Goal: Task Accomplishment & Management: Manage account settings

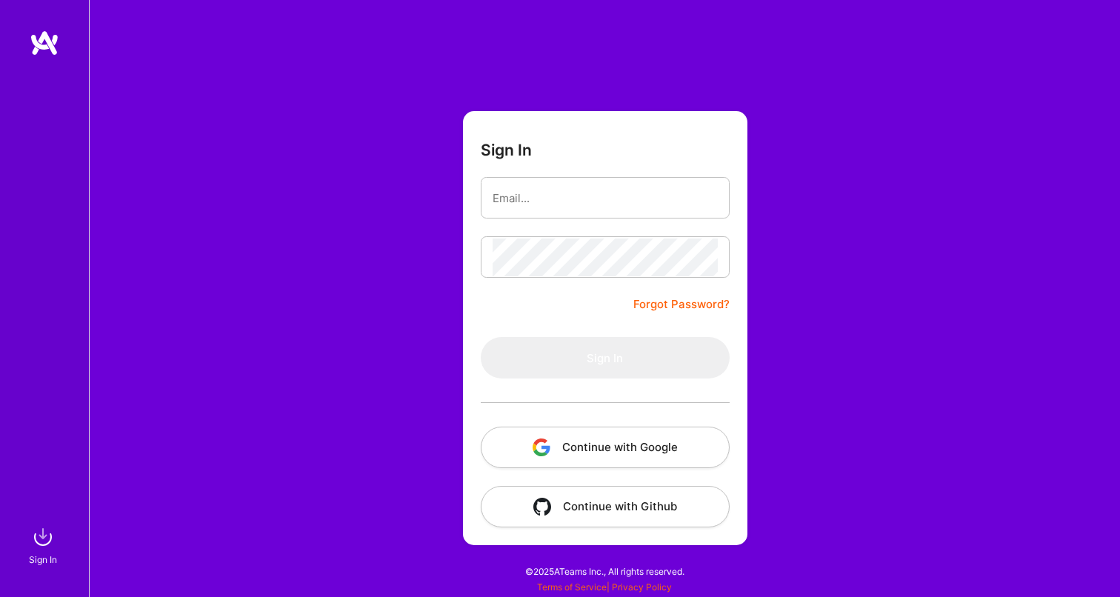
click at [45, 41] on img at bounding box center [45, 43] width 30 height 27
click at [572, 207] on input "email" at bounding box center [604, 198] width 225 height 38
type input "[EMAIL_ADDRESS][DOMAIN_NAME]"
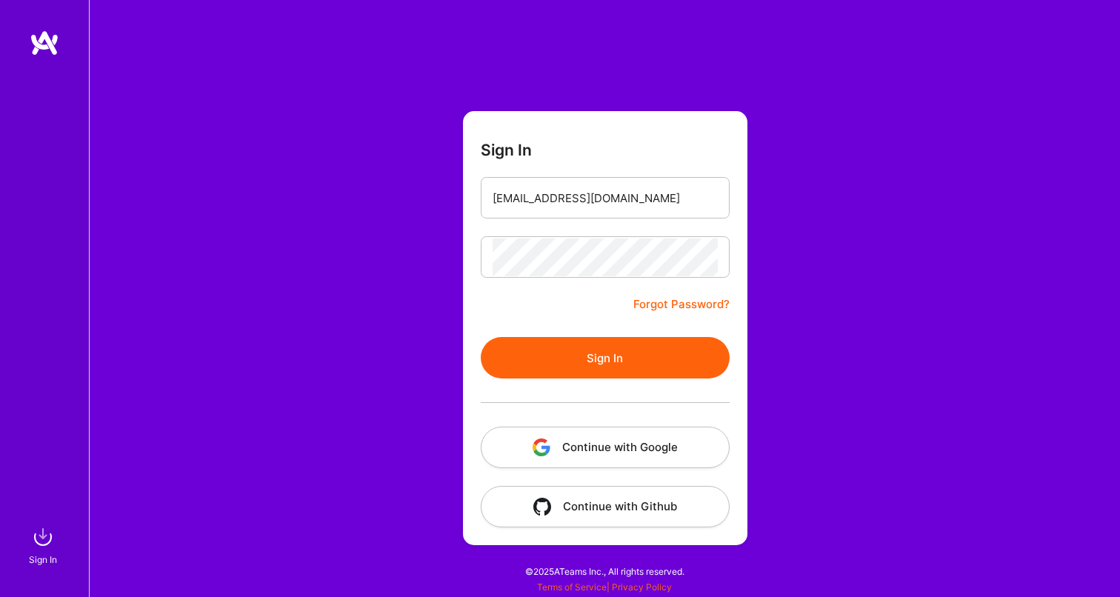
click at [604, 353] on button "Sign In" at bounding box center [605, 357] width 249 height 41
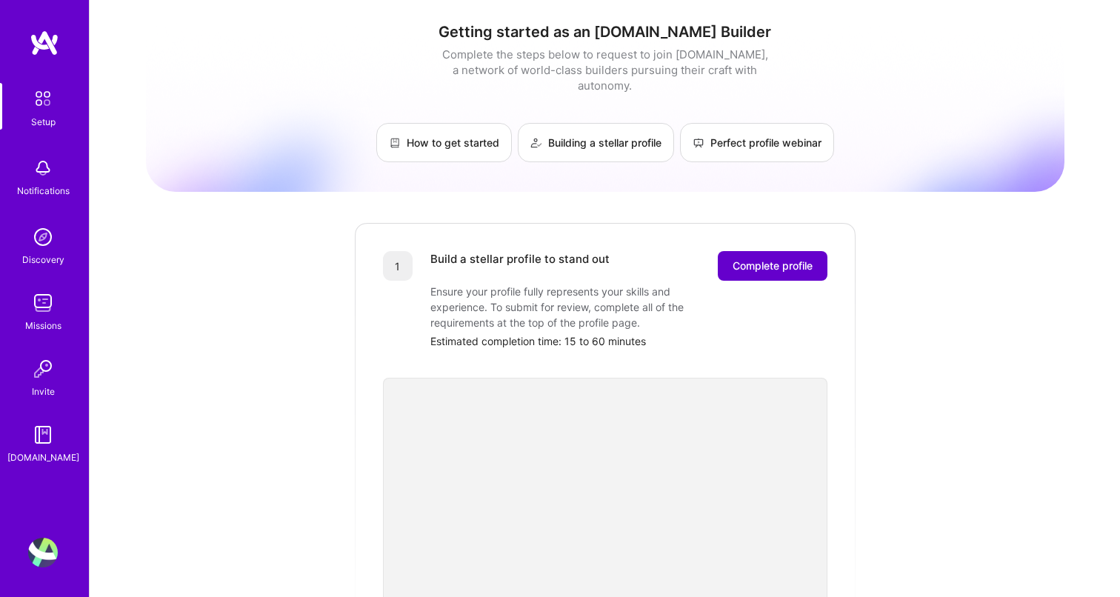
click at [764, 258] on span "Complete profile" at bounding box center [772, 265] width 80 height 15
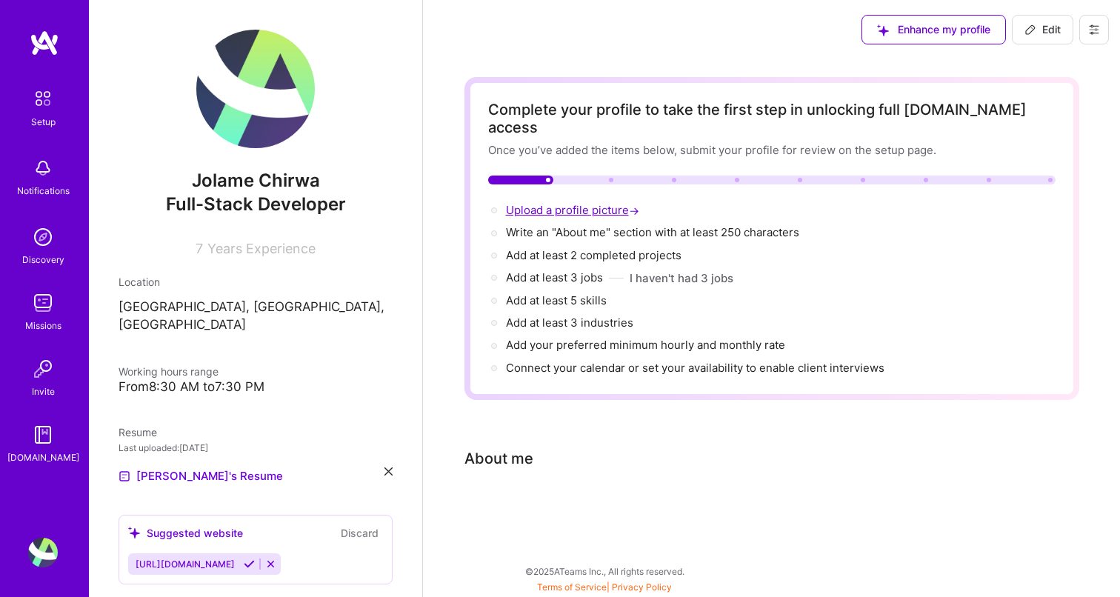
click at [559, 203] on span "Upload a profile picture →" at bounding box center [574, 210] width 136 height 14
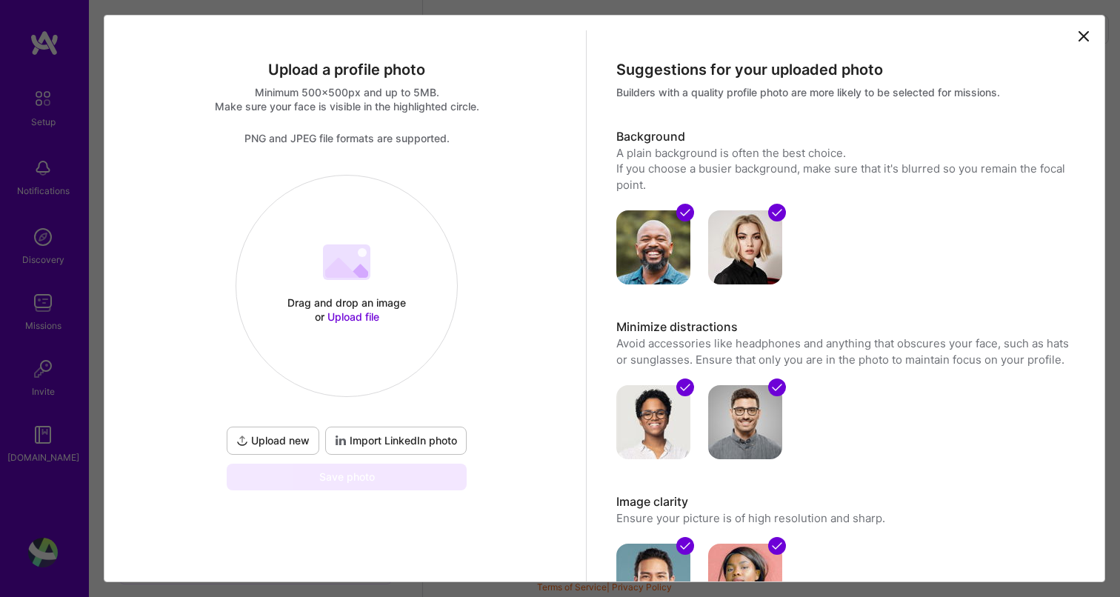
scroll to position [127, 0]
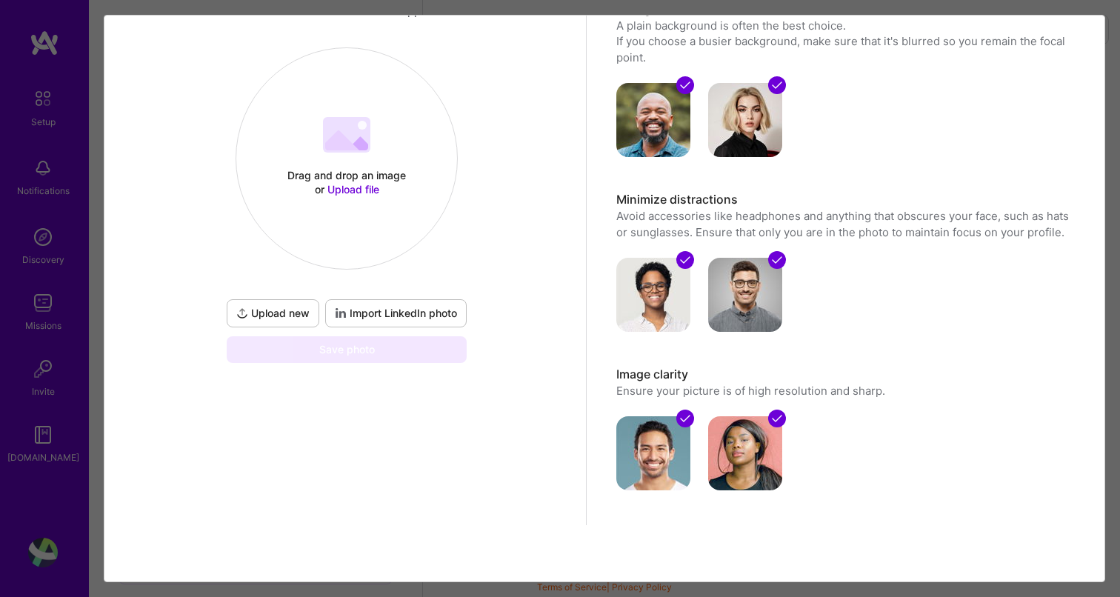
click at [285, 307] on span "Upload new" at bounding box center [272, 313] width 73 height 15
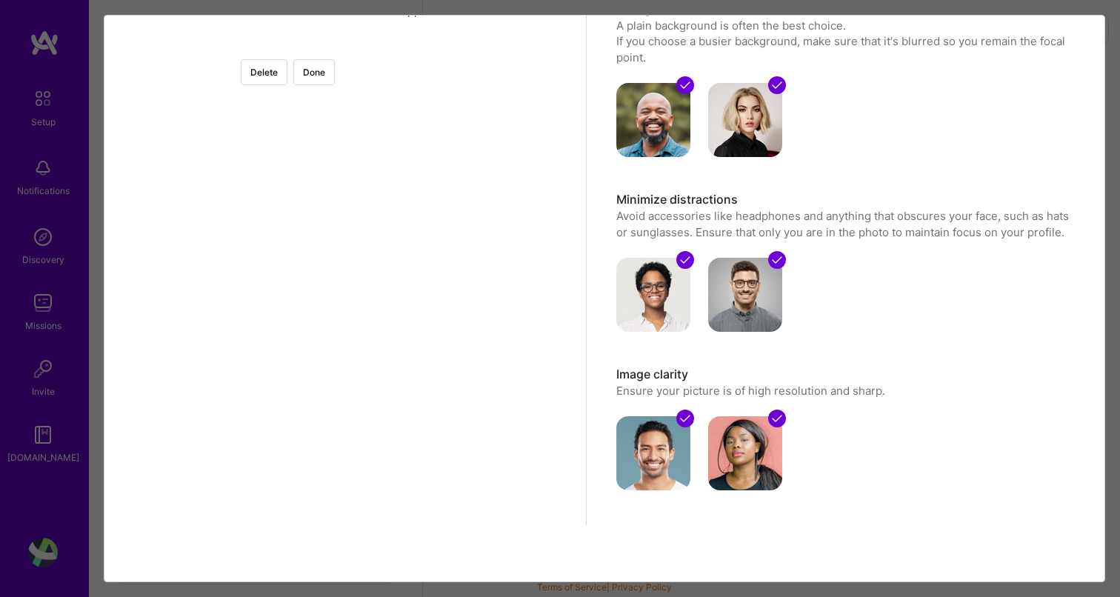
click at [366, 148] on div at bounding box center [513, 213] width 333 height 333
click at [362, 316] on div at bounding box center [513, 324] width 333 height 333
click at [335, 77] on button "Done" at bounding box center [313, 72] width 41 height 26
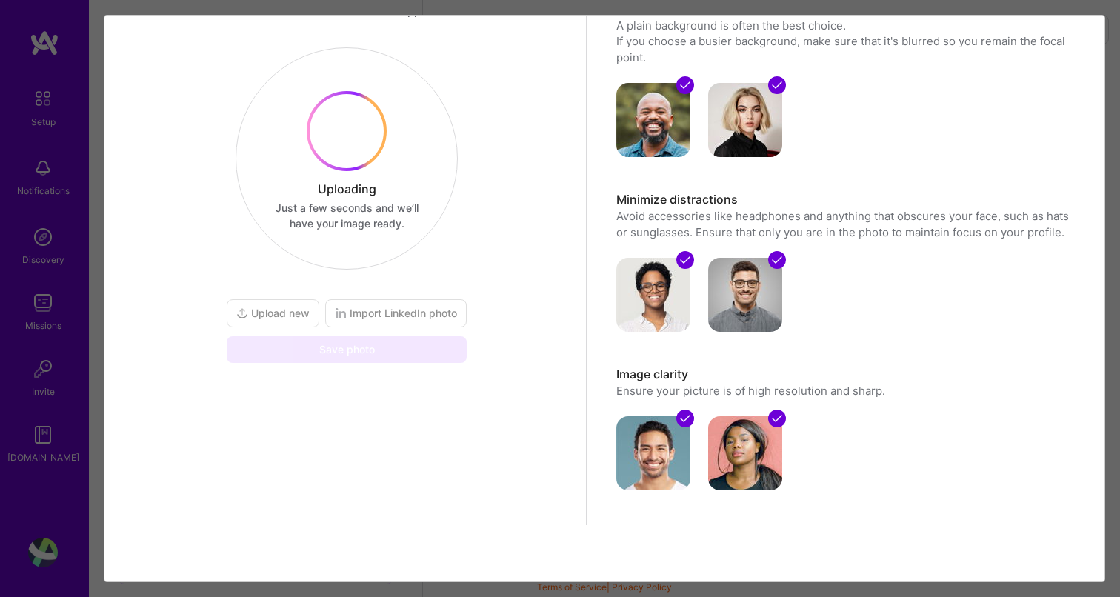
scroll to position [0, 0]
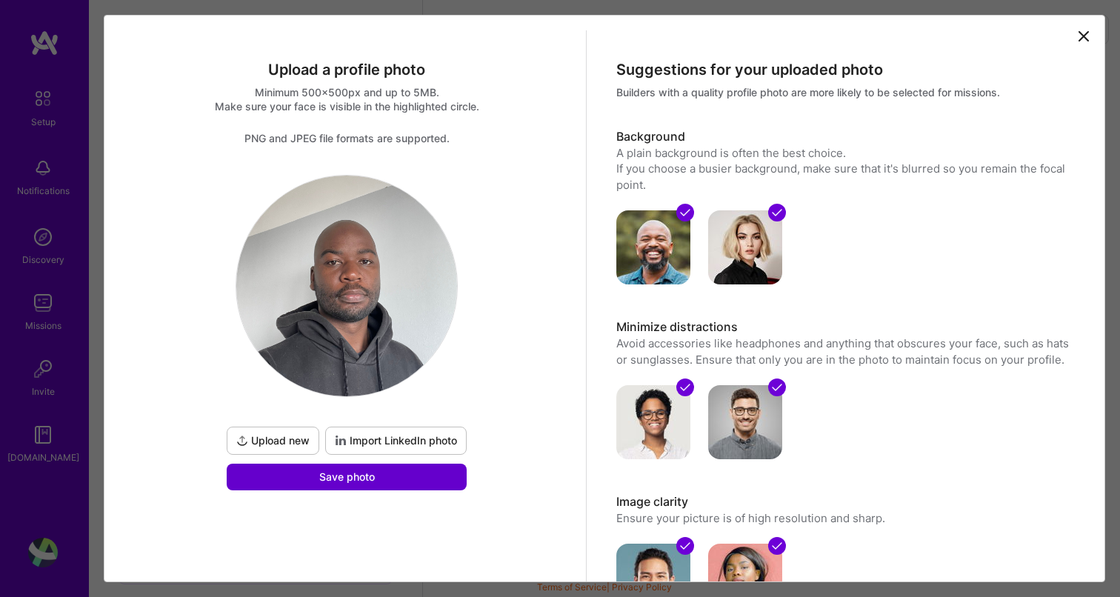
click at [373, 482] on span "Save photo" at bounding box center [347, 477] width 56 height 15
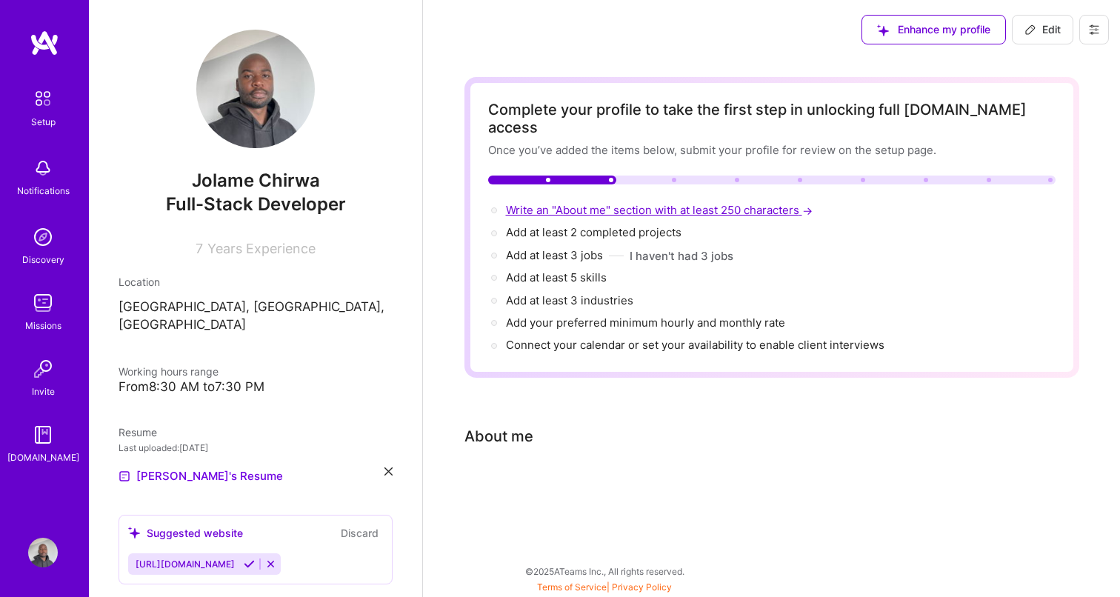
click at [586, 203] on span "Write an "About me" section with at least 250 characters →" at bounding box center [661, 210] width 310 height 14
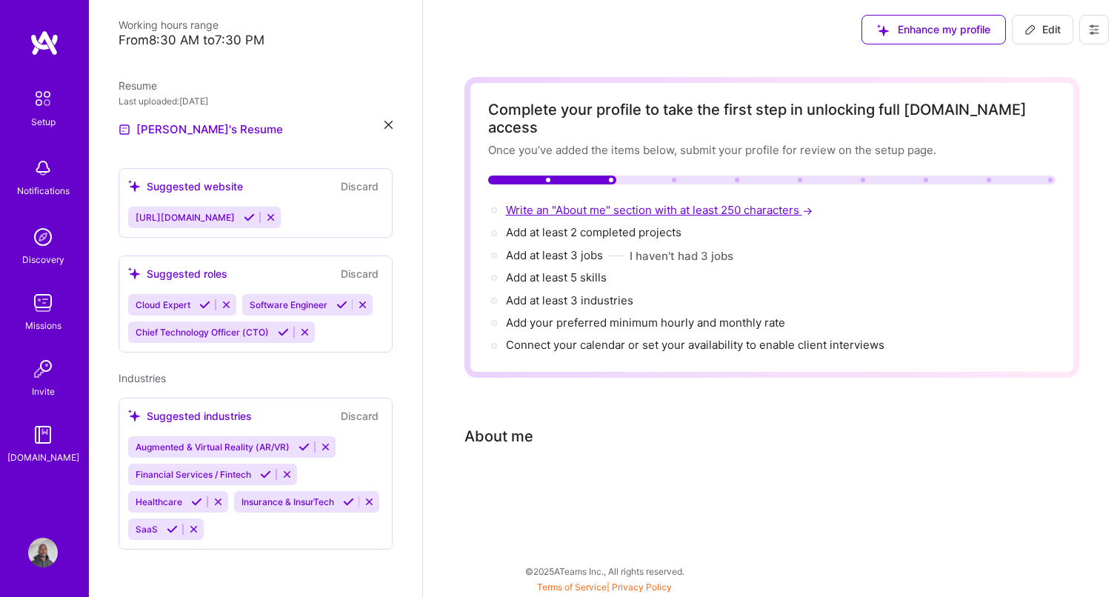
select select "US"
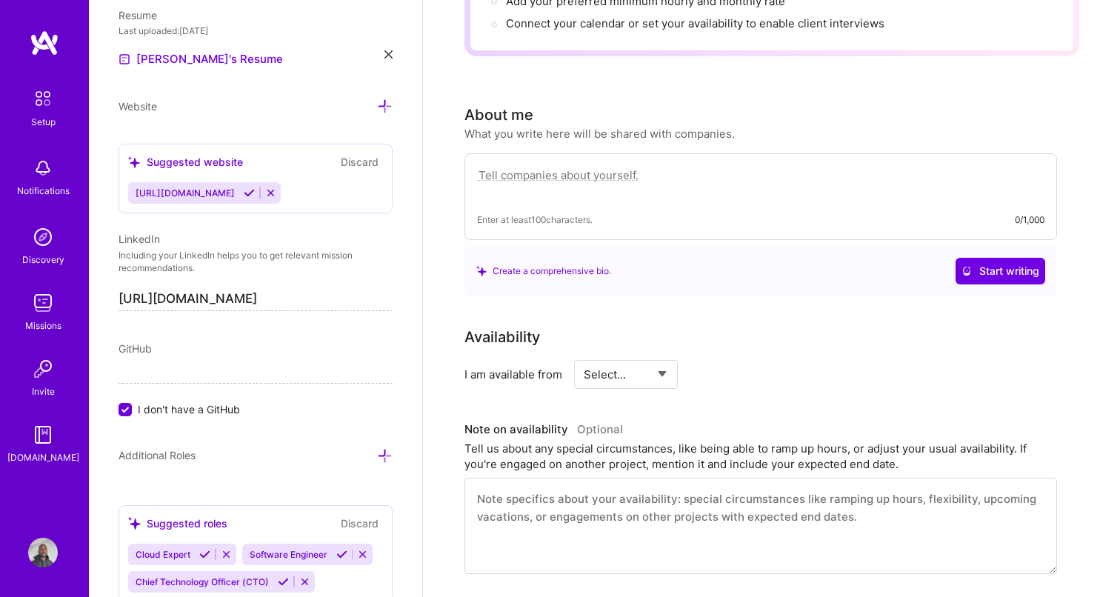
scroll to position [313, 0]
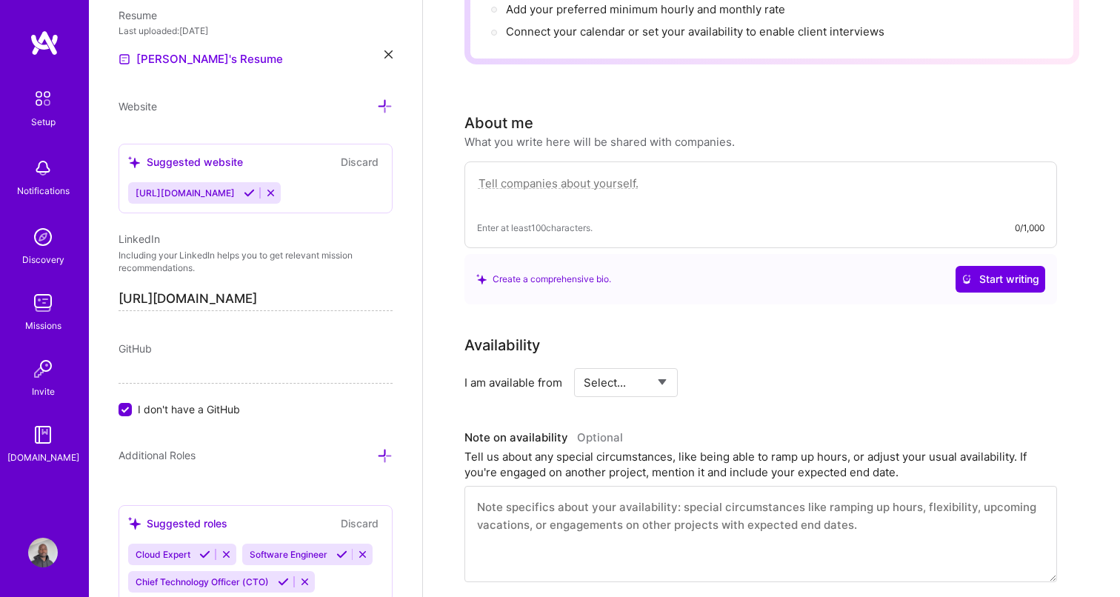
paste textarea "Full Stack Engineer with 6+ years of experience and a BCom(Hons) in Information…"
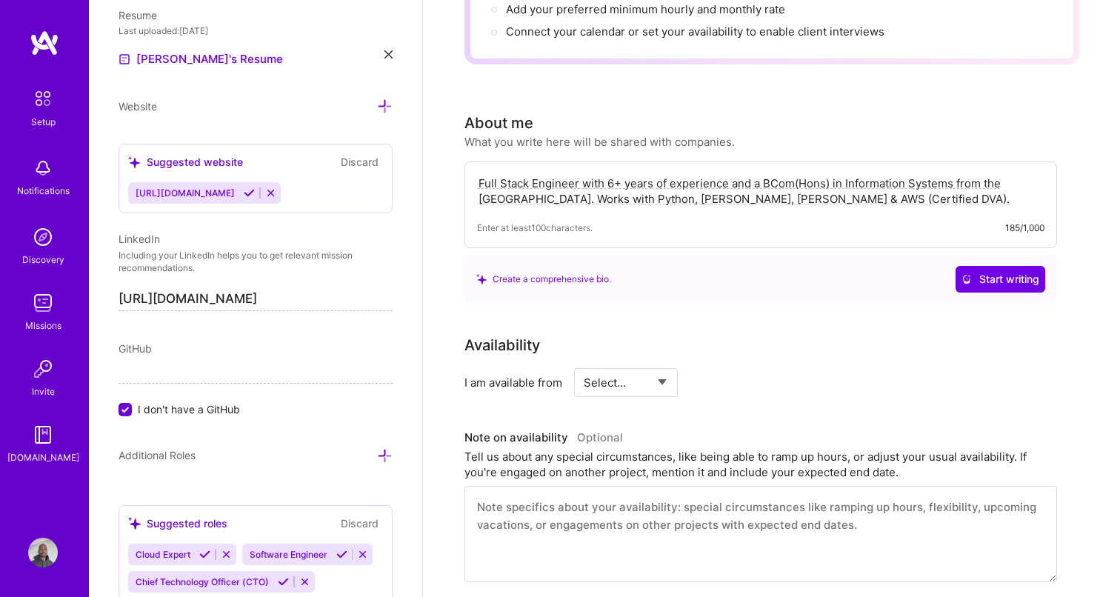
click at [736, 334] on div "Availability" at bounding box center [760, 345] width 592 height 22
click at [963, 181] on textarea "Full Stack Engineer with 6+ years of experience and a BCom(Hons) in Information…" at bounding box center [760, 191] width 567 height 34
paste textarea "currently leading the development and maintenance of an insurance platform and …"
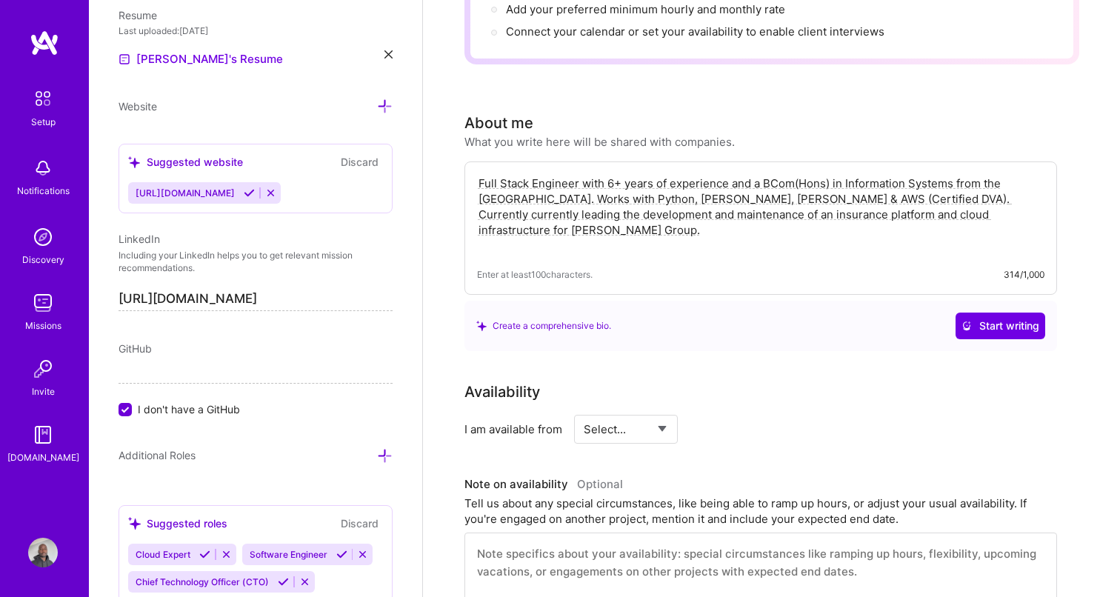
click at [493, 197] on textarea "Full Stack Engineer with 6+ years of experience and a BCom(Hons) in Information…" at bounding box center [760, 214] width 567 height 81
click at [544, 232] on textarea "Full Stack Engineer with 6+ years of experience and a BCom(Hons) in Information…" at bounding box center [760, 214] width 567 height 81
click at [810, 183] on textarea "Full Stack Engineer with 6+ years of experience and a BCom(Hons) in Information…" at bounding box center [760, 214] width 567 height 81
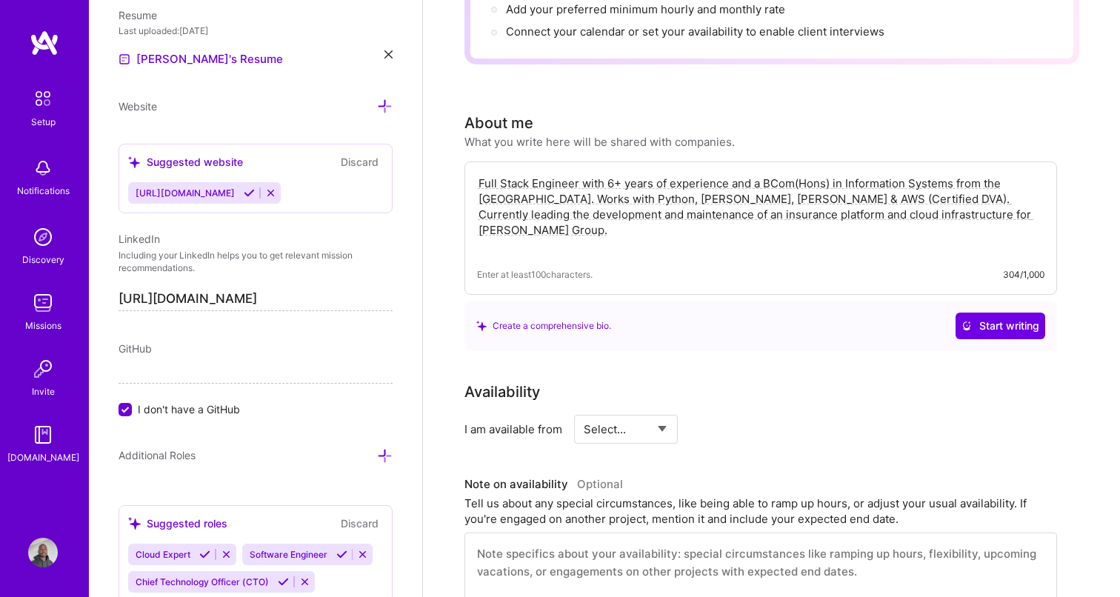
click at [810, 183] on textarea "Full Stack Engineer with 6+ years of experience and a BCom(Hons) in Information…" at bounding box center [760, 214] width 567 height 81
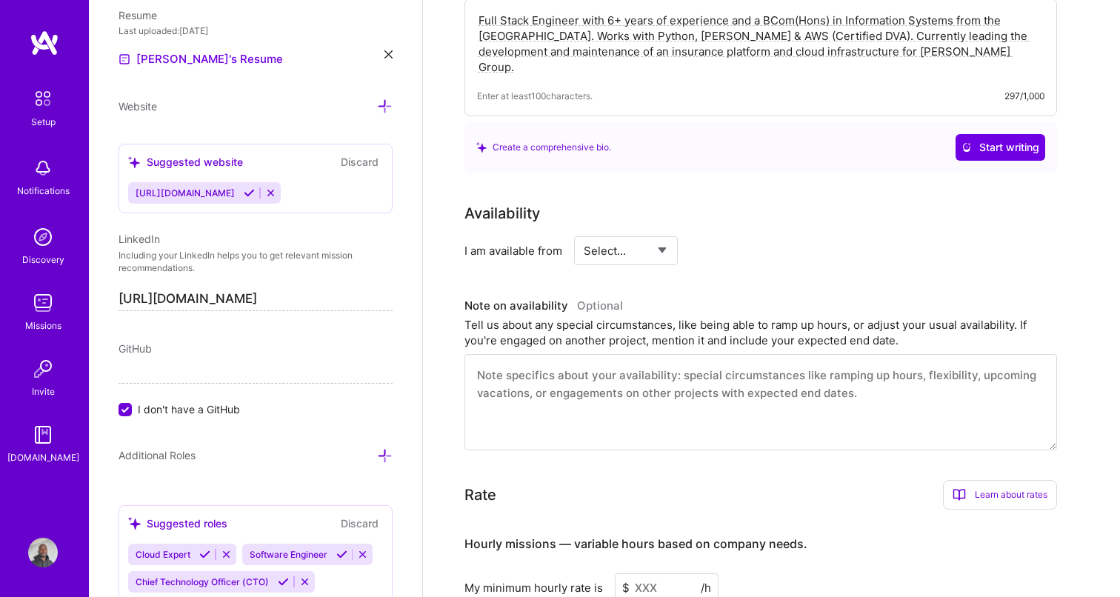
scroll to position [484, 0]
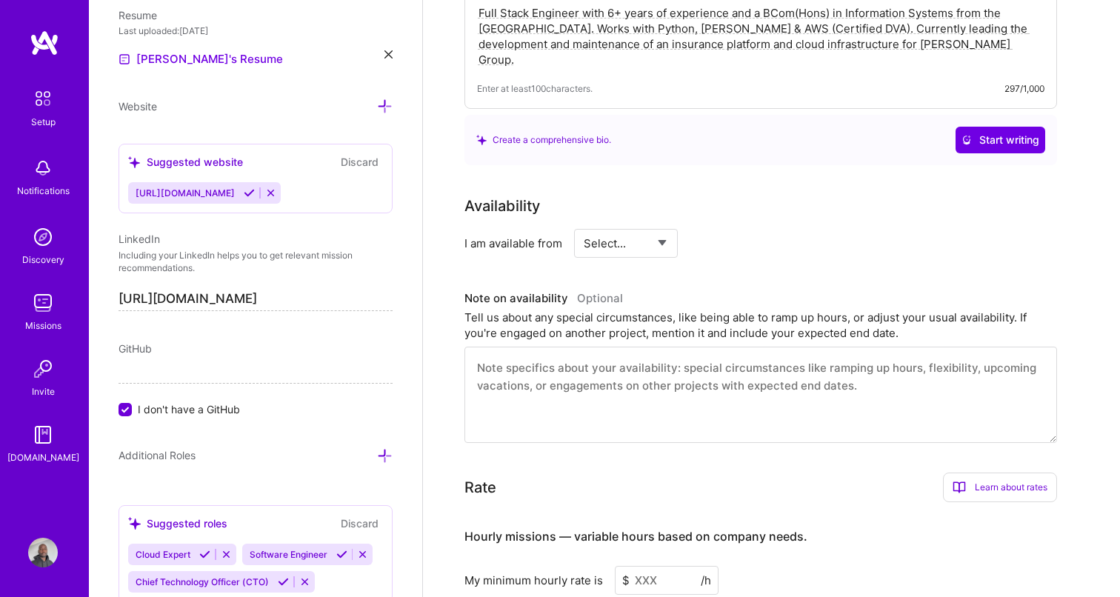
type textarea "Full Stack Engineer with 6+ years of experience and a BCom(Hons) in Information…"
click at [624, 224] on select "Select... Right Now Future Date Not Available" at bounding box center [626, 243] width 85 height 38
select select "Future Date"
click at [584, 224] on select "Select... Right Now Future Date Not Available" at bounding box center [626, 243] width 85 height 38
click at [769, 229] on input "[DATE]" at bounding box center [753, 243] width 73 height 29
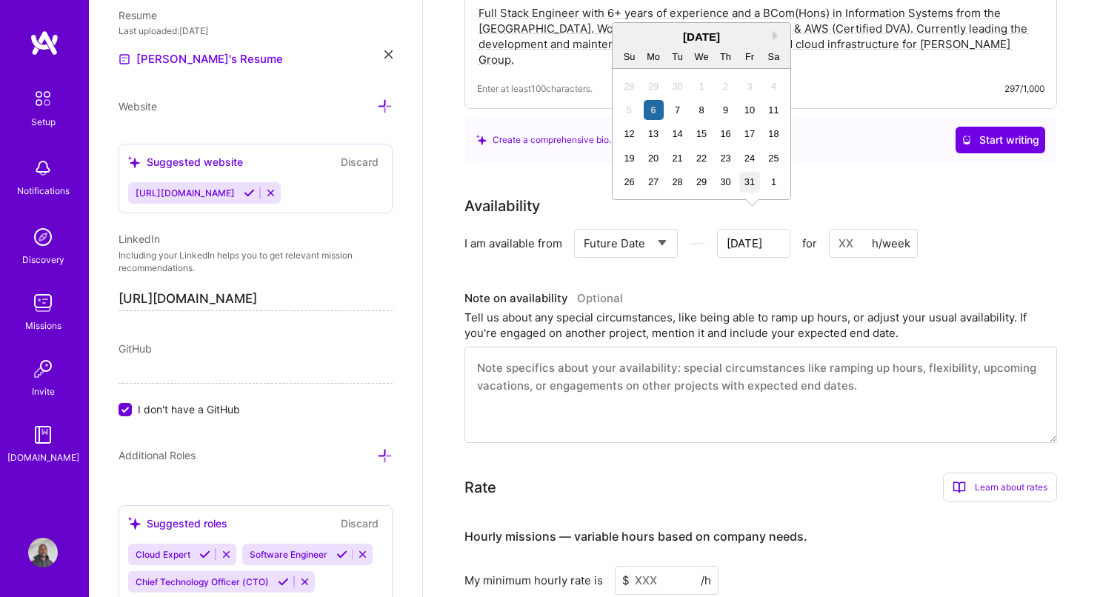
click at [751, 180] on div "31" at bounding box center [749, 182] width 20 height 20
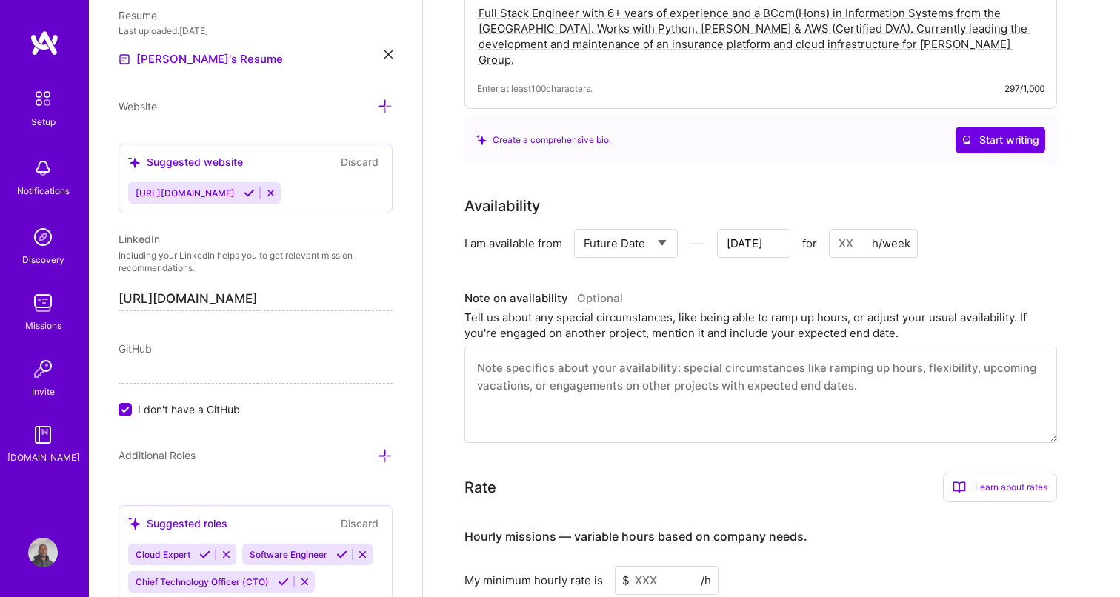
click at [846, 229] on input at bounding box center [873, 243] width 89 height 29
type input "[DATE]"
type input "1"
type input "[DATE]"
type input "15"
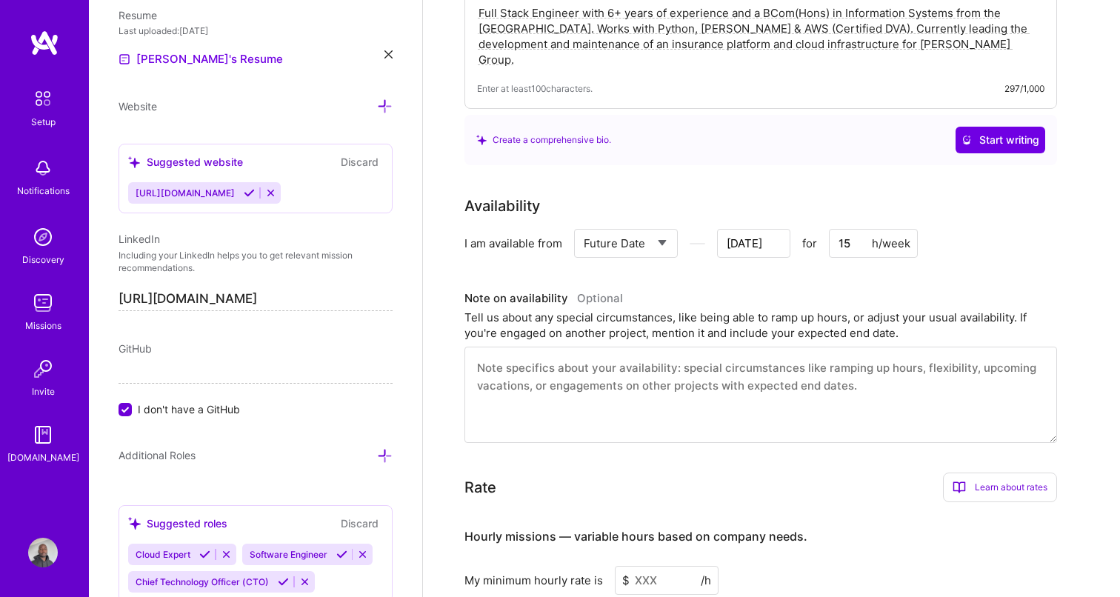
type input "[DATE]"
type input "1"
type input "[DATE]"
type input "19"
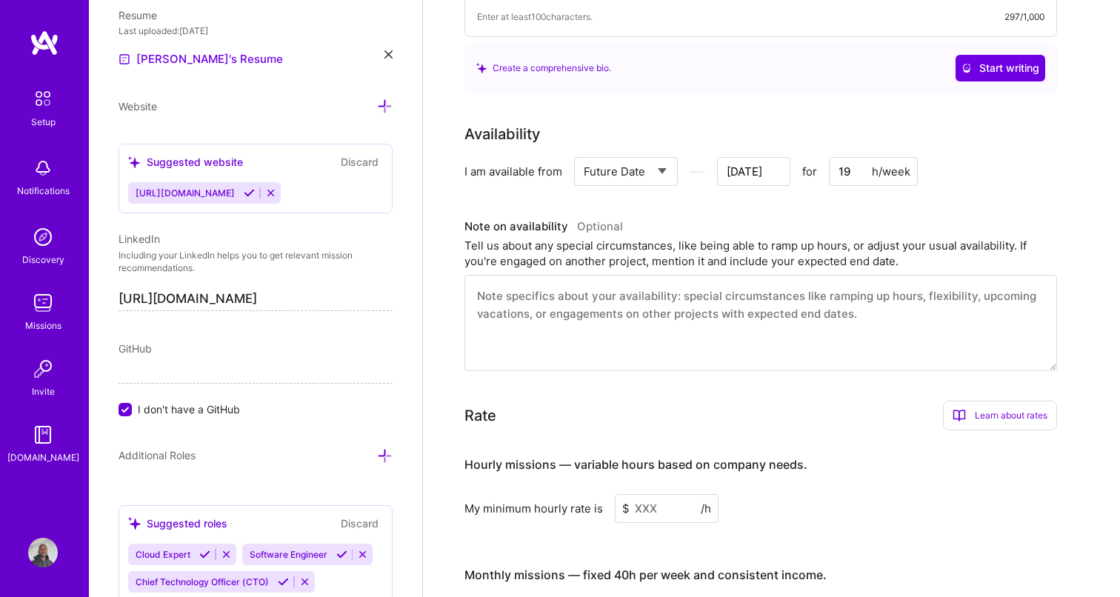
scroll to position [561, 0]
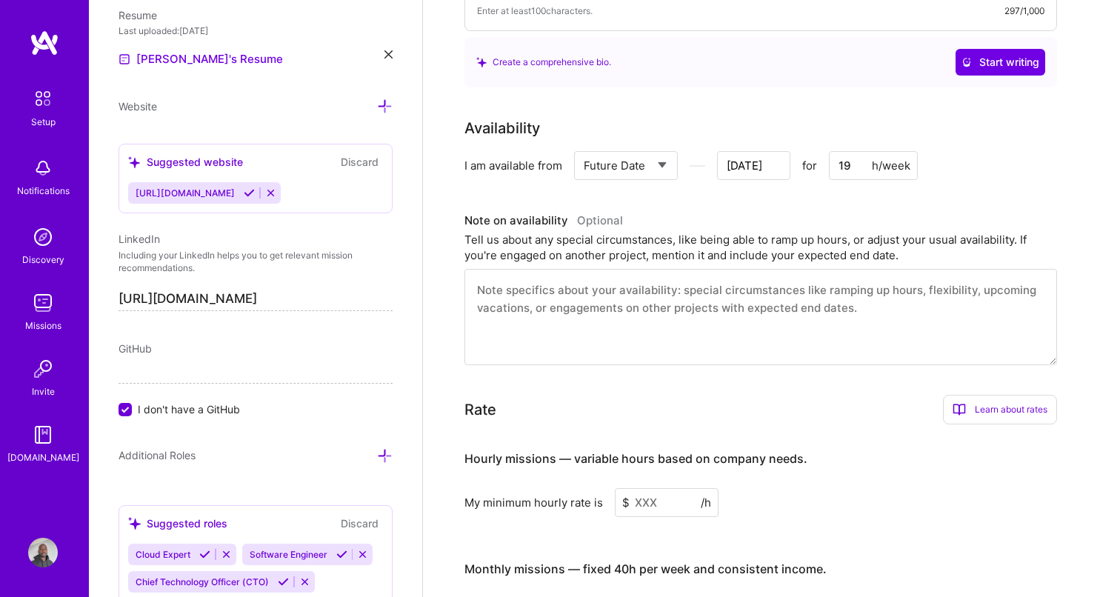
click at [618, 289] on textarea at bounding box center [760, 317] width 592 height 96
paste textarea "Please note that I have a notice period of 1 calendar month."
type textarea "Please note that I have a notice period of 1 calendar month."
type input "[DATE]"
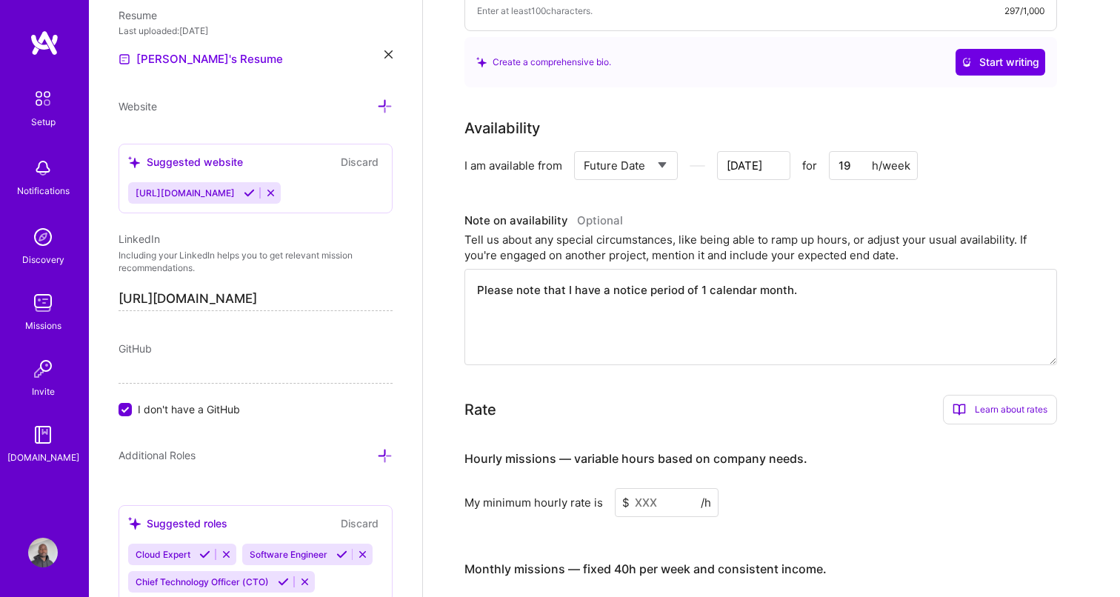
click at [700, 275] on textarea "Please note that I have a notice period of 1 calendar month." at bounding box center [760, 317] width 592 height 96
type textarea "Please note that I have a notice period of calendar month."
type input "[DATE]"
type textarea "Please note that I have a notice period of 2 calendar month."
type input "[DATE]"
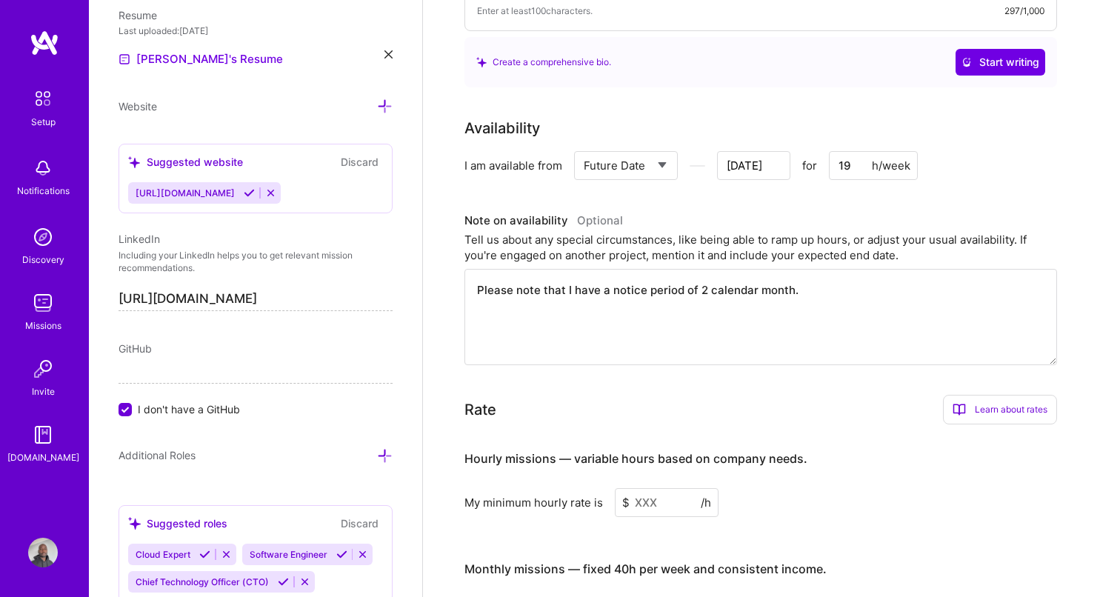
drag, startPoint x: 708, startPoint y: 275, endPoint x: 787, endPoint y: 274, distance: 79.2
click at [787, 274] on textarea "Please note that I have a notice period of 2 calendar month." at bounding box center [760, 317] width 592 height 96
type textarea "Please note that I have a notice period of 2 w."
type input "[DATE]"
type textarea "Please note that I have a notice period of 2 we."
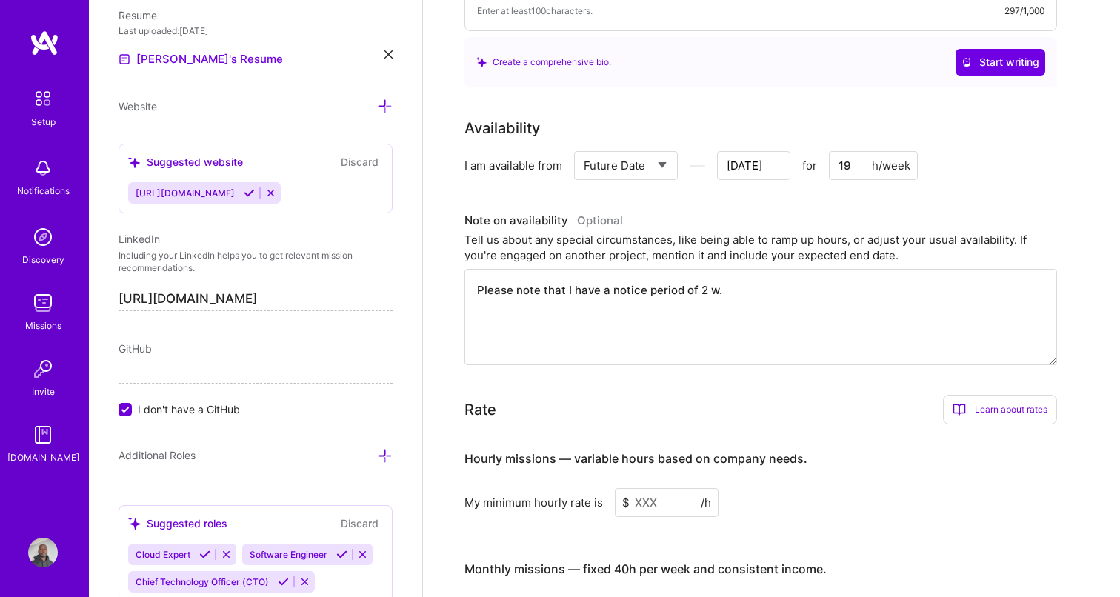
type input "[DATE]"
type textarea "Please note that I have a notice period of 2 wee."
type input "[DATE]"
type textarea "Please note that I have a notice period of 2 week."
type input "[DATE]"
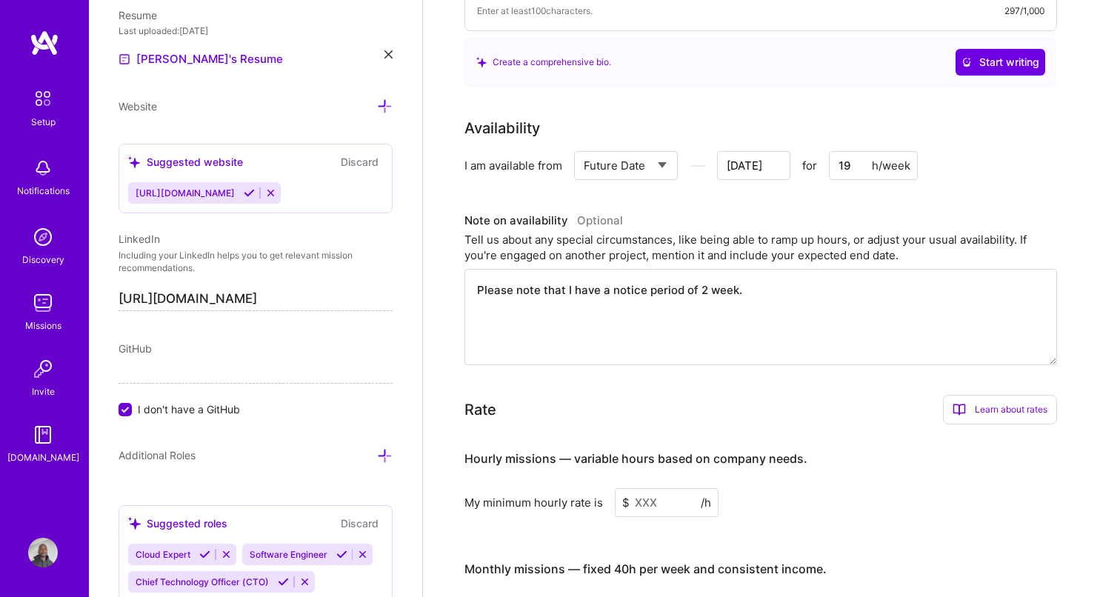
type textarea "Please note that I have a notice period of 2 weeks."
type input "[DATE]"
type textarea "Please note that I have a notice period of 2 weeks."
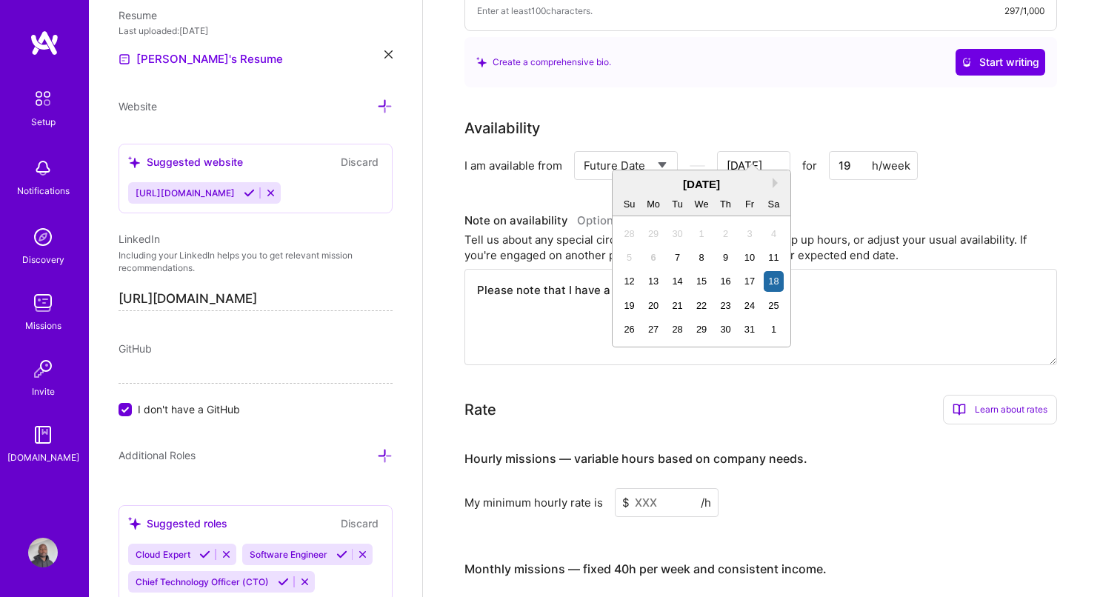
click at [764, 153] on input "[DATE]" at bounding box center [753, 165] width 73 height 29
click at [650, 305] on div "20" at bounding box center [654, 305] width 20 height 20
type input "[DATE]"
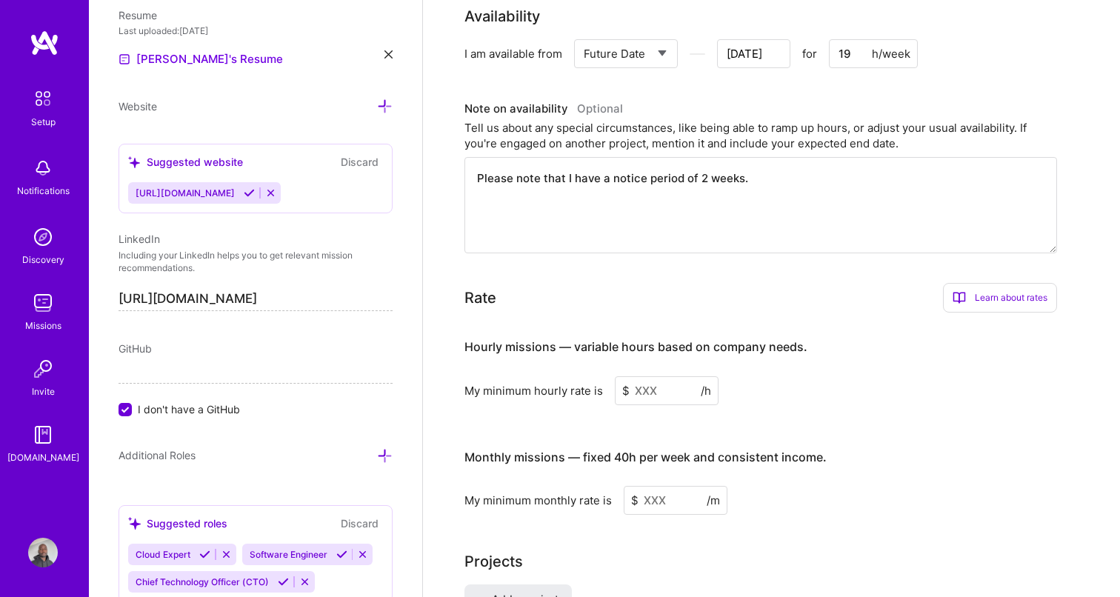
scroll to position [679, 0]
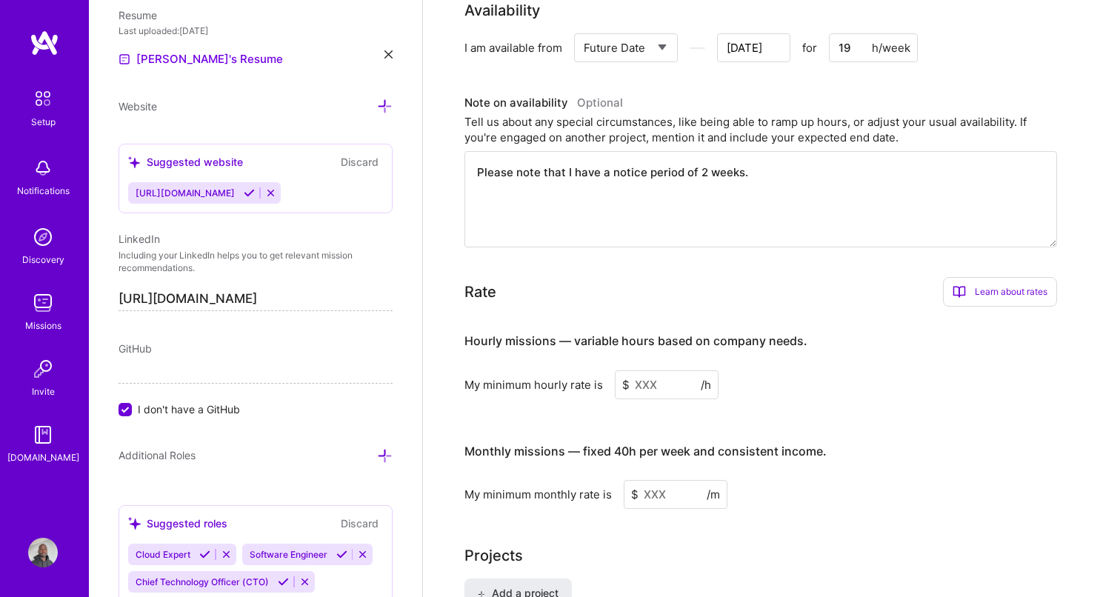
click at [657, 370] on input at bounding box center [667, 384] width 104 height 29
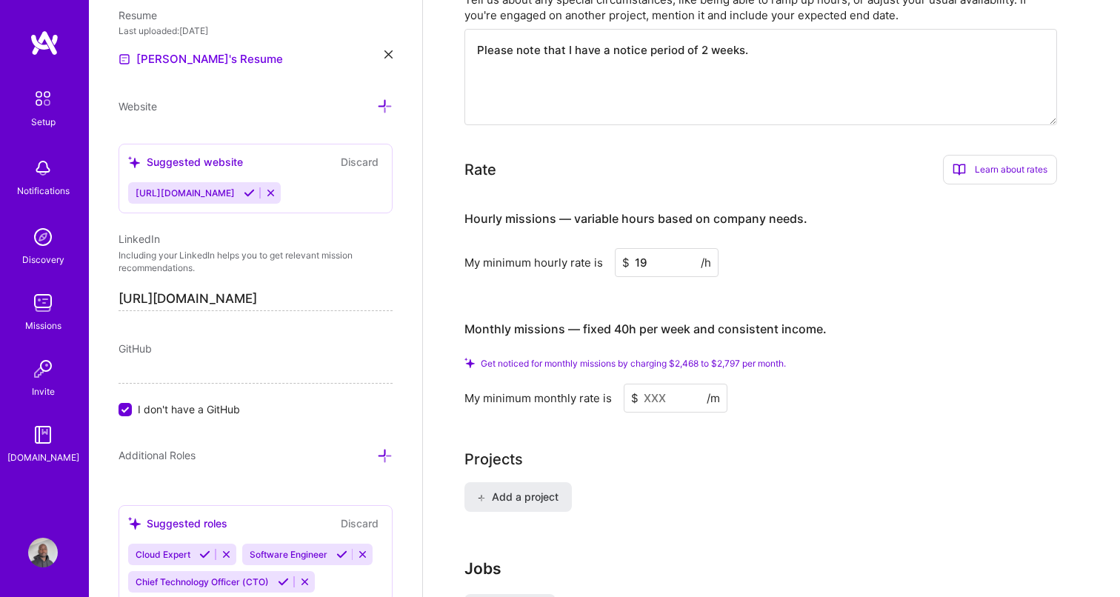
scroll to position [809, 0]
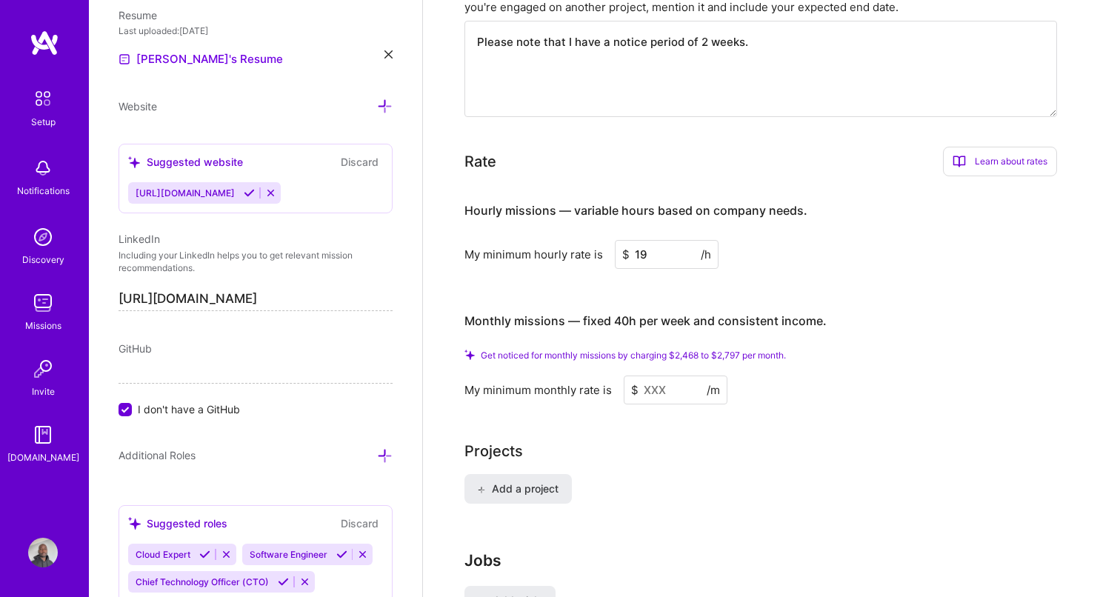
type input "19"
click at [680, 376] on input at bounding box center [676, 389] width 104 height 29
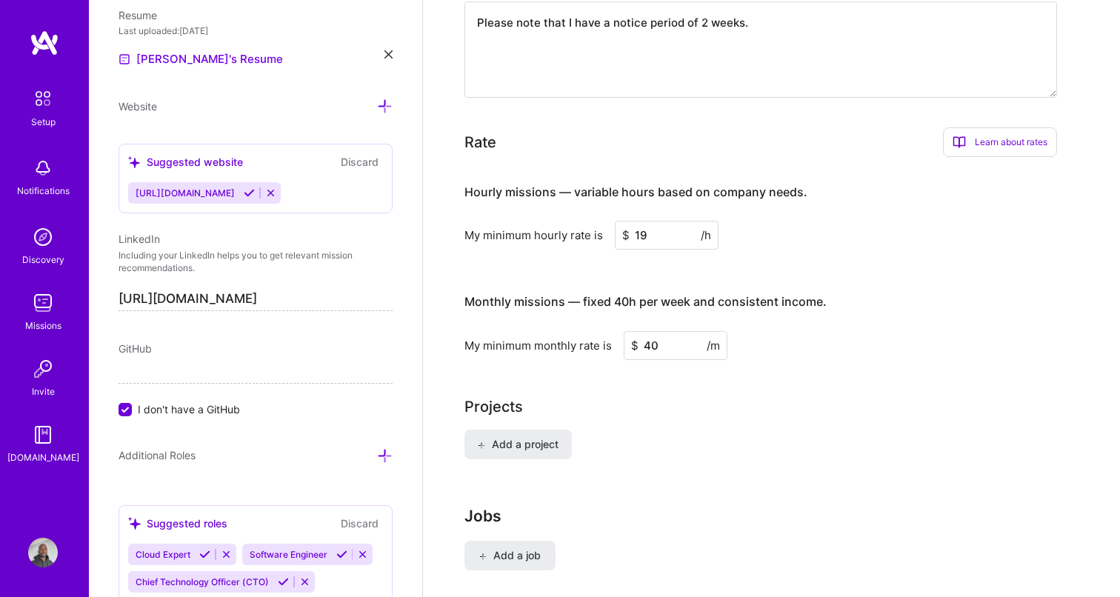
scroll to position [892, 0]
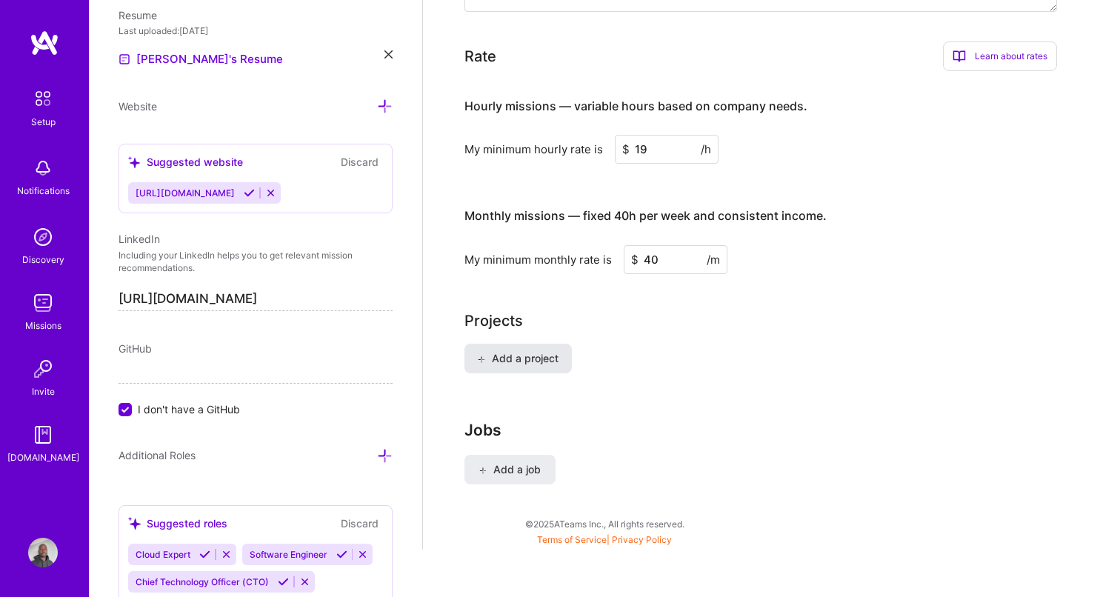
type input "40"
click at [538, 351] on span "Add a project" at bounding box center [517, 358] width 81 height 15
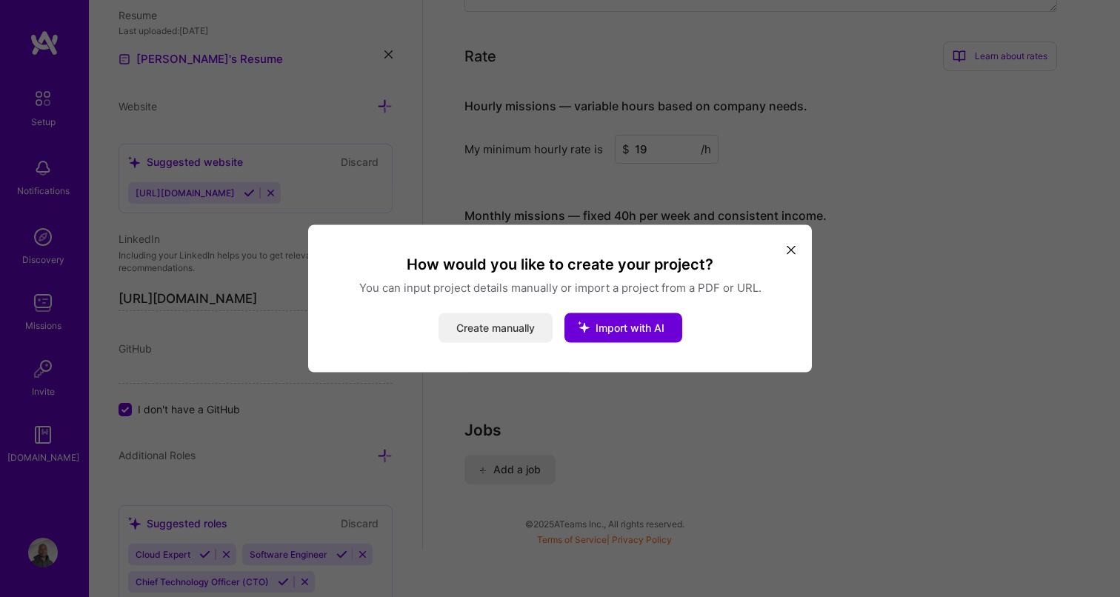
click at [491, 333] on button "Create manually" at bounding box center [495, 328] width 114 height 30
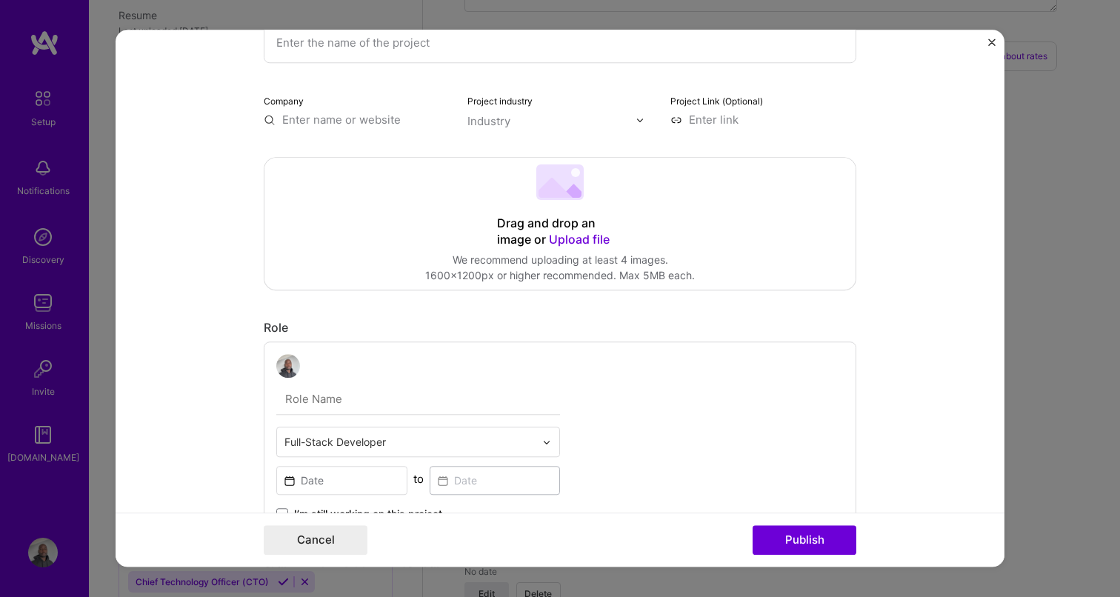
scroll to position [0, 0]
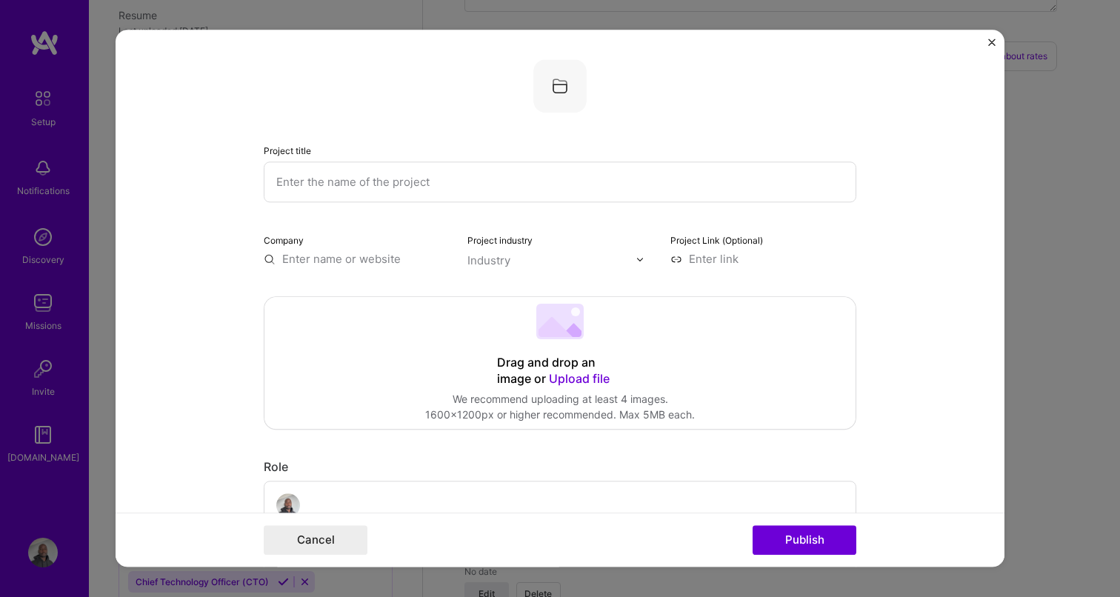
click at [428, 187] on input "text" at bounding box center [560, 181] width 592 height 41
paste input "South Africa Targeted Financial Sanctions API"
type input "South Africa Targeted Financial Sanctions API"
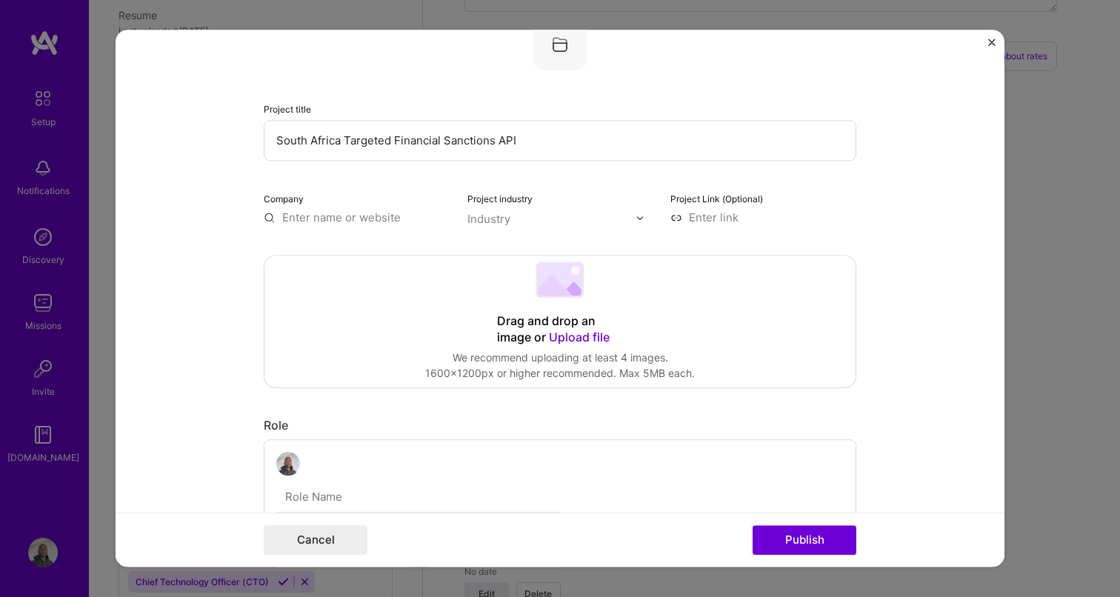
scroll to position [42, 0]
click at [349, 213] on input "text" at bounding box center [357, 217] width 186 height 16
click at [711, 219] on input at bounding box center [763, 217] width 186 height 16
paste input "[URL][DOMAIN_NAME]"
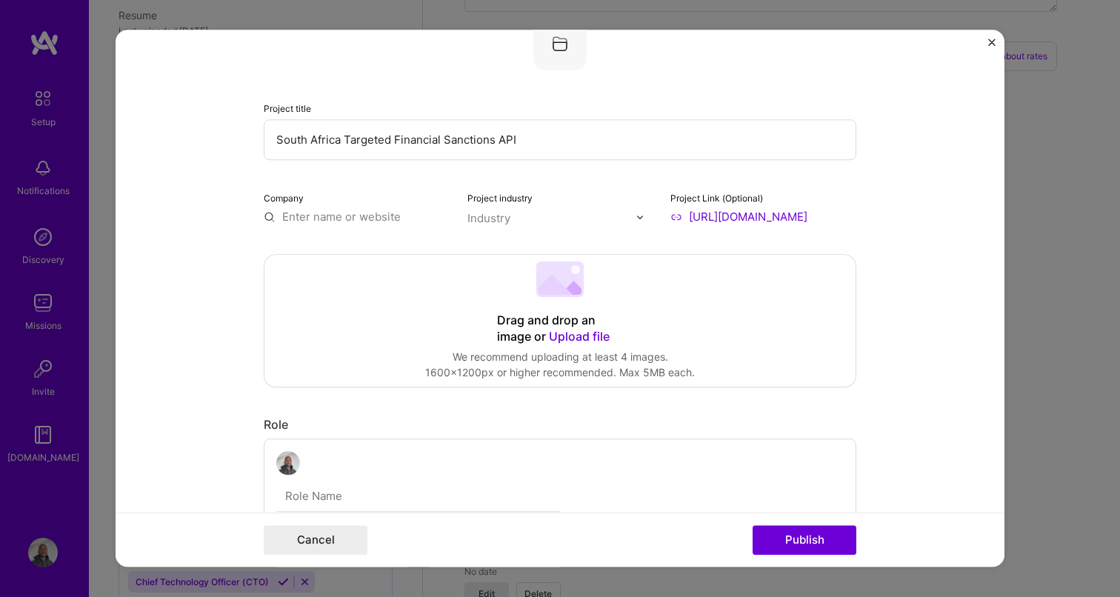
type input "[URL][DOMAIN_NAME]"
click at [521, 221] on input "text" at bounding box center [551, 218] width 169 height 16
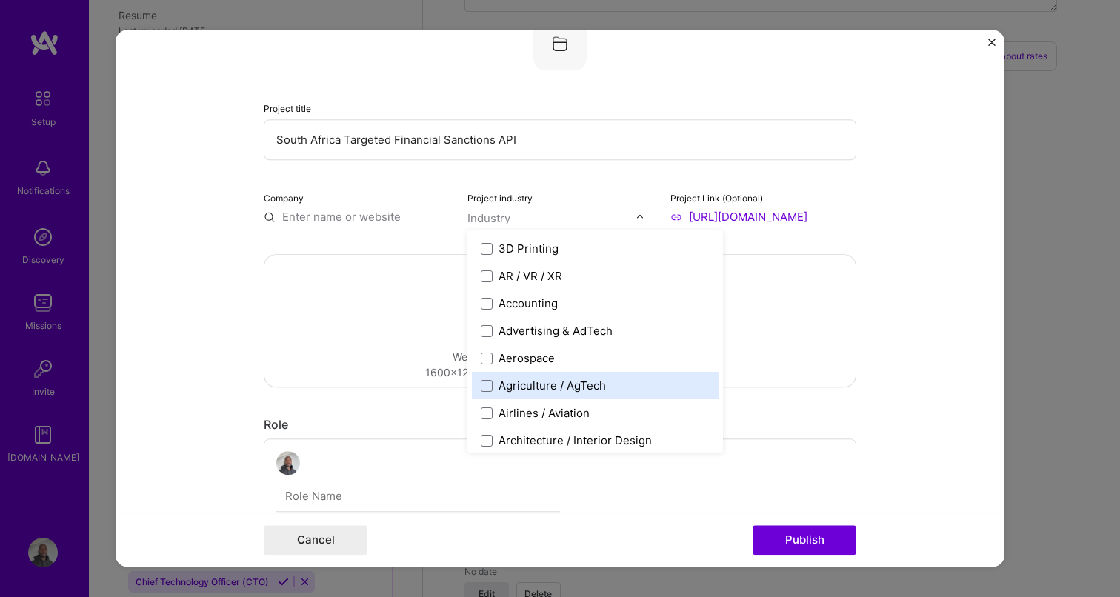
scroll to position [9, 0]
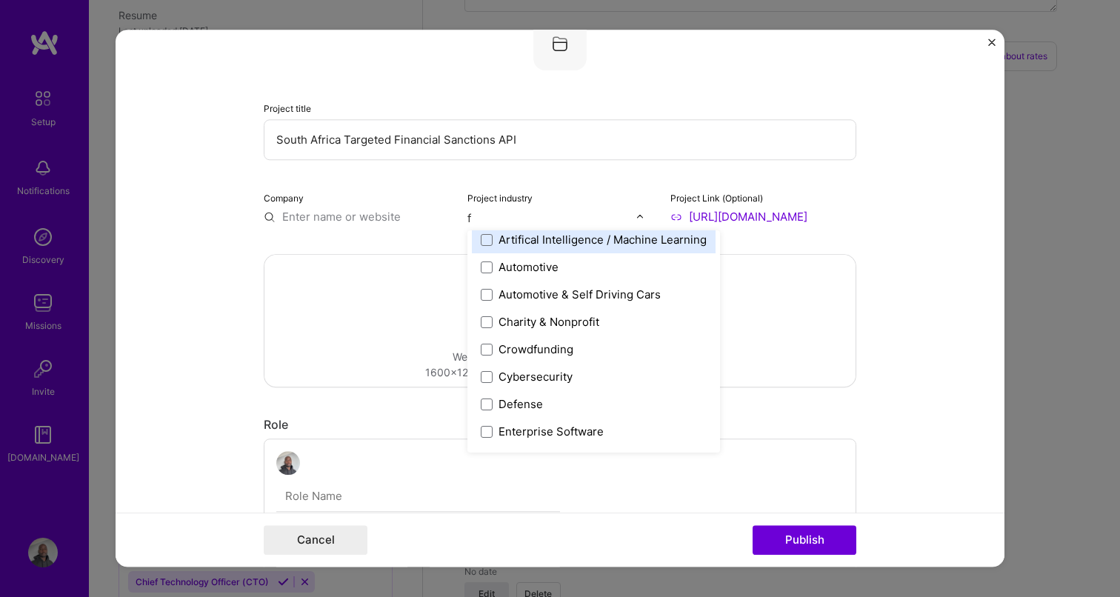
type input "fr"
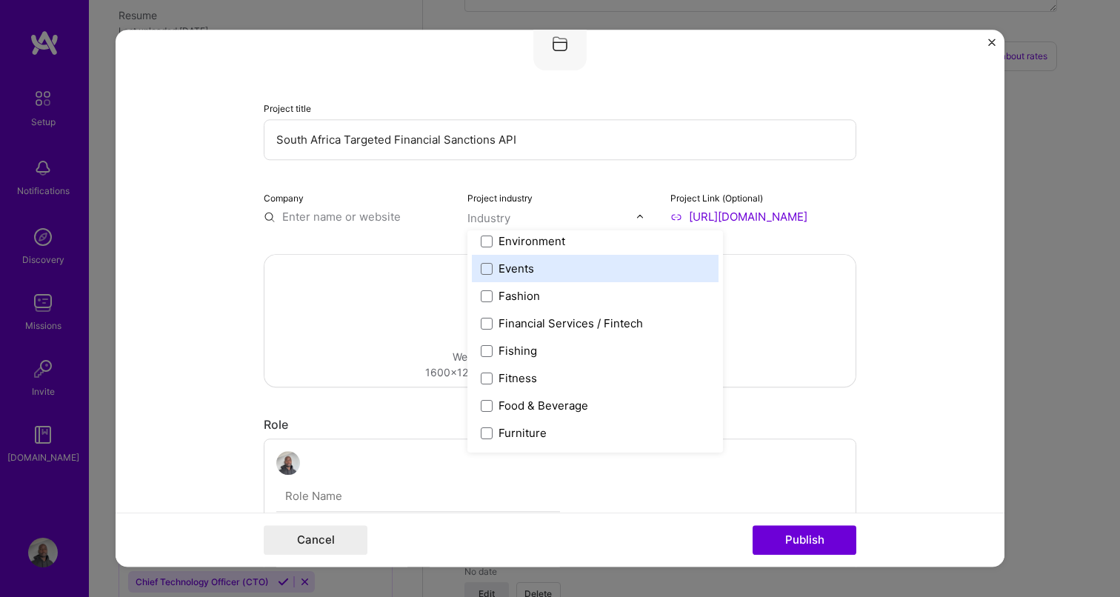
scroll to position [1504, 0]
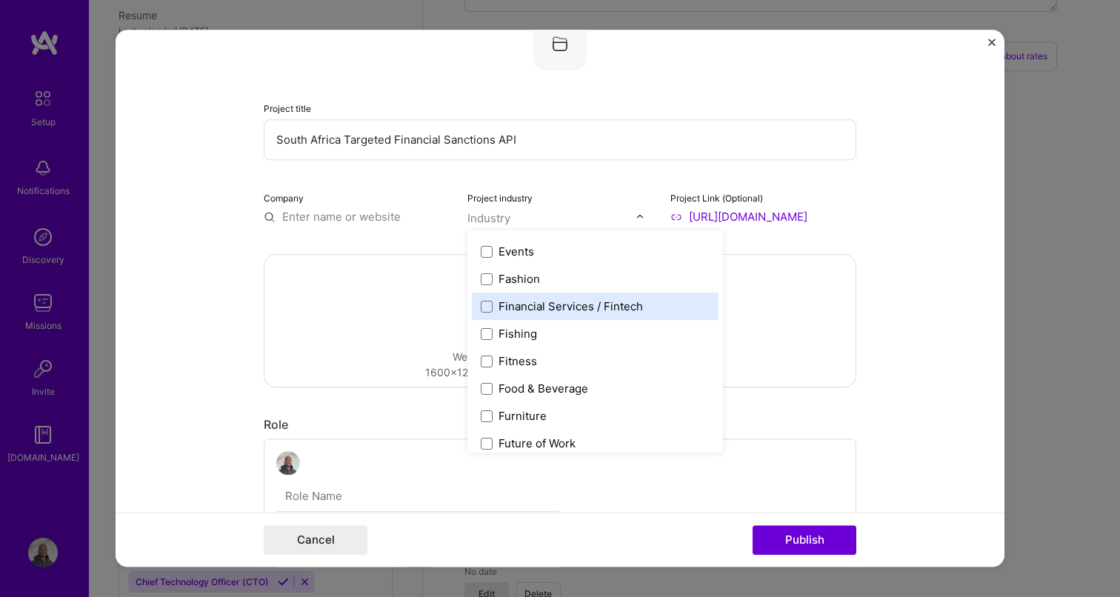
click at [548, 307] on div "Financial Services / Fintech" at bounding box center [570, 306] width 144 height 16
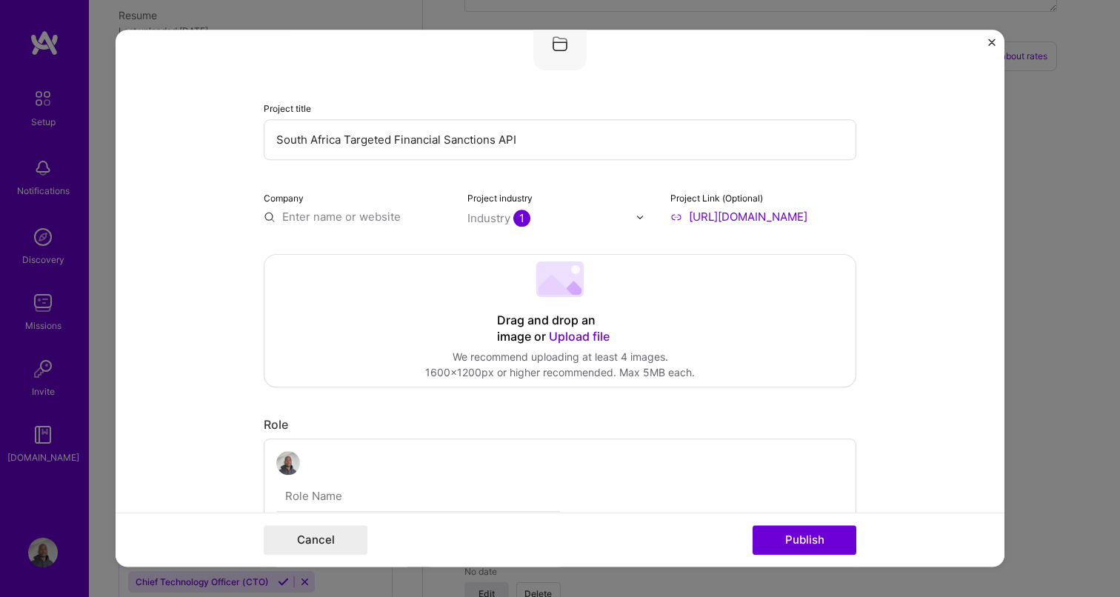
click at [204, 310] on form "Project title South Africa Targeted Financial Sanctions API Company Project ind…" at bounding box center [560, 298] width 889 height 537
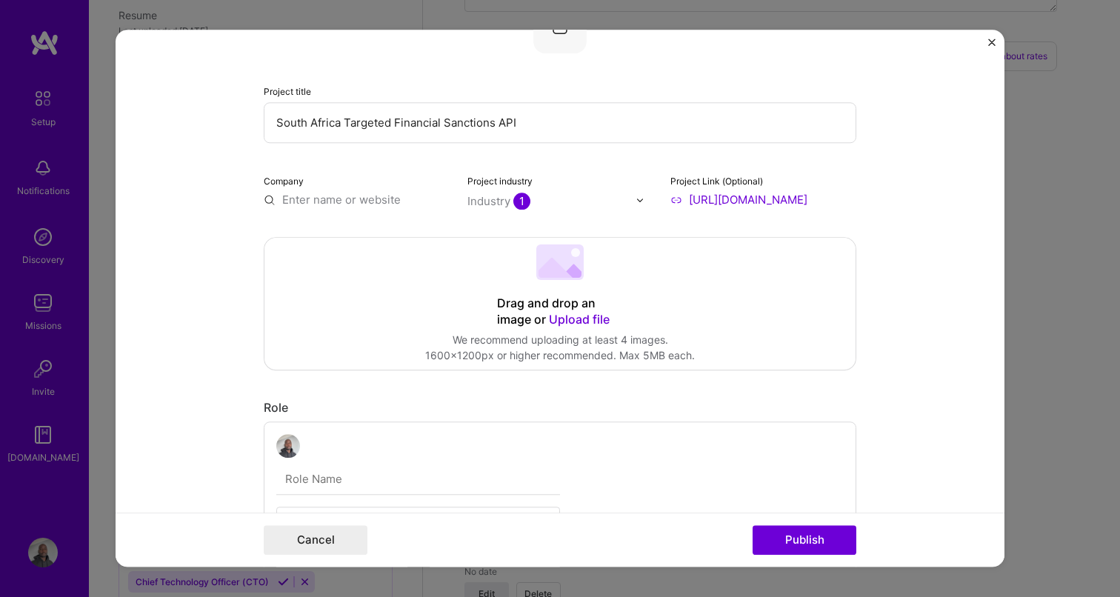
scroll to position [62, 0]
click at [338, 201] on input "text" at bounding box center [357, 197] width 186 height 16
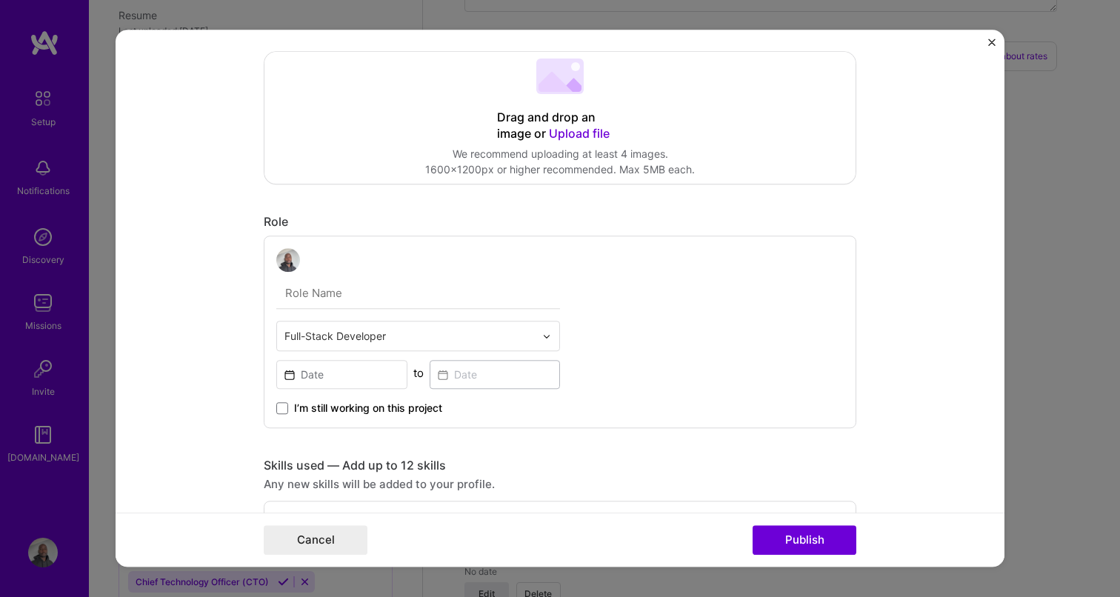
scroll to position [248, 0]
click at [321, 284] on input "text" at bounding box center [418, 290] width 284 height 31
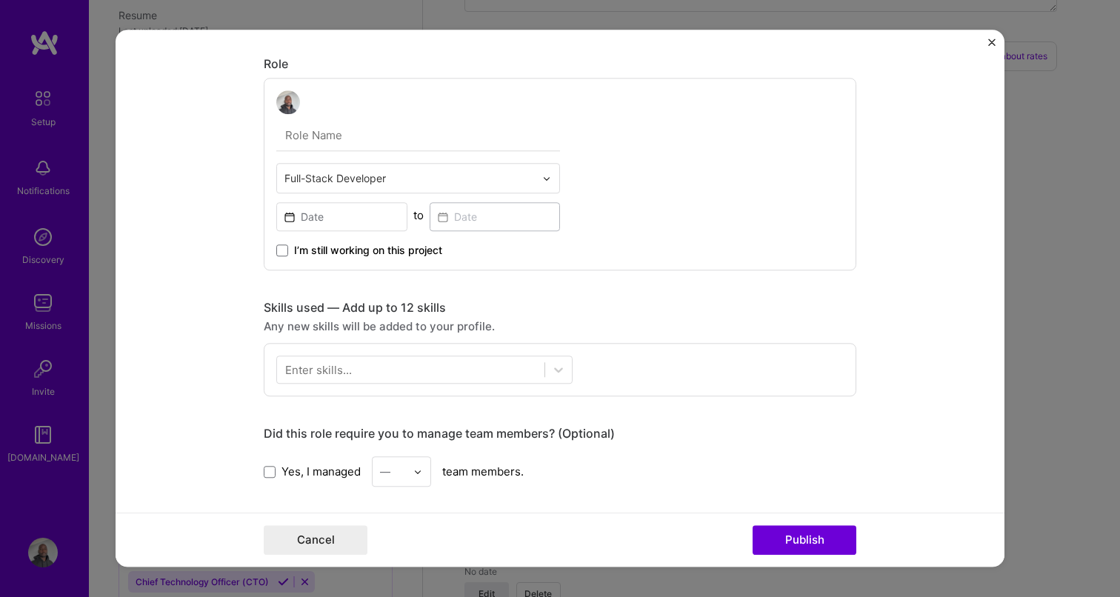
scroll to position [404, 0]
click at [398, 373] on div at bounding box center [410, 368] width 267 height 24
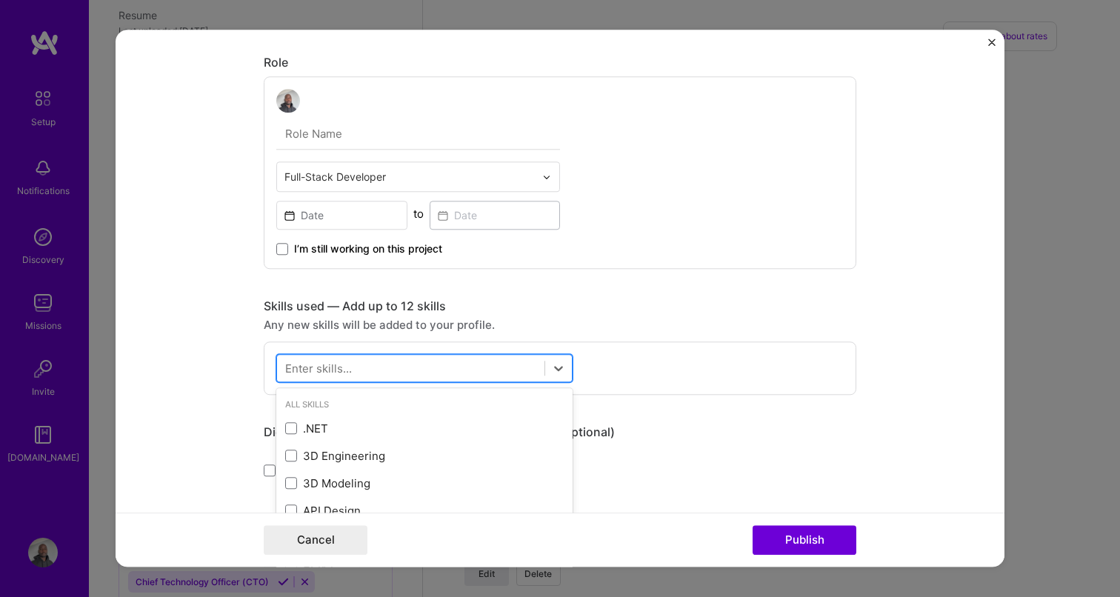
scroll to position [912, 0]
type input "ai"
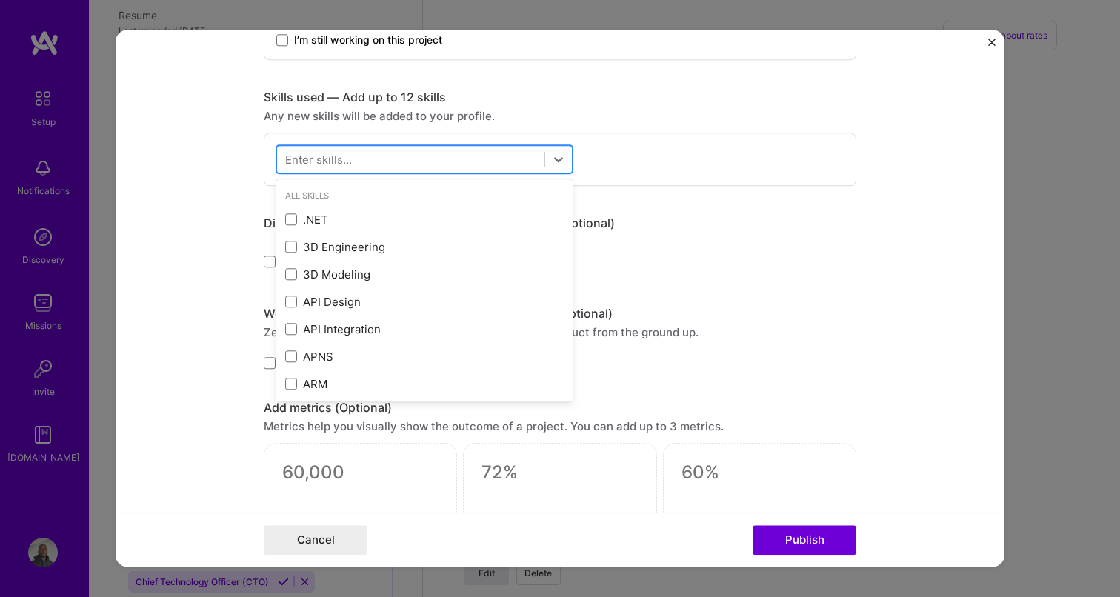
scroll to position [615, 0]
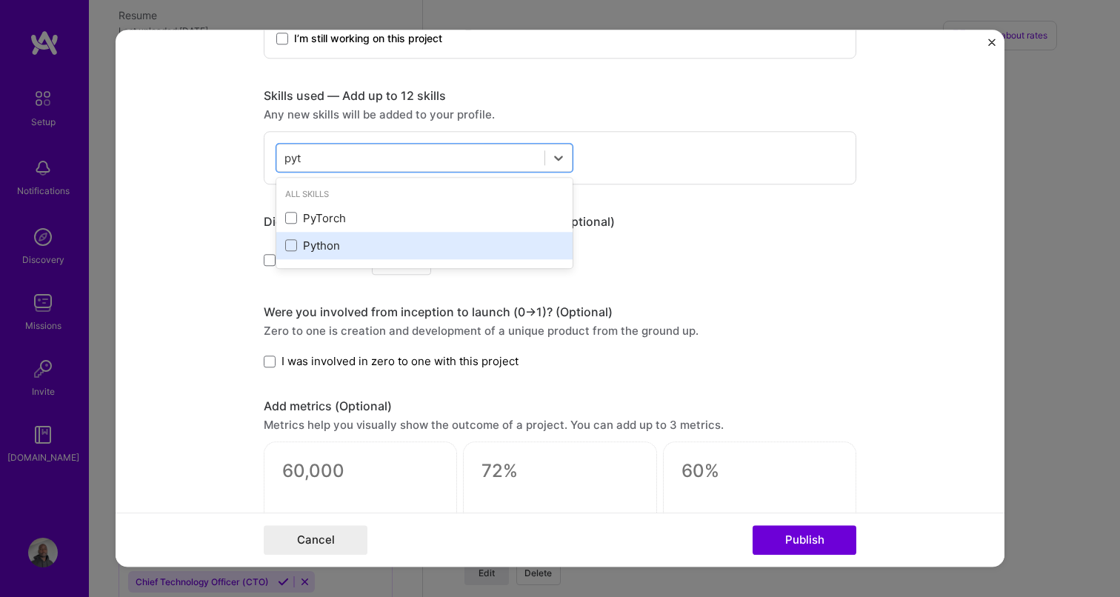
click at [315, 250] on div "Python" at bounding box center [424, 246] width 278 height 16
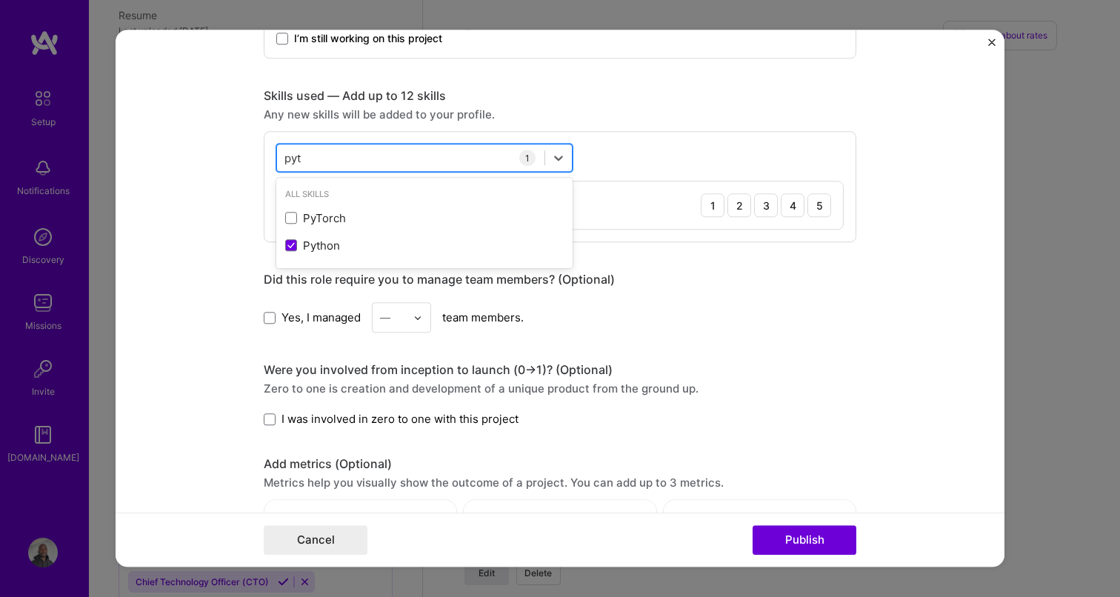
click at [362, 156] on div "pyt pyt" at bounding box center [410, 158] width 267 height 24
type input "go"
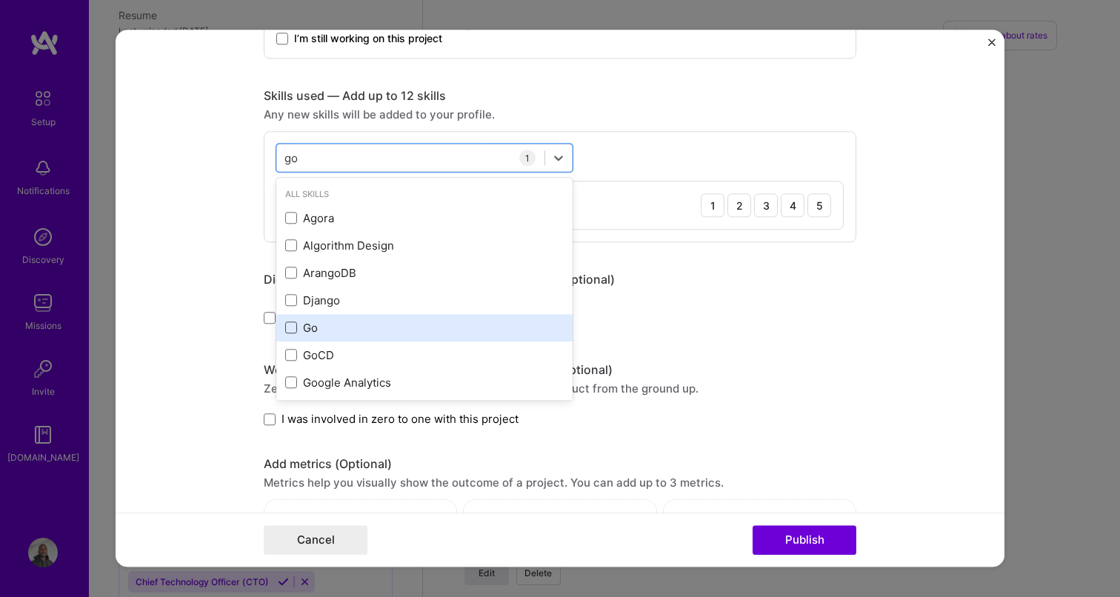
click at [293, 331] on span at bounding box center [291, 328] width 12 height 12
click at [0, 0] on input "checkbox" at bounding box center [0, 0] width 0 height 0
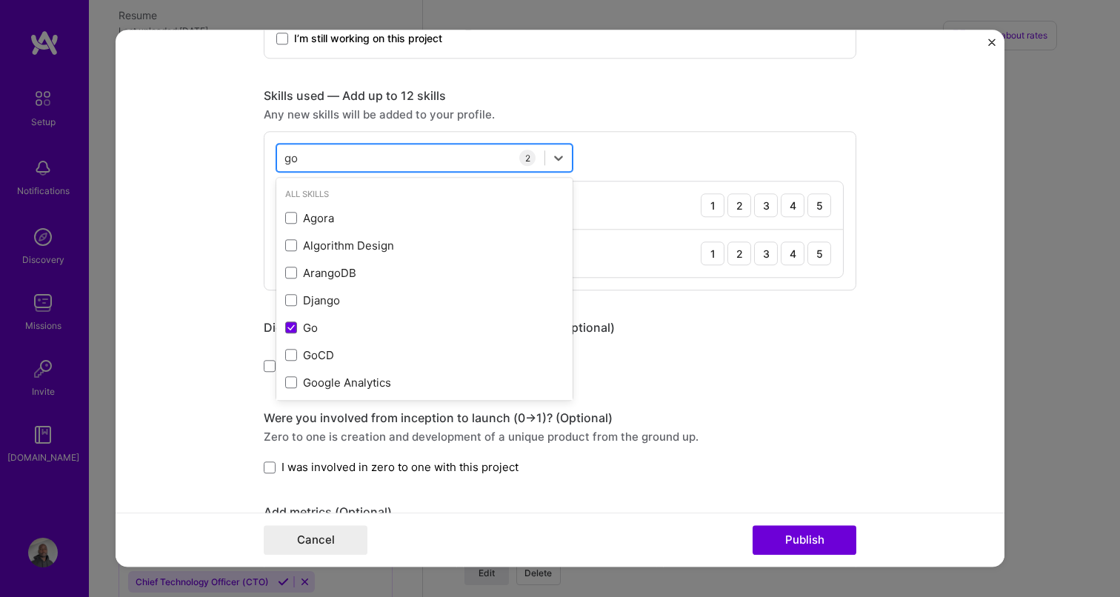
click at [322, 156] on div "go go" at bounding box center [410, 158] width 267 height 24
click at [223, 196] on form "Project title South Africa Targeted Financial Sanctions API Company Project ind…" at bounding box center [560, 298] width 889 height 537
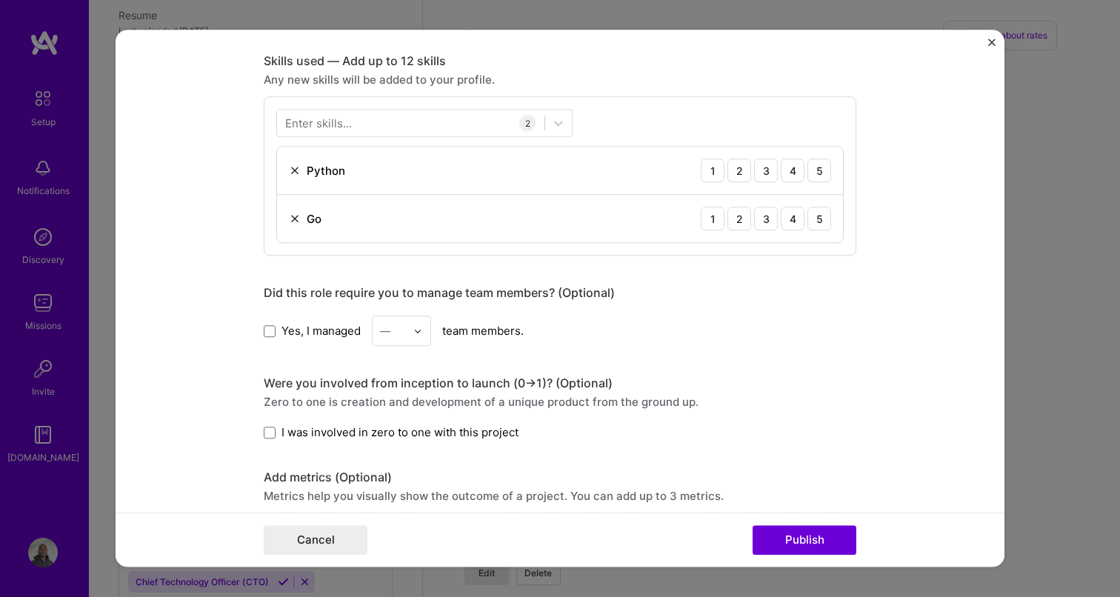
scroll to position [565, 0]
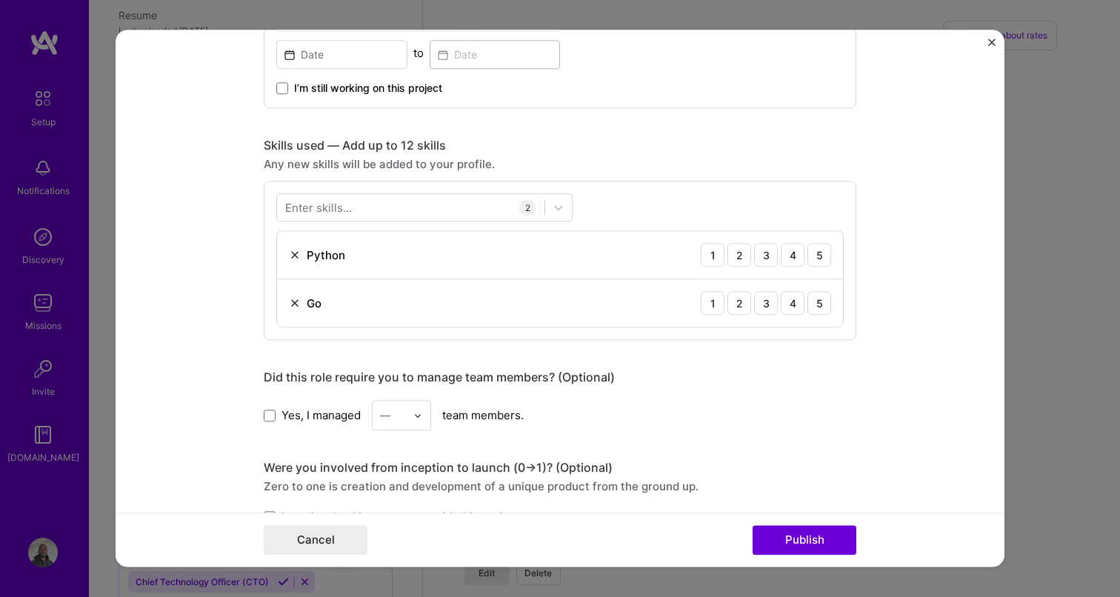
click at [335, 213] on div "Enter skills..." at bounding box center [318, 208] width 67 height 16
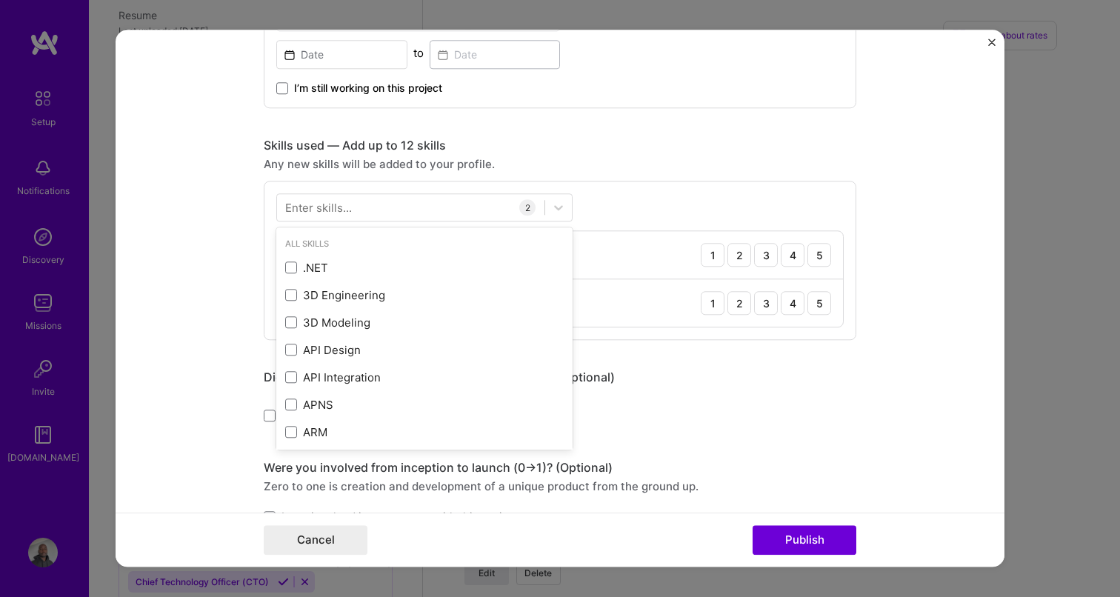
click at [335, 213] on div "Enter skills..." at bounding box center [318, 208] width 67 height 16
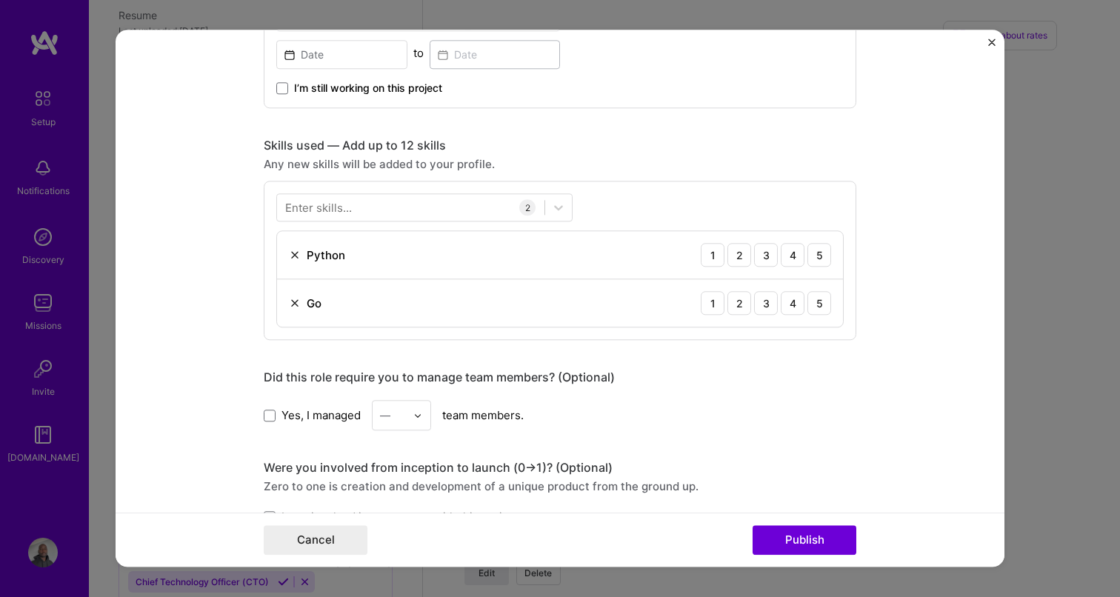
click at [335, 213] on div "Enter skills..." at bounding box center [318, 208] width 67 height 16
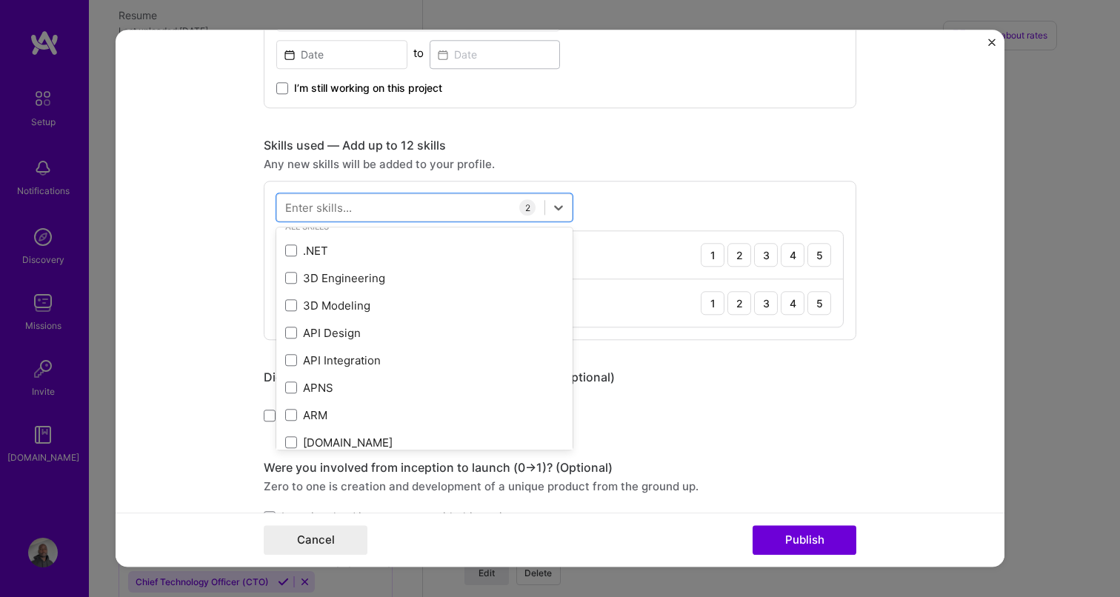
click at [697, 391] on div "Did this role require you to manage team members? (Optional) Yes, I managed — t…" at bounding box center [560, 400] width 592 height 61
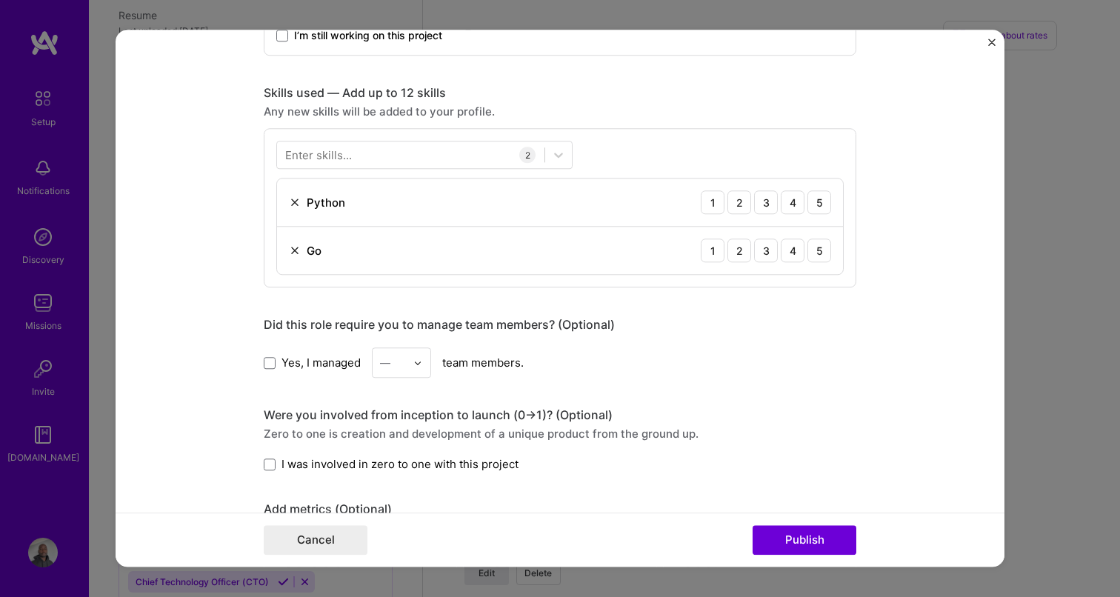
scroll to position [623, 0]
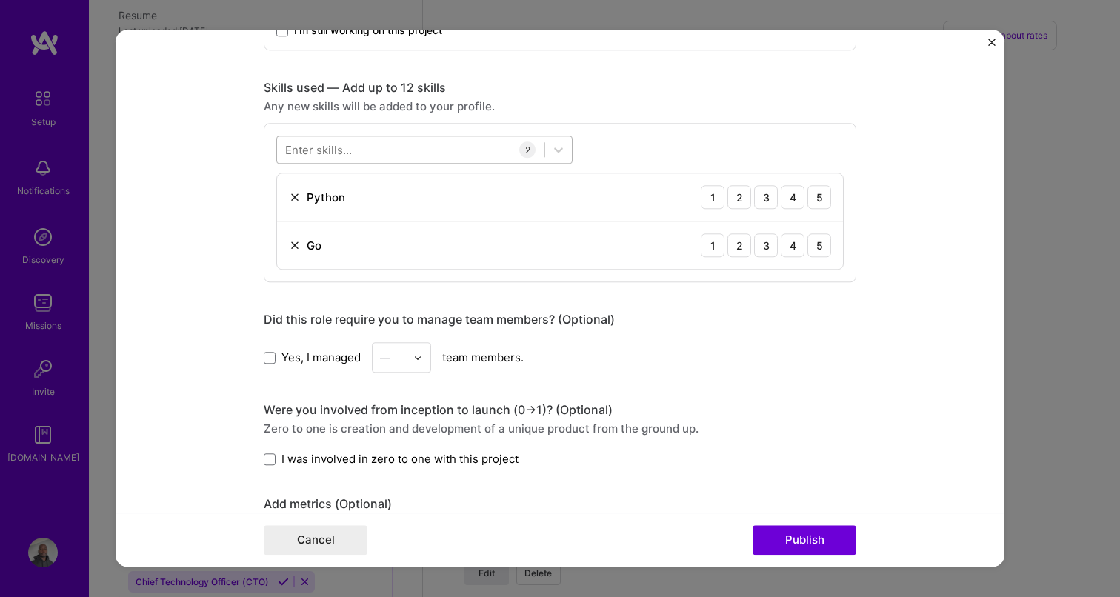
click at [381, 156] on div at bounding box center [410, 150] width 267 height 24
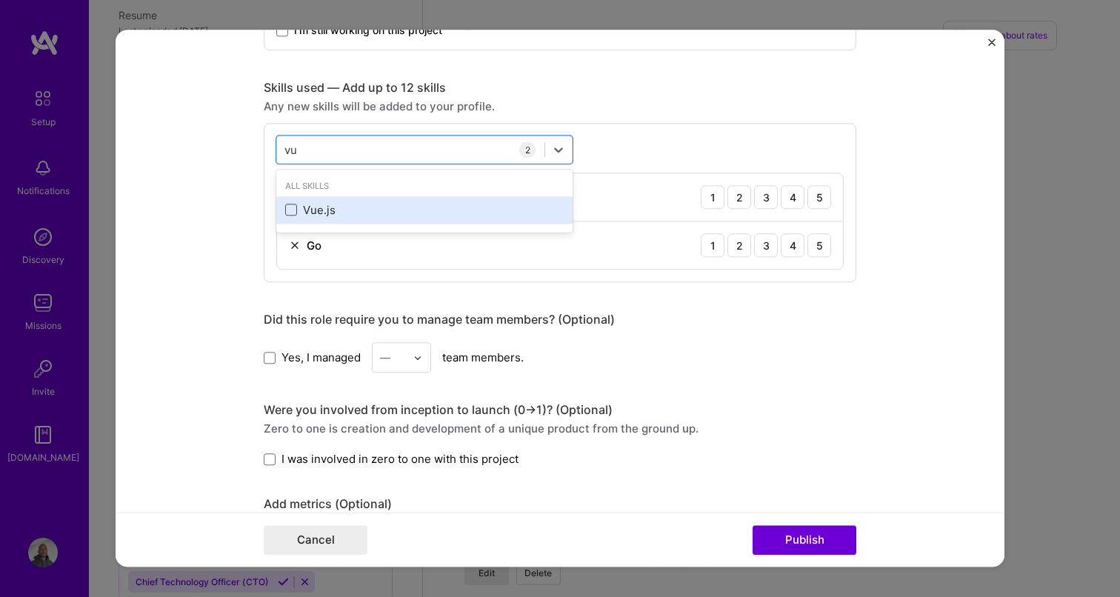
click at [292, 211] on span at bounding box center [291, 210] width 12 height 12
click at [0, 0] on input "checkbox" at bounding box center [0, 0] width 0 height 0
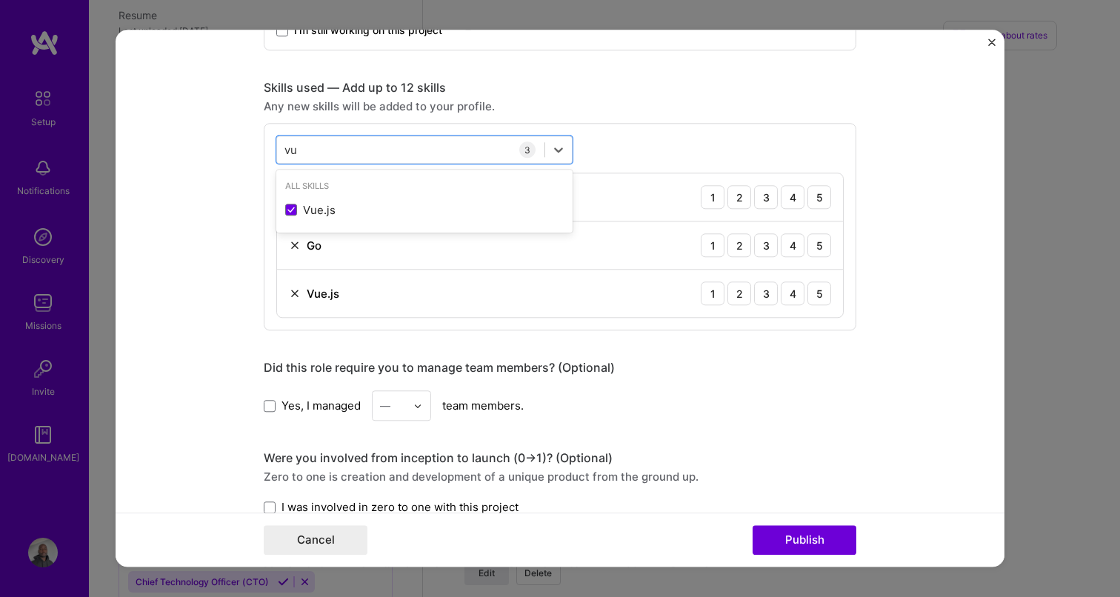
type input "vu"
click at [223, 243] on form "Project title South Africa Targeted Financial Sanctions API Company Project ind…" at bounding box center [560, 298] width 889 height 537
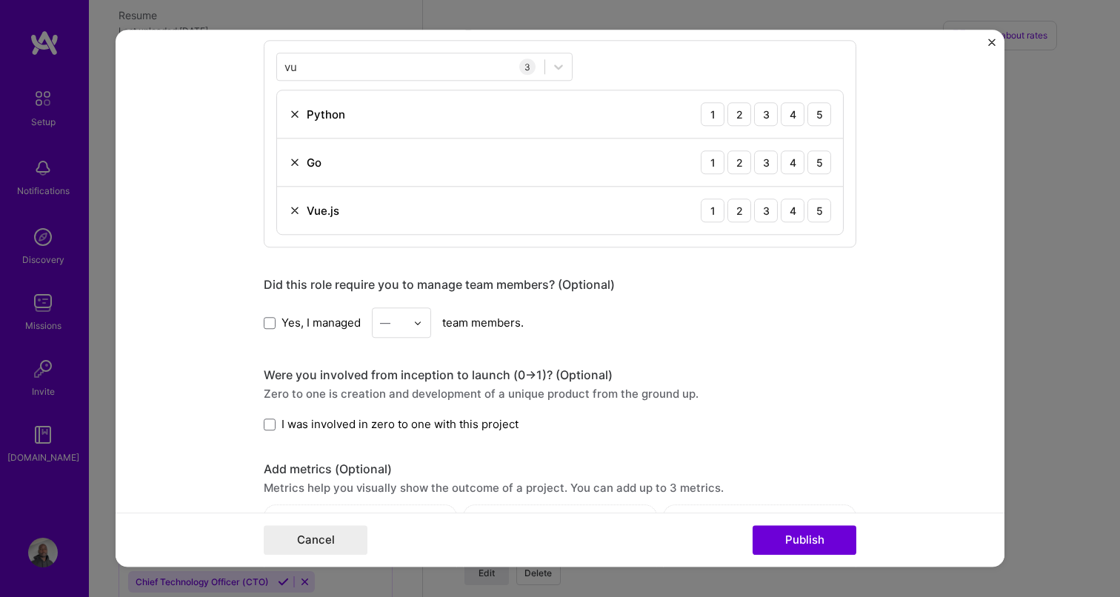
scroll to position [347, 0]
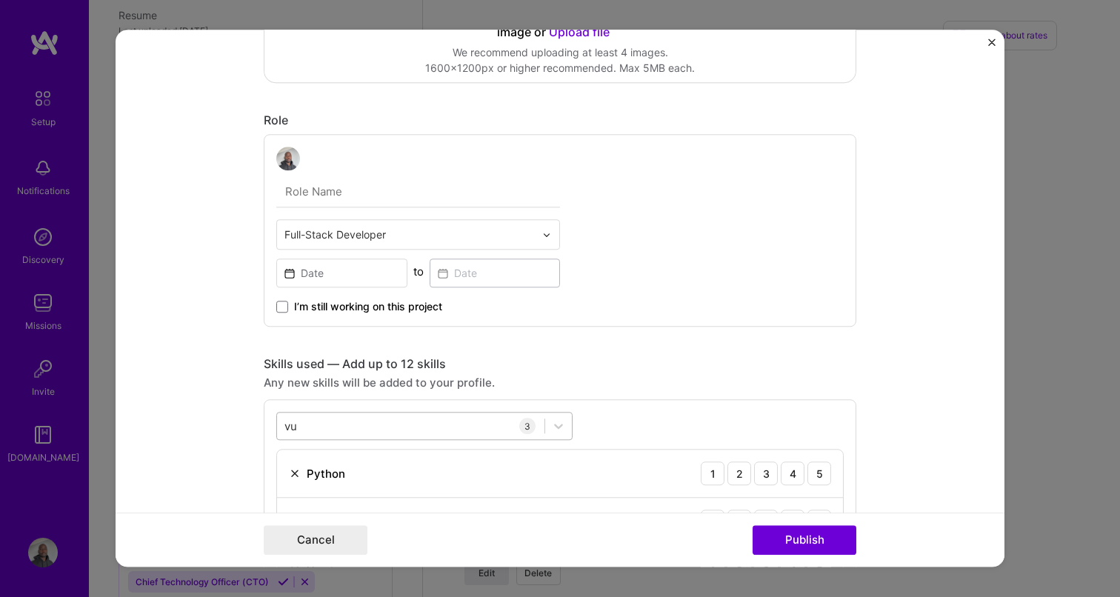
click at [330, 431] on div "[PERSON_NAME]" at bounding box center [410, 426] width 267 height 24
click at [324, 193] on input "text" at bounding box center [418, 191] width 284 height 31
type input "Developer"
click at [334, 231] on input "text" at bounding box center [409, 235] width 250 height 16
click at [227, 307] on form "Project title South Africa Targeted Financial Sanctions API Company Project ind…" at bounding box center [560, 298] width 889 height 537
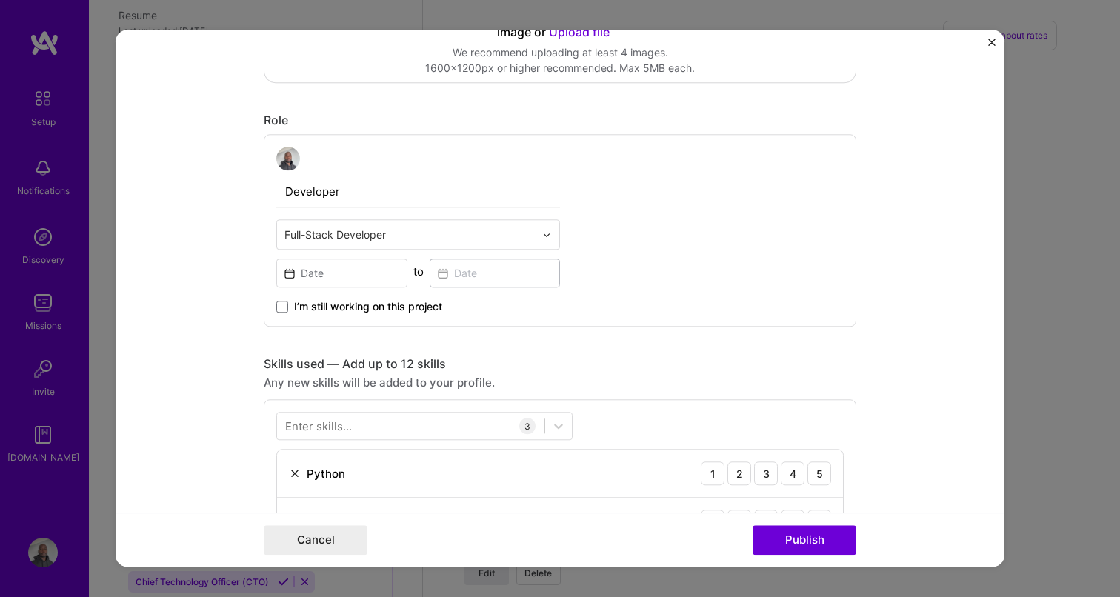
click at [350, 197] on input "Developer" at bounding box center [418, 191] width 284 height 31
type input "Developer"
click at [327, 286] on input at bounding box center [341, 272] width 131 height 29
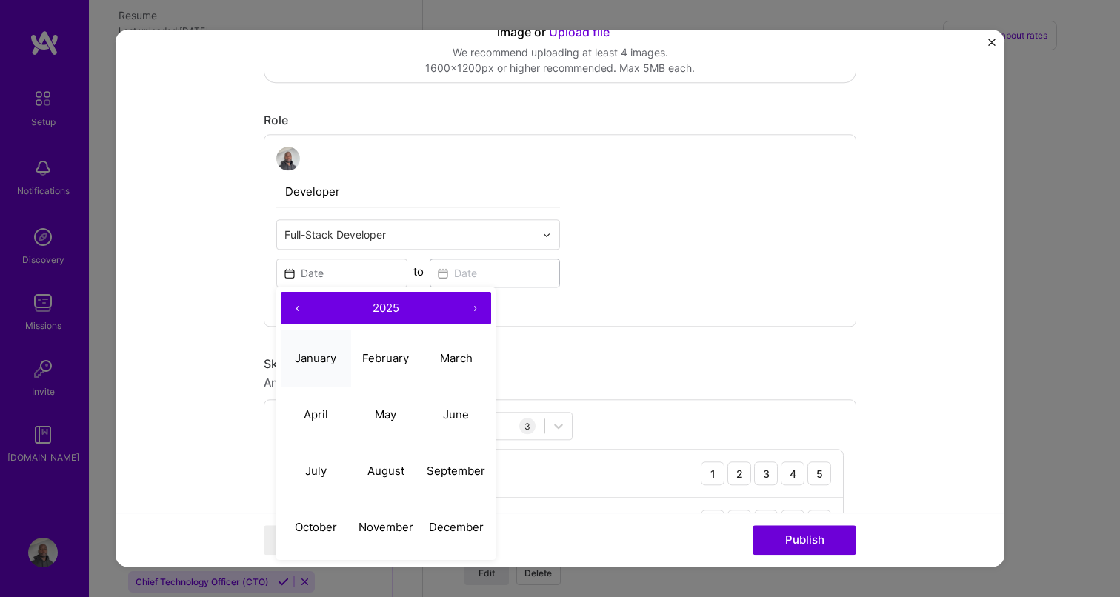
click at [329, 364] on abbr "January" at bounding box center [315, 358] width 41 height 14
type input "[DATE]"
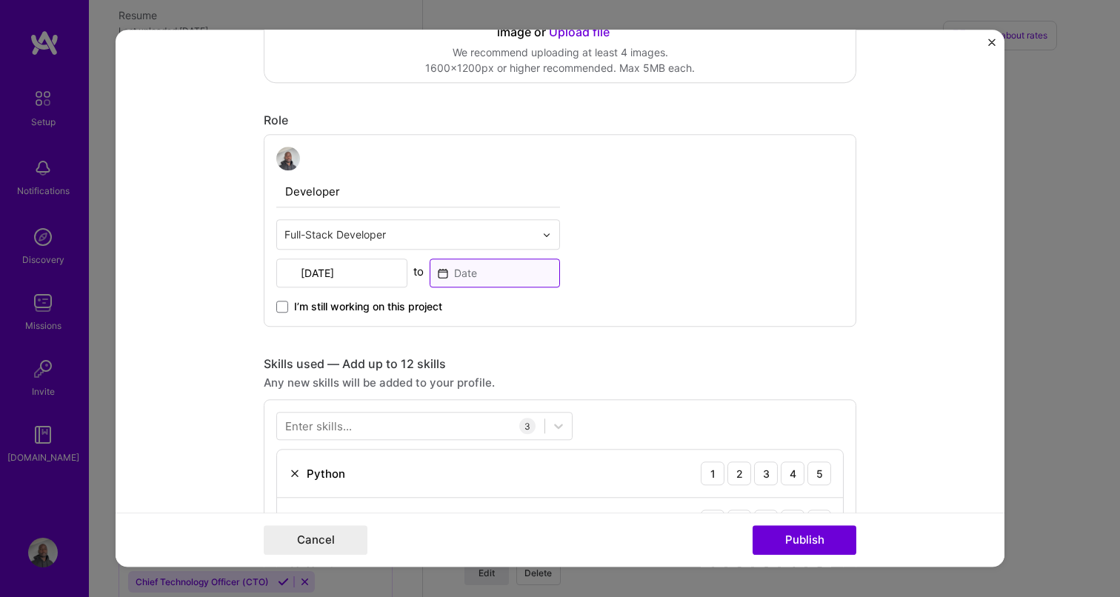
click at [484, 275] on input at bounding box center [495, 272] width 131 height 29
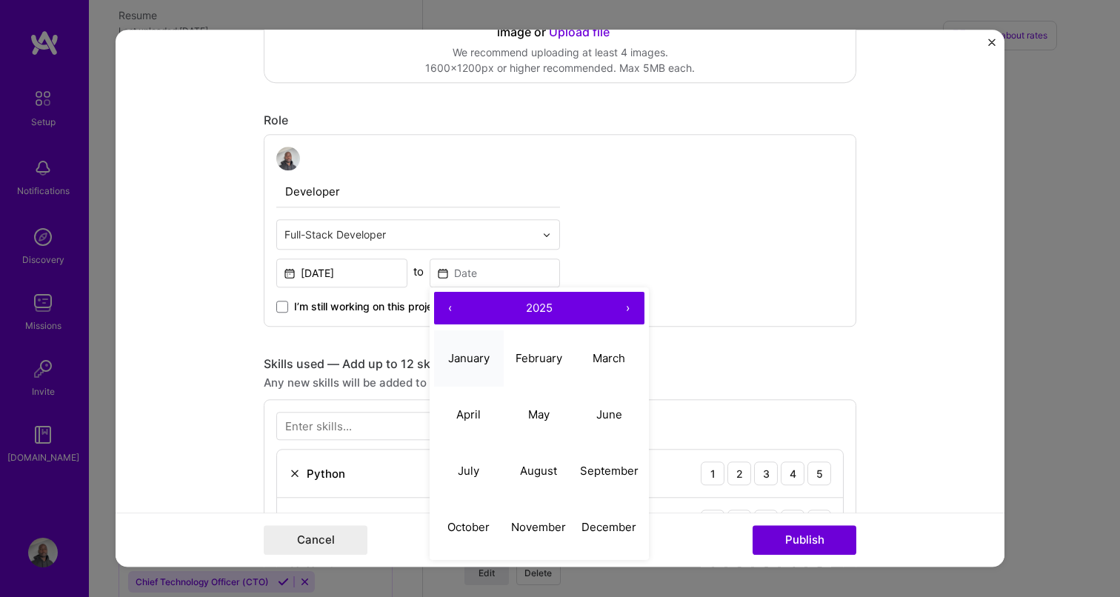
click at [469, 354] on abbr "January" at bounding box center [468, 358] width 41 height 14
type input "[DATE]"
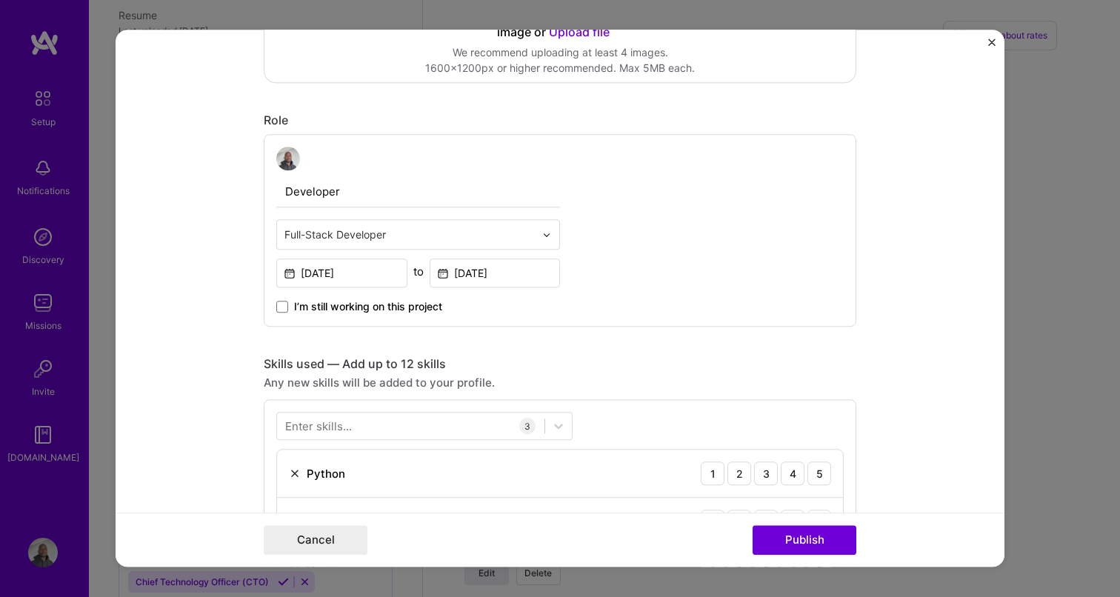
click at [323, 312] on span "I’m still working on this project" at bounding box center [368, 306] width 148 height 15
click at [0, 0] on input "I’m still working on this project" at bounding box center [0, 0] width 0 height 0
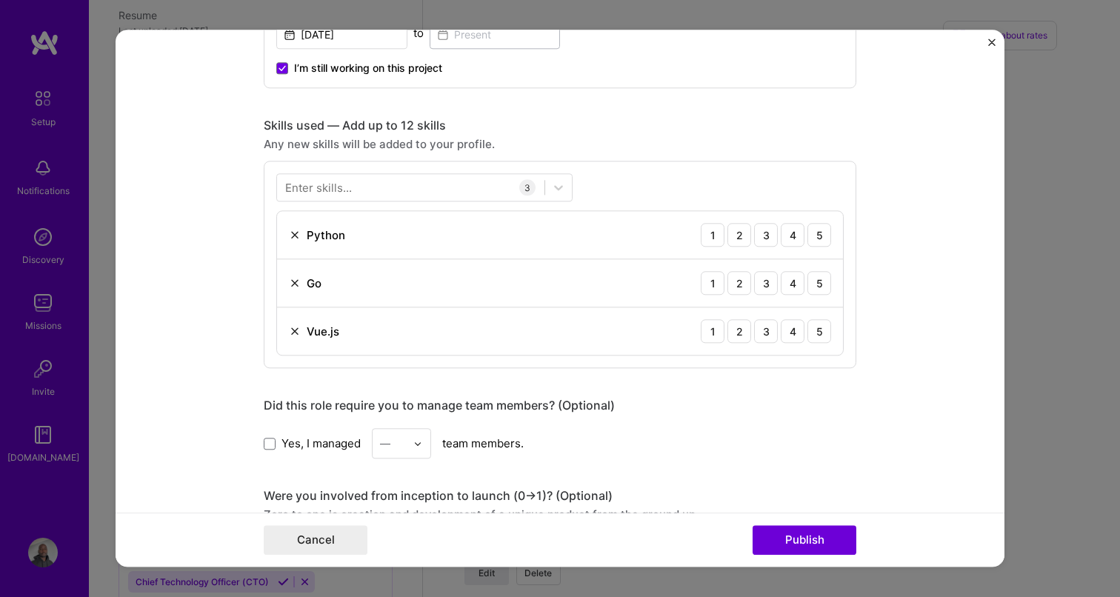
scroll to position [485, 0]
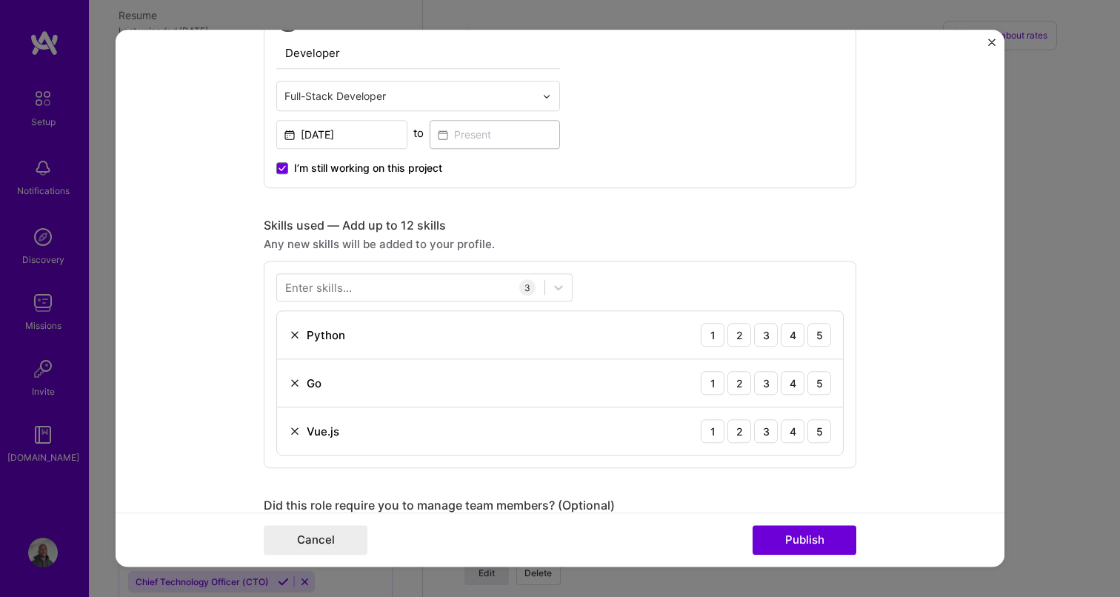
click at [313, 168] on span "I’m still working on this project" at bounding box center [368, 168] width 148 height 15
click at [0, 0] on input "I’m still working on this project" at bounding box center [0, 0] width 0 height 0
click at [474, 125] on input at bounding box center [495, 134] width 131 height 29
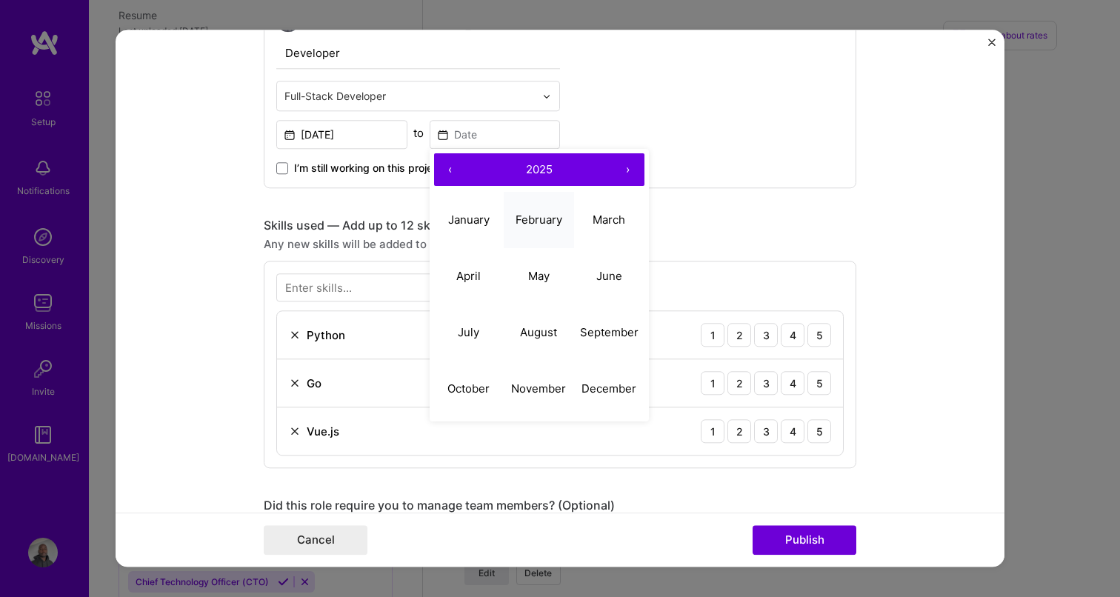
click at [538, 218] on abbr "February" at bounding box center [538, 220] width 47 height 14
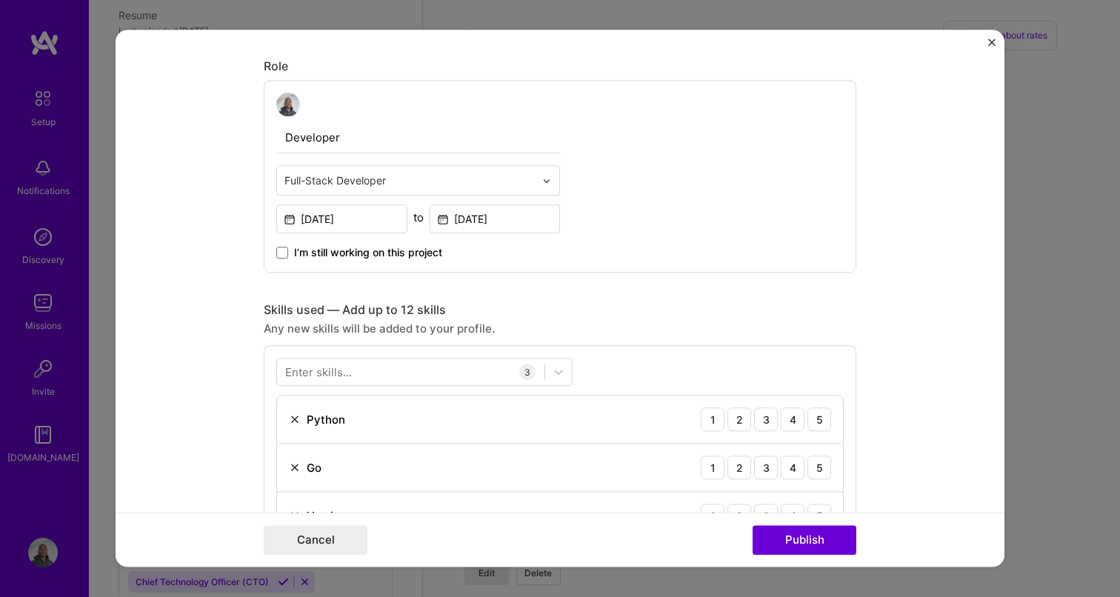
scroll to position [404, 0]
click at [463, 231] on div "I’m still working on this project" at bounding box center [418, 243] width 284 height 27
click at [477, 215] on input "[DATE]" at bounding box center [495, 215] width 131 height 29
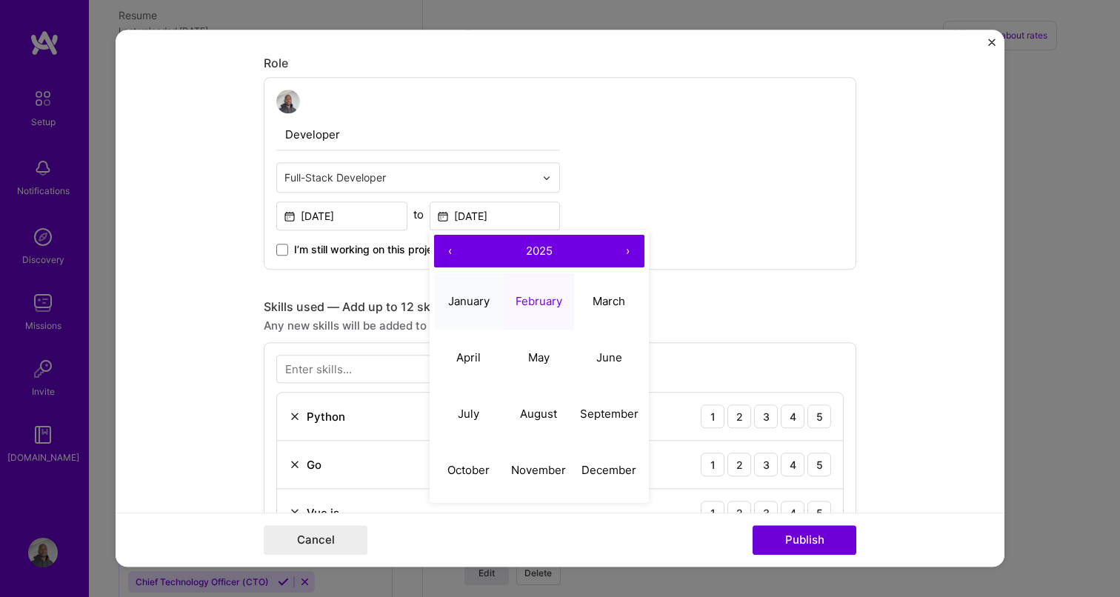
click at [465, 294] on button "January" at bounding box center [469, 301] width 70 height 56
type input "[DATE]"
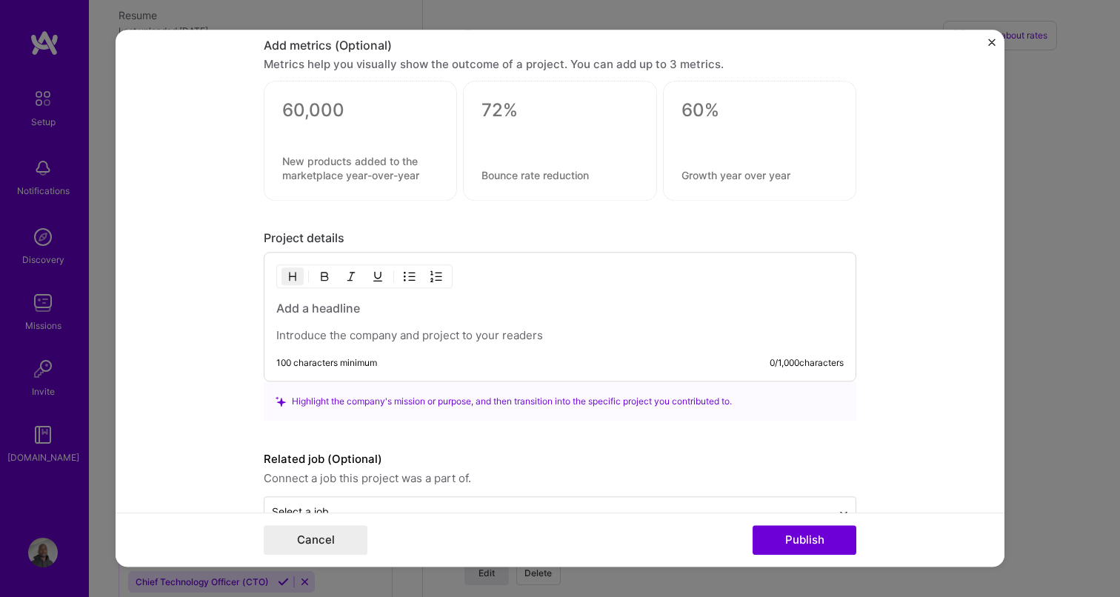
scroll to position [1126, 0]
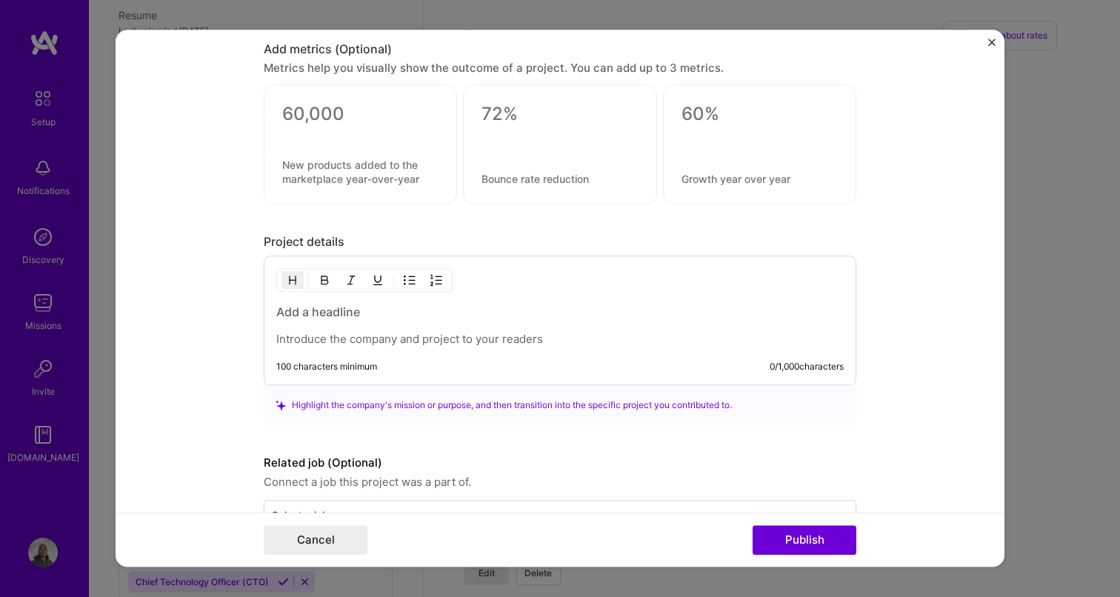
click at [377, 304] on div "100 characters minimum 0 / 1,000 characters" at bounding box center [560, 321] width 592 height 130
click at [355, 344] on p at bounding box center [559, 340] width 567 height 15
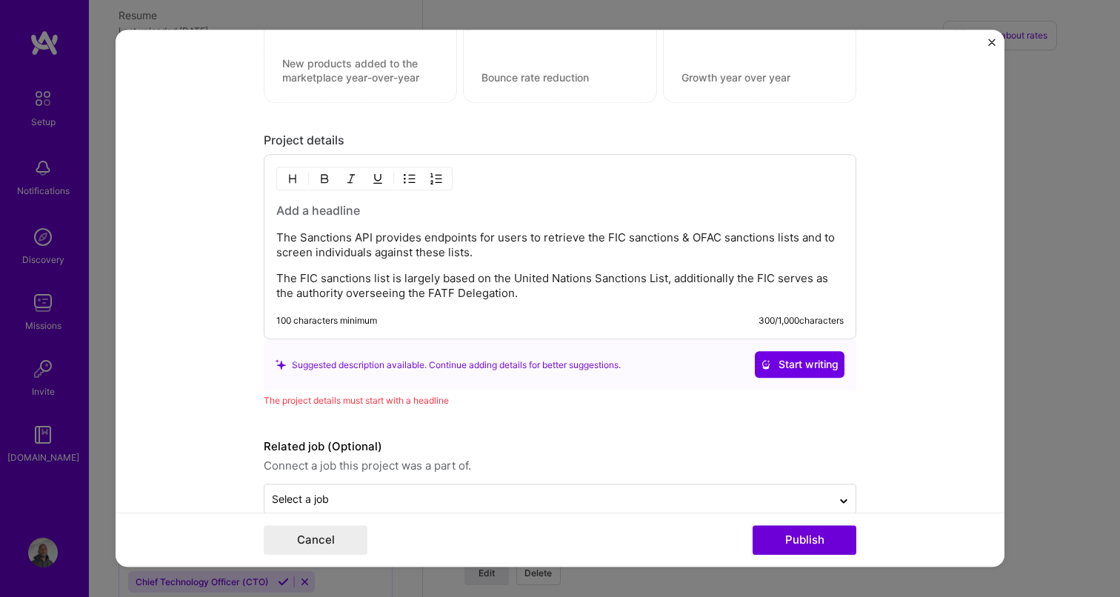
scroll to position [1257, 0]
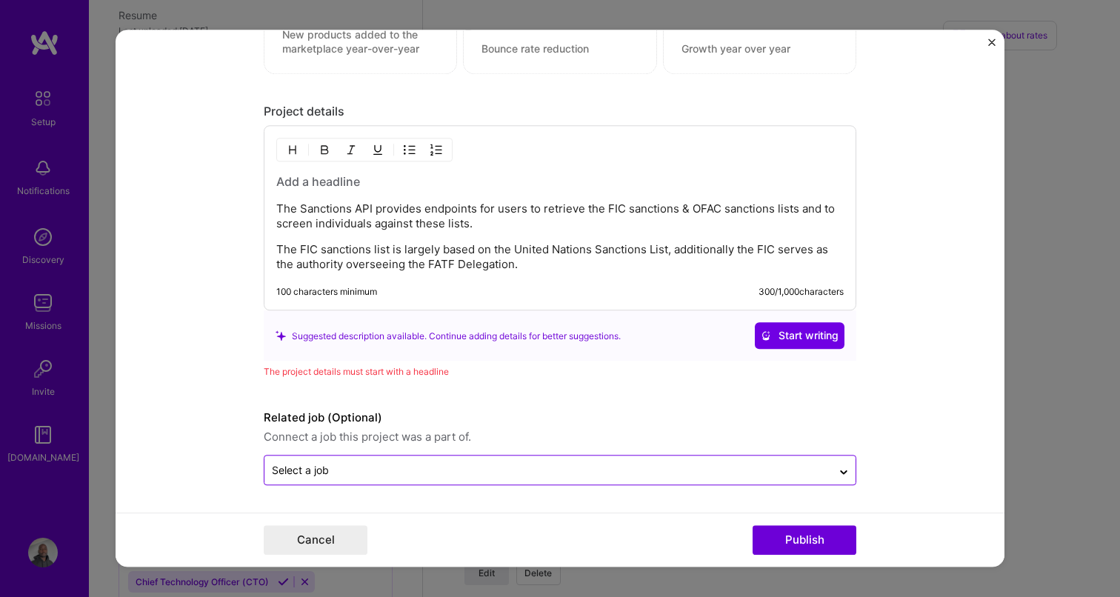
click at [605, 470] on input "text" at bounding box center [548, 471] width 552 height 16
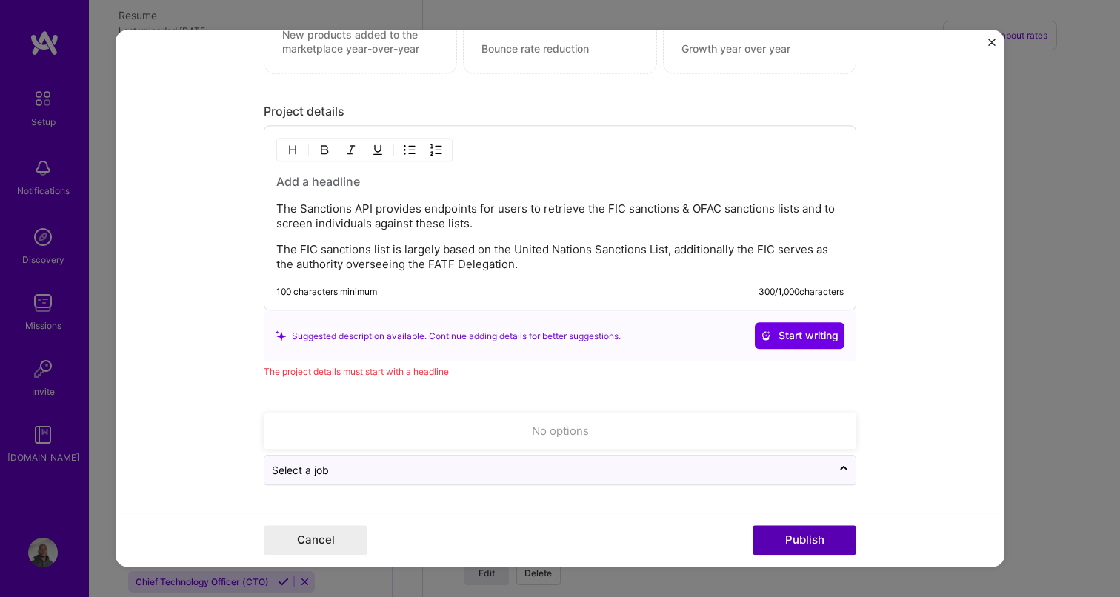
click at [807, 548] on button "Publish" at bounding box center [804, 541] width 104 height 30
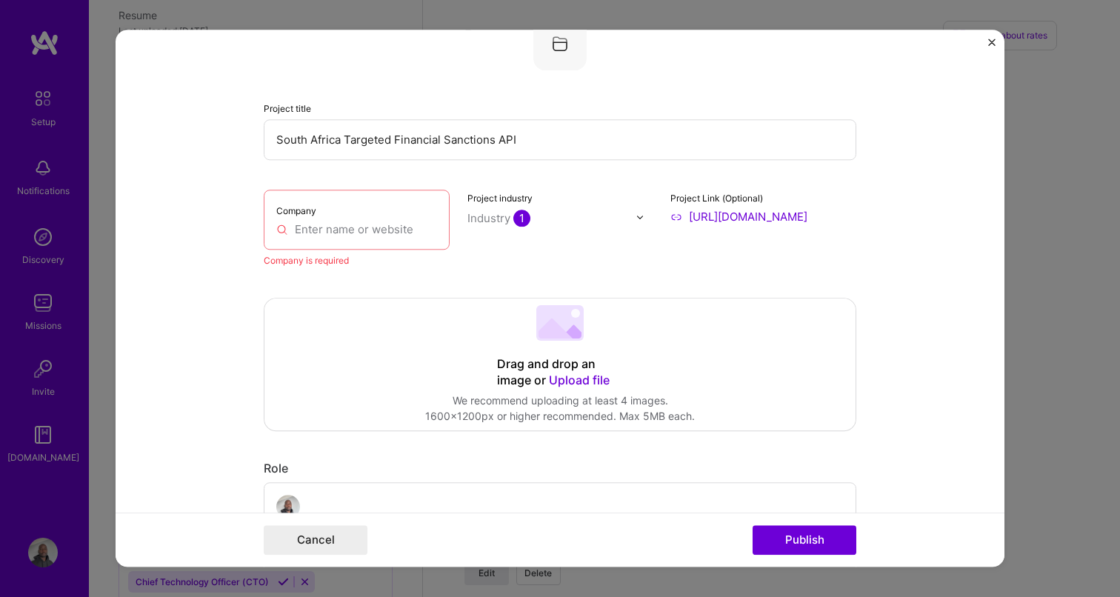
scroll to position [30, 0]
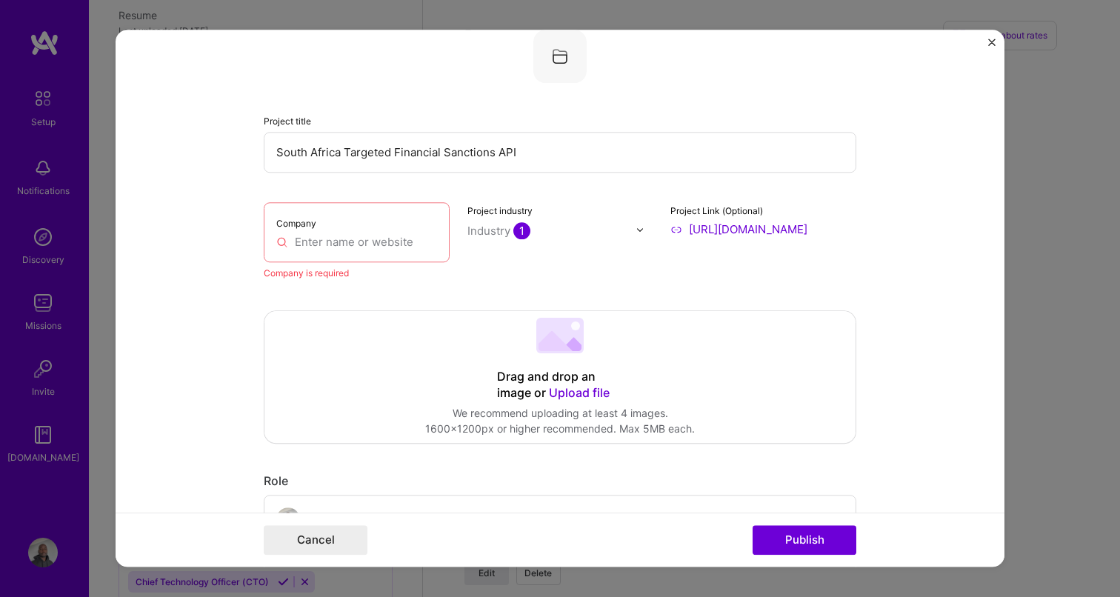
click at [361, 242] on input "text" at bounding box center [356, 242] width 161 height 16
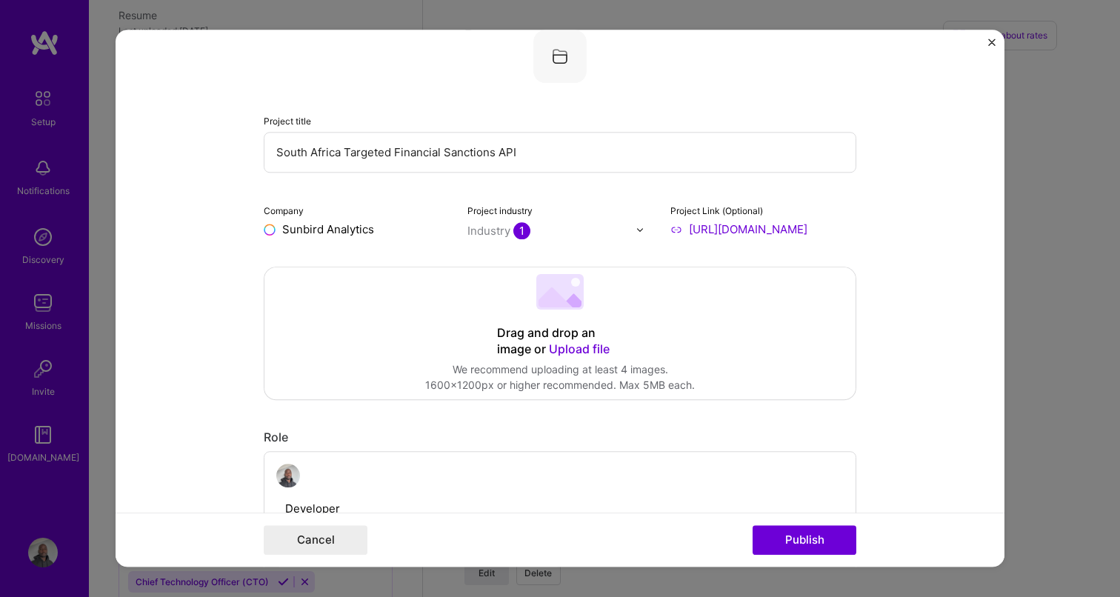
type input "Sunbird Analytics"
click at [187, 337] on form "Project title South Africa Targeted Financial Sanctions API Company Sunbird Ana…" at bounding box center [560, 298] width 889 height 537
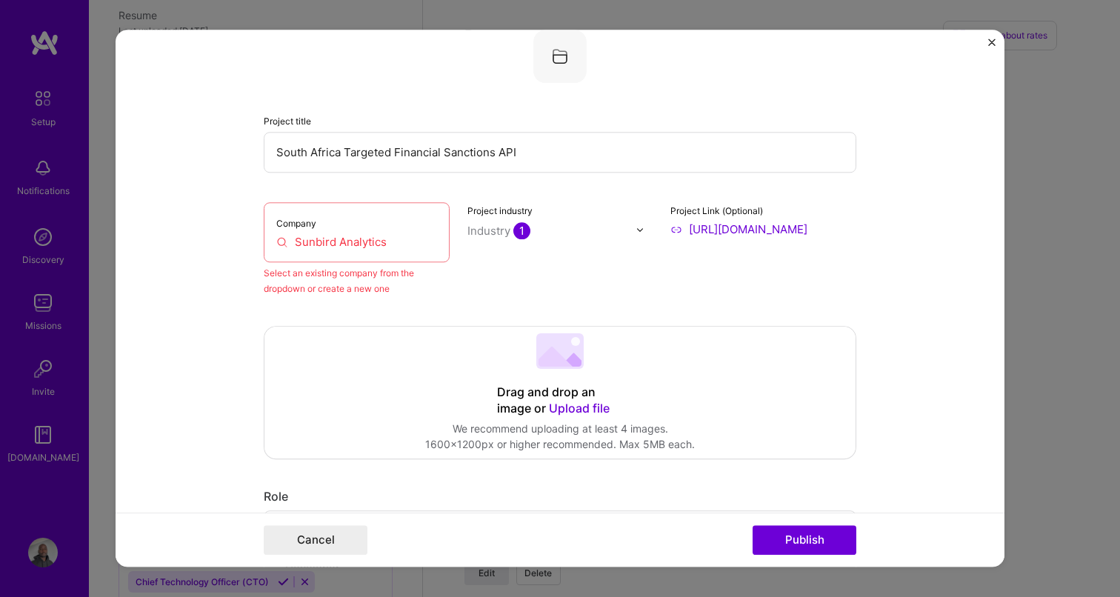
click at [404, 241] on input "Sunbird Analytics" at bounding box center [356, 242] width 161 height 16
drag, startPoint x: 413, startPoint y: 241, endPoint x: 284, endPoint y: 241, distance: 129.6
click at [284, 241] on input "Sunbird Analytics" at bounding box center [356, 242] width 161 height 16
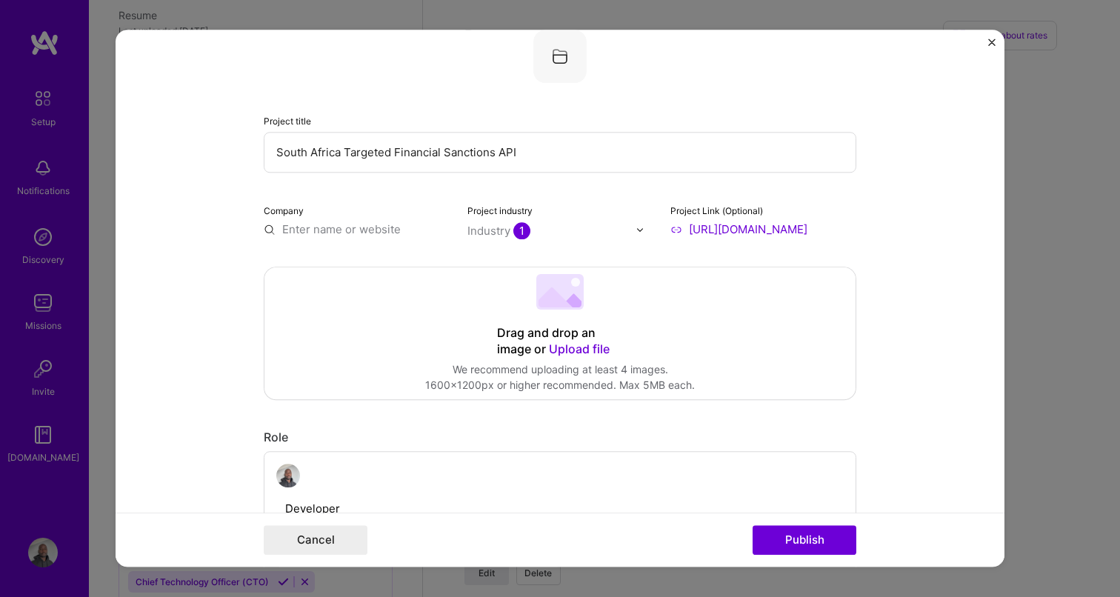
click at [306, 229] on input "text" at bounding box center [357, 229] width 186 height 16
type input "Sunbird"
click at [353, 235] on input "Sunbird" at bounding box center [357, 229] width 186 height 16
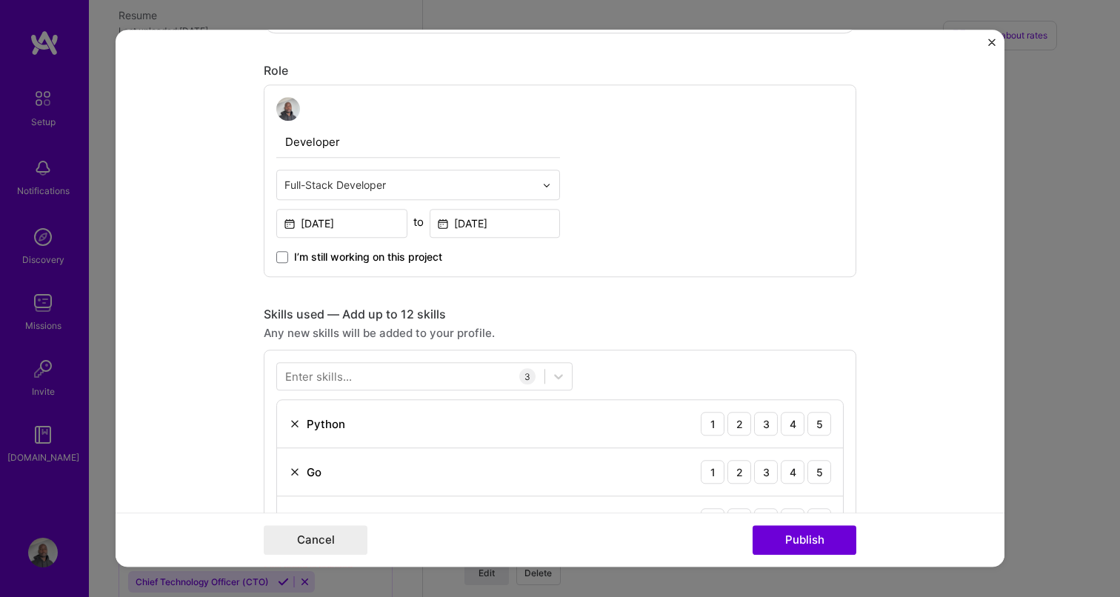
scroll to position [495, 0]
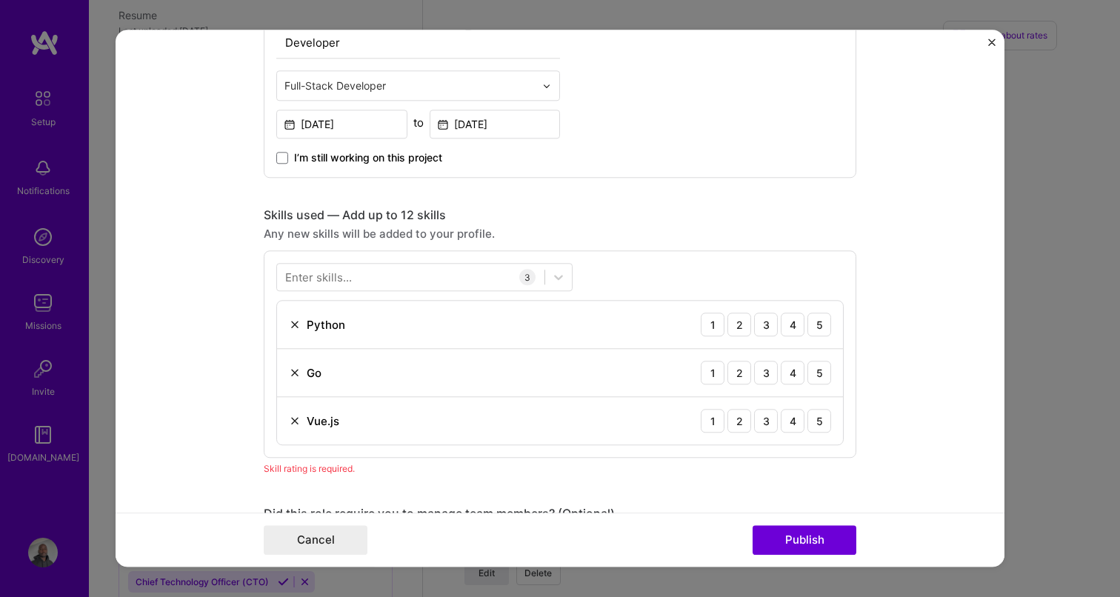
click at [992, 42] on img "Close" at bounding box center [991, 42] width 7 height 7
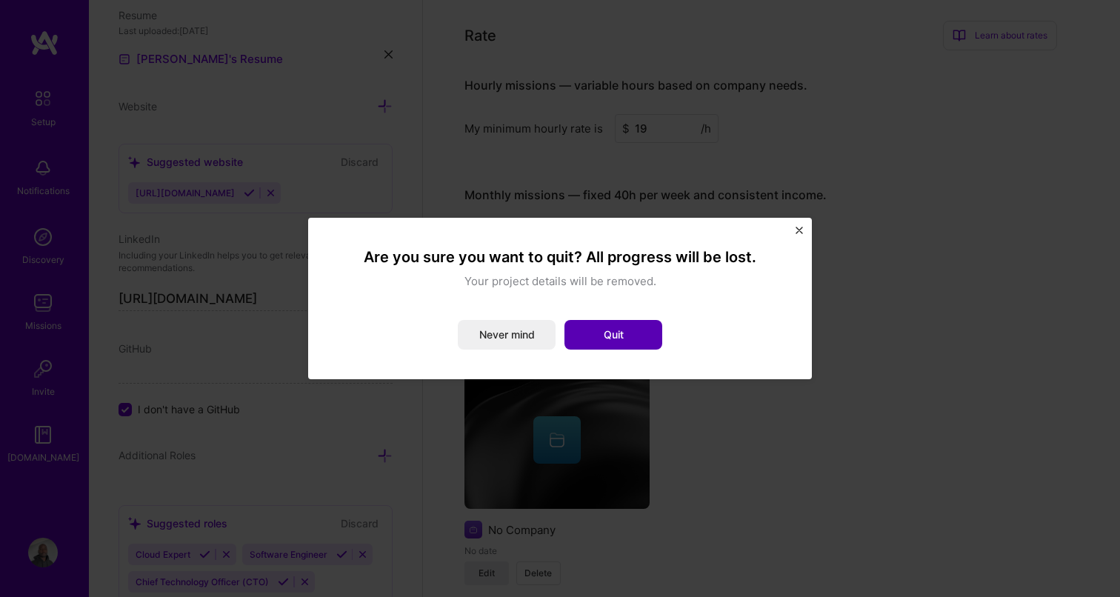
click at [638, 331] on button "Quit" at bounding box center [613, 335] width 98 height 30
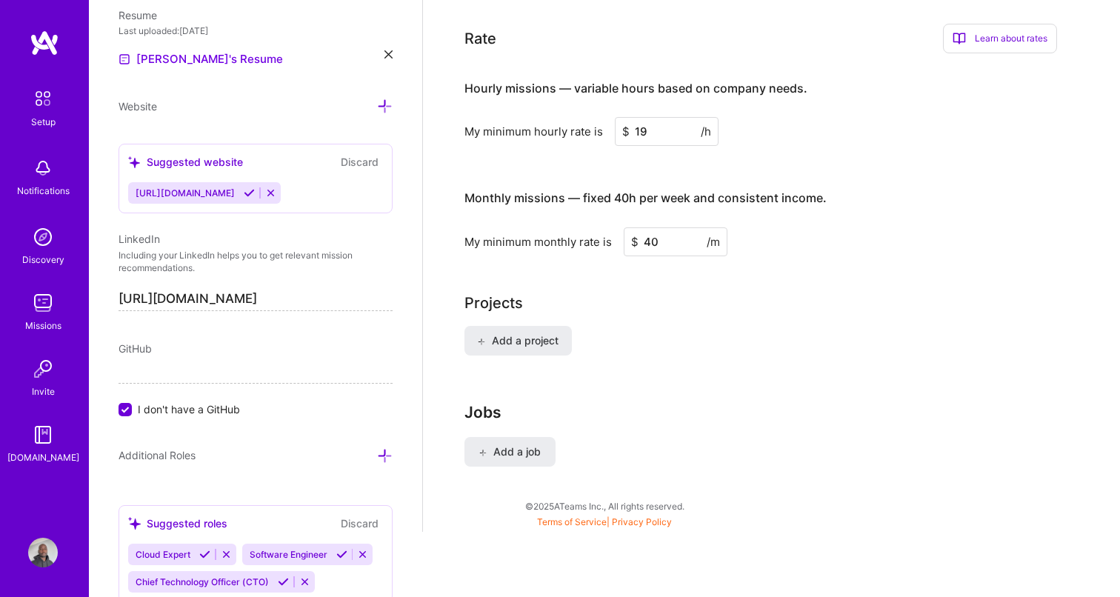
scroll to position [892, 0]
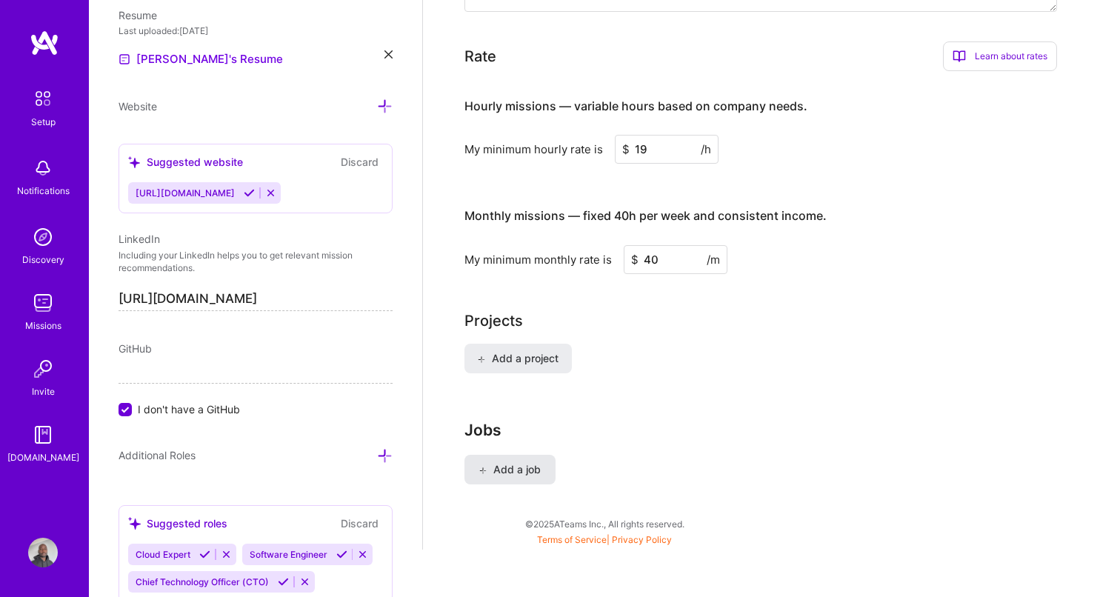
click at [518, 462] on span "Add a job" at bounding box center [509, 469] width 61 height 15
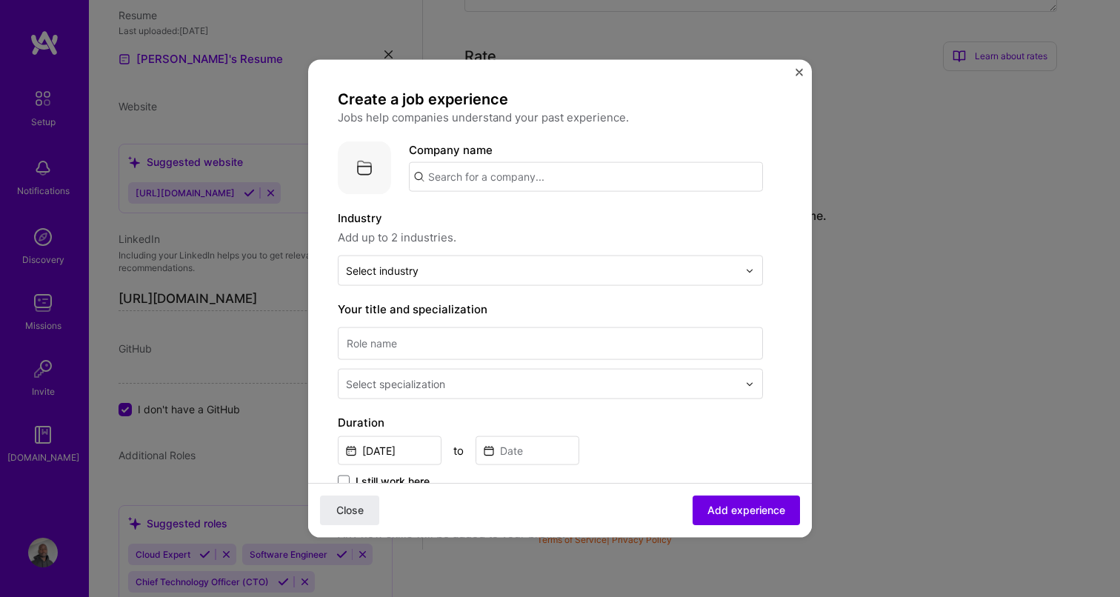
click at [452, 180] on input "text" at bounding box center [586, 177] width 354 height 30
type input "[PERSON_NAME] Group"
click at [538, 216] on div "[PERSON_NAME] Group" at bounding box center [562, 218] width 140 height 26
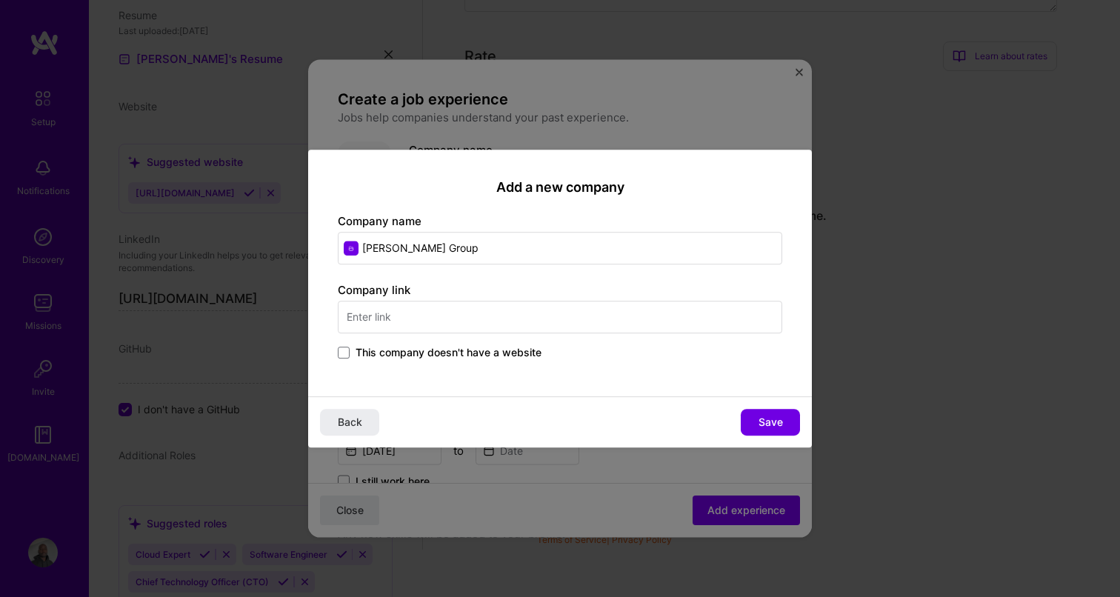
click at [393, 321] on input "text" at bounding box center [560, 317] width 444 height 33
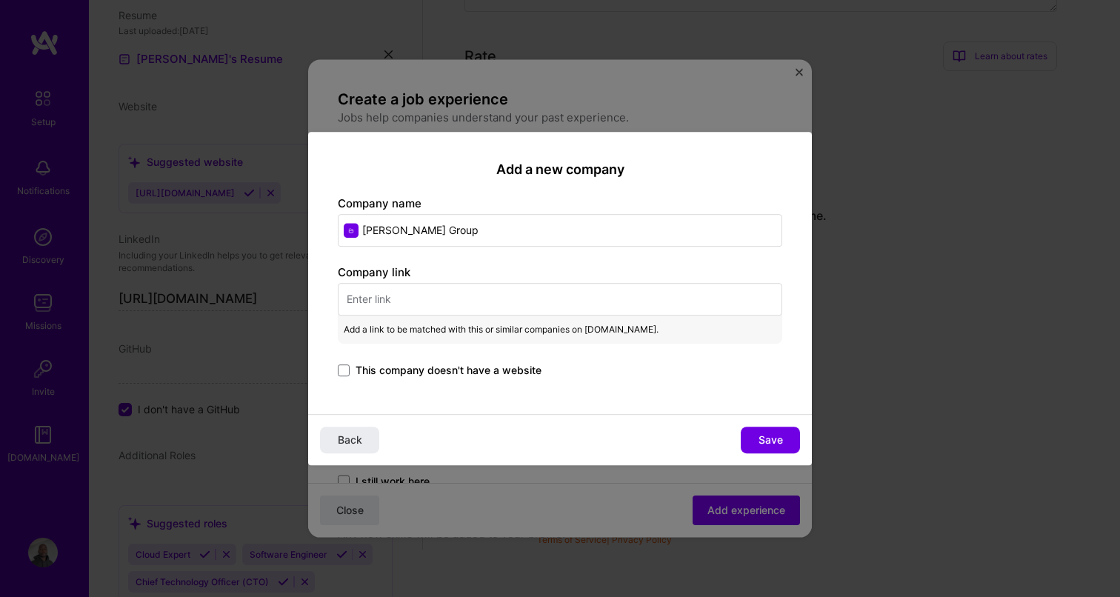
paste input "[URL][DOMAIN_NAME]"
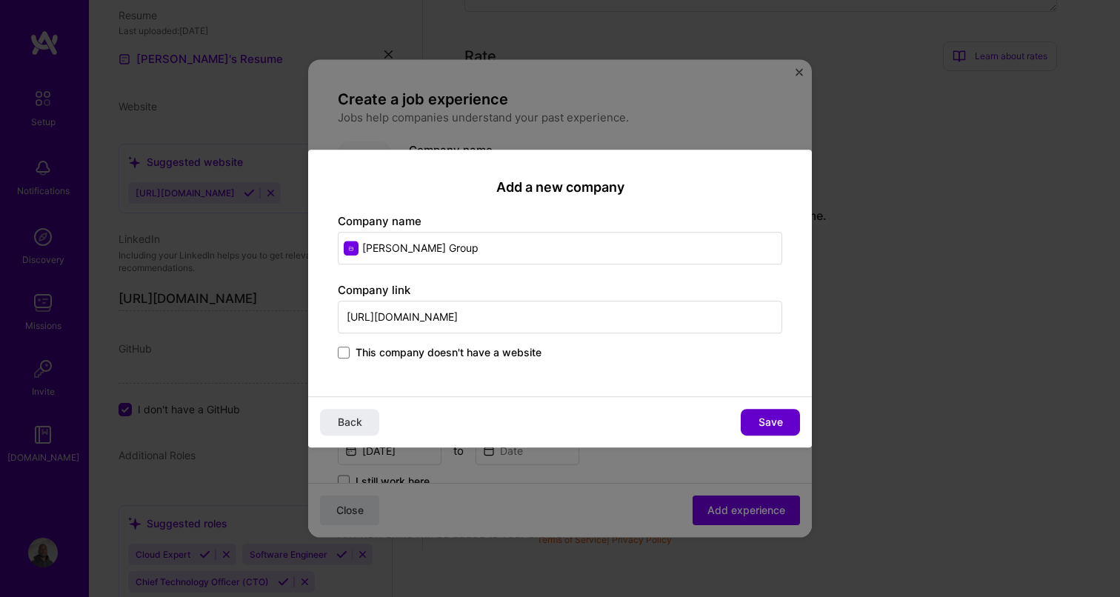
type input "[URL][DOMAIN_NAME]"
click at [759, 424] on span "Save" at bounding box center [770, 422] width 24 height 15
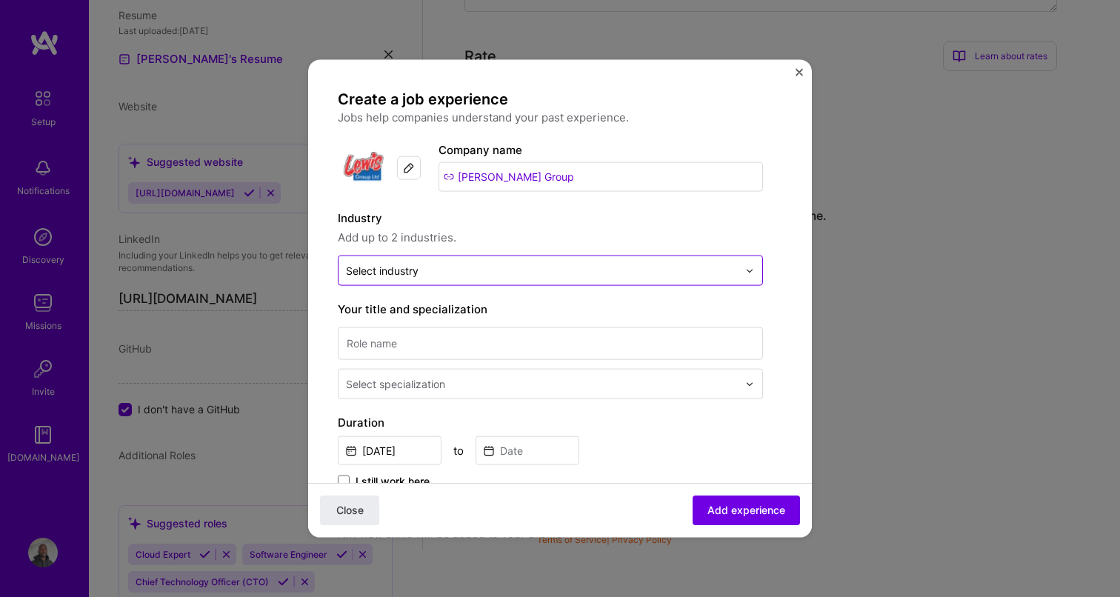
click at [387, 273] on div "Select industry 0" at bounding box center [382, 271] width 73 height 16
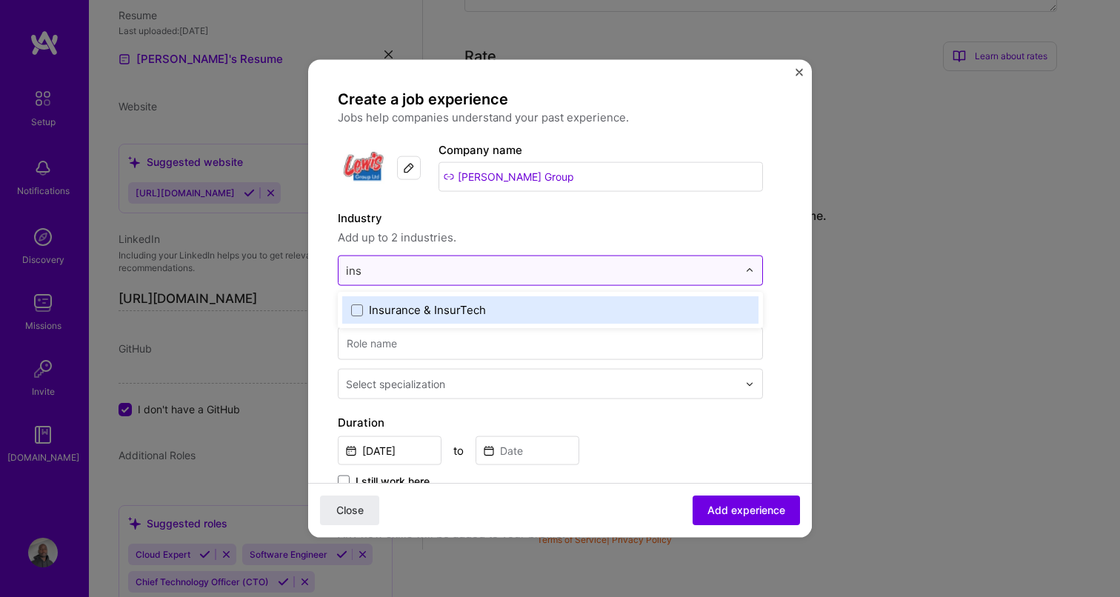
type input "insu"
click at [355, 305] on span at bounding box center [357, 310] width 12 height 12
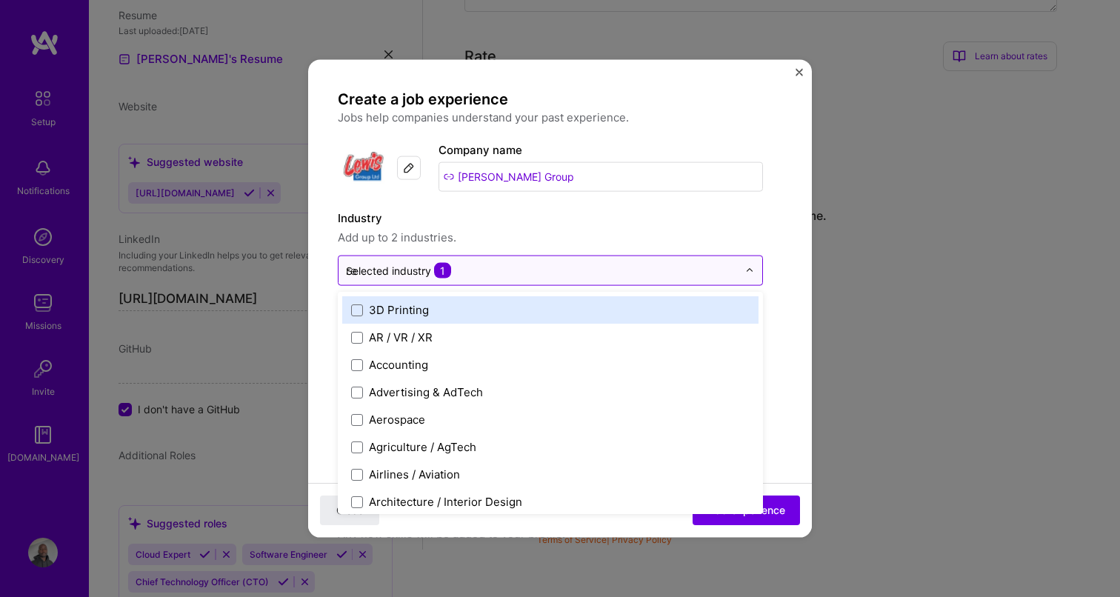
type input "ret"
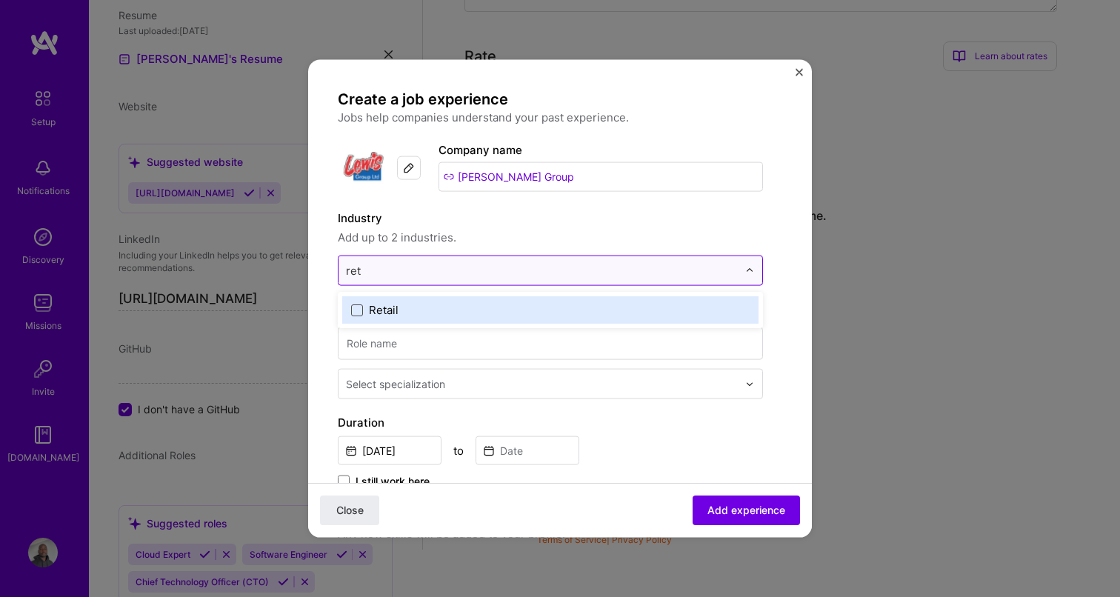
click at [356, 308] on span at bounding box center [357, 310] width 12 height 12
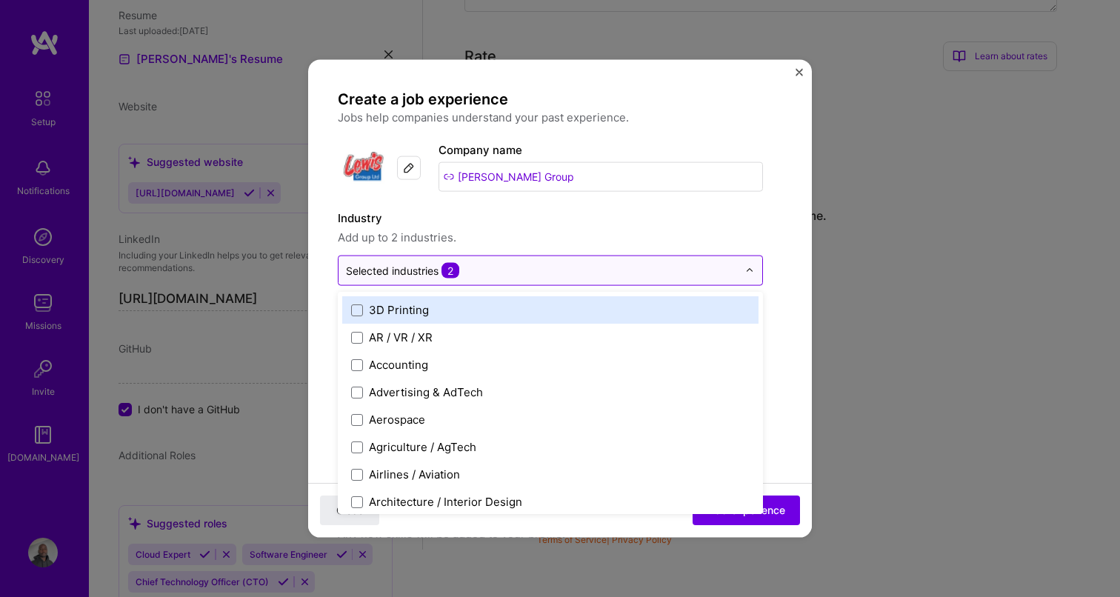
click at [517, 232] on span "Add up to 2 industries." at bounding box center [550, 238] width 425 height 18
click at [756, 268] on div at bounding box center [753, 270] width 17 height 29
click at [655, 221] on label "Industry" at bounding box center [550, 219] width 425 height 18
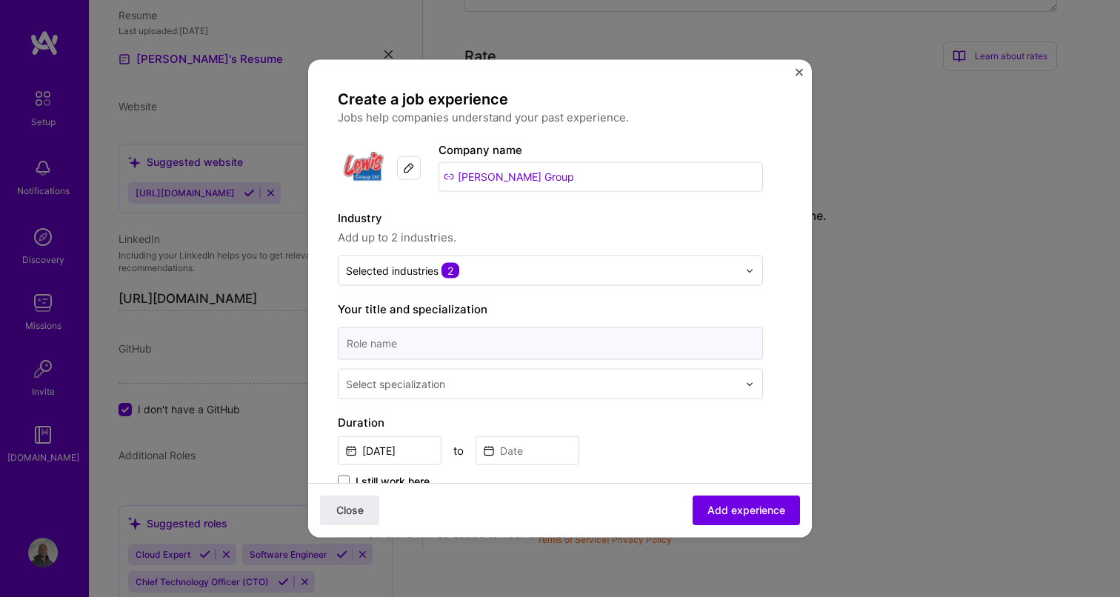
click at [375, 348] on input at bounding box center [550, 343] width 425 height 33
paste input "Lead Software Engineer"
type input "Lead Software Engineer"
click at [417, 390] on div "Select specialization" at bounding box center [395, 384] width 99 height 16
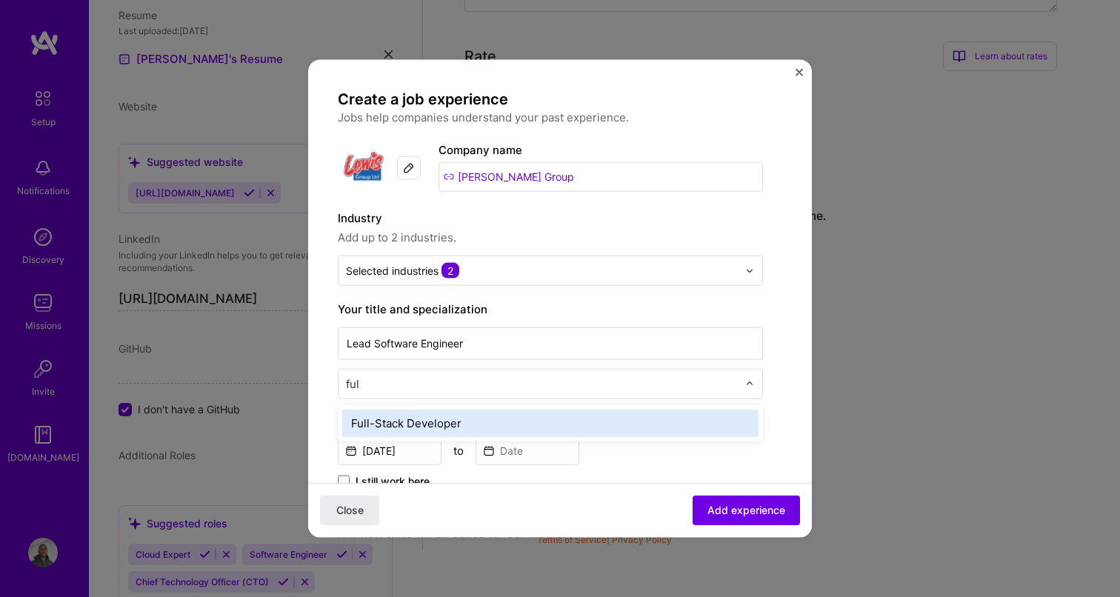
type input "full"
click at [362, 419] on div "Full-Stack Developer" at bounding box center [550, 423] width 416 height 27
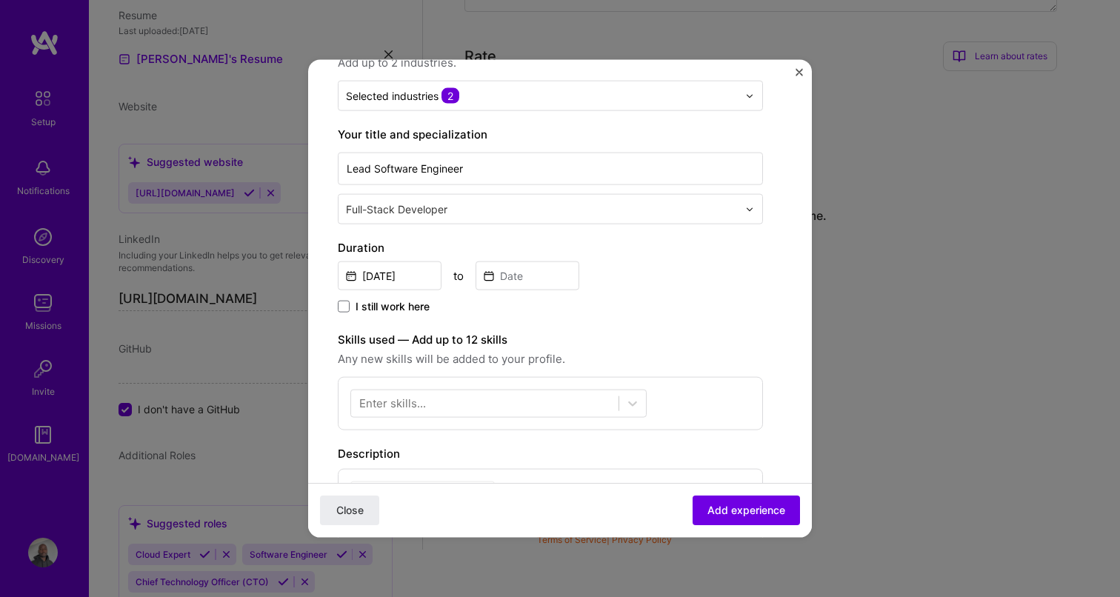
scroll to position [184, 0]
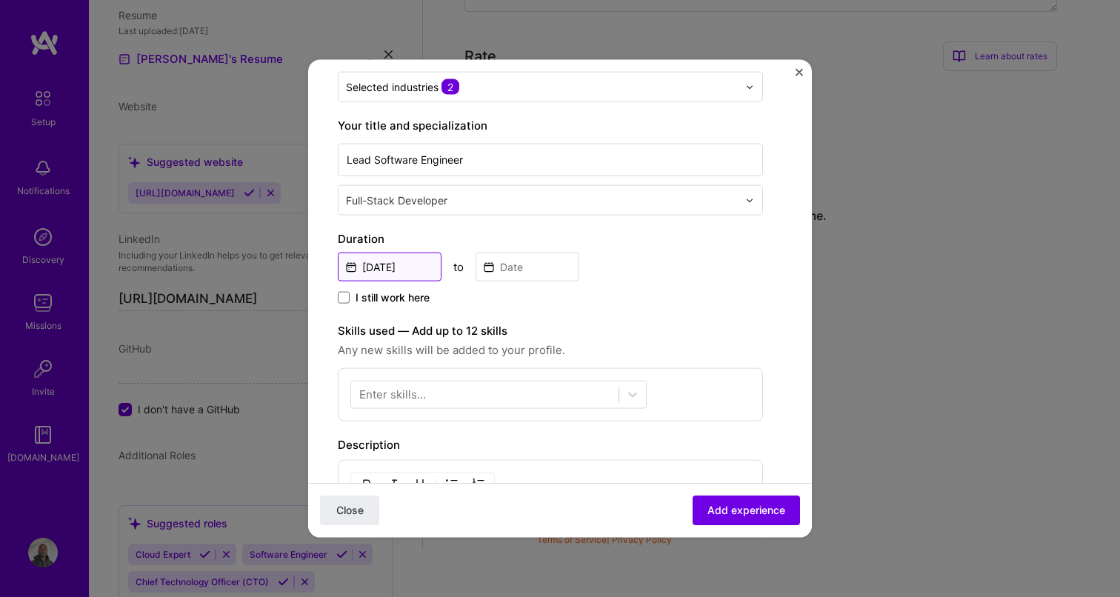
click at [404, 268] on input "[DATE]" at bounding box center [390, 267] width 104 height 29
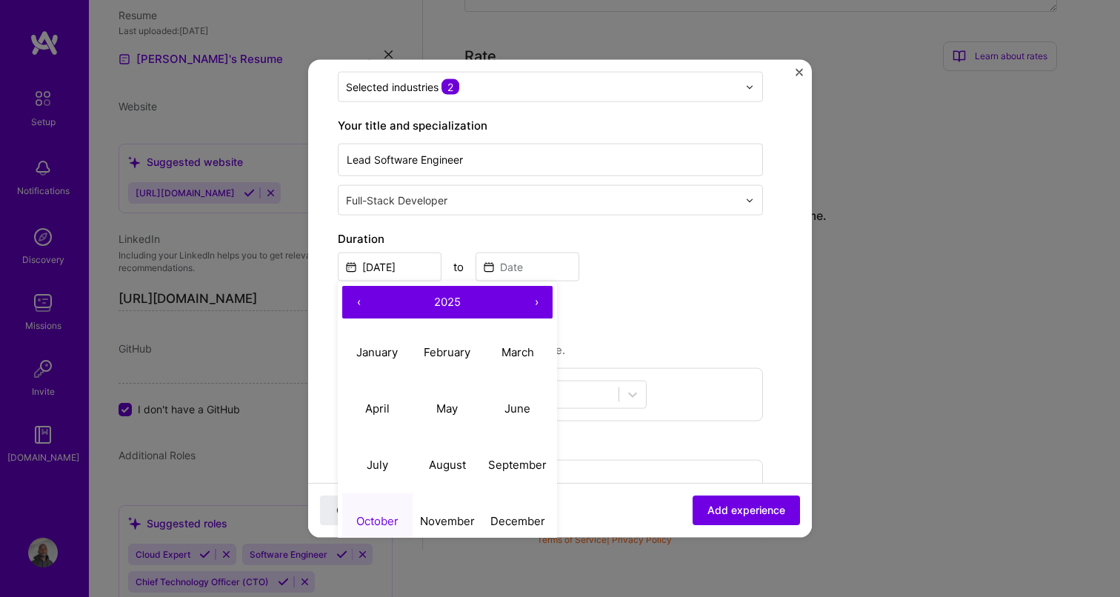
click at [434, 307] on span "2025" at bounding box center [447, 301] width 27 height 14
click at [506, 347] on button "2023" at bounding box center [517, 352] width 70 height 56
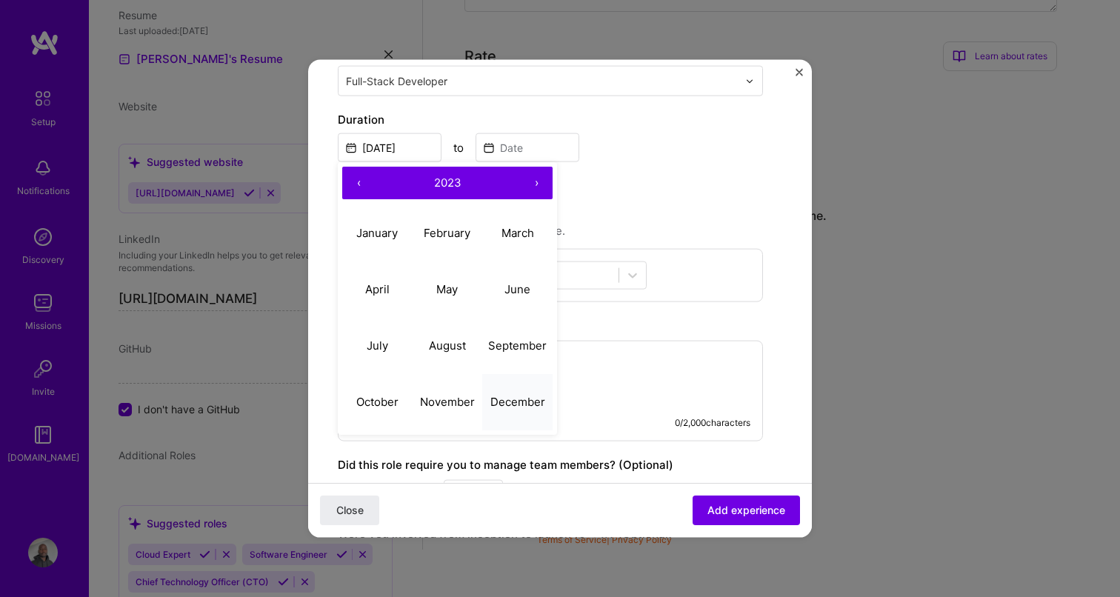
scroll to position [305, 0]
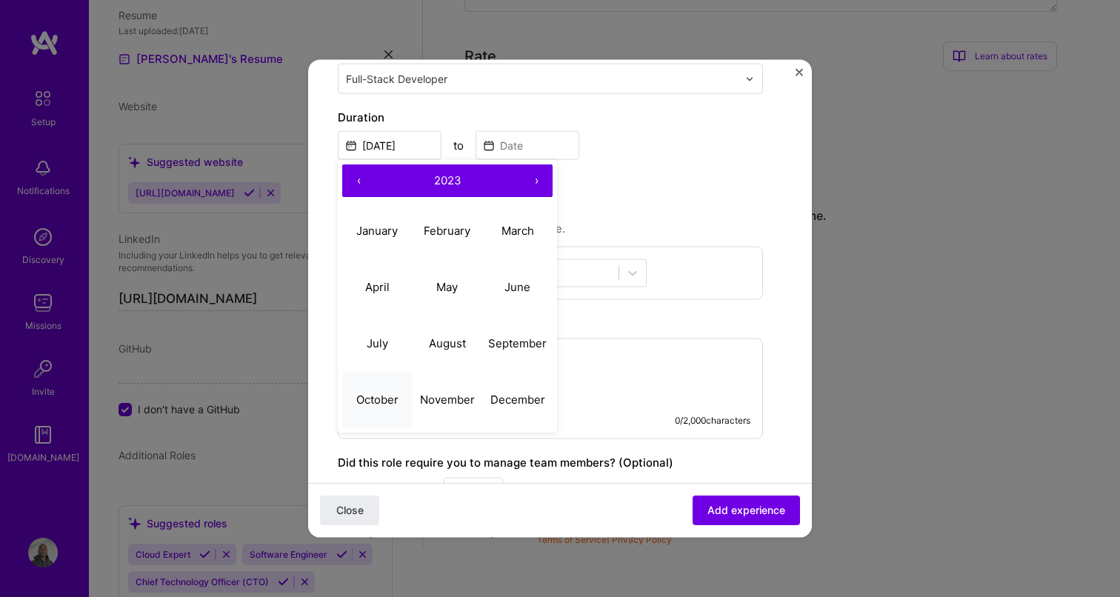
click at [389, 403] on abbr "October" at bounding box center [377, 399] width 42 height 14
type input "[DATE]"
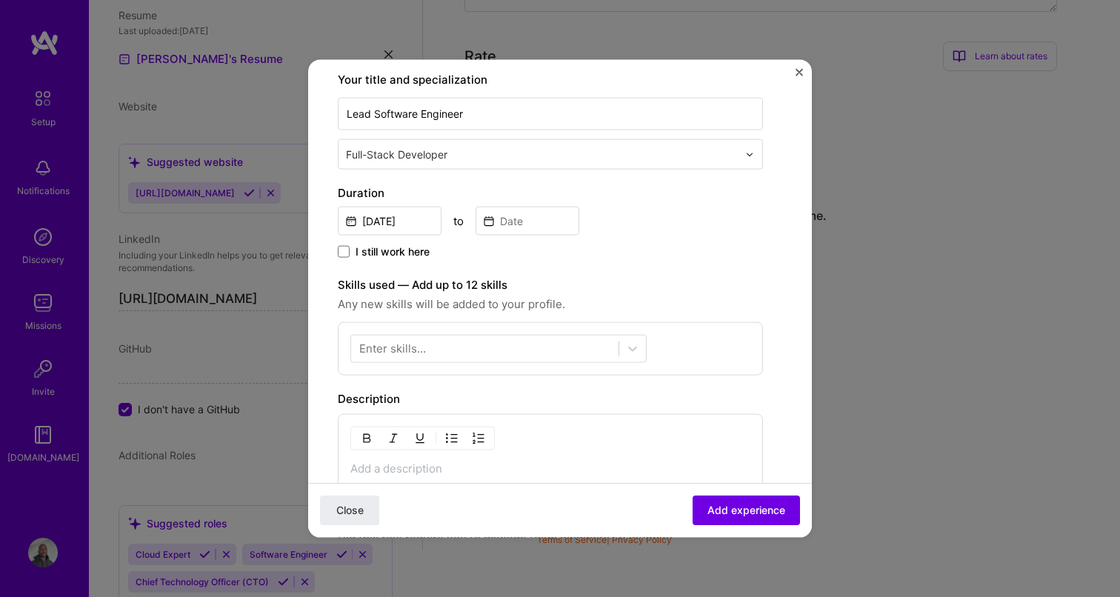
scroll to position [194, 0]
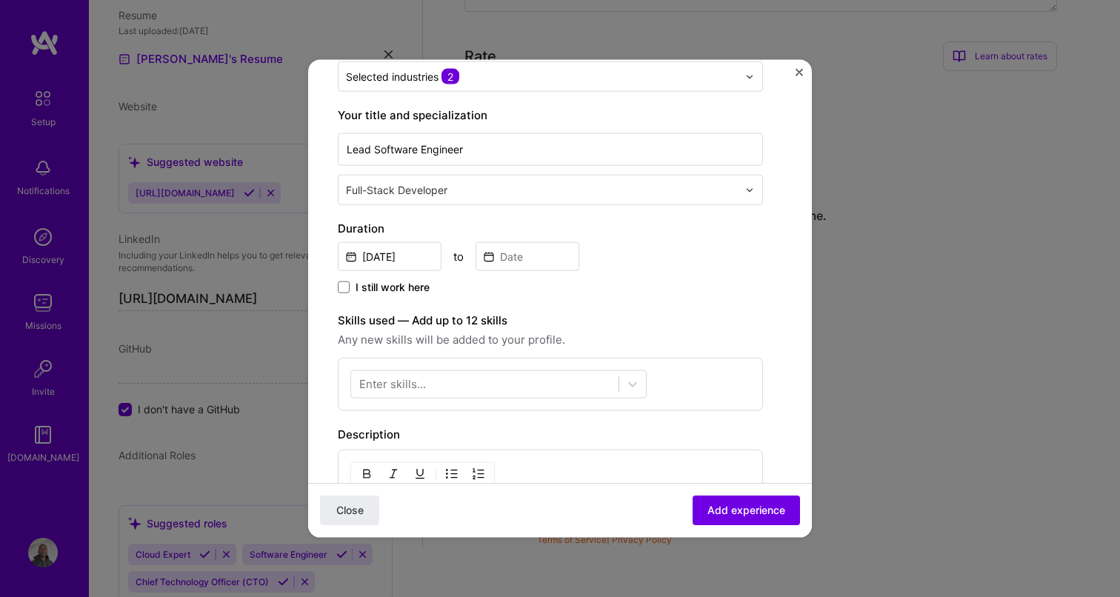
click at [389, 287] on span "I still work here" at bounding box center [392, 287] width 74 height 15
click at [0, 0] on input "I still work here" at bounding box center [0, 0] width 0 height 0
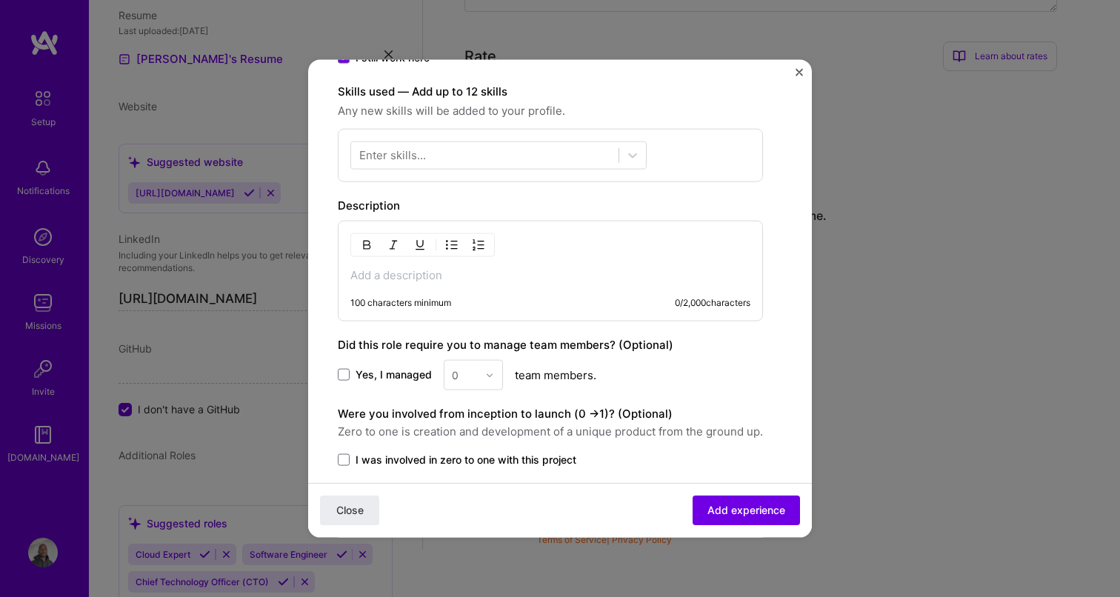
scroll to position [440, 0]
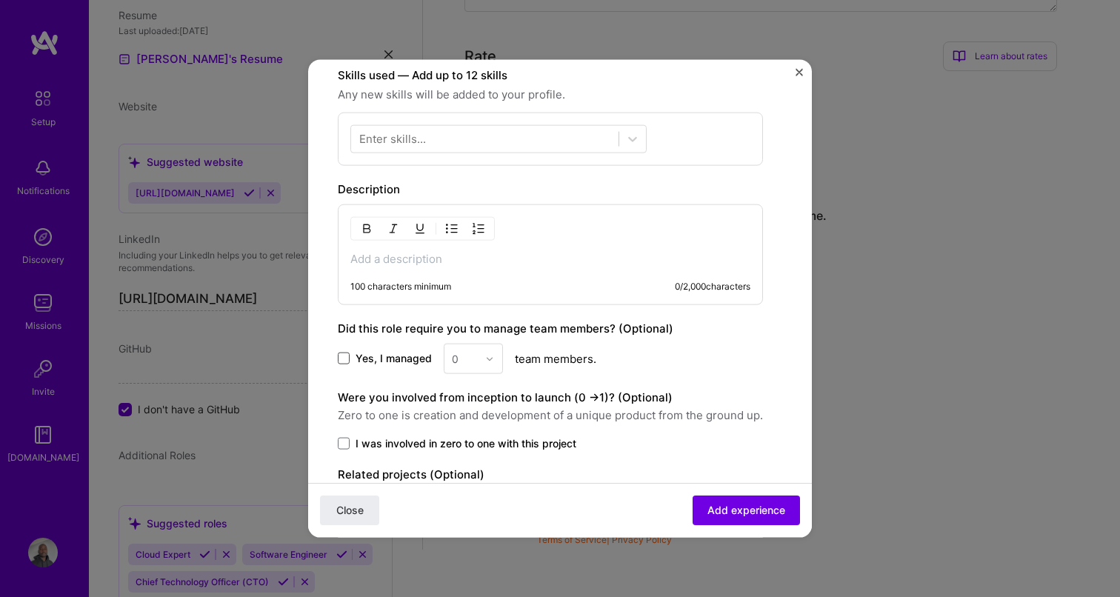
click at [347, 362] on span at bounding box center [344, 359] width 12 height 12
click at [0, 0] on input "Yes, I managed" at bounding box center [0, 0] width 0 height 0
click at [487, 357] on img at bounding box center [489, 358] width 9 height 9
click at [478, 441] on div "3" at bounding box center [473, 452] width 50 height 27
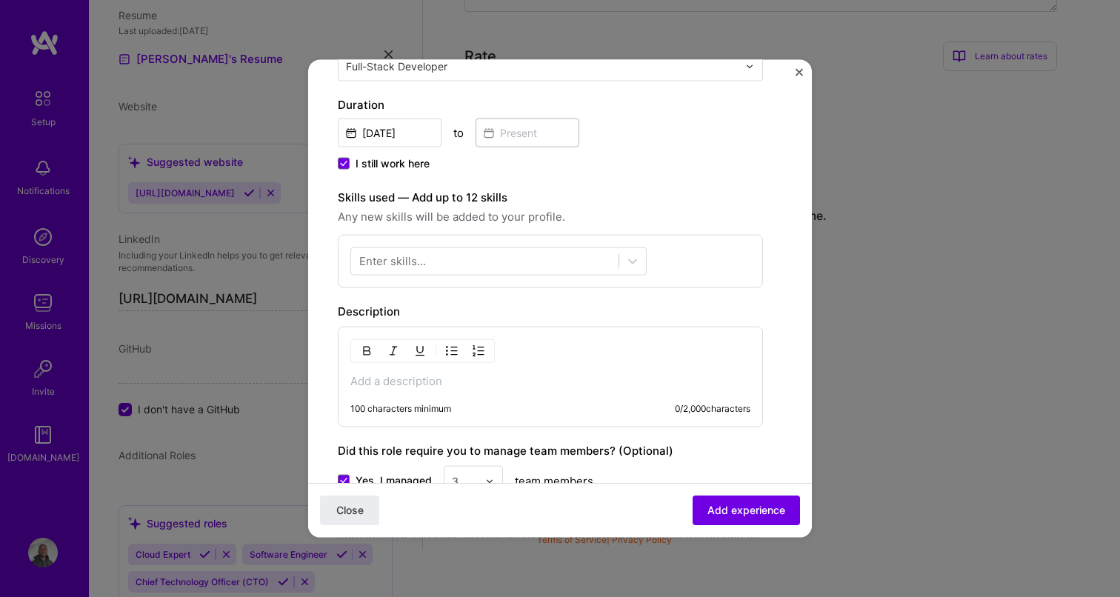
scroll to position [301, 0]
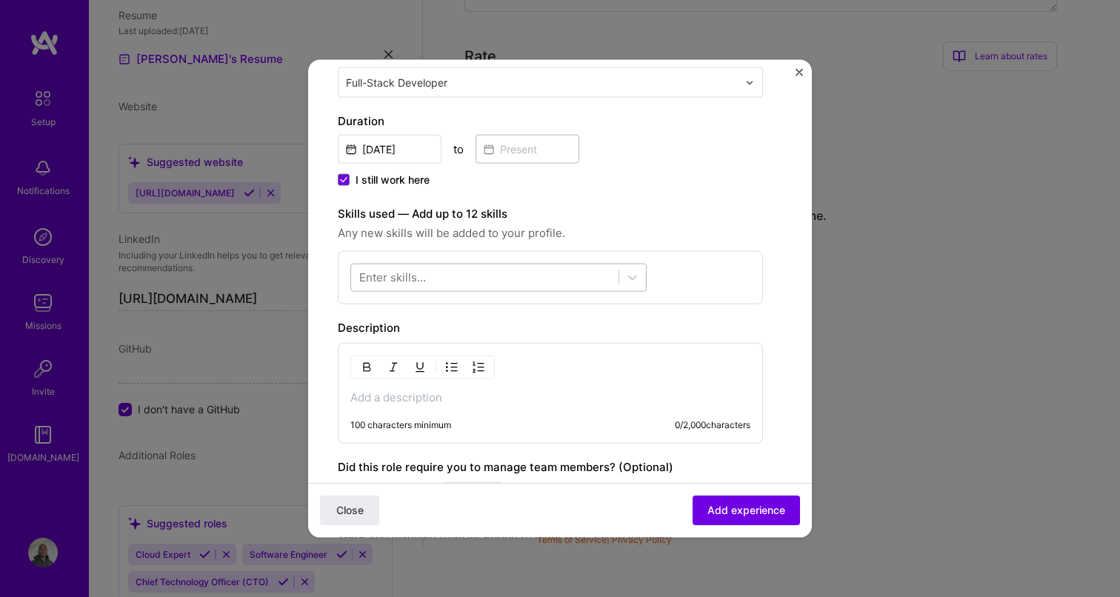
click at [409, 287] on div at bounding box center [484, 277] width 267 height 24
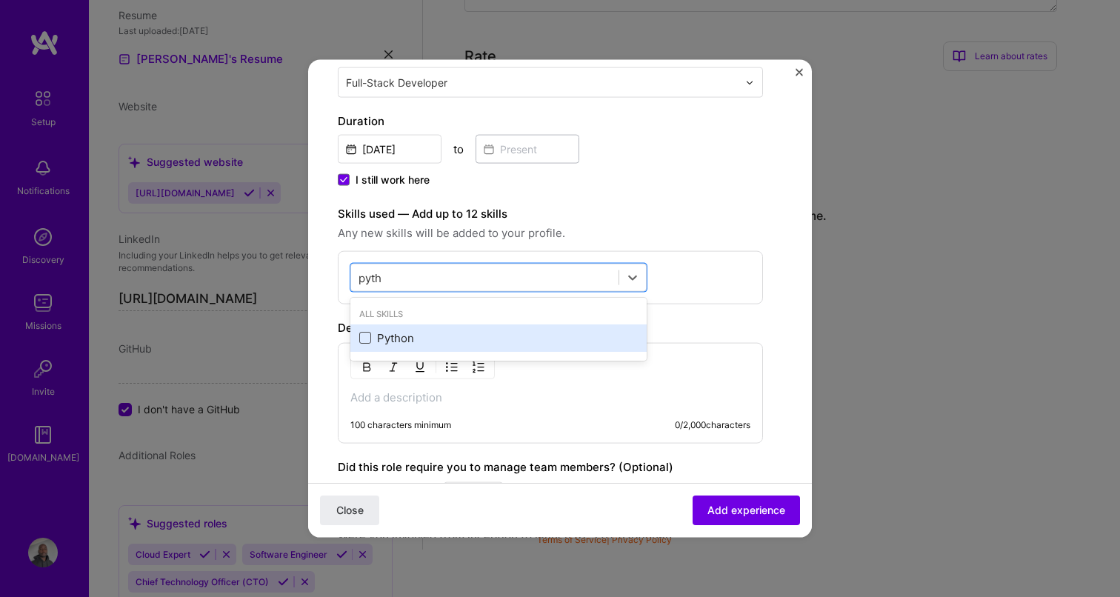
click at [368, 341] on span at bounding box center [365, 338] width 12 height 12
click at [0, 0] on input "checkbox" at bounding box center [0, 0] width 0 height 0
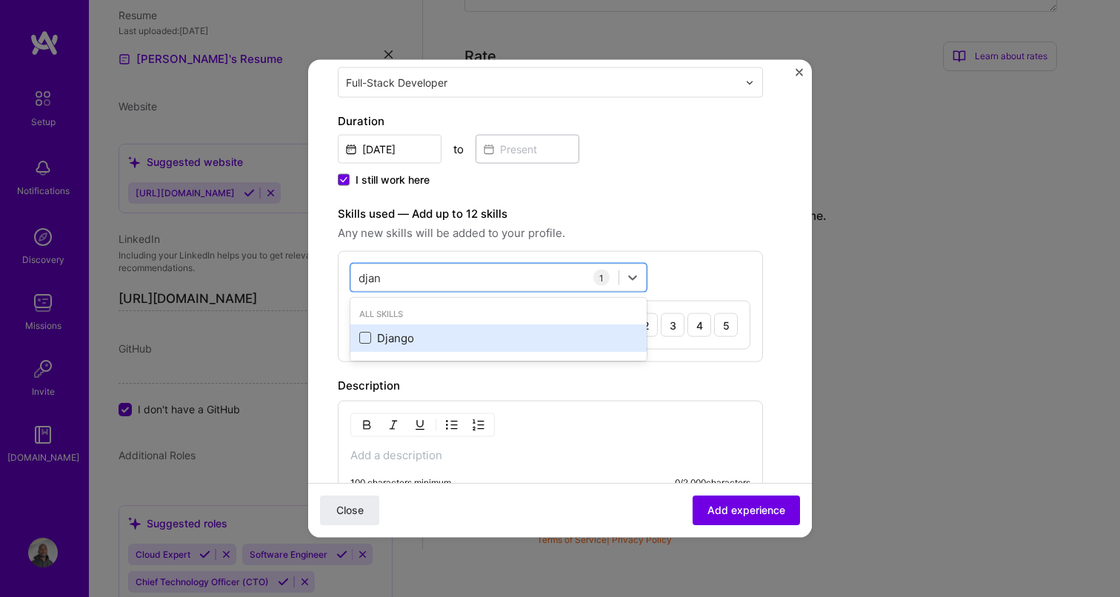
click at [370, 333] on span at bounding box center [365, 338] width 12 height 12
click at [0, 0] on input "checkbox" at bounding box center [0, 0] width 0 height 0
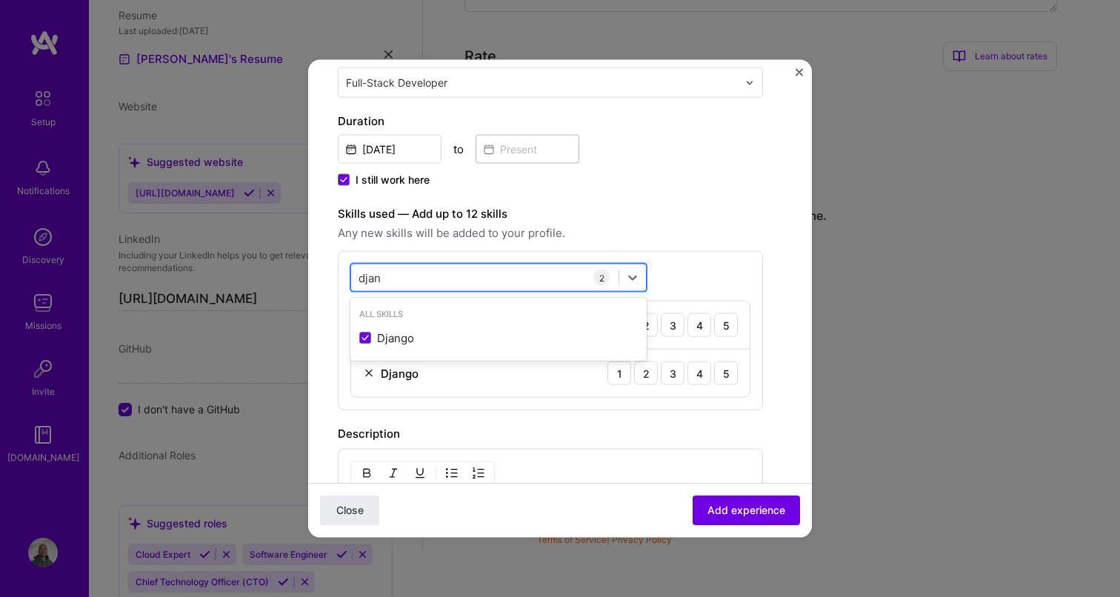
click at [422, 277] on div "djan djan" at bounding box center [484, 277] width 267 height 24
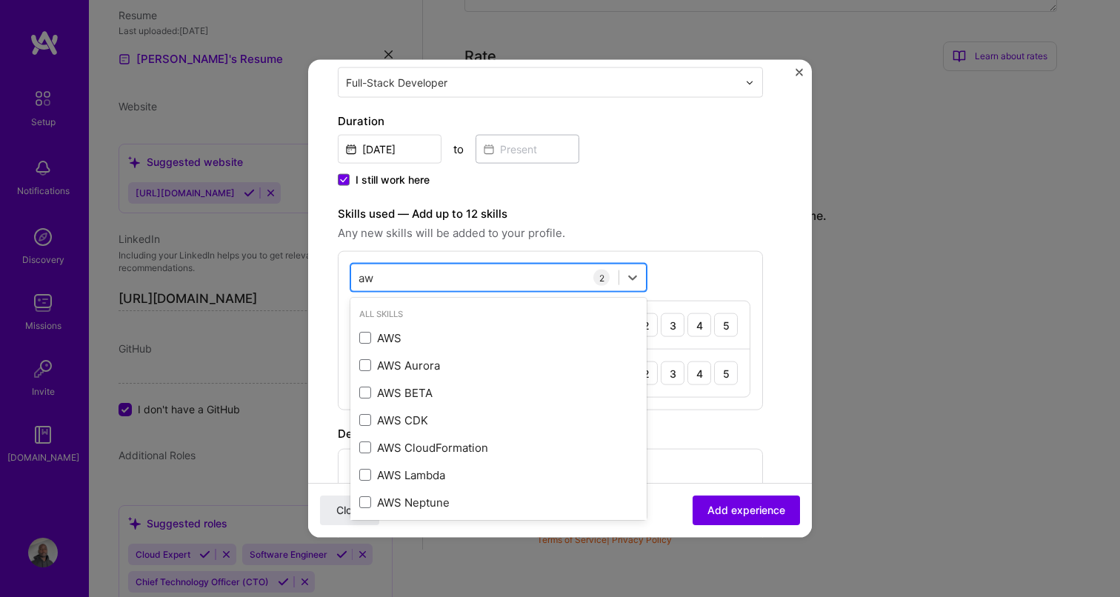
type input "aws"
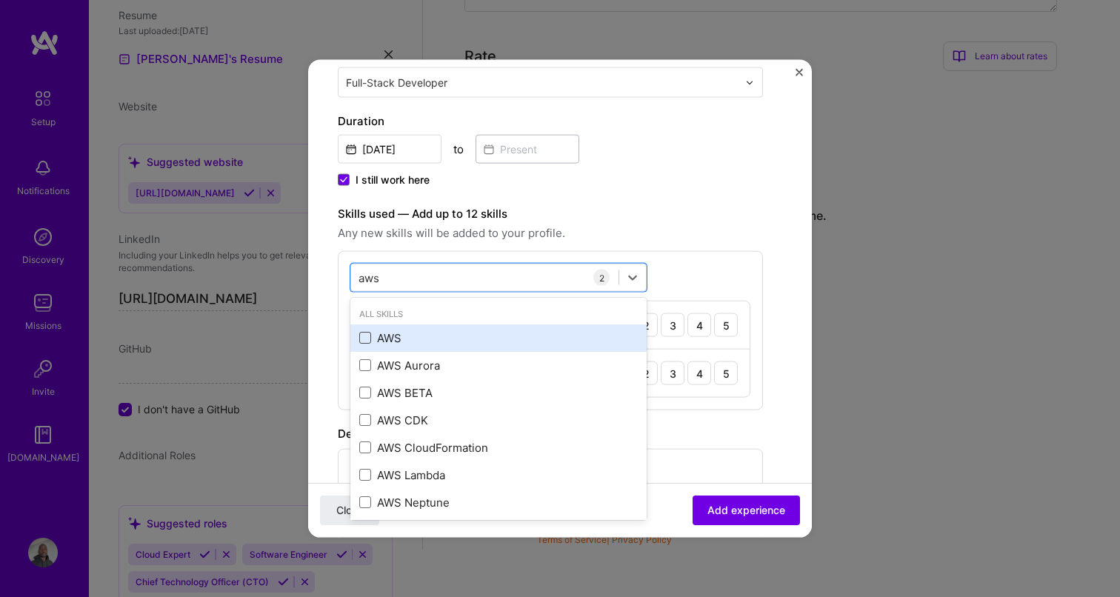
click at [367, 338] on span at bounding box center [365, 338] width 12 height 12
click at [0, 0] on input "checkbox" at bounding box center [0, 0] width 0 height 0
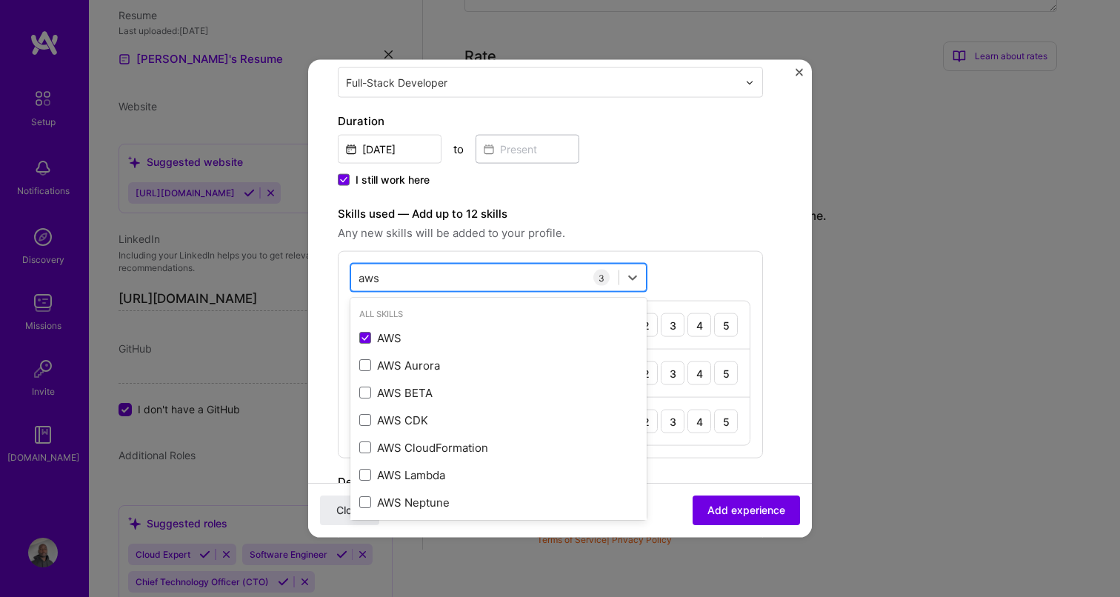
click at [407, 273] on div "aws aws" at bounding box center [484, 277] width 267 height 24
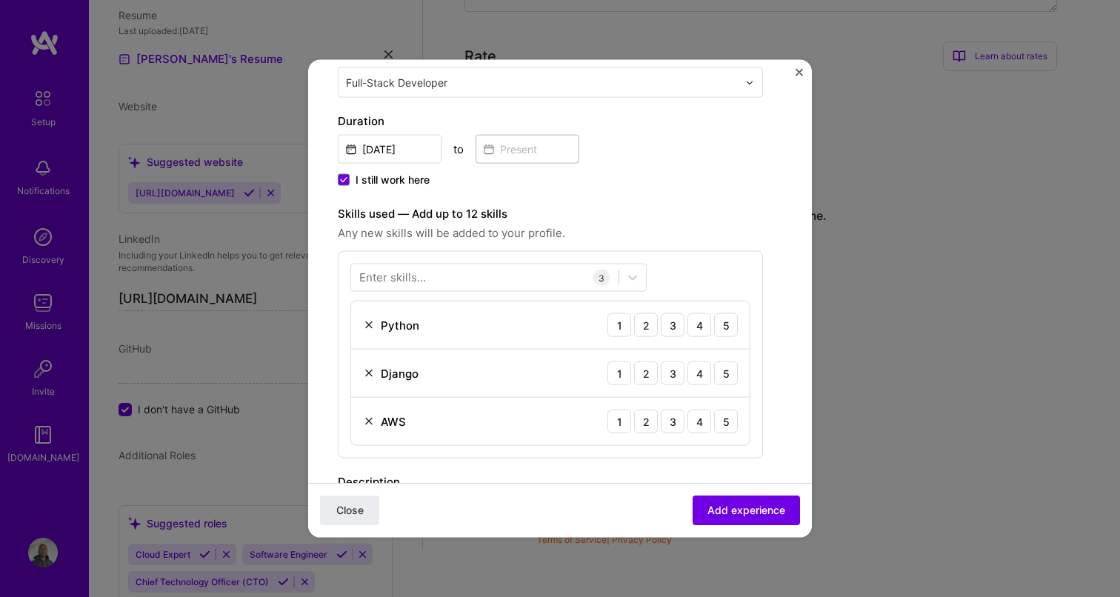
click at [632, 198] on div "Create a job experience Jobs help companies understand your past experience. Co…" at bounding box center [550, 311] width 425 height 1046
click at [421, 284] on div "Enter skills..." at bounding box center [392, 278] width 67 height 16
click at [391, 278] on div "Enter skills..." at bounding box center [392, 278] width 67 height 16
click at [612, 217] on label "Skills used — Add up to 12 skills" at bounding box center [550, 214] width 425 height 18
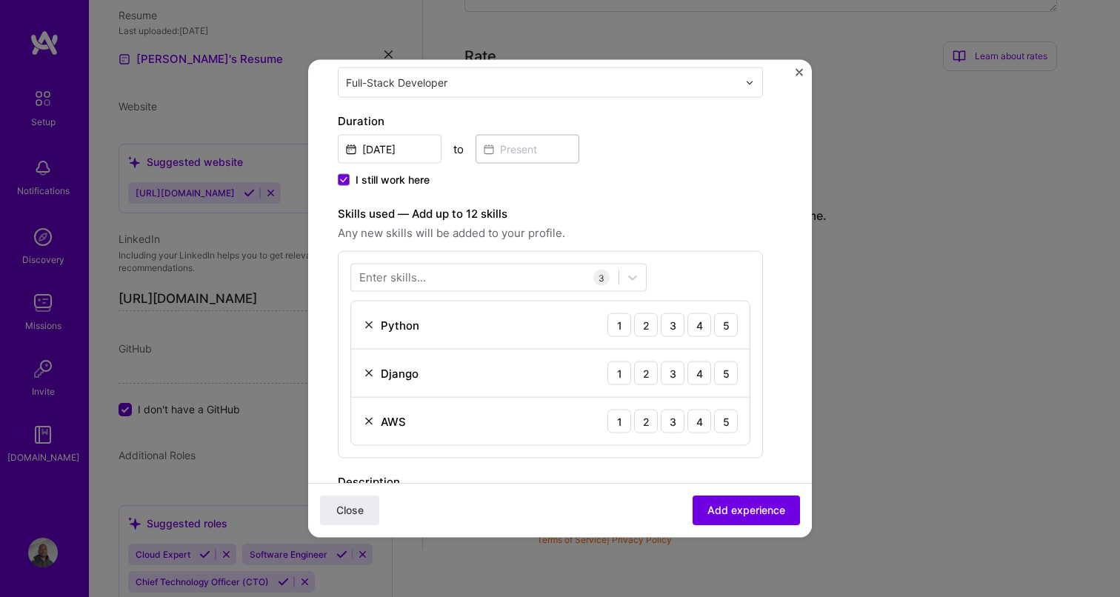
click at [401, 283] on div "Enter skills..." at bounding box center [392, 278] width 67 height 16
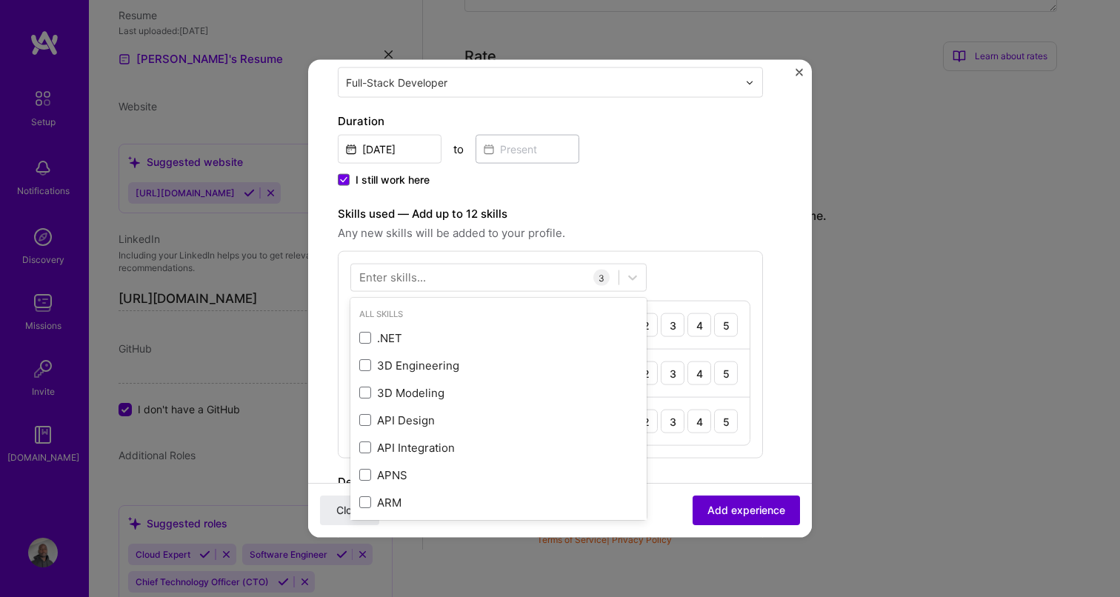
click at [777, 517] on span "Add experience" at bounding box center [746, 510] width 78 height 15
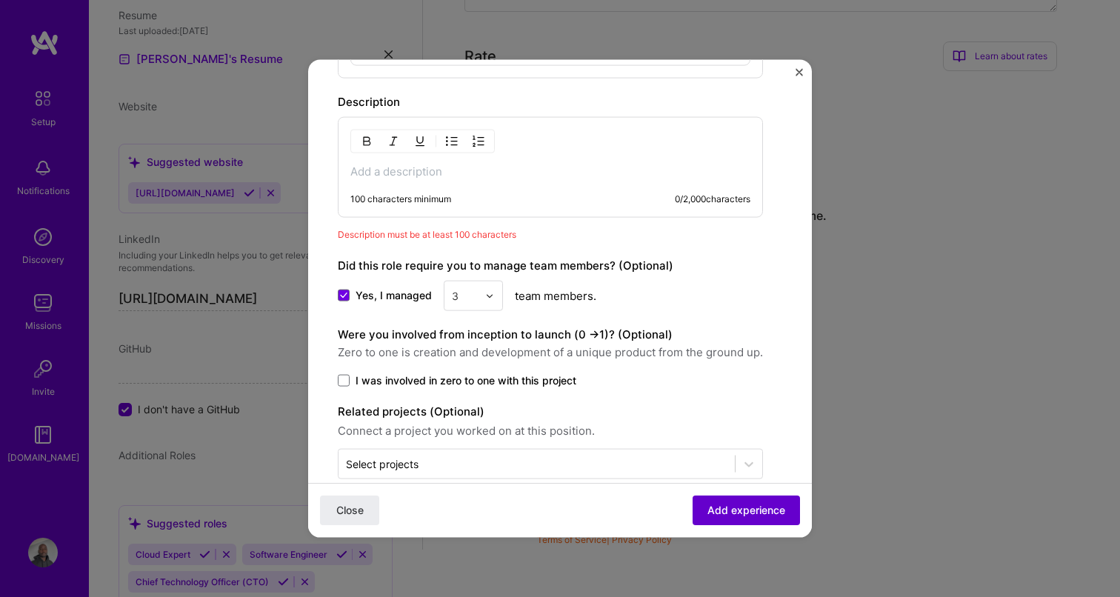
scroll to position [682, 0]
click at [409, 193] on div "100 characters minimum" at bounding box center [400, 199] width 101 height 12
click at [407, 178] on p at bounding box center [550, 171] width 400 height 15
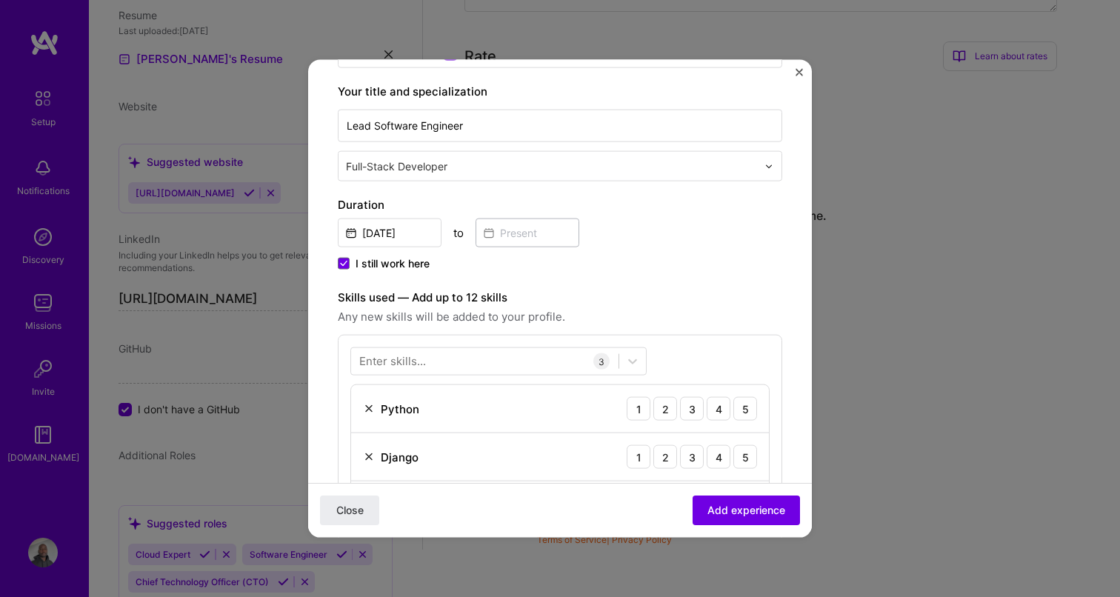
scroll to position [243, 0]
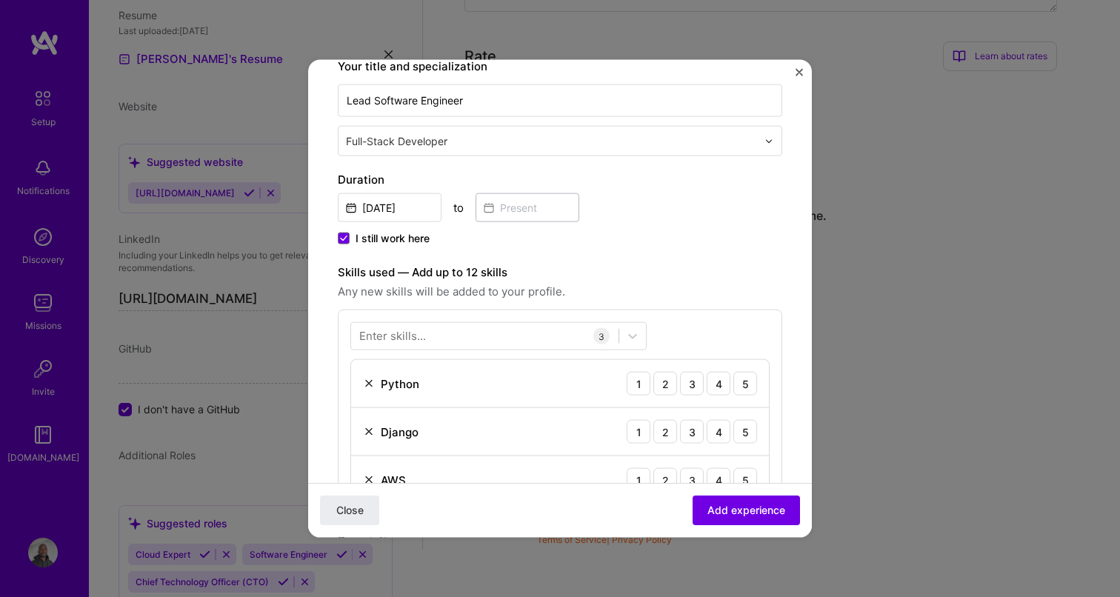
click at [422, 338] on div "Enter skills..." at bounding box center [392, 336] width 67 height 16
click at [629, 335] on icon at bounding box center [632, 336] width 9 height 5
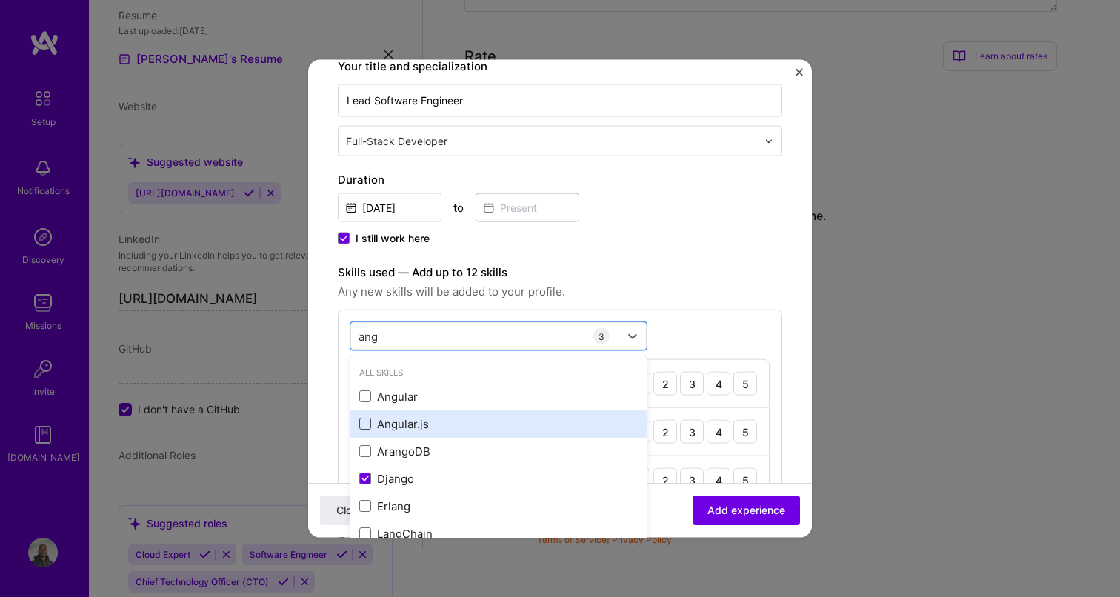
click at [361, 424] on span at bounding box center [365, 424] width 12 height 12
click at [0, 0] on input "checkbox" at bounding box center [0, 0] width 0 height 0
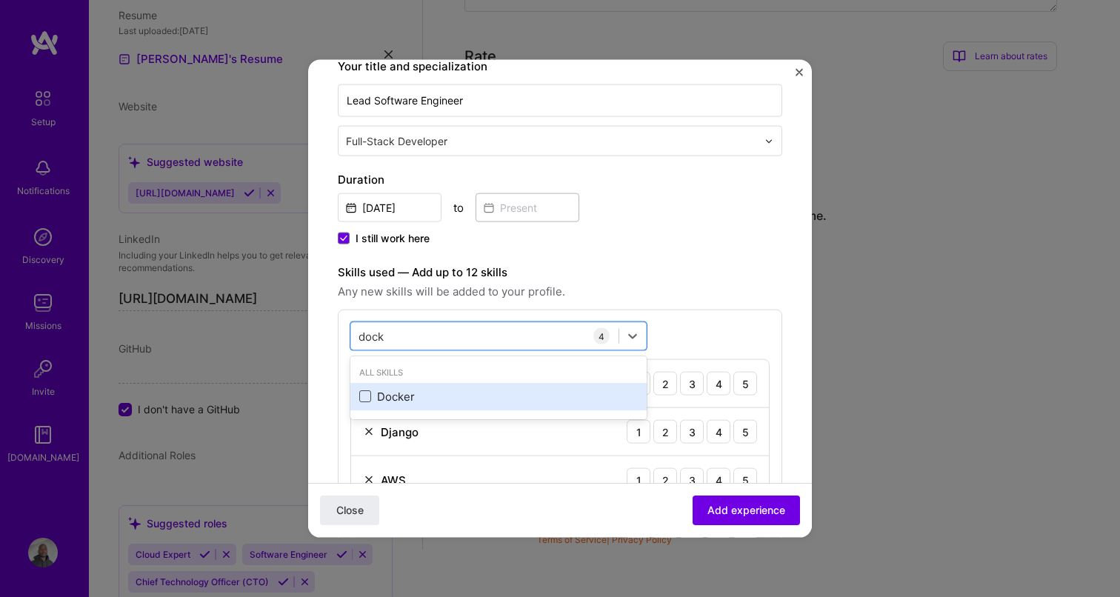
click at [365, 395] on span at bounding box center [365, 396] width 12 height 12
click at [0, 0] on input "checkbox" at bounding box center [0, 0] width 0 height 0
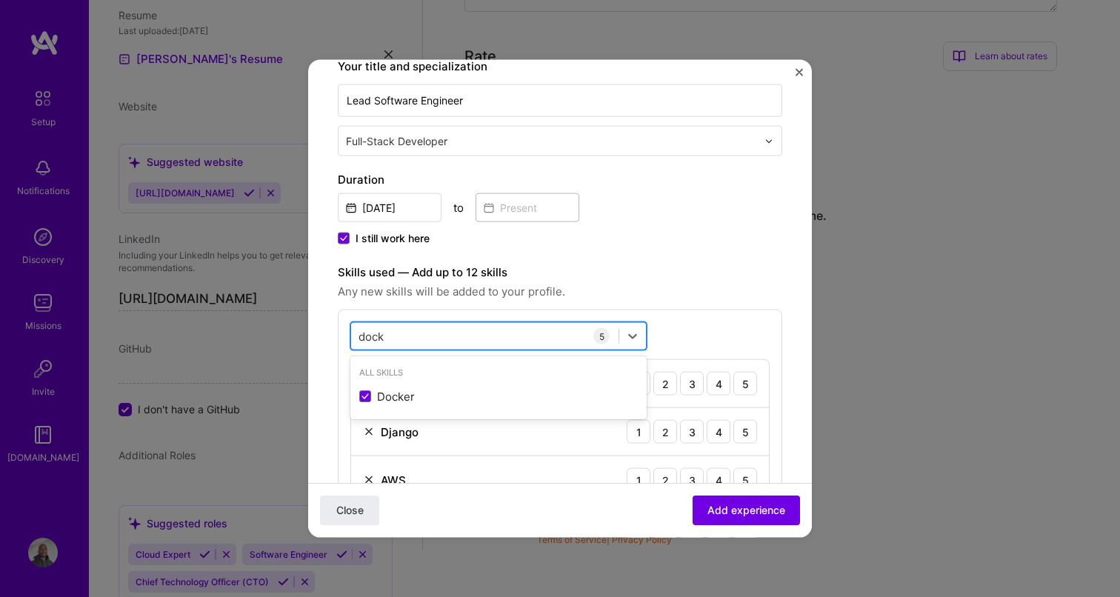
click at [398, 341] on div "dock dock" at bounding box center [484, 336] width 267 height 24
type input "e"
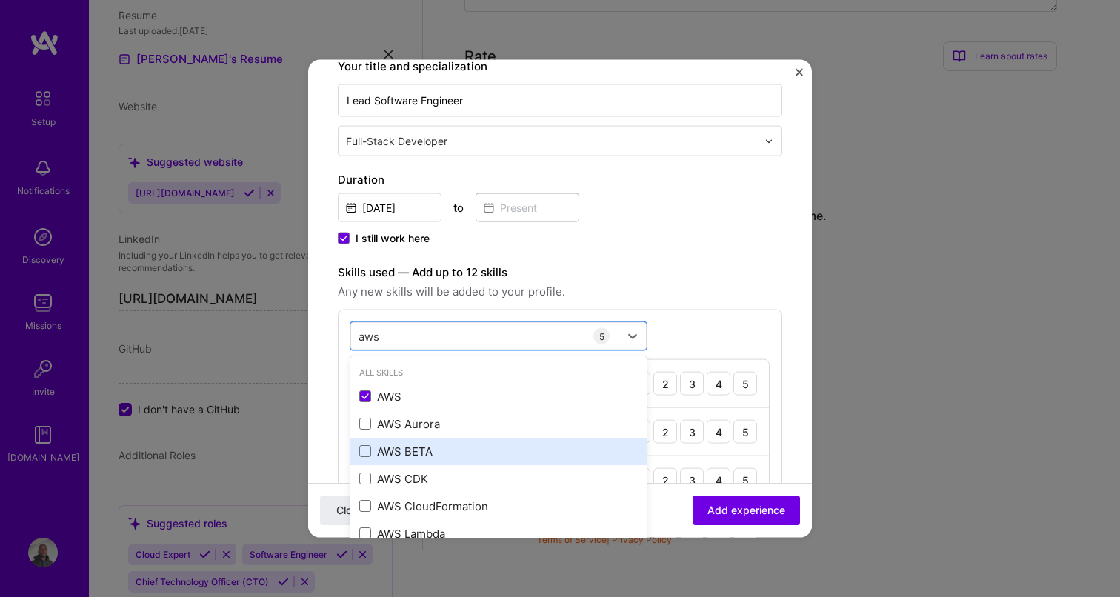
scroll to position [33, 0]
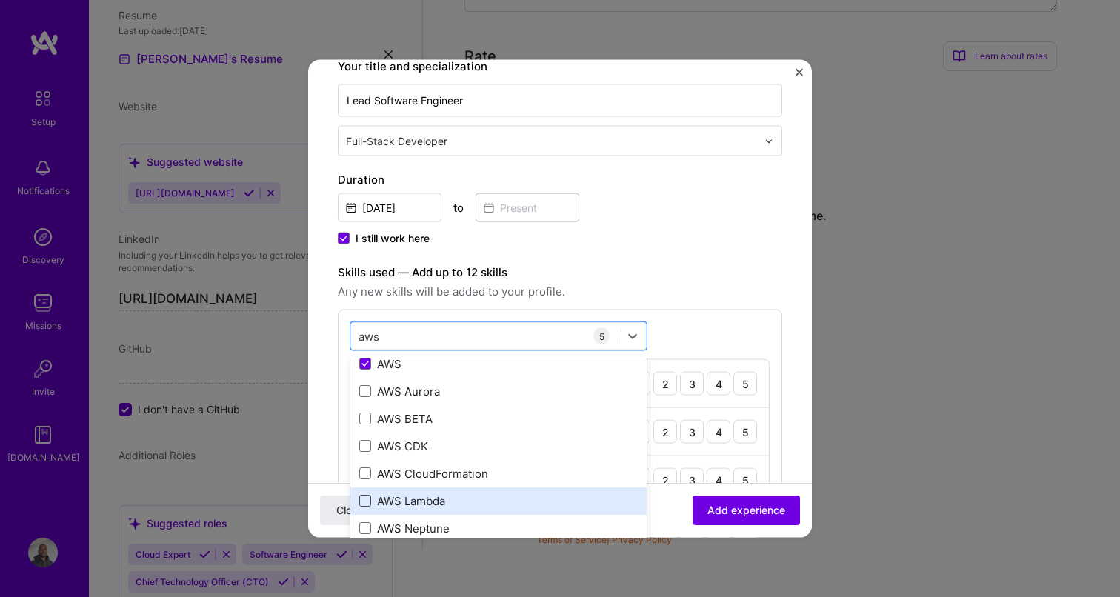
click at [367, 502] on span at bounding box center [365, 501] width 12 height 12
click at [0, 0] on input "checkbox" at bounding box center [0, 0] width 0 height 0
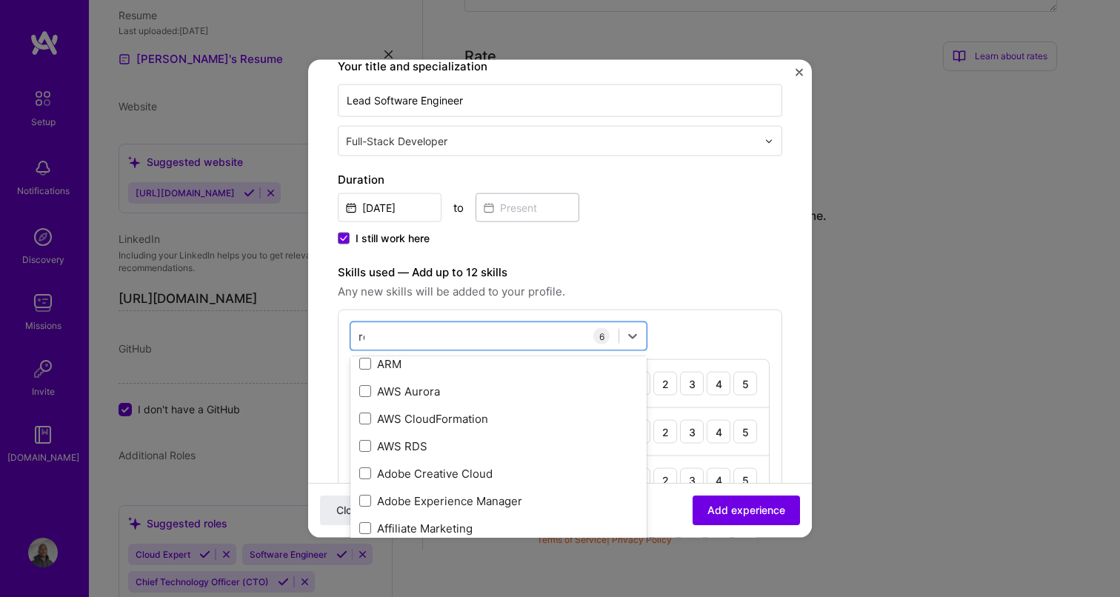
scroll to position [0, 0]
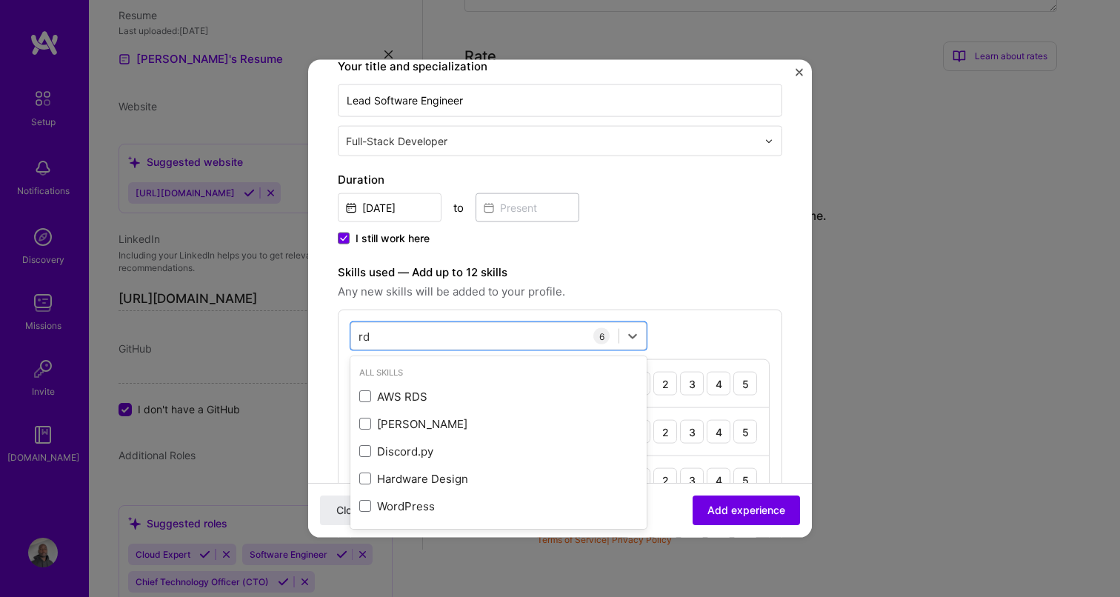
type input "rds"
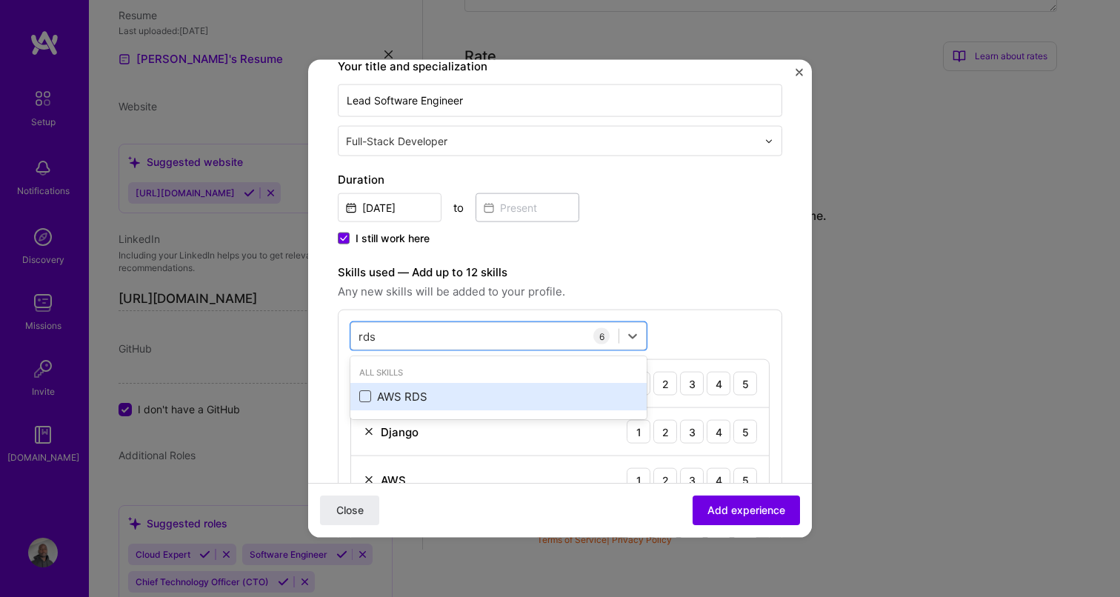
click at [366, 399] on span at bounding box center [365, 396] width 12 height 12
click at [0, 0] on input "checkbox" at bounding box center [0, 0] width 0 height 0
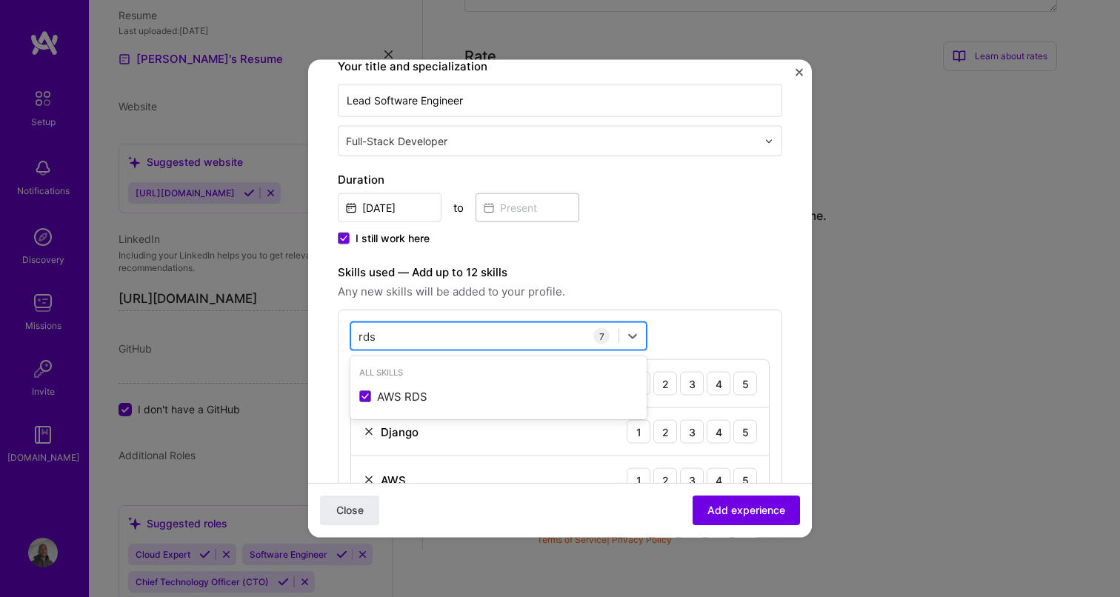
click at [398, 338] on div "rds rds" at bounding box center [484, 336] width 267 height 24
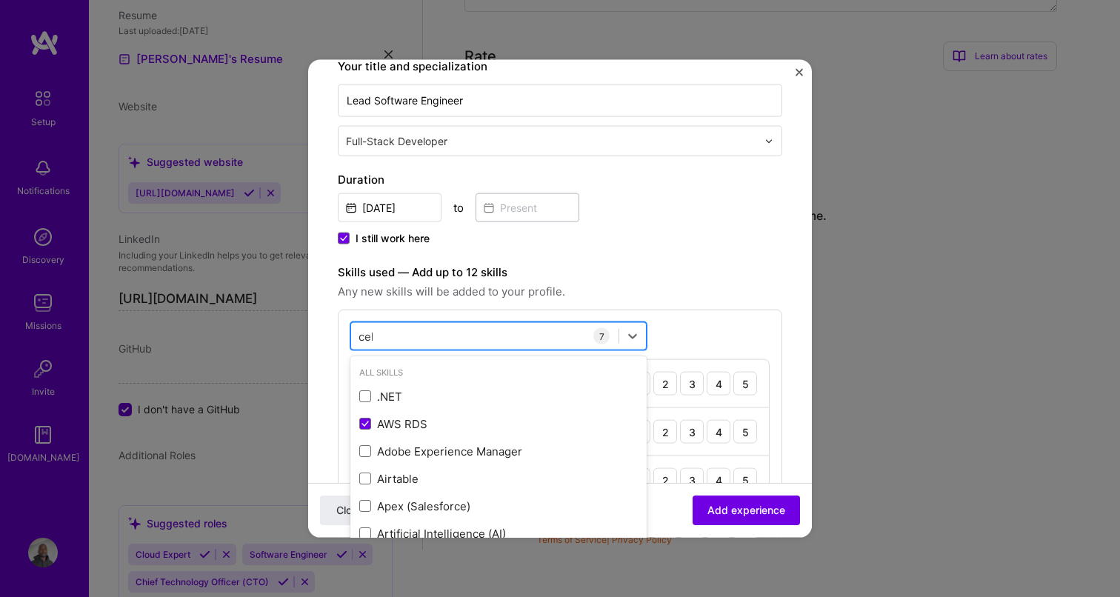
type input "cele"
type input "sqs"
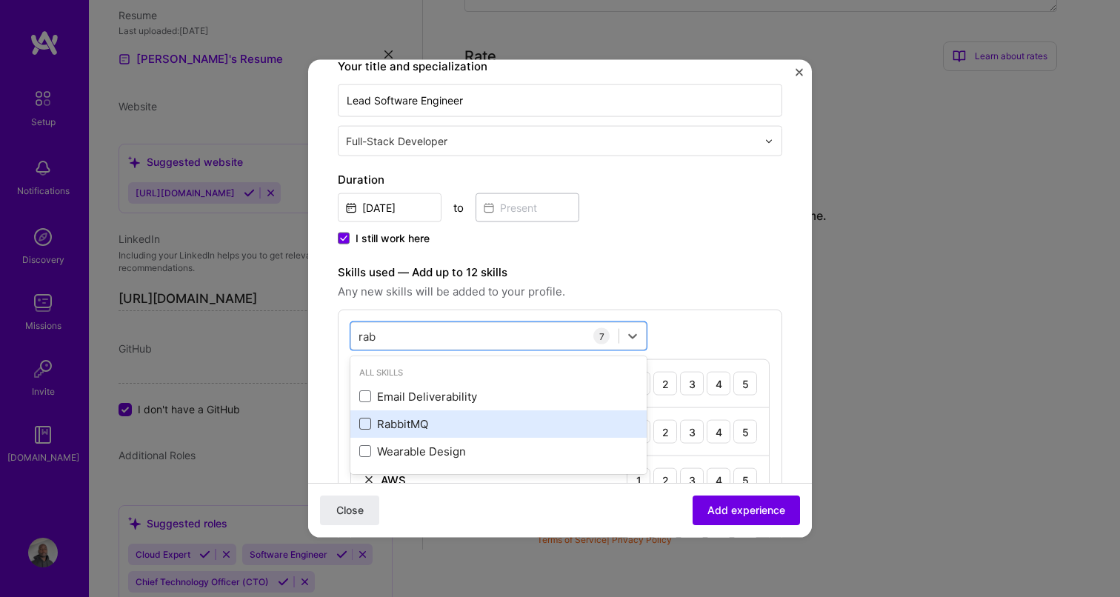
click at [367, 422] on span at bounding box center [365, 424] width 12 height 12
click at [0, 0] on input "checkbox" at bounding box center [0, 0] width 0 height 0
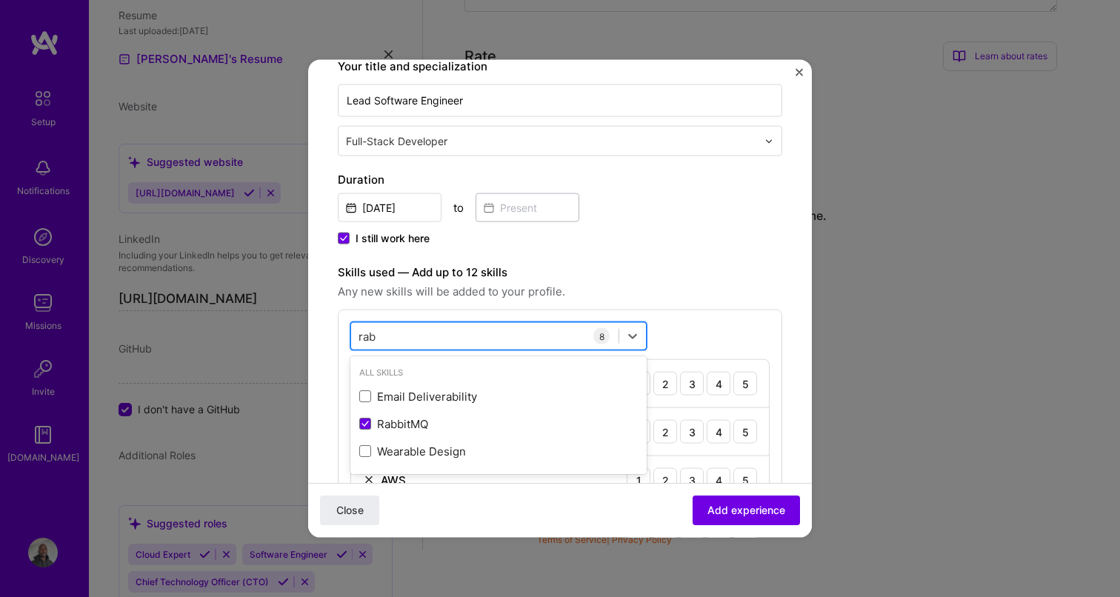
click at [400, 339] on div "rab rab" at bounding box center [484, 336] width 267 height 24
type input "r"
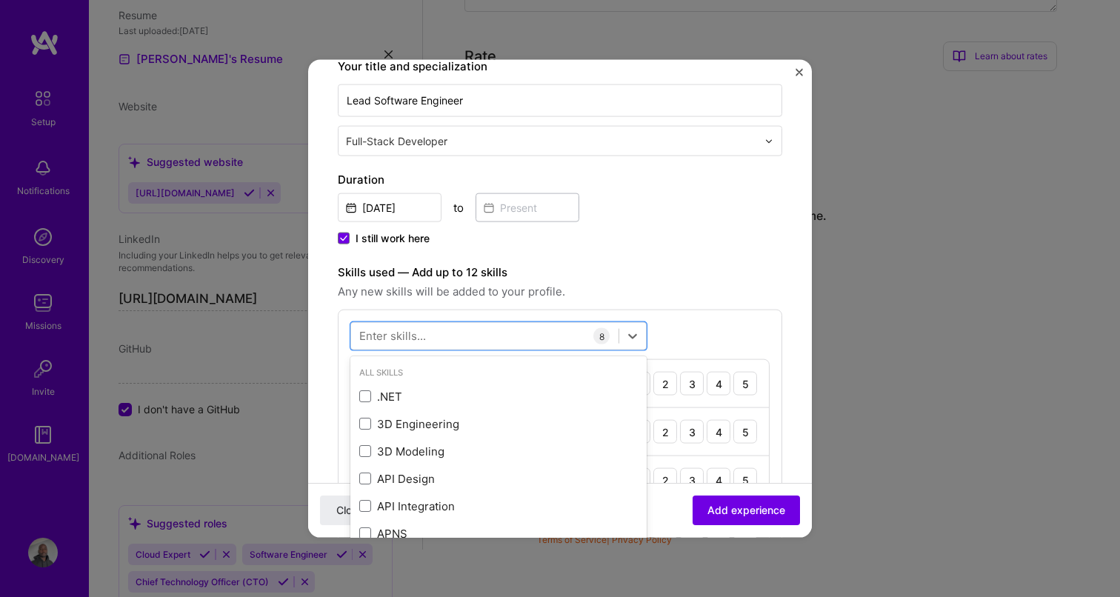
click at [655, 280] on label "Skills used — Add up to 12 skills" at bounding box center [560, 273] width 444 height 18
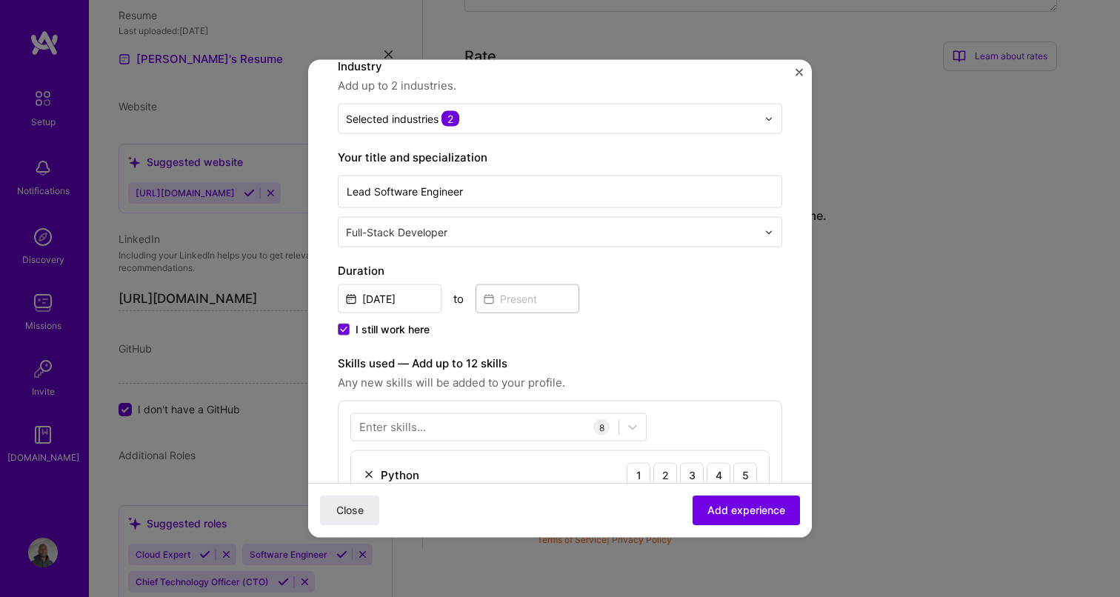
scroll to position [281, 0]
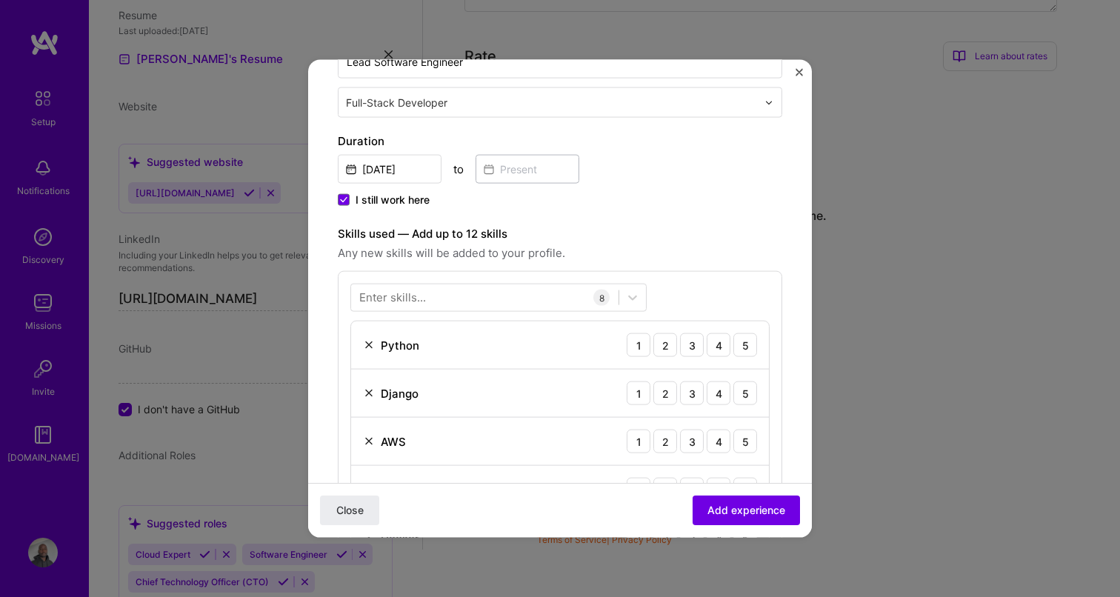
click at [379, 315] on div "Enter skills... 8 Python 1 2 3 4 5 Django 1 2 3 4 5 AWS 1 2 3 4 5 Angular.js 1 …" at bounding box center [560, 495] width 444 height 448
click at [387, 300] on div "Enter skills..." at bounding box center [392, 298] width 67 height 16
click at [411, 299] on div "Enter skills..." at bounding box center [392, 298] width 67 height 16
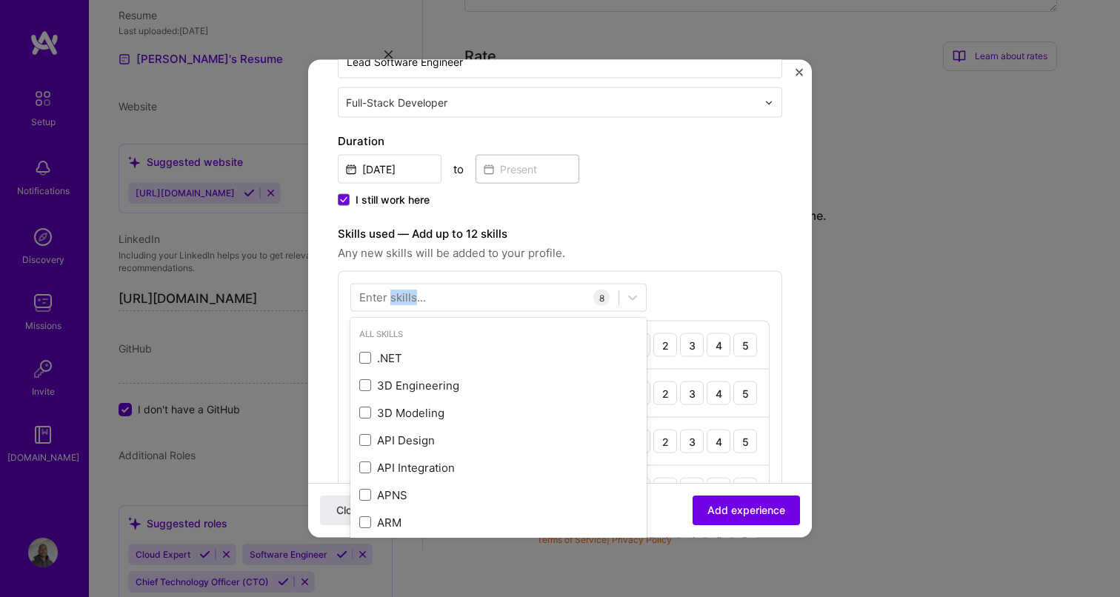
click at [411, 299] on div "Enter skills..." at bounding box center [392, 298] width 67 height 16
click at [637, 299] on icon at bounding box center [632, 297] width 15 height 15
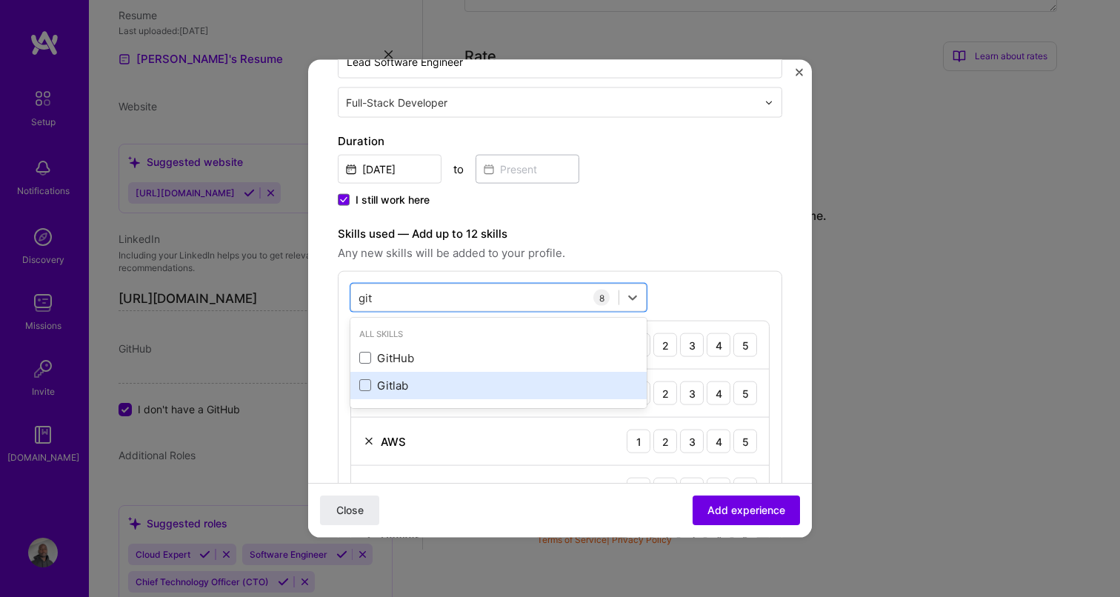
click at [358, 387] on div "Gitlab" at bounding box center [498, 384] width 296 height 27
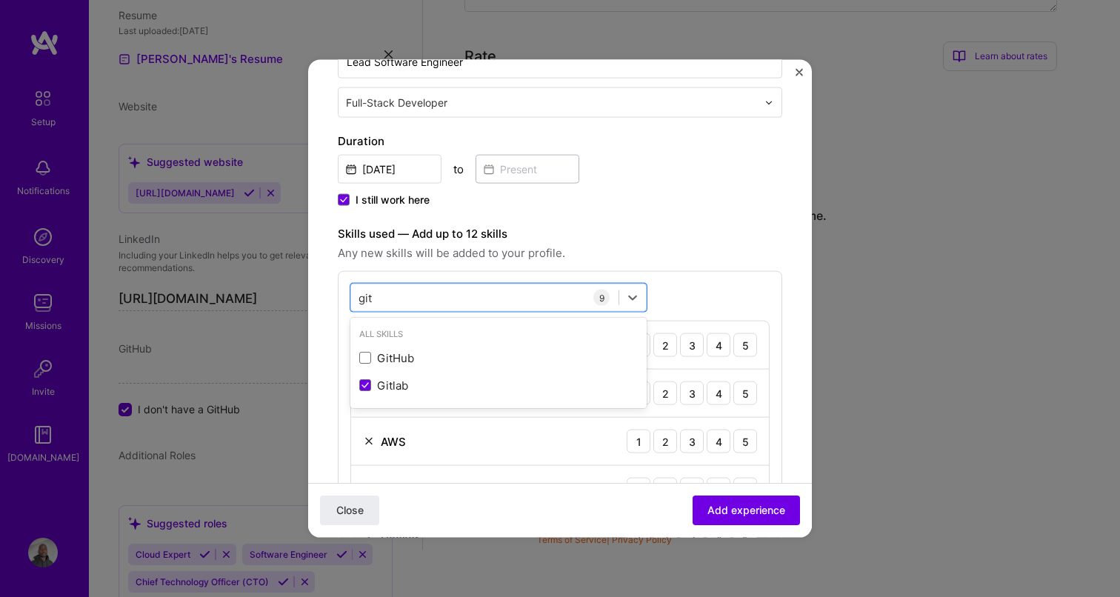
type input "git"
click at [685, 272] on div "option Gitlab, selected. option GitHub focused, 0 of 2. 2 results available for…" at bounding box center [560, 519] width 444 height 496
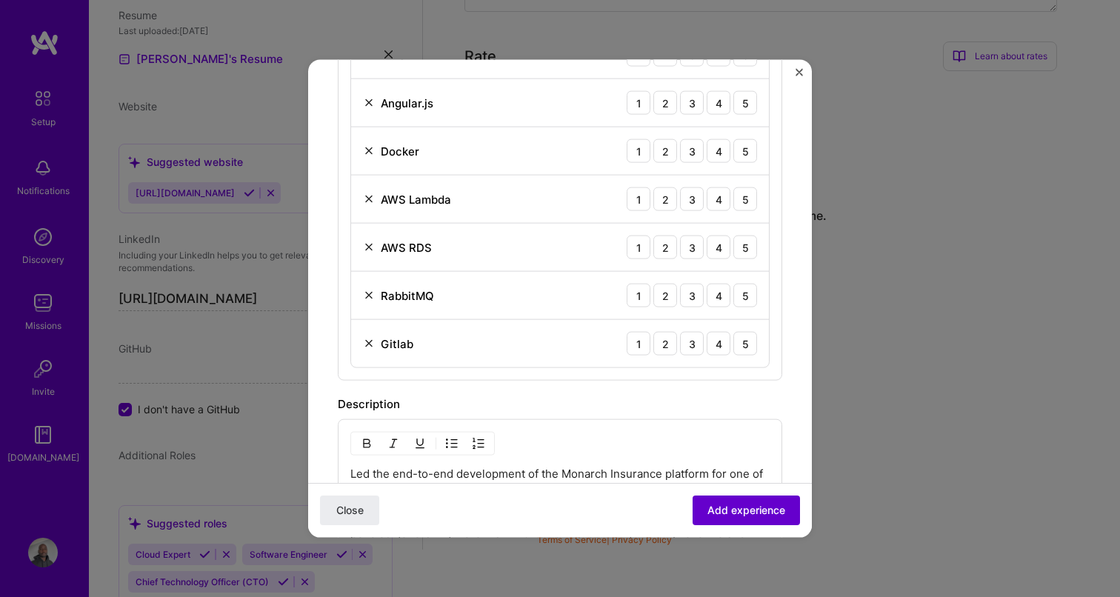
click at [777, 507] on span "Add experience" at bounding box center [746, 510] width 78 height 15
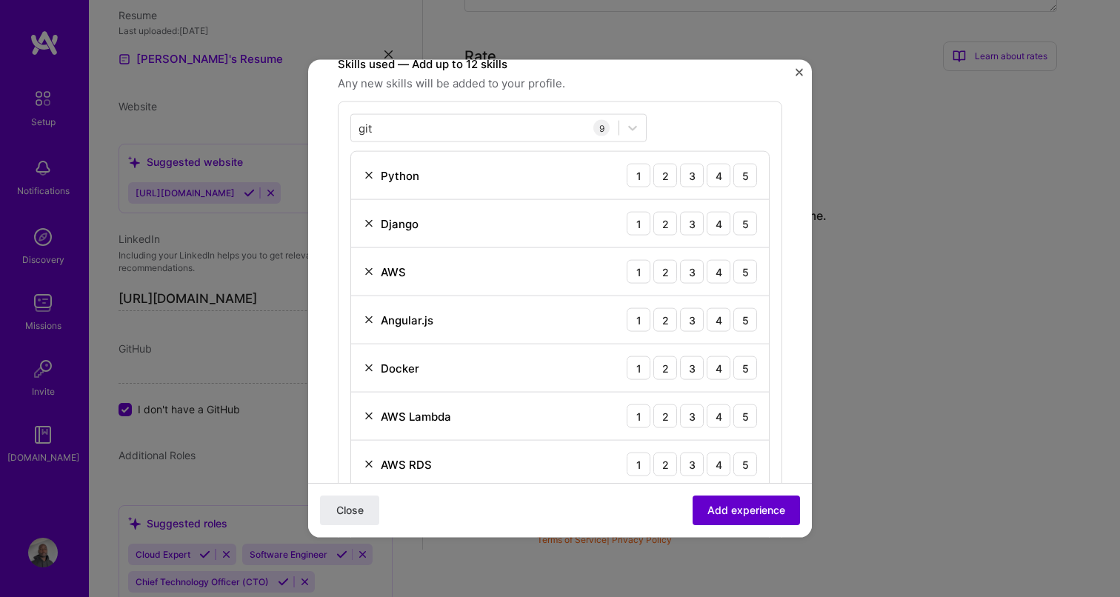
scroll to position [447, 0]
click at [733, 523] on button "Add experience" at bounding box center [745, 510] width 107 height 30
click at [735, 507] on span "Add experience" at bounding box center [746, 510] width 78 height 15
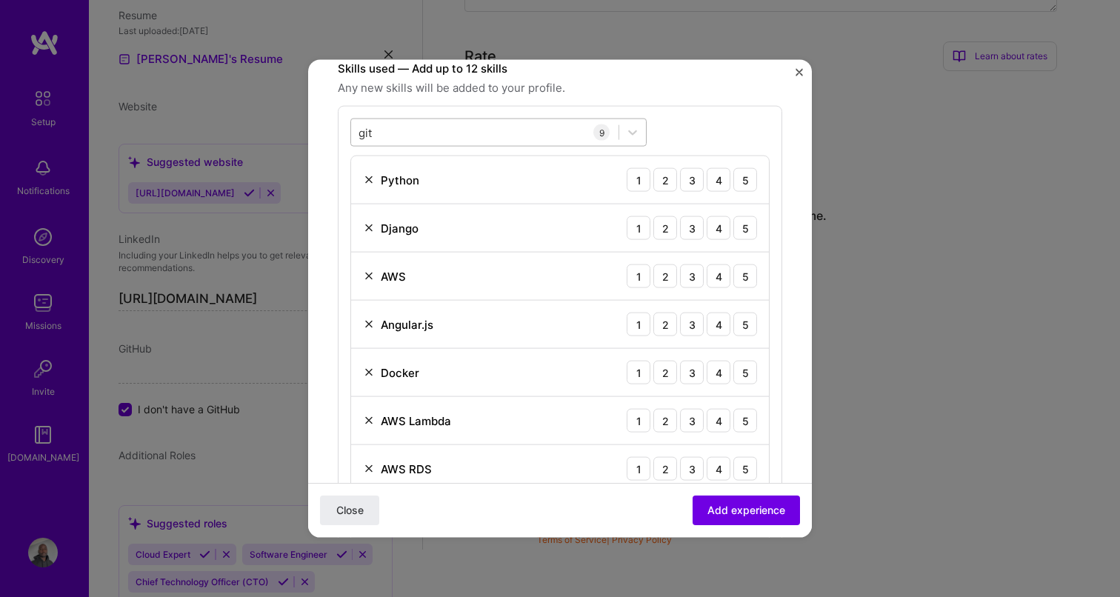
click at [572, 132] on div "git git" at bounding box center [484, 132] width 267 height 24
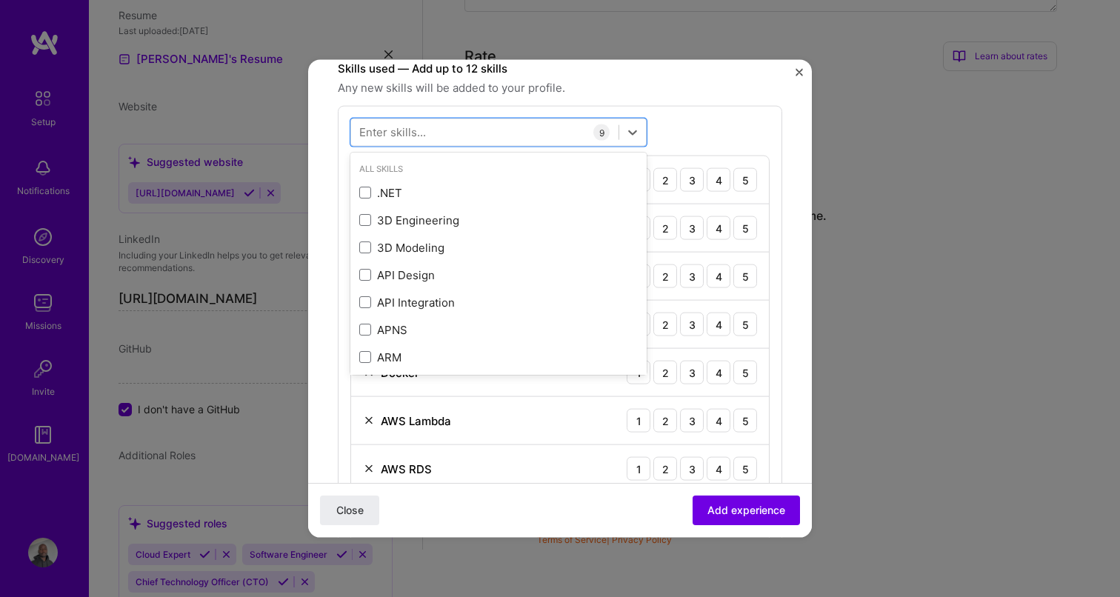
click at [673, 101] on div "Skills used — Add up to 12 skills Any new skills will be added to your profile.…" at bounding box center [560, 331] width 444 height 542
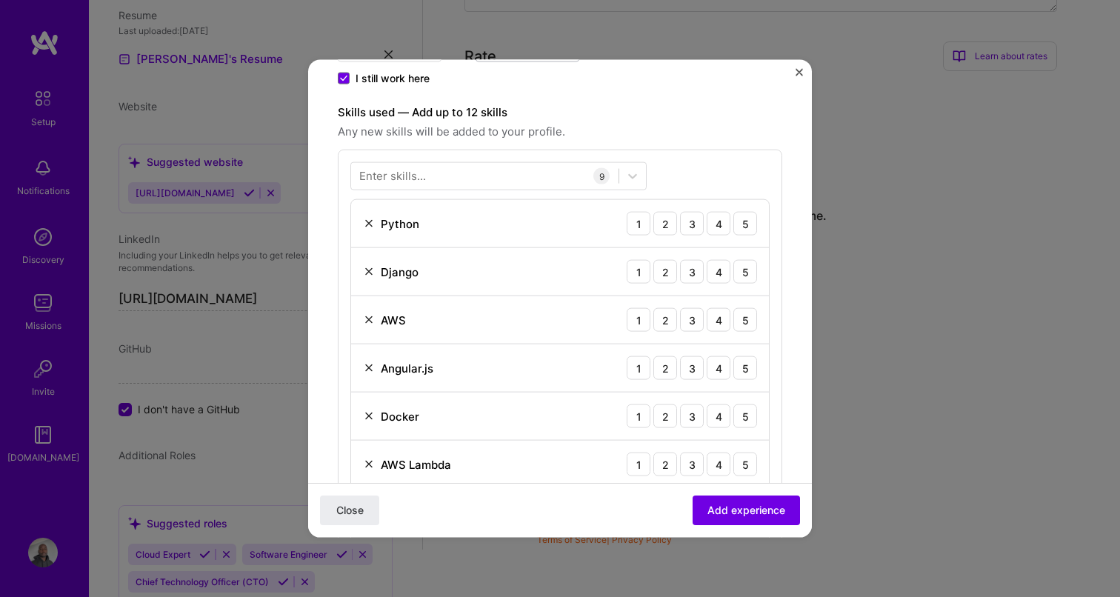
scroll to position [400, 0]
click at [741, 223] on div "5" at bounding box center [745, 227] width 24 height 24
click at [745, 271] on div "5" at bounding box center [745, 275] width 24 height 24
click at [746, 330] on div "5" at bounding box center [745, 323] width 24 height 24
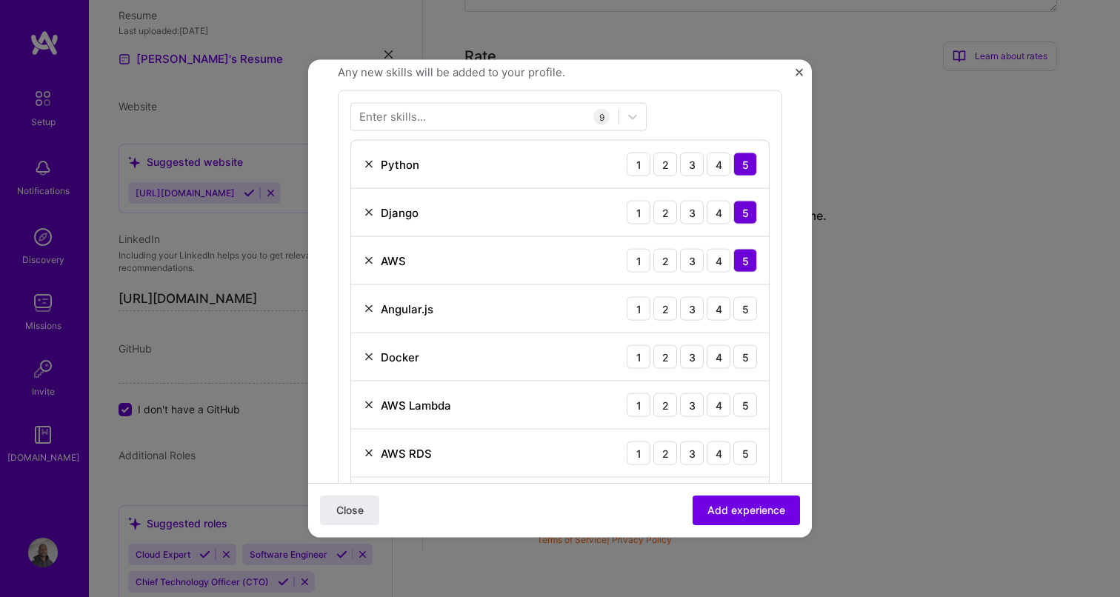
scroll to position [468, 0]
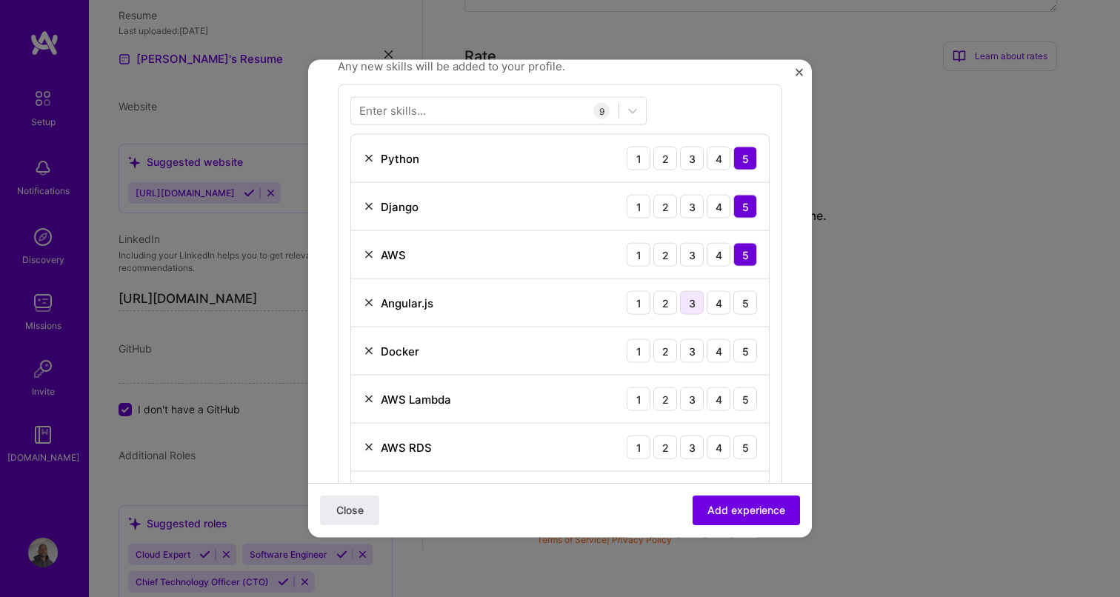
click at [692, 308] on div "3" at bounding box center [692, 303] width 24 height 24
click at [754, 355] on div "5" at bounding box center [745, 351] width 24 height 24
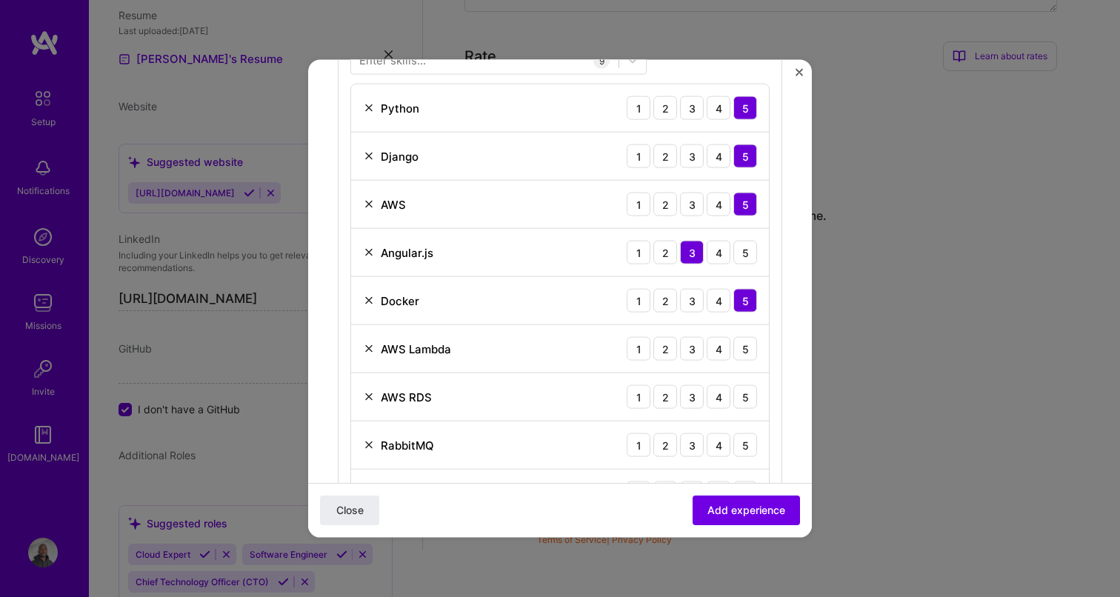
scroll to position [536, 0]
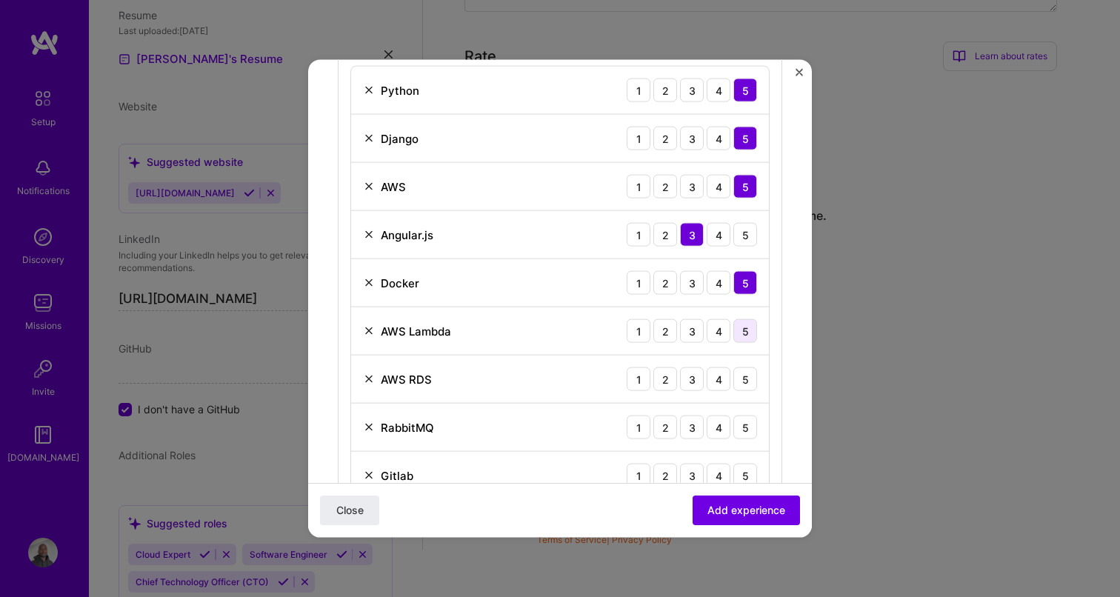
click at [749, 335] on div "5" at bounding box center [745, 331] width 24 height 24
click at [750, 378] on div "5" at bounding box center [745, 379] width 24 height 24
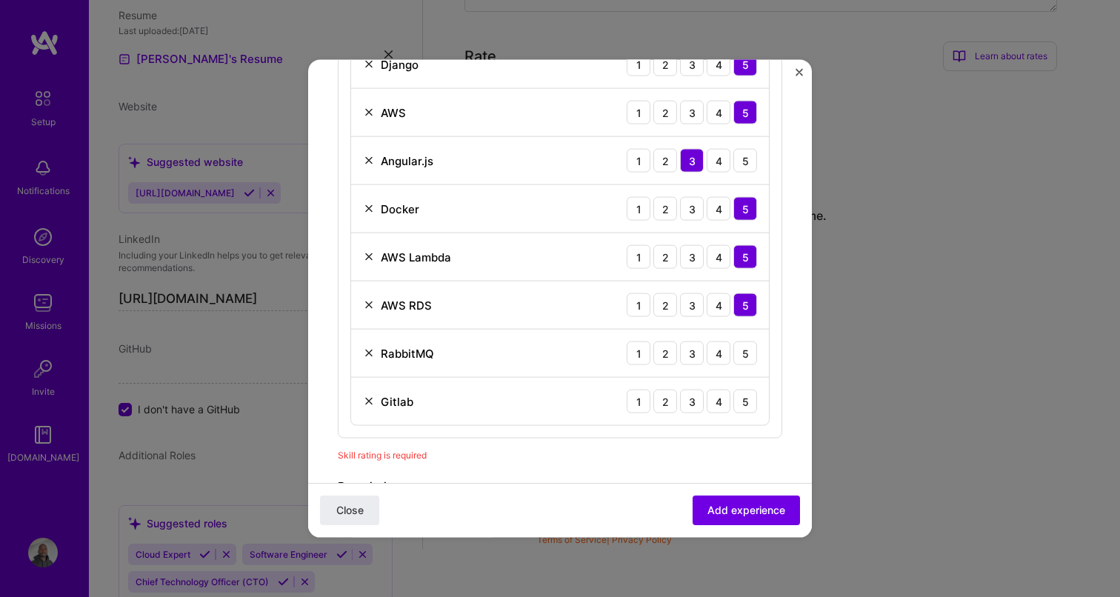
scroll to position [612, 0]
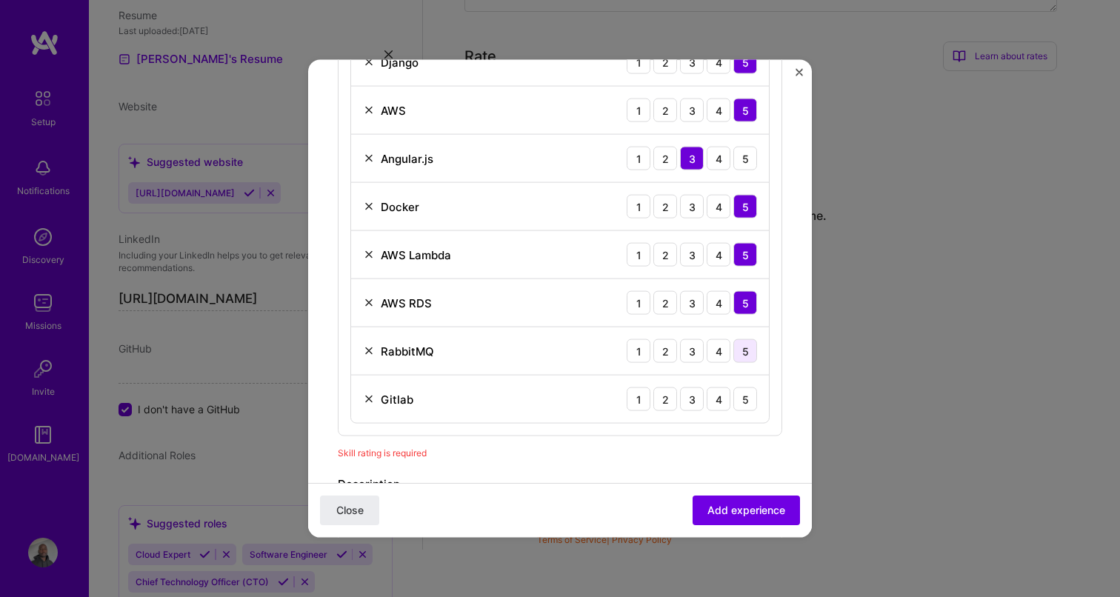
click at [747, 349] on div "5" at bounding box center [745, 351] width 24 height 24
click at [739, 392] on div "5" at bounding box center [745, 399] width 24 height 24
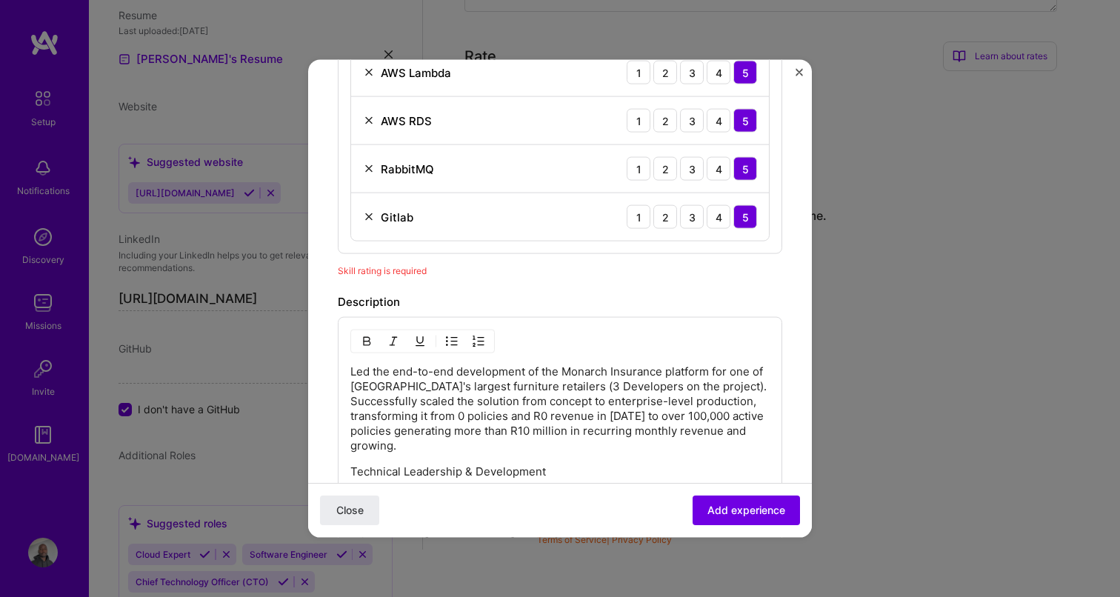
scroll to position [866, 0]
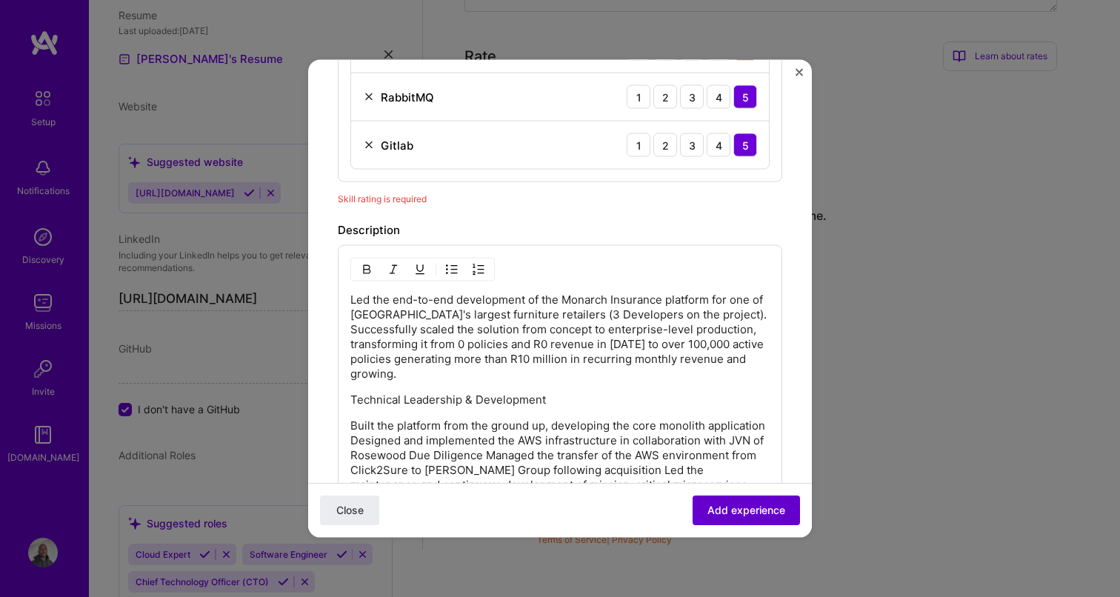
click at [777, 516] on span "Add experience" at bounding box center [746, 510] width 78 height 15
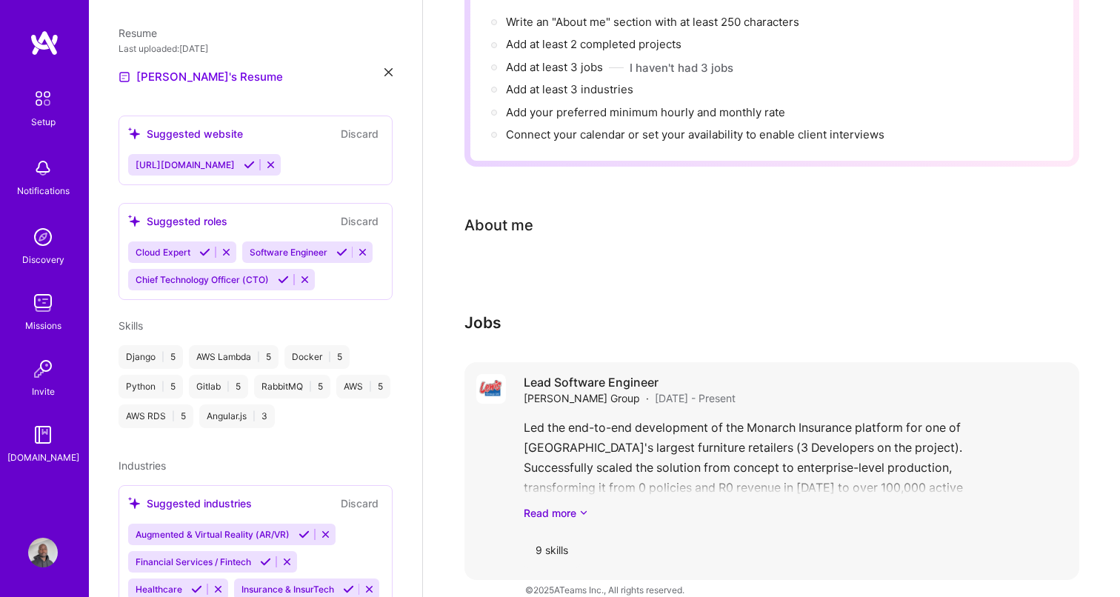
scroll to position [0, 0]
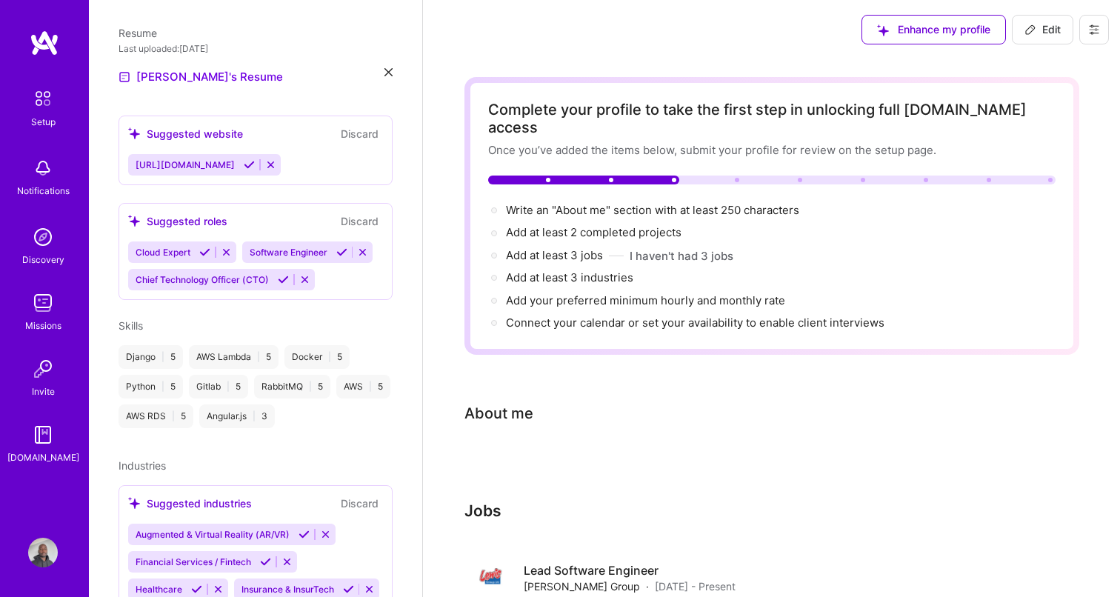
click at [641, 470] on div "Complete your profile to take the first step in unlocking full [DOMAIN_NAME] ac…" at bounding box center [771, 422] width 615 height 691
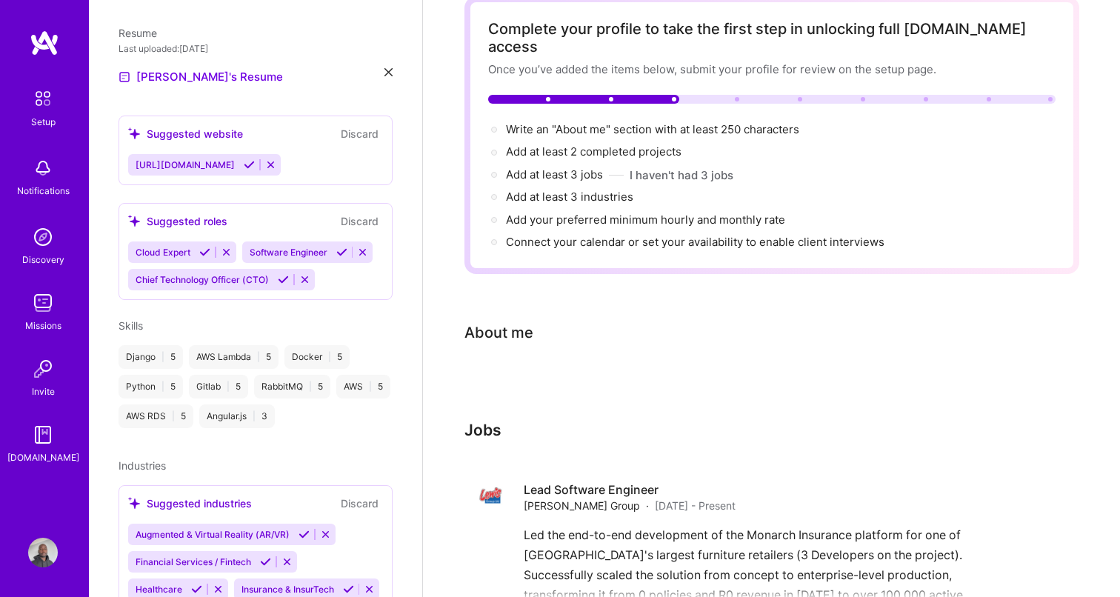
scroll to position [188, 0]
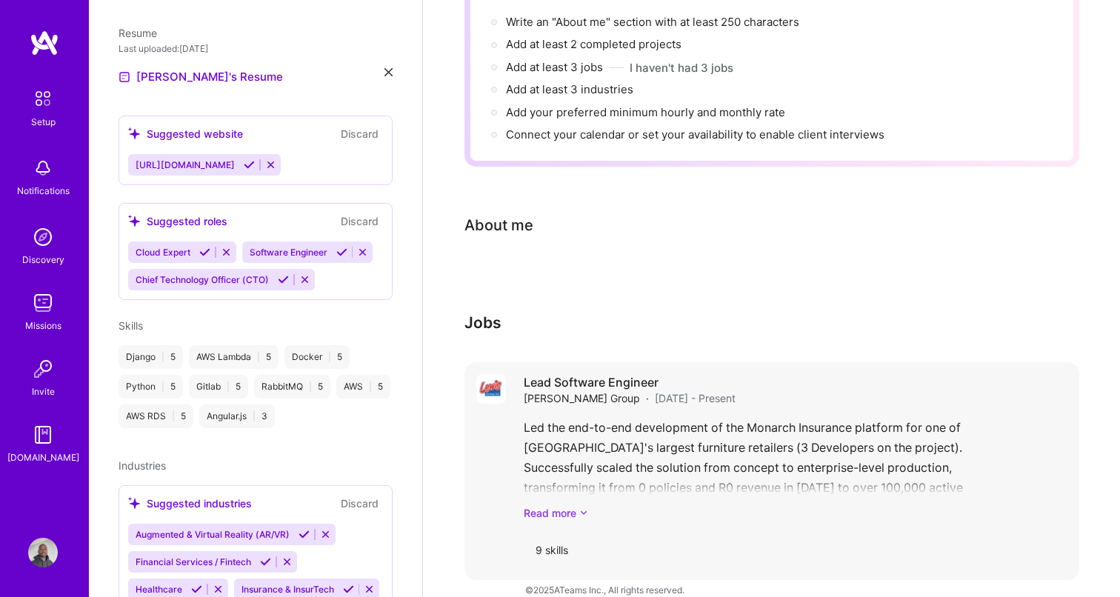
click at [577, 505] on link "Read more" at bounding box center [796, 513] width 544 height 16
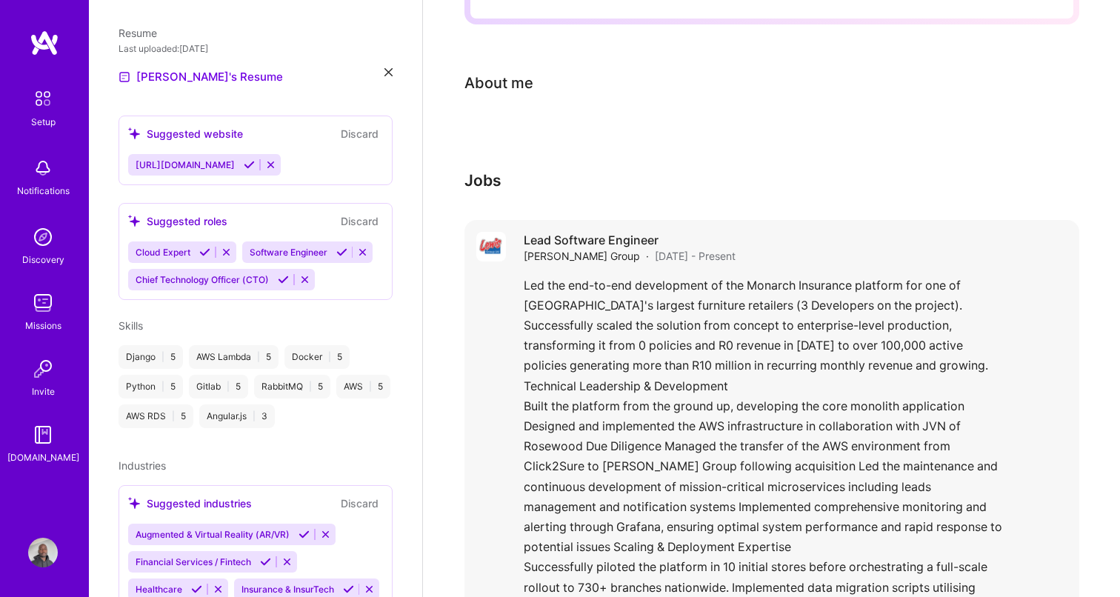
scroll to position [0, 0]
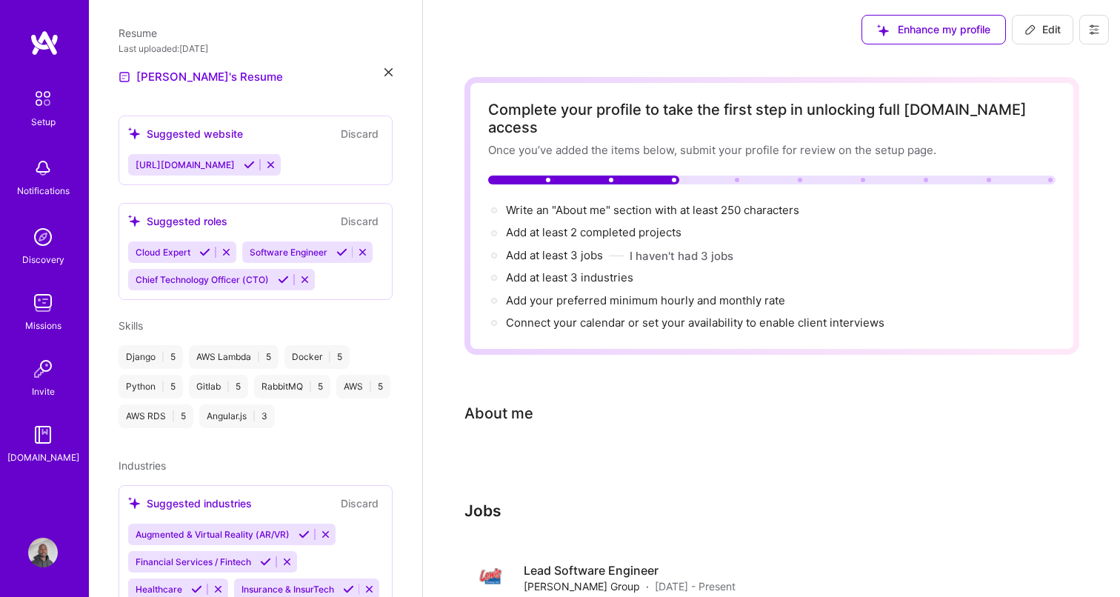
click at [568, 203] on span "Write an "About me" section with at least 250 characters →" at bounding box center [661, 210] width 310 height 14
select select "US"
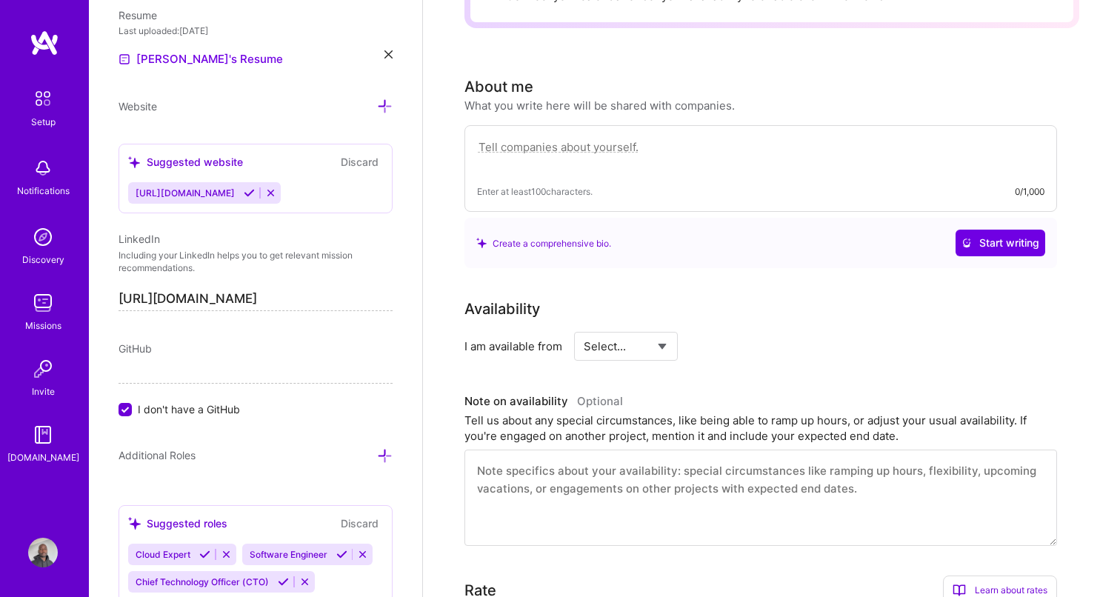
scroll to position [335, 0]
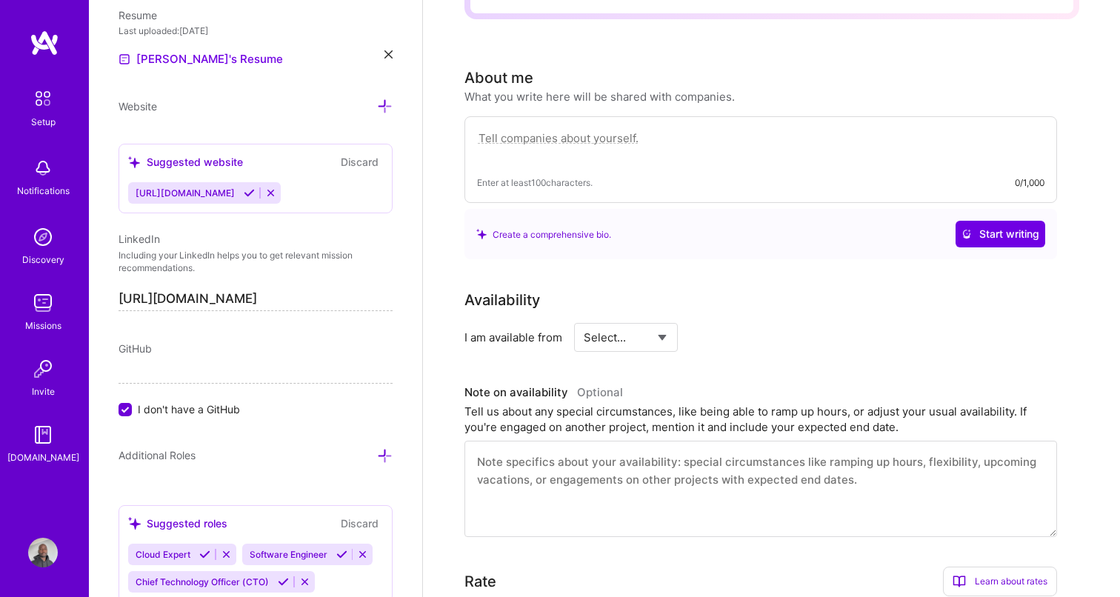
click at [633, 324] on select "Select... Right Now Future Date Not Available" at bounding box center [626, 337] width 85 height 38
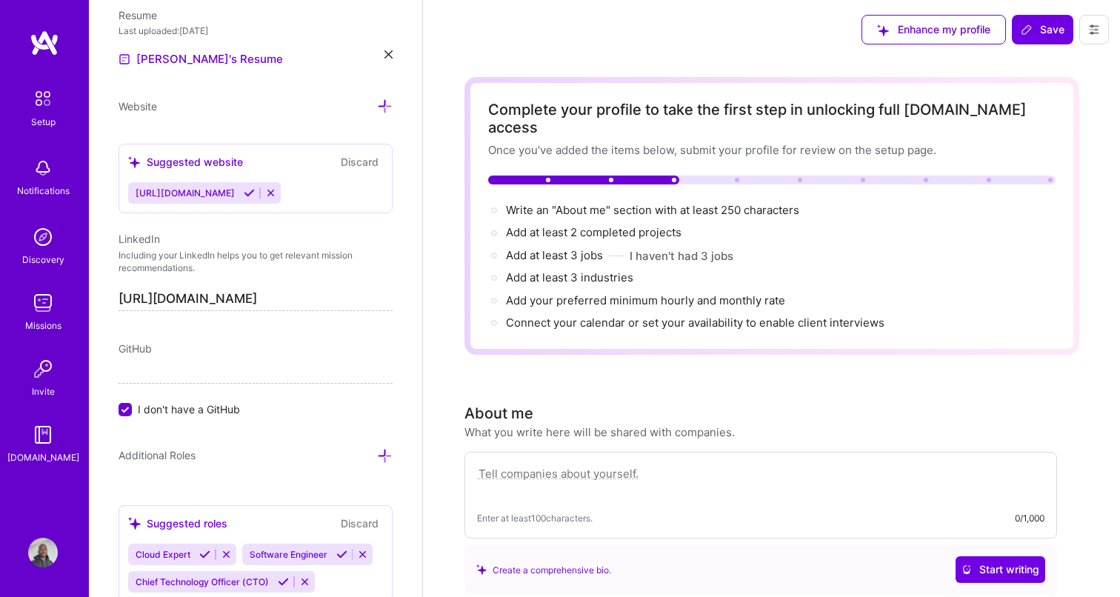
click at [601, 468] on textarea at bounding box center [760, 481] width 567 height 34
paste textarea "Full Stack Engineer with 6+ years of experience and a BCom(Hons) in Information…"
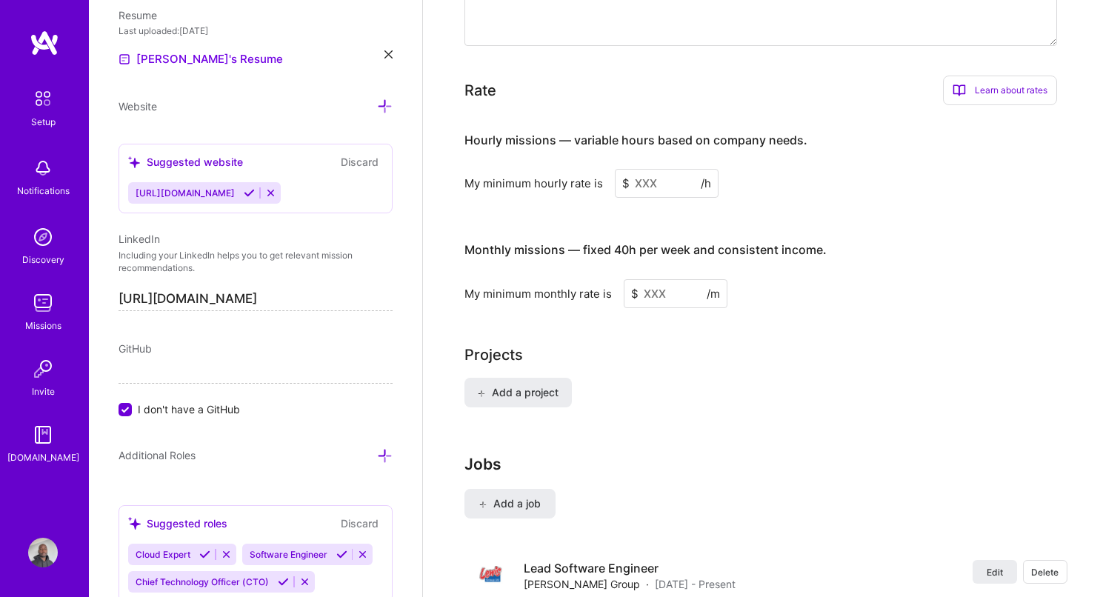
scroll to position [788, 0]
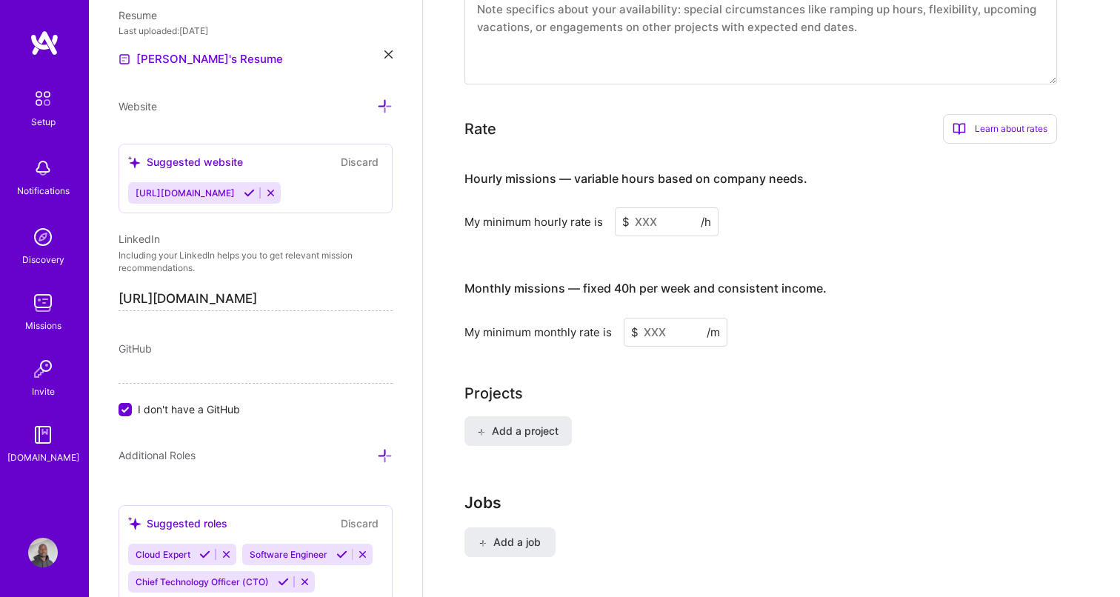
type textarea "Full Stack Engineer with 6+ years of experience and a BCom(Hons) in Information…"
click at [660, 207] on input at bounding box center [667, 221] width 104 height 29
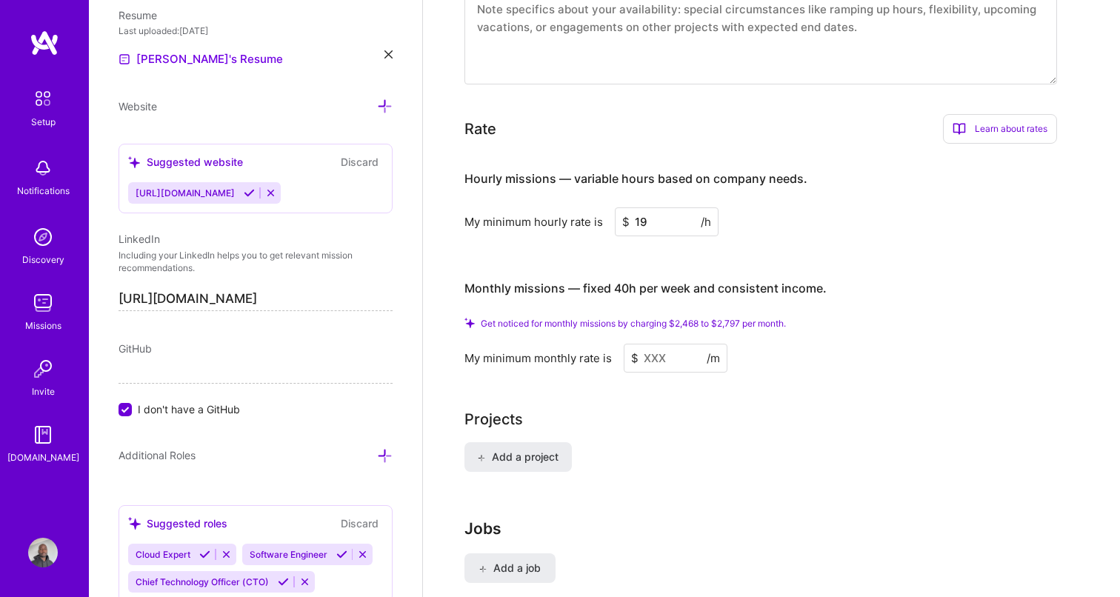
type input "19"
click at [682, 344] on input at bounding box center [676, 358] width 104 height 29
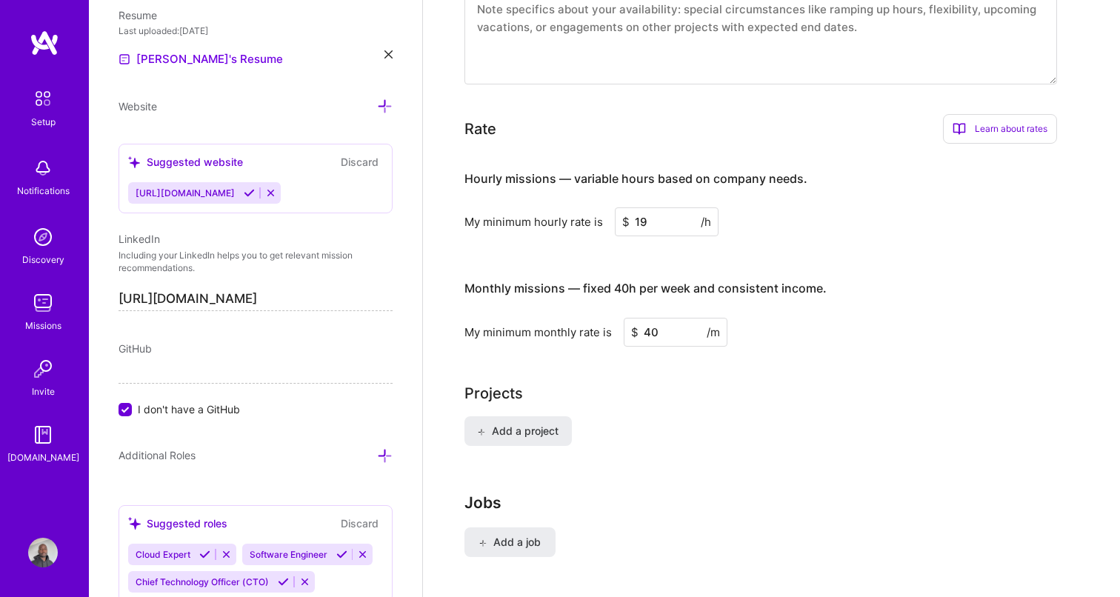
type input "40"
click at [804, 416] on div "Add a project" at bounding box center [771, 439] width 615 height 47
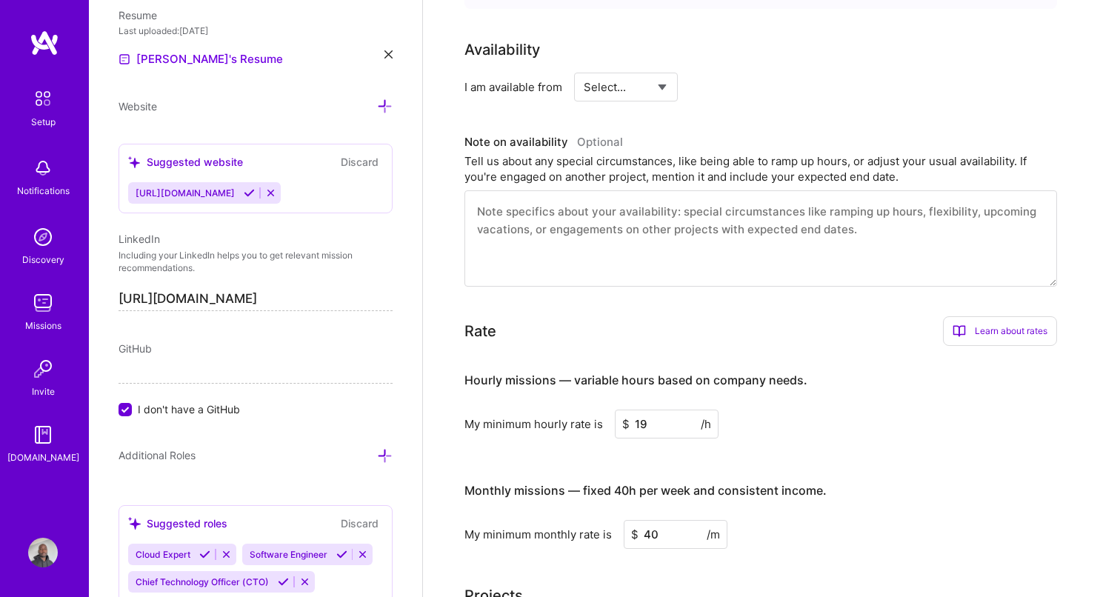
scroll to position [0, 0]
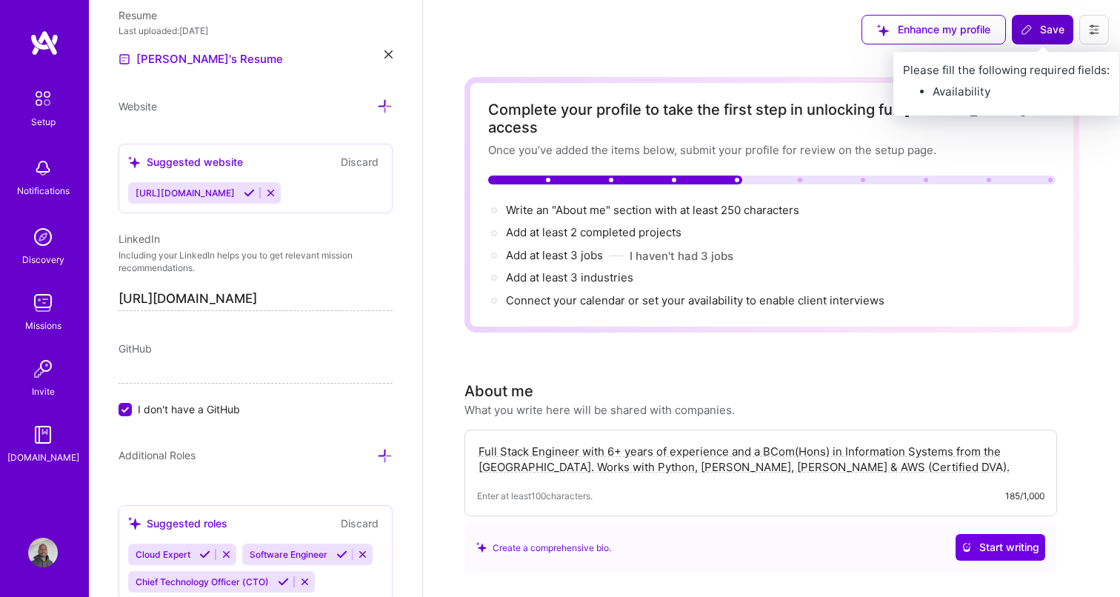
click at [1032, 17] on button "Save" at bounding box center [1042, 30] width 61 height 30
click at [1041, 30] on span "Save" at bounding box center [1043, 29] width 44 height 15
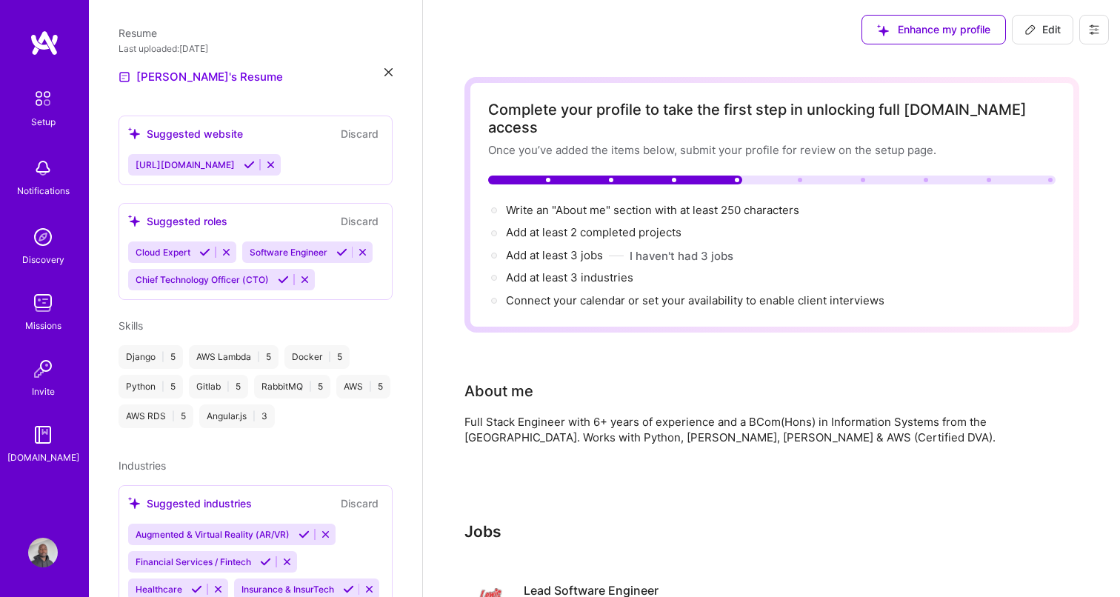
click at [1049, 30] on span "Edit" at bounding box center [1042, 29] width 36 height 15
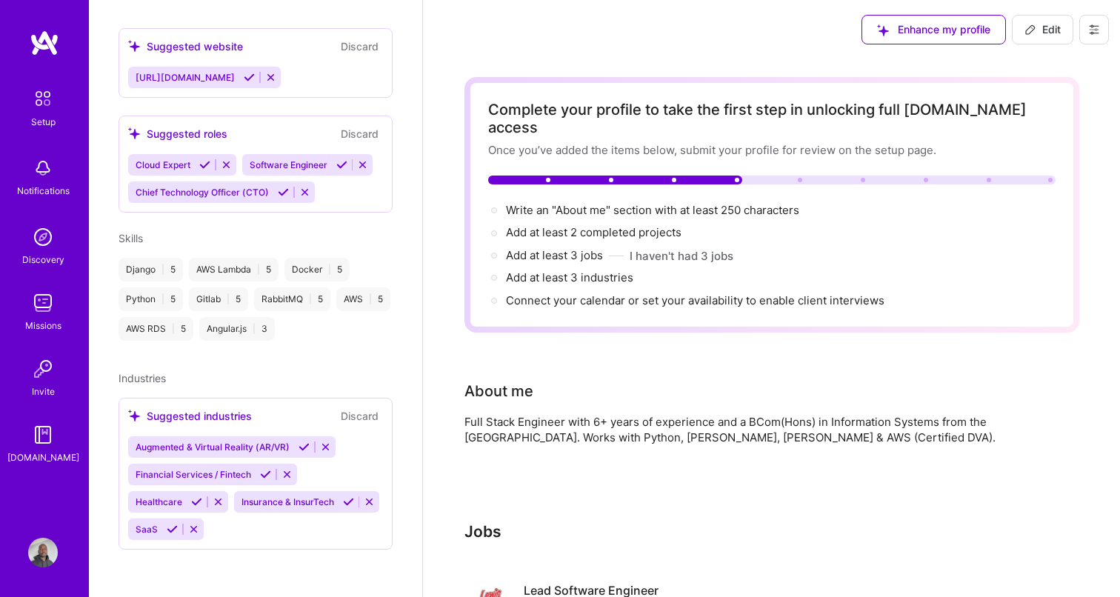
select select "US"
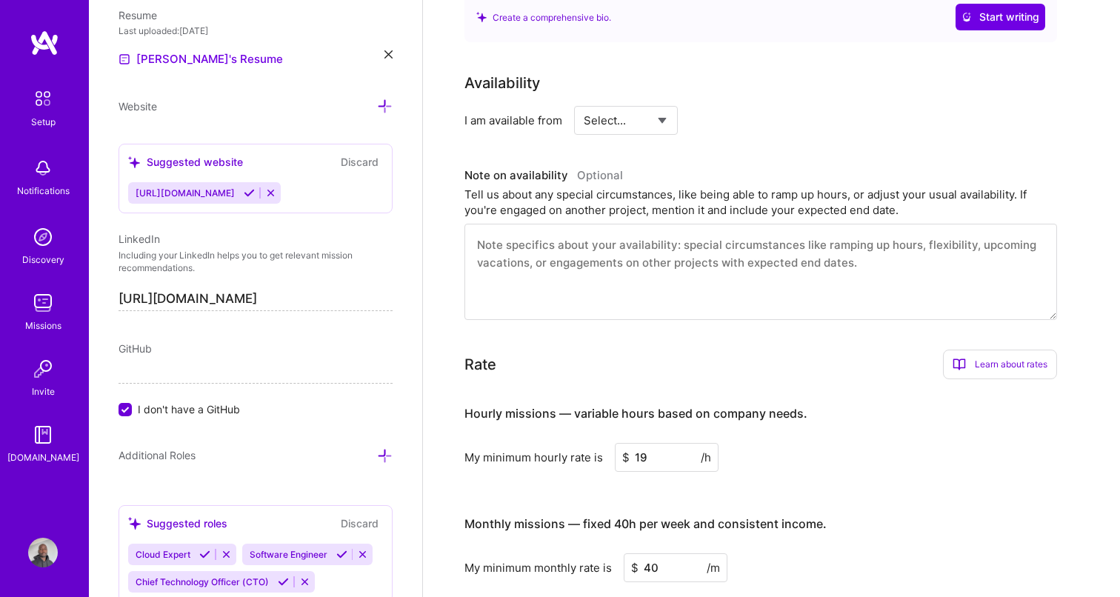
scroll to position [987, 0]
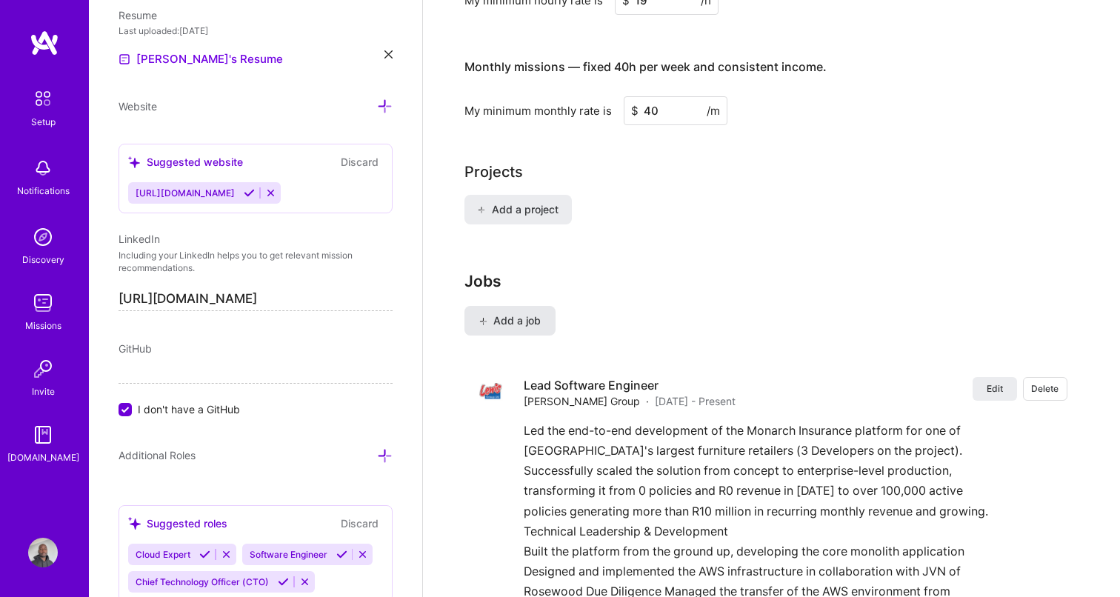
click at [515, 313] on span "Add a job" at bounding box center [509, 320] width 61 height 15
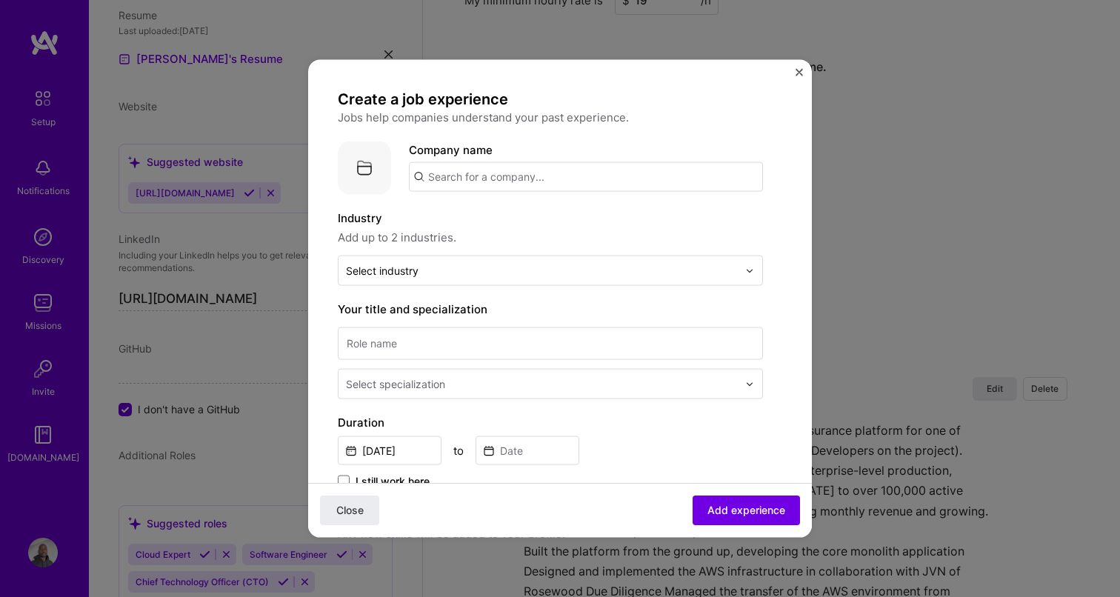
click at [475, 178] on input "text" at bounding box center [586, 177] width 354 height 30
type input "Click2Sure"
click at [487, 216] on span "Click2Sure" at bounding box center [482, 214] width 58 height 16
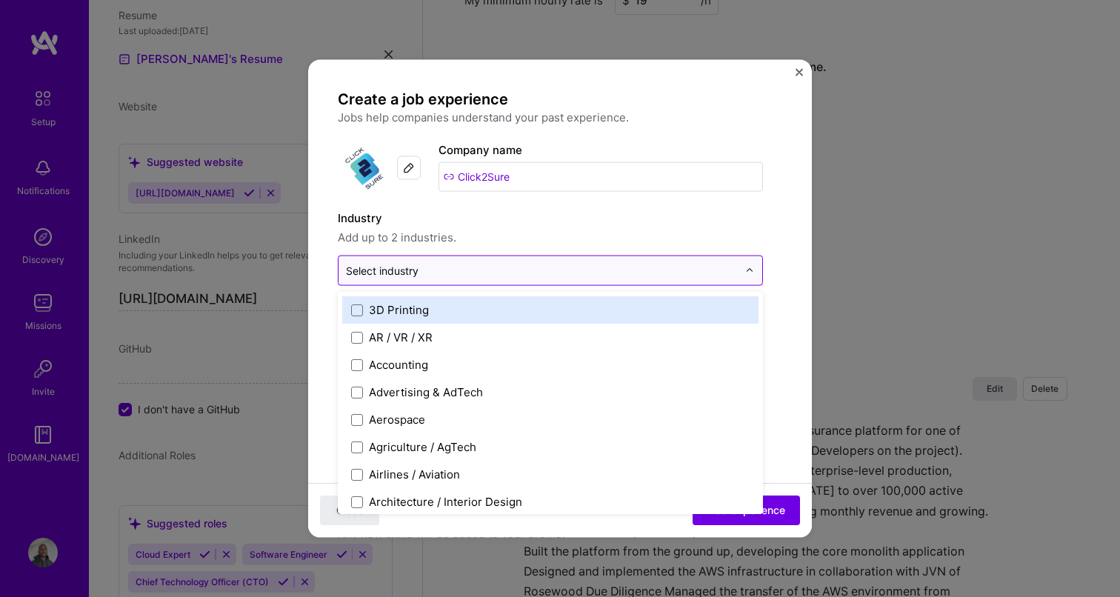
click at [397, 278] on div at bounding box center [542, 270] width 392 height 19
click at [474, 216] on label "Industry" at bounding box center [550, 219] width 425 height 18
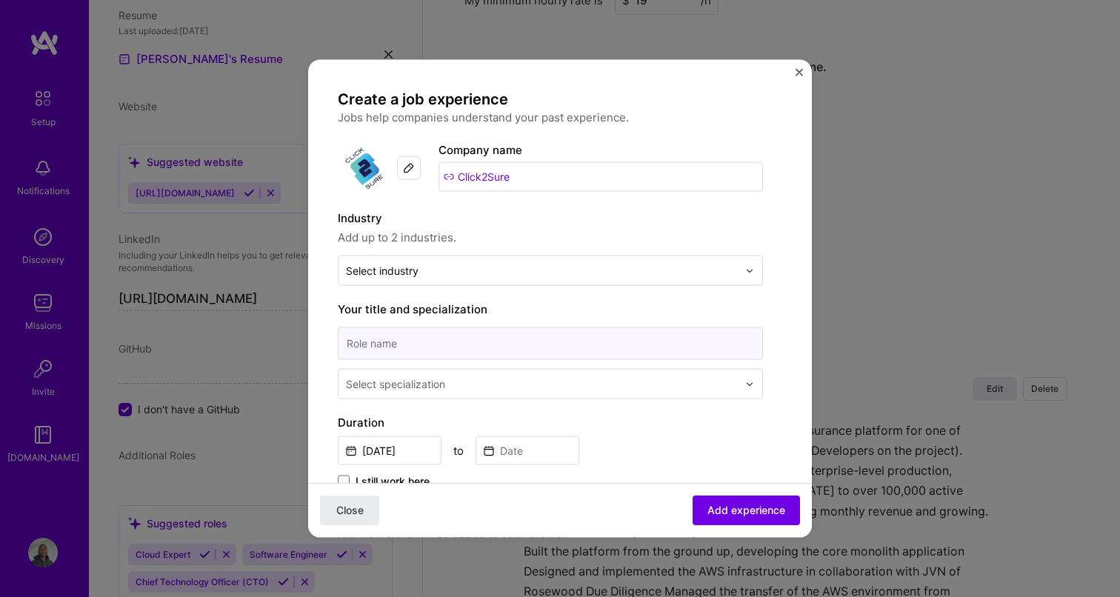
click at [379, 356] on input at bounding box center [550, 343] width 425 height 33
paste input "Lead Software Engineer"
type input "Lead Software Engineer"
click at [404, 382] on div "Select specialization" at bounding box center [395, 384] width 99 height 16
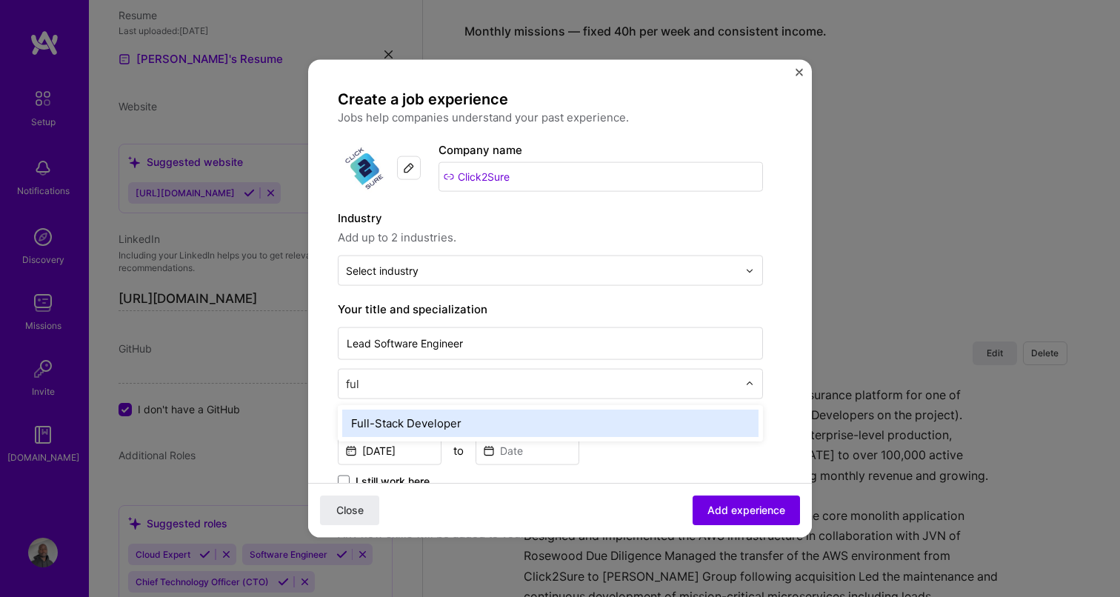
type input "full"
click at [405, 416] on div "Full-Stack Developer" at bounding box center [550, 423] width 416 height 27
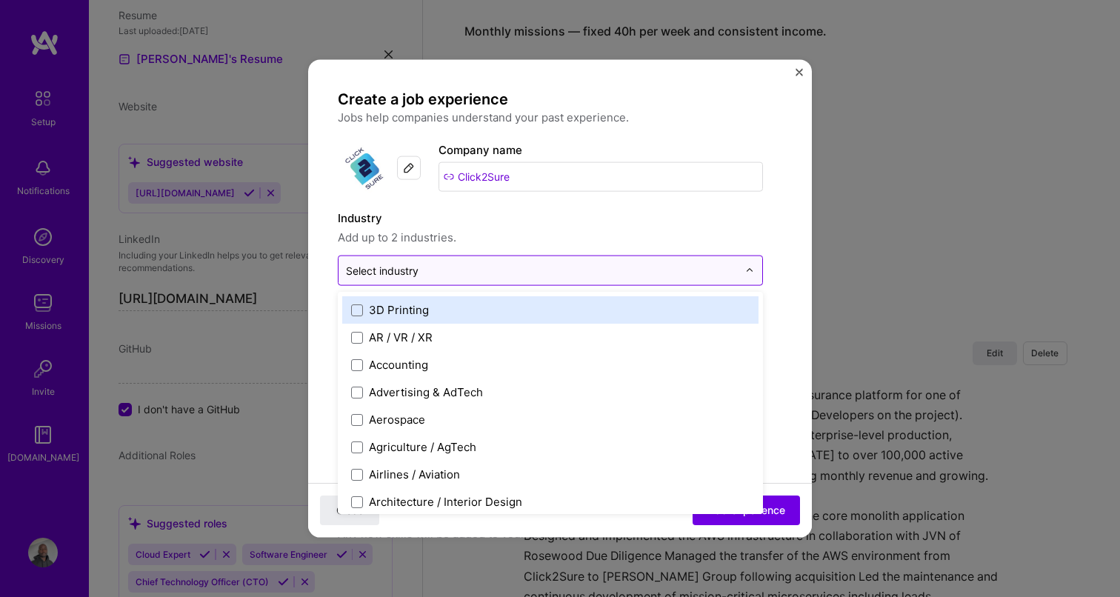
click at [426, 279] on div at bounding box center [542, 270] width 392 height 19
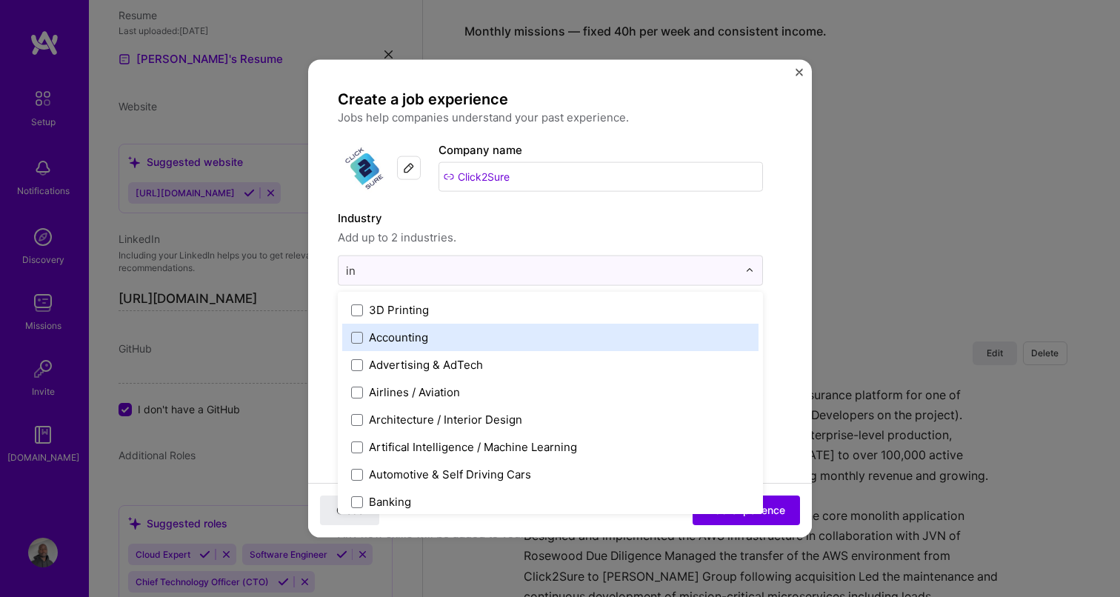
type input "ins"
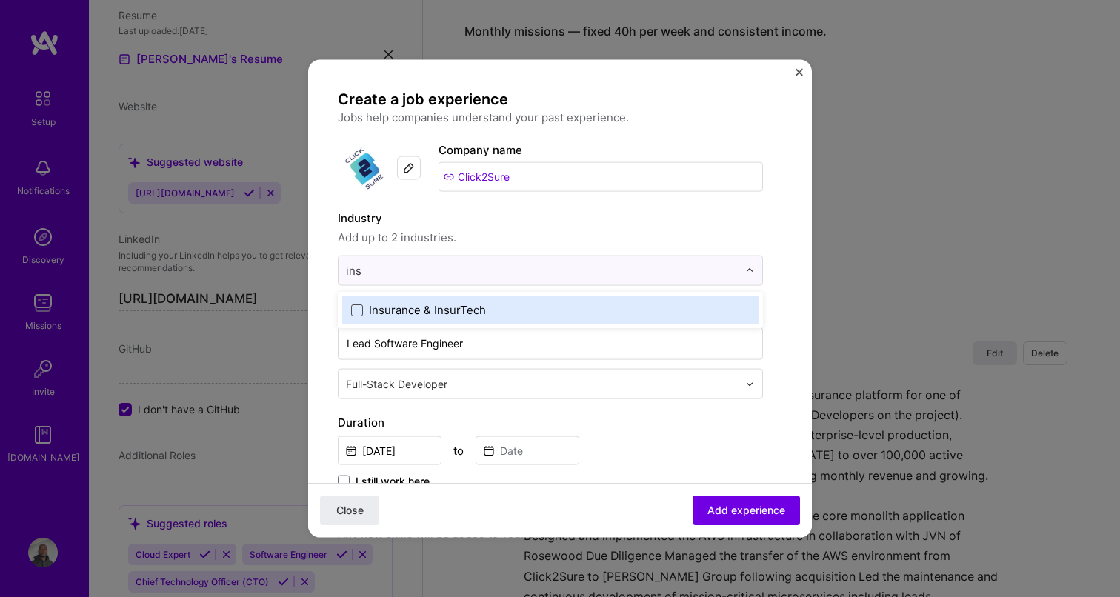
click at [359, 307] on span at bounding box center [357, 310] width 12 height 12
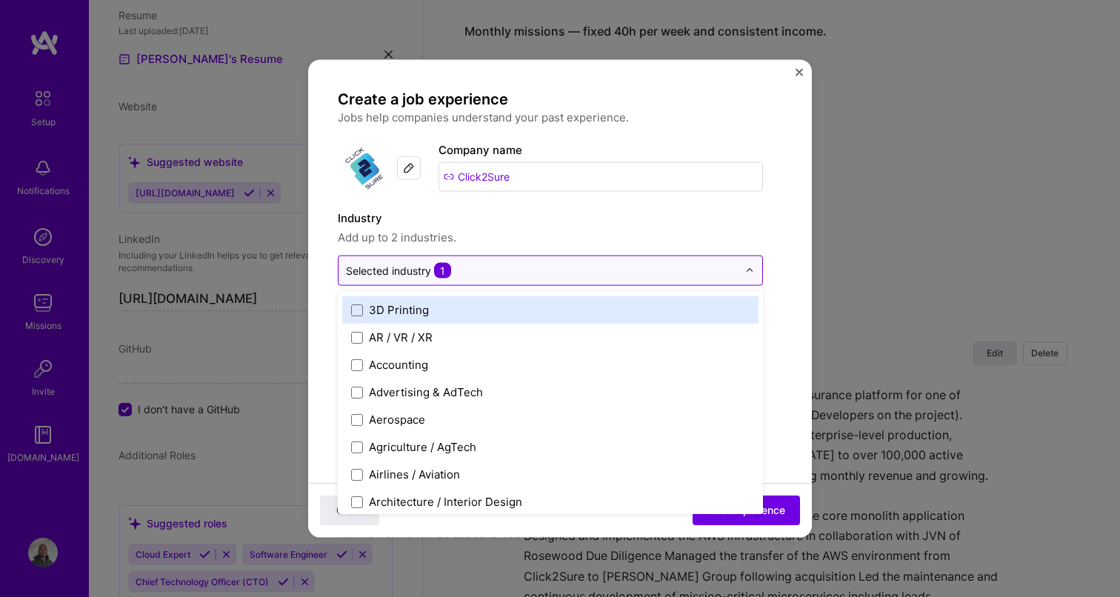
click at [497, 268] on input "text" at bounding box center [542, 271] width 392 height 16
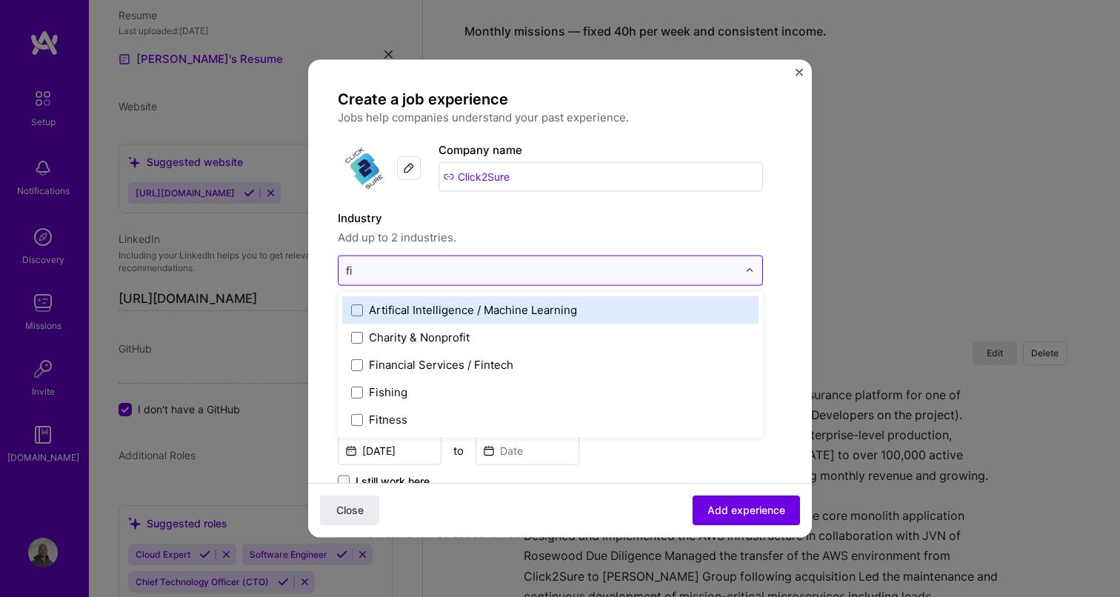
type input "fin"
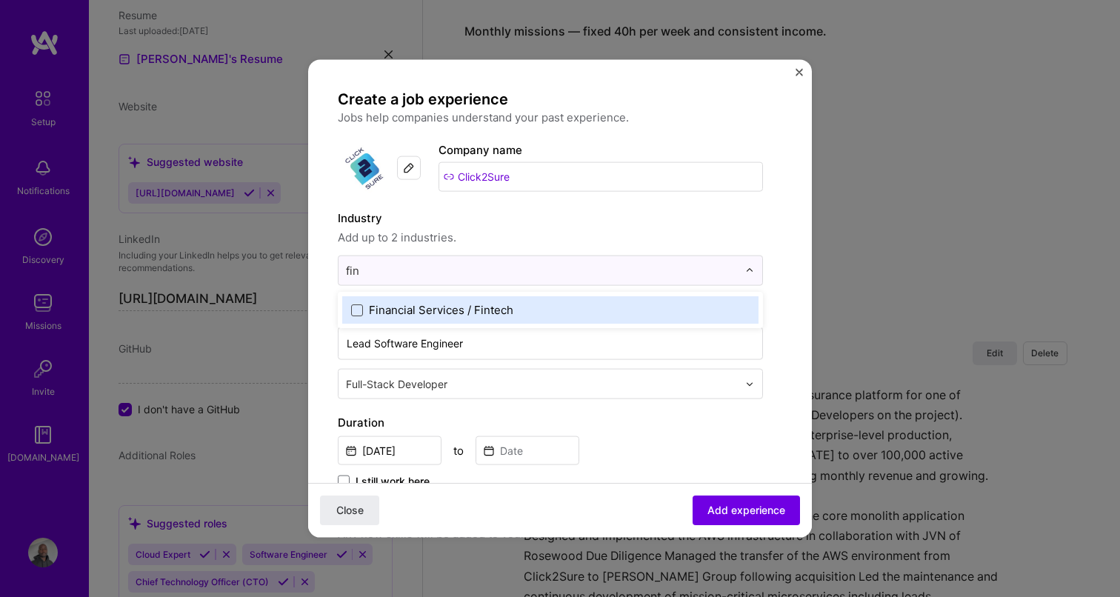
click at [360, 310] on span at bounding box center [357, 310] width 12 height 12
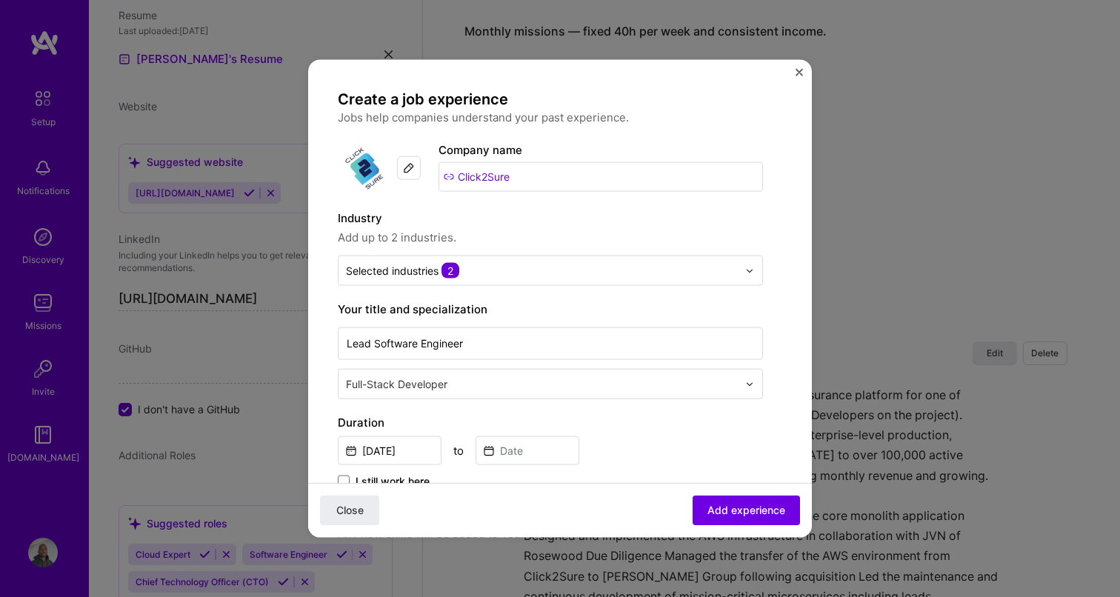
click at [520, 232] on span "Add up to 2 industries." at bounding box center [550, 238] width 425 height 18
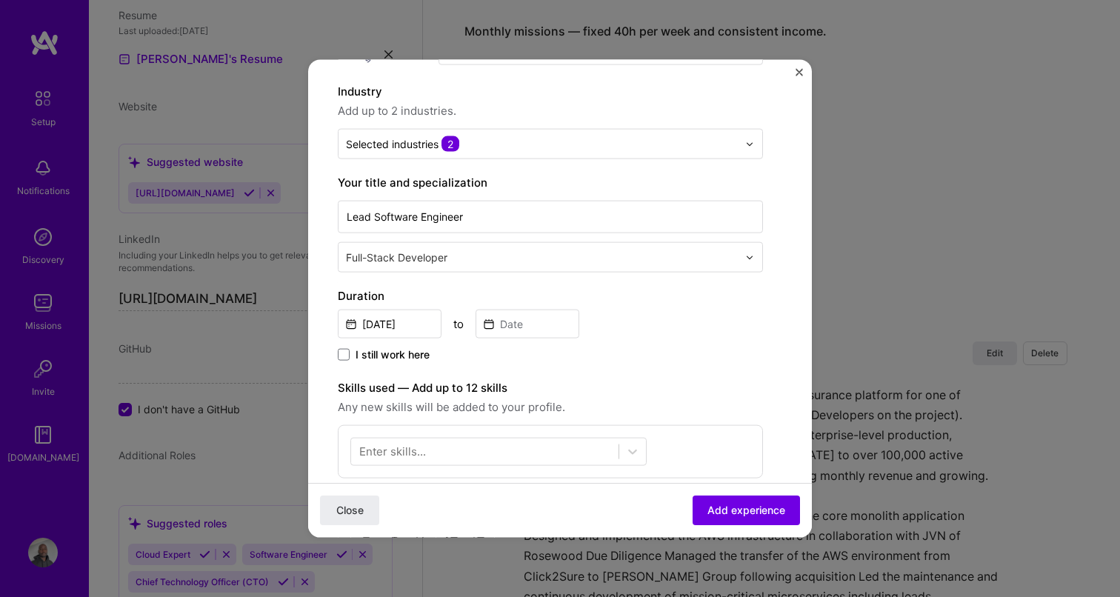
scroll to position [138, 0]
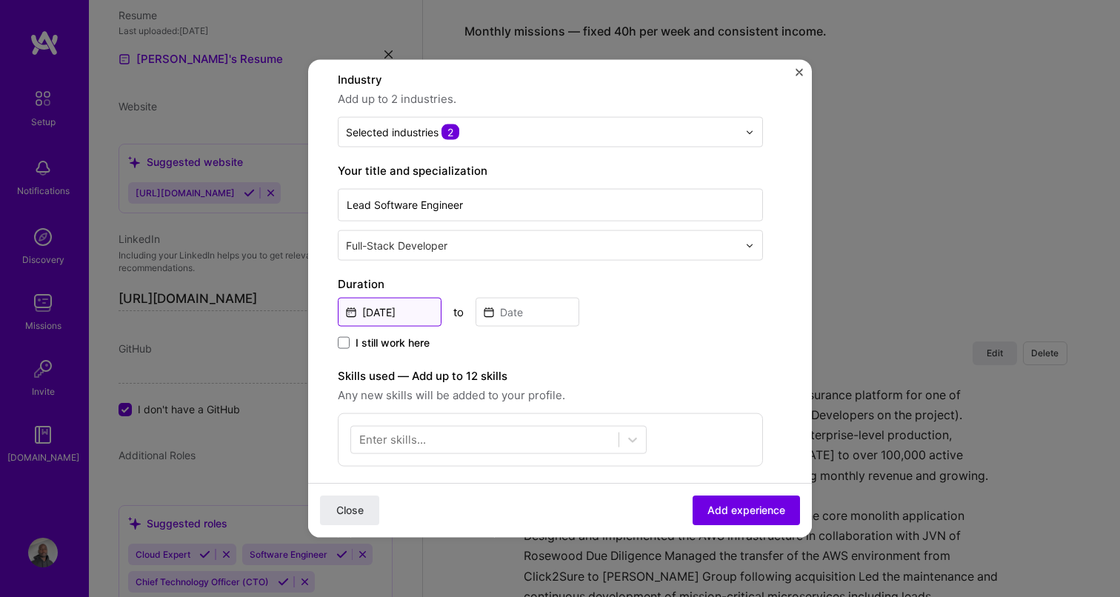
click at [392, 318] on input "[DATE]" at bounding box center [390, 312] width 104 height 29
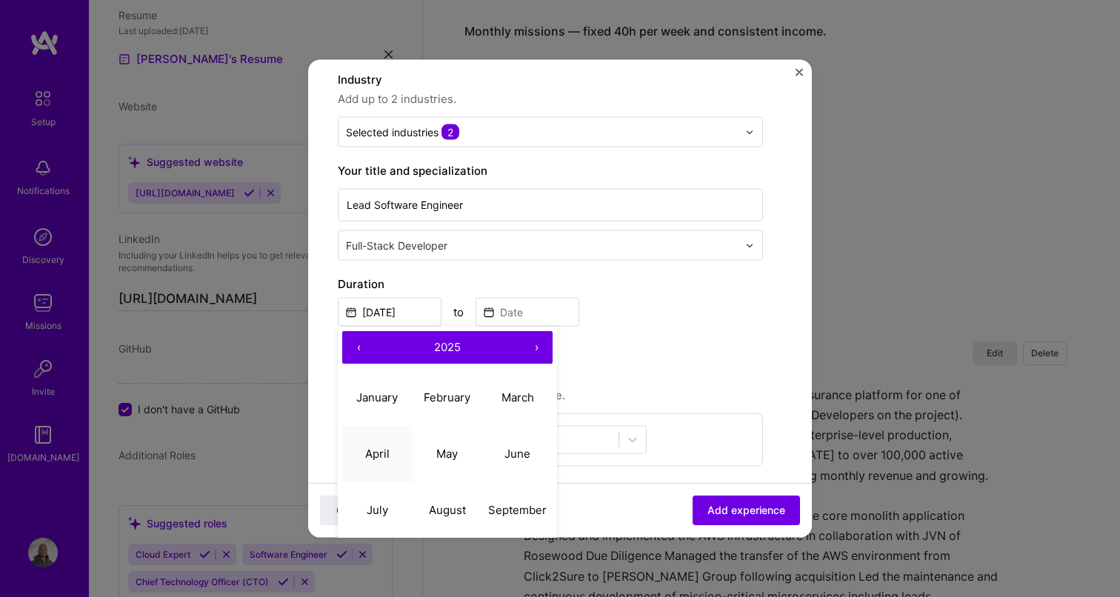
click at [375, 461] on button "April" at bounding box center [377, 453] width 70 height 56
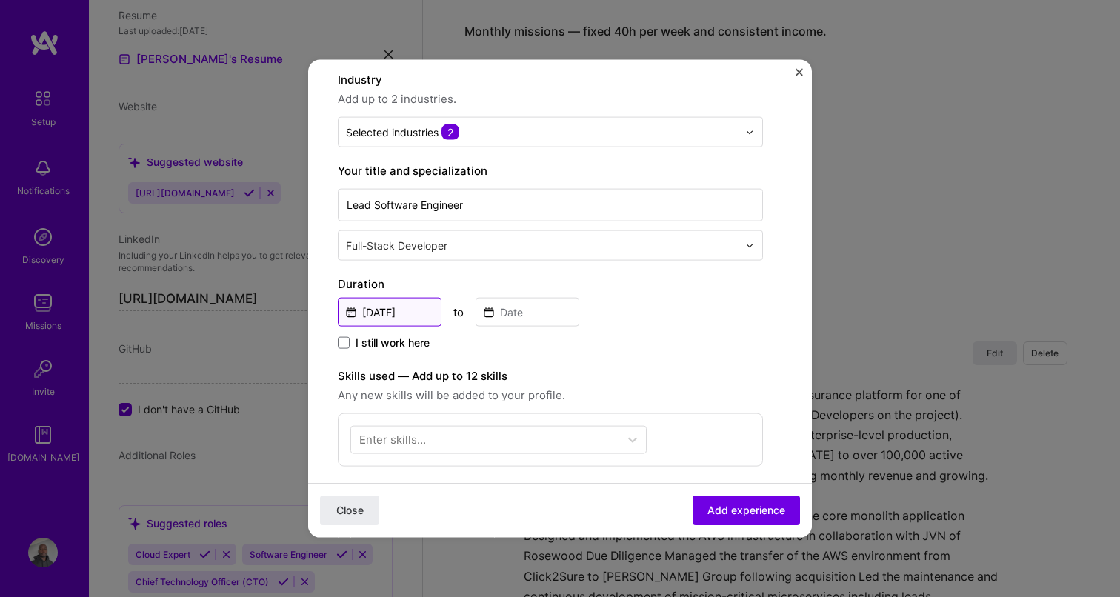
click at [415, 315] on input "[DATE]" at bounding box center [390, 312] width 104 height 29
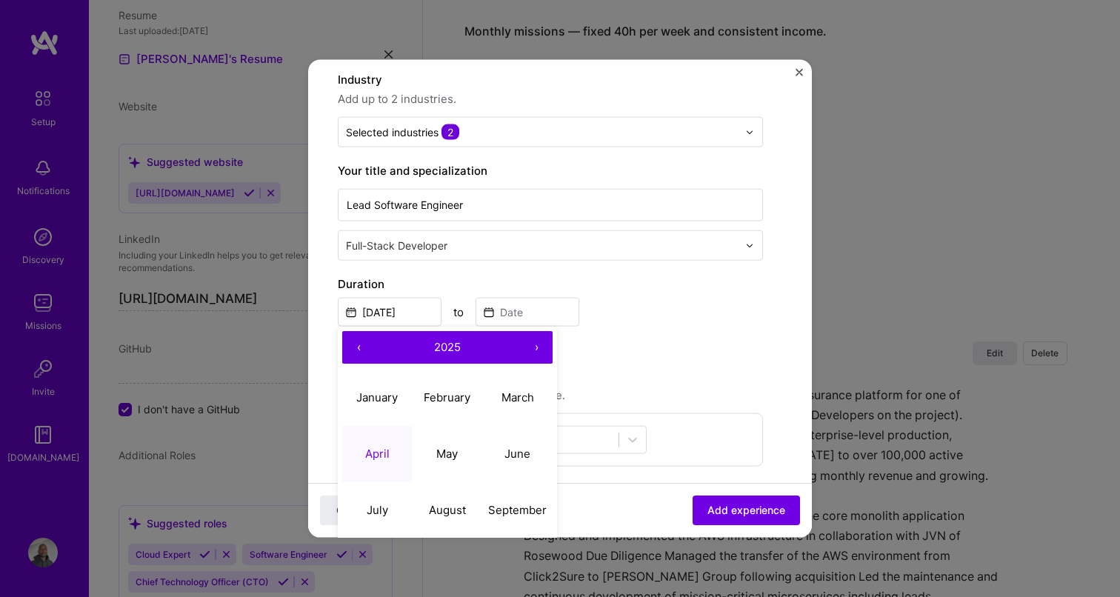
click at [455, 356] on button "2025" at bounding box center [447, 347] width 145 height 33
click at [385, 392] on button "2021" at bounding box center [377, 397] width 70 height 56
click at [394, 451] on button "April" at bounding box center [377, 453] width 70 height 56
type input "[DATE]"
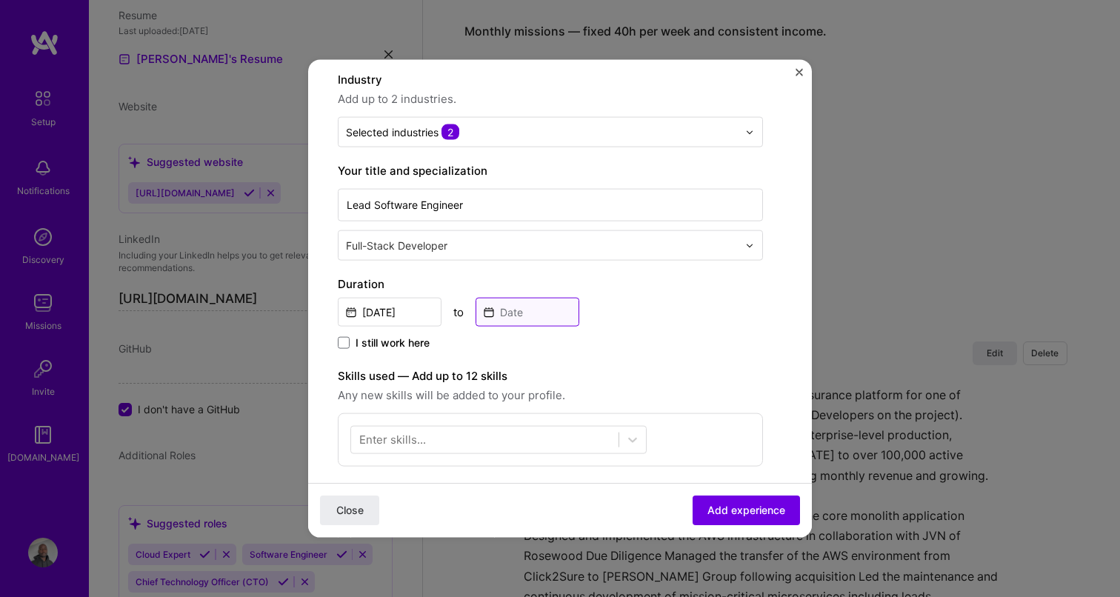
click at [527, 321] on input at bounding box center [527, 312] width 104 height 29
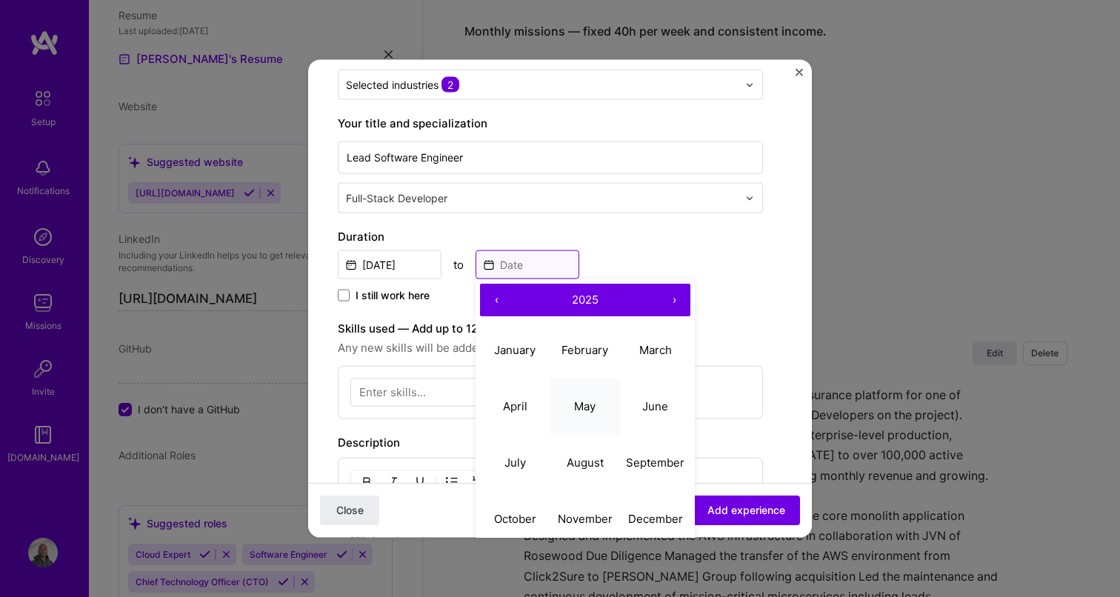
scroll to position [230, 0]
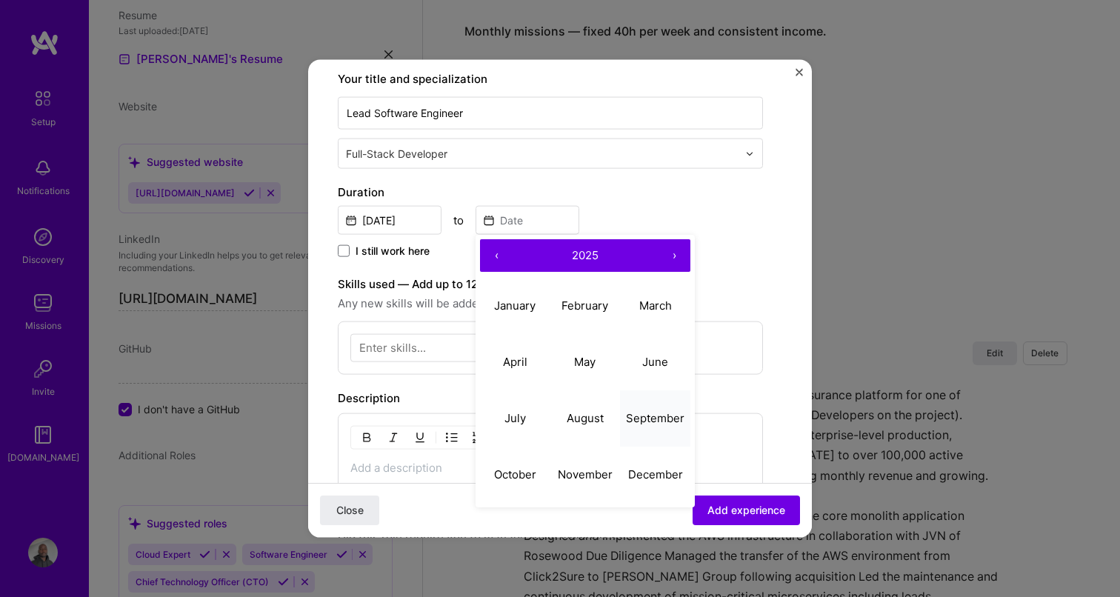
click at [652, 420] on abbr "September" at bounding box center [655, 417] width 59 height 14
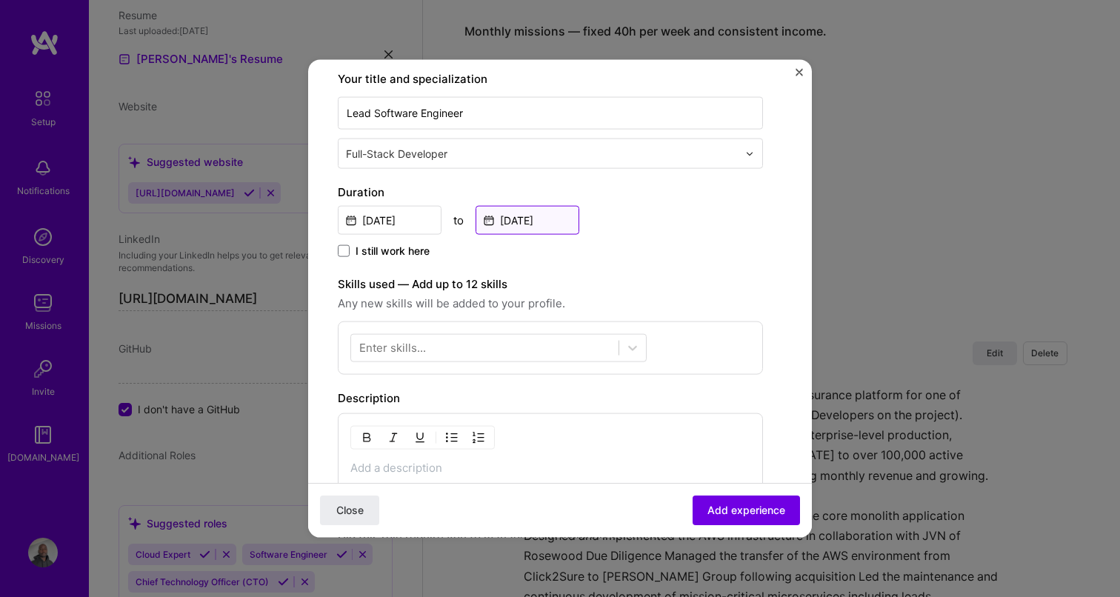
click at [522, 228] on input "[DATE]" at bounding box center [527, 220] width 104 height 29
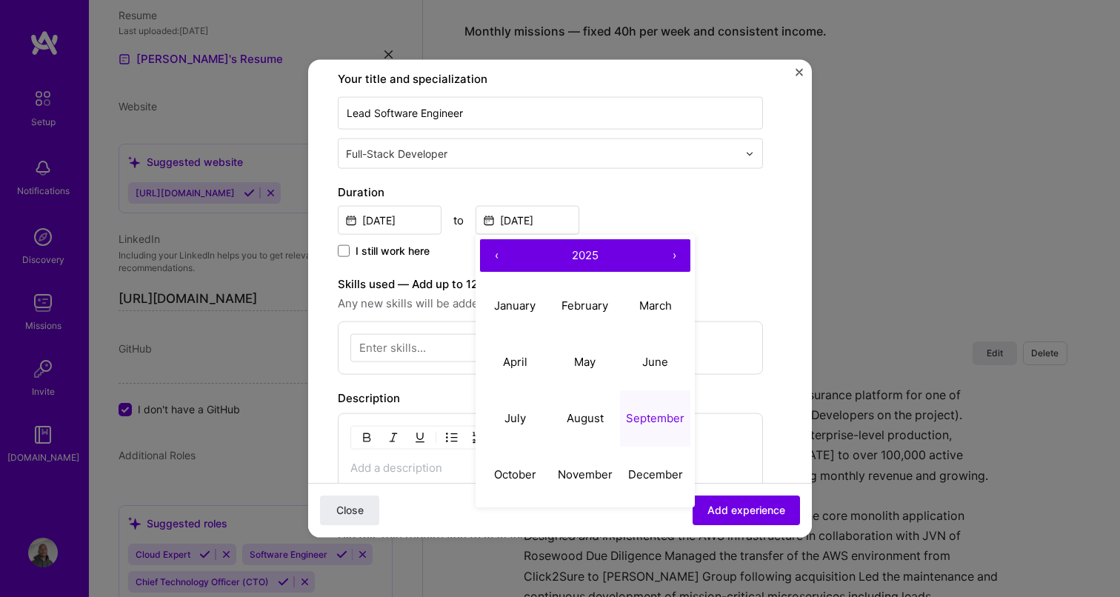
click at [584, 250] on span "2025" at bounding box center [585, 254] width 27 height 14
click at [656, 298] on button "2023" at bounding box center [655, 305] width 70 height 56
click at [652, 412] on abbr "September" at bounding box center [655, 417] width 59 height 14
type input "[DATE]"
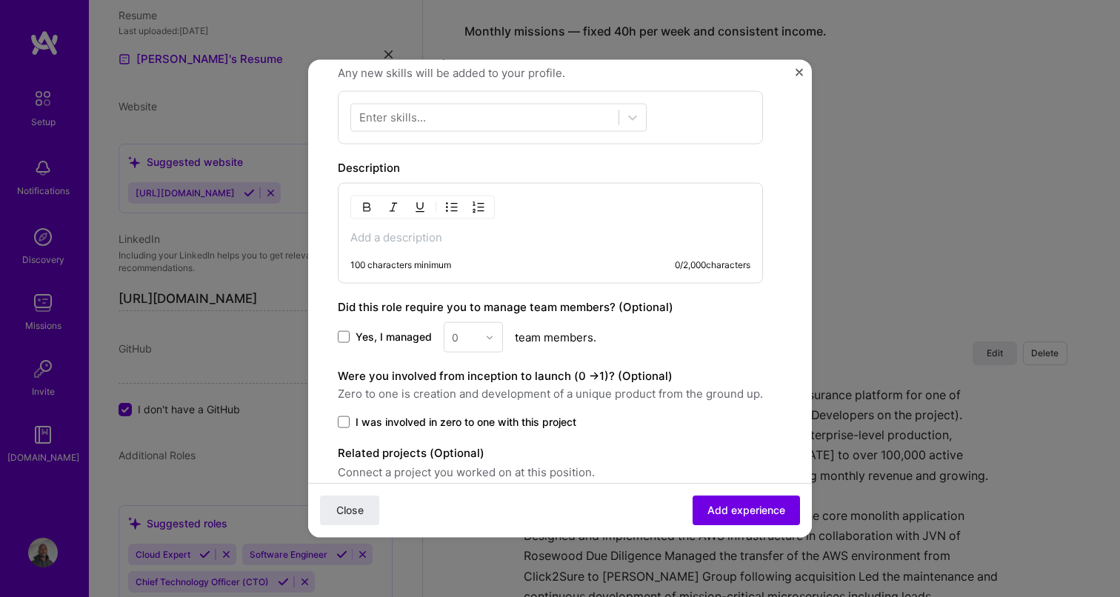
scroll to position [527, 0]
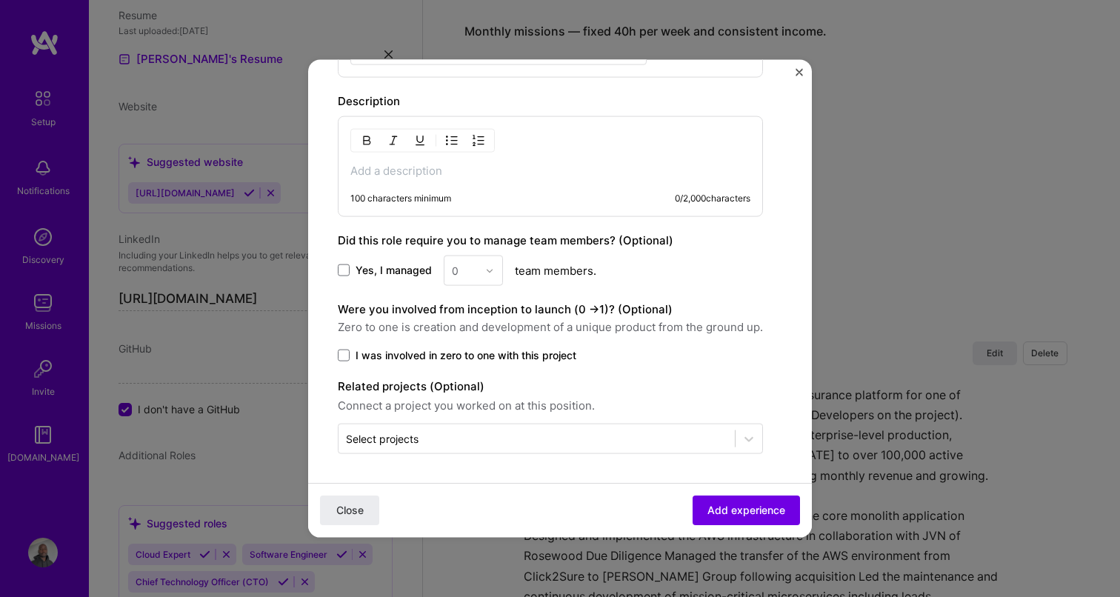
click at [375, 265] on span "Yes, I managed" at bounding box center [393, 270] width 76 height 15
click at [0, 0] on input "Yes, I managed" at bounding box center [0, 0] width 0 height 0
click at [482, 273] on div "0" at bounding box center [464, 270] width 41 height 29
click at [471, 393] on div "4" at bounding box center [473, 391] width 50 height 27
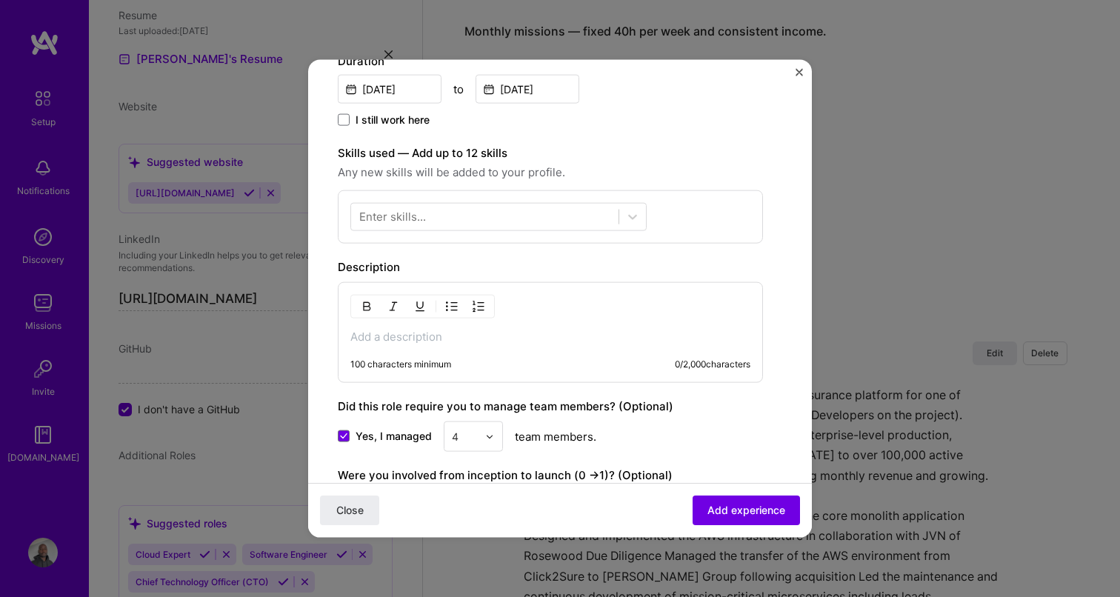
click at [419, 337] on p at bounding box center [550, 337] width 400 height 15
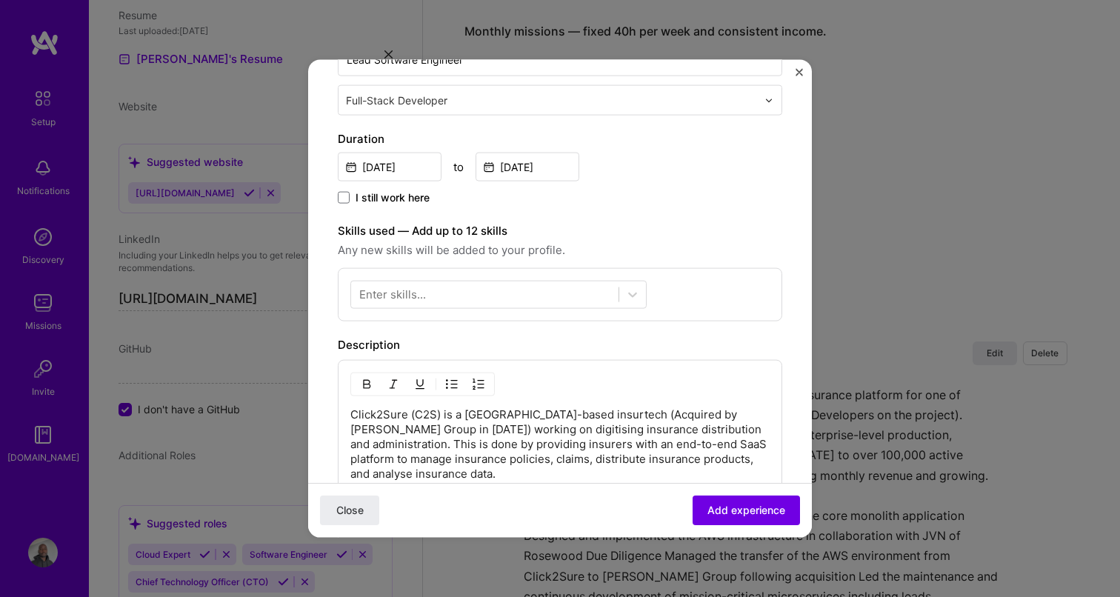
scroll to position [204, 0]
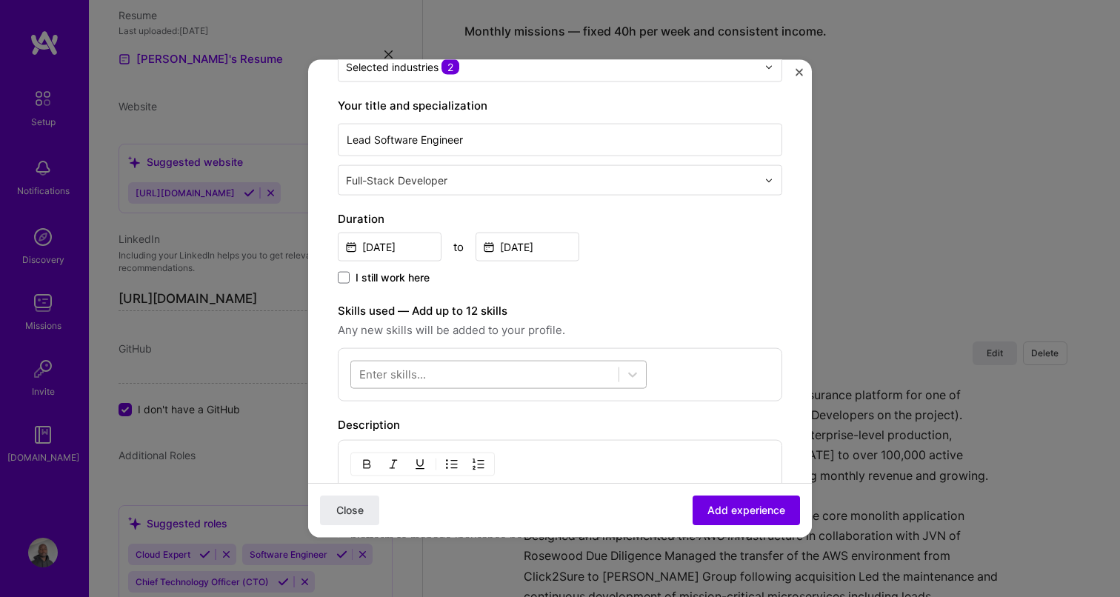
click at [419, 384] on div at bounding box center [484, 374] width 267 height 24
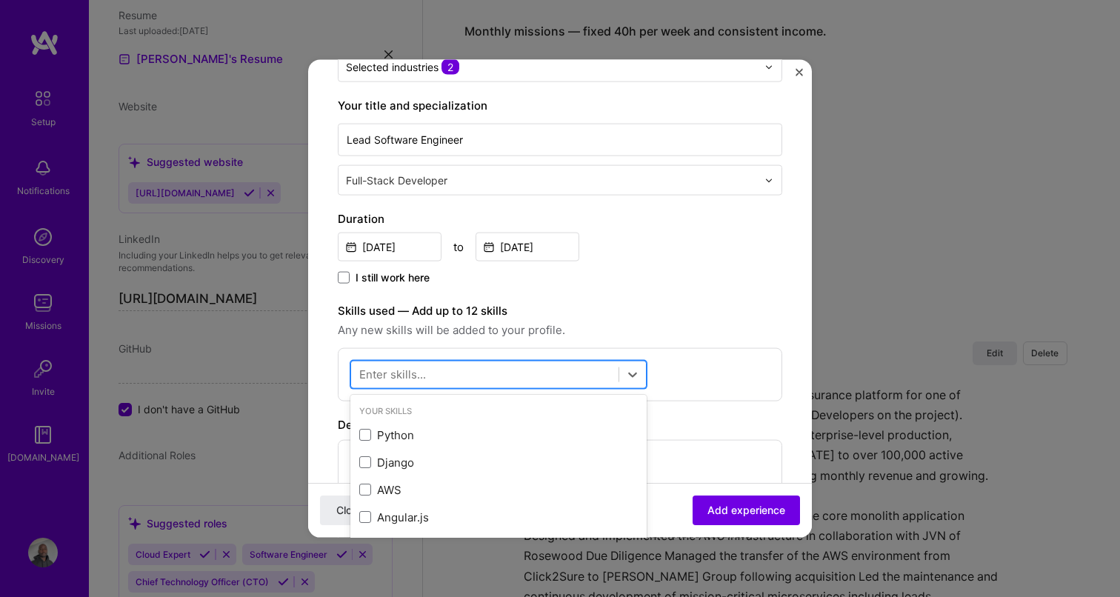
scroll to position [1049, 0]
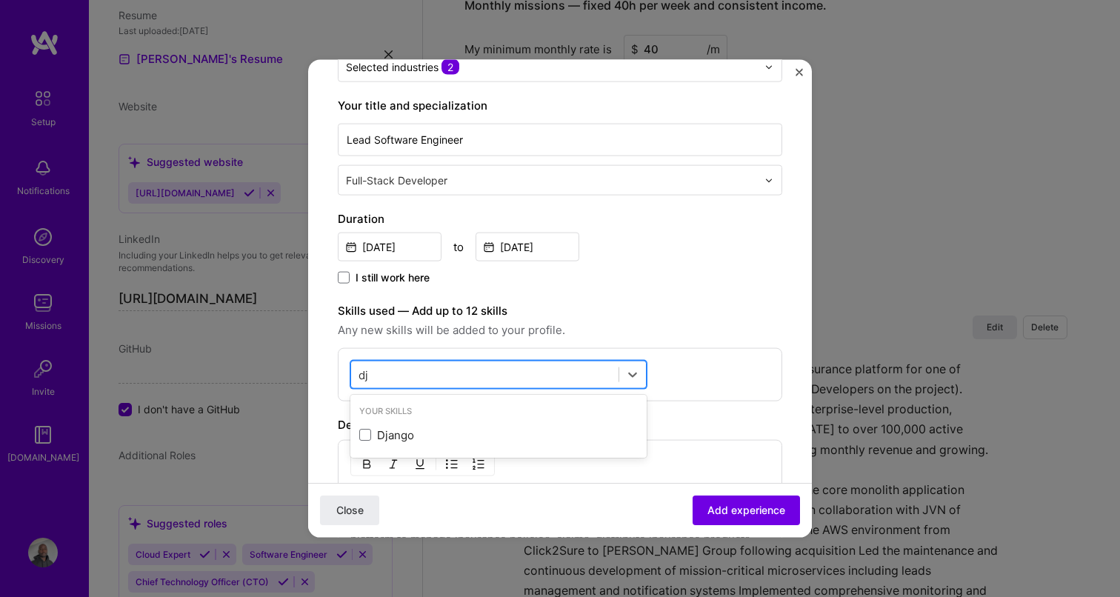
type input "d"
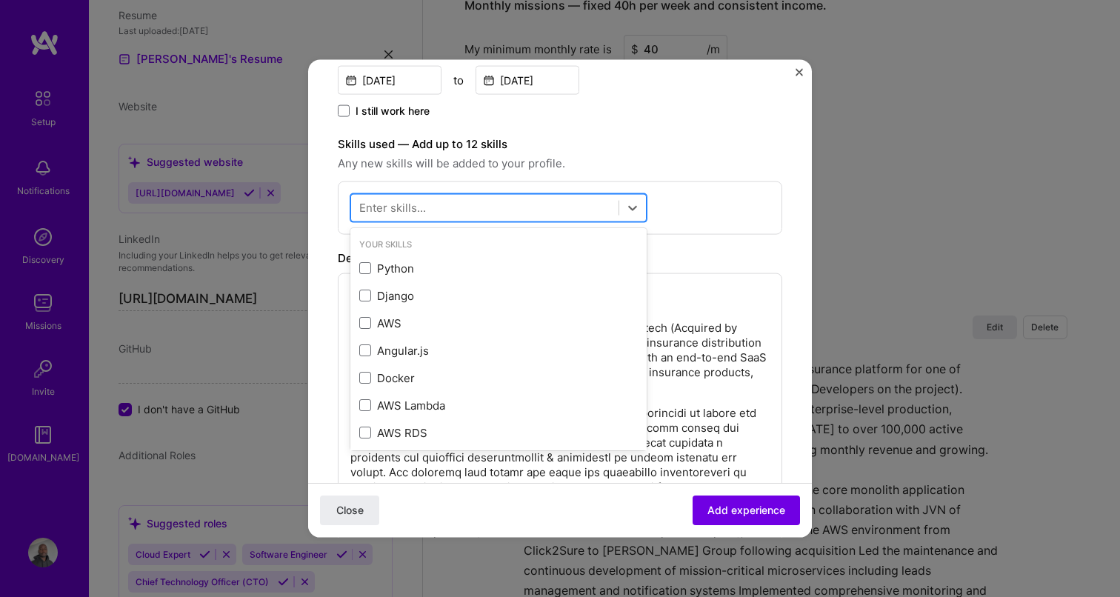
scroll to position [389, 0]
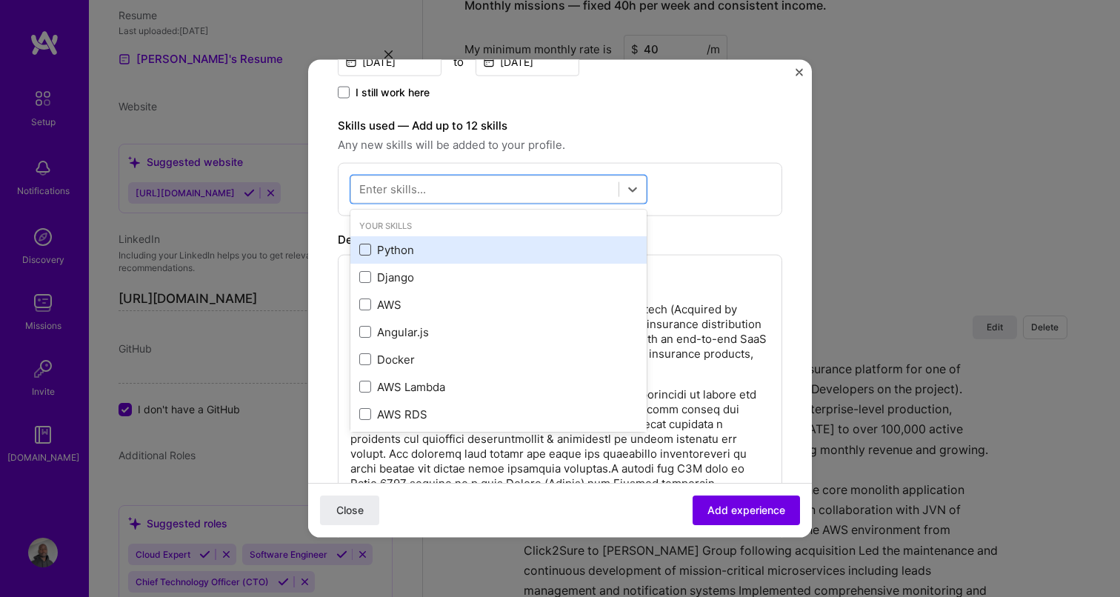
click at [367, 248] on span at bounding box center [365, 250] width 12 height 12
click at [0, 0] on input "checkbox" at bounding box center [0, 0] width 0 height 0
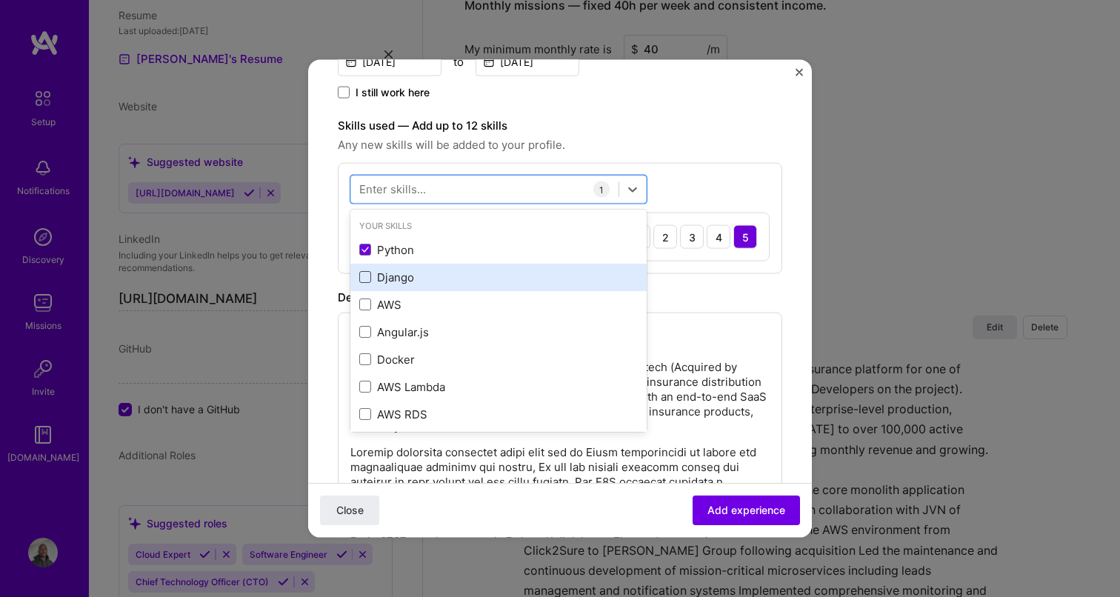
click at [367, 271] on span at bounding box center [365, 277] width 12 height 12
click at [0, 0] on input "checkbox" at bounding box center [0, 0] width 0 height 0
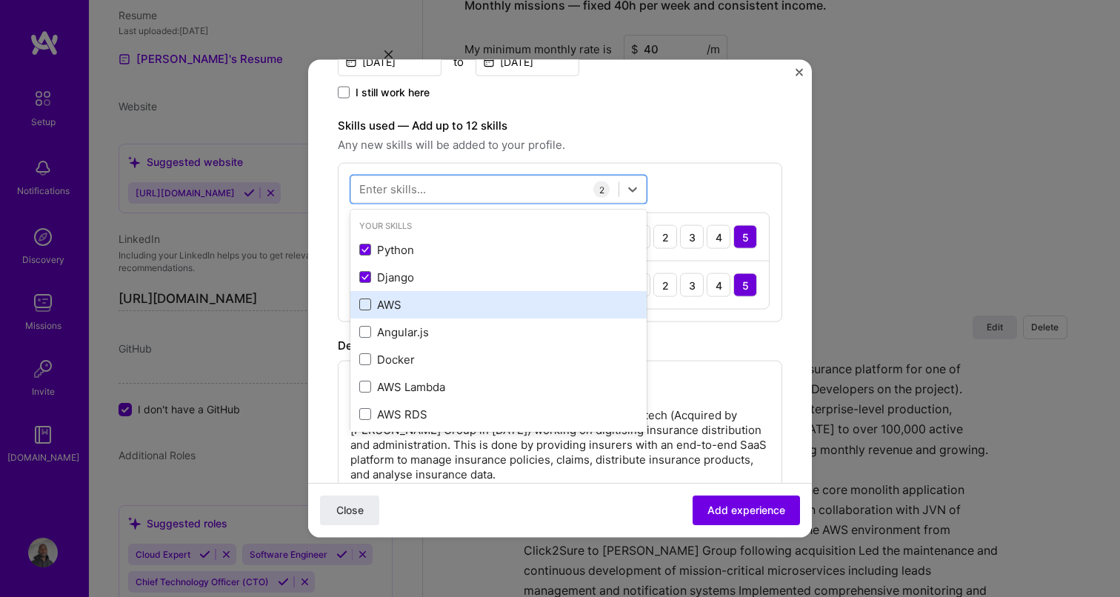
click at [367, 301] on span at bounding box center [365, 304] width 12 height 12
click at [0, 0] on input "checkbox" at bounding box center [0, 0] width 0 height 0
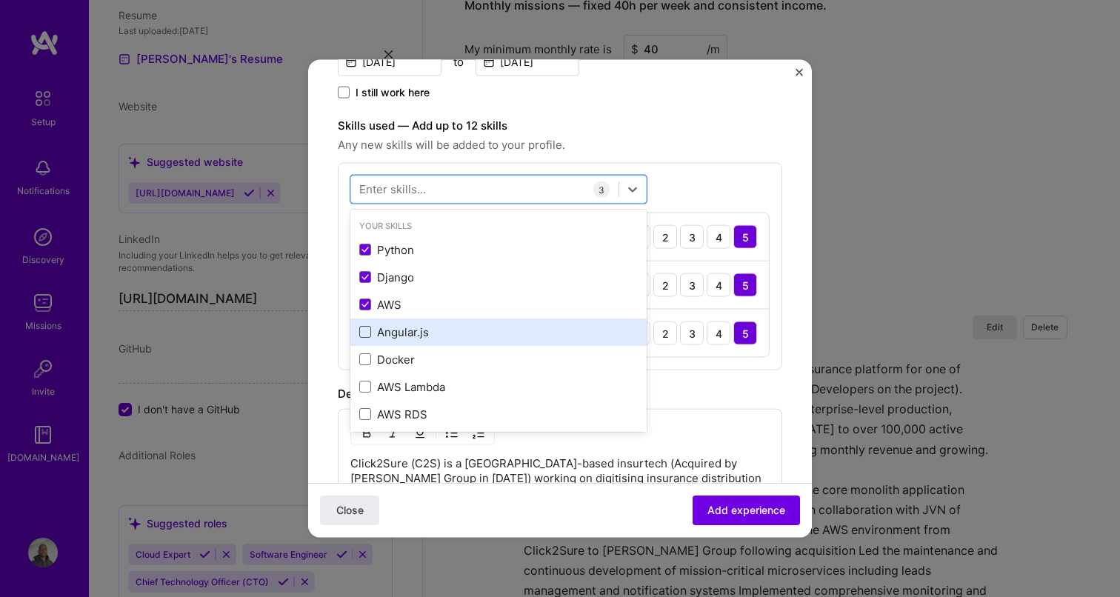
click at [367, 337] on span at bounding box center [365, 332] width 12 height 12
click at [0, 0] on input "checkbox" at bounding box center [0, 0] width 0 height 0
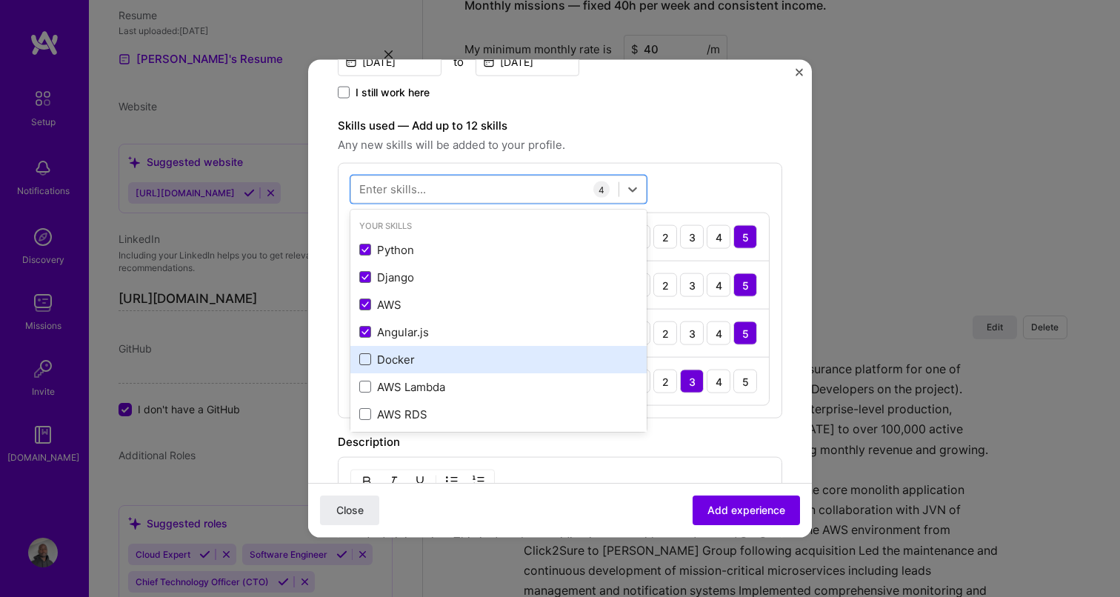
click at [368, 362] on span at bounding box center [365, 359] width 12 height 12
click at [0, 0] on input "checkbox" at bounding box center [0, 0] width 0 height 0
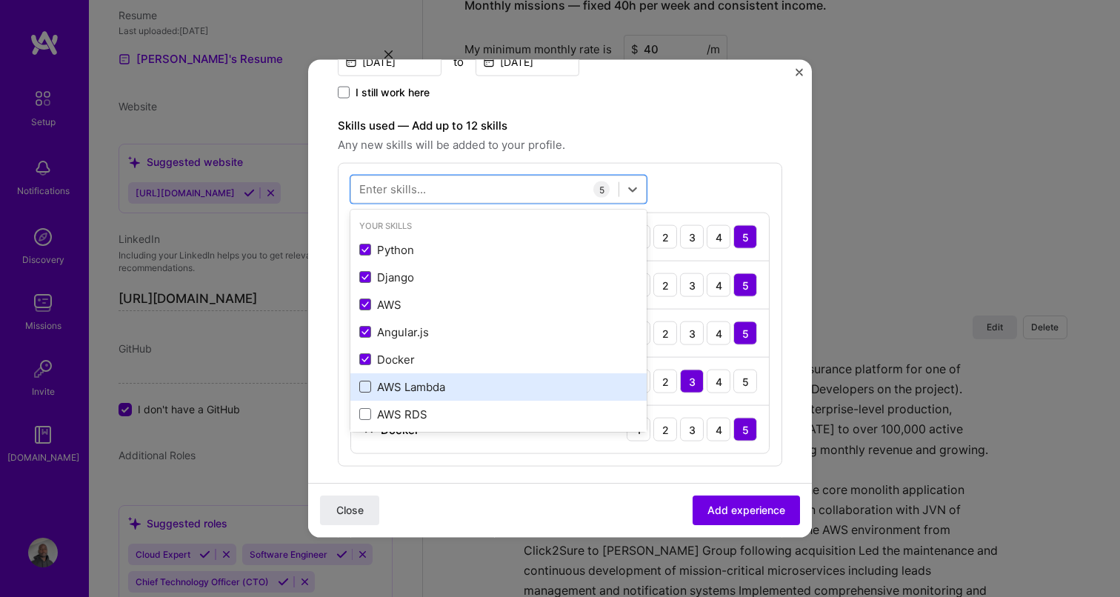
click at [369, 388] on span at bounding box center [365, 387] width 12 height 12
click at [0, 0] on input "checkbox" at bounding box center [0, 0] width 0 height 0
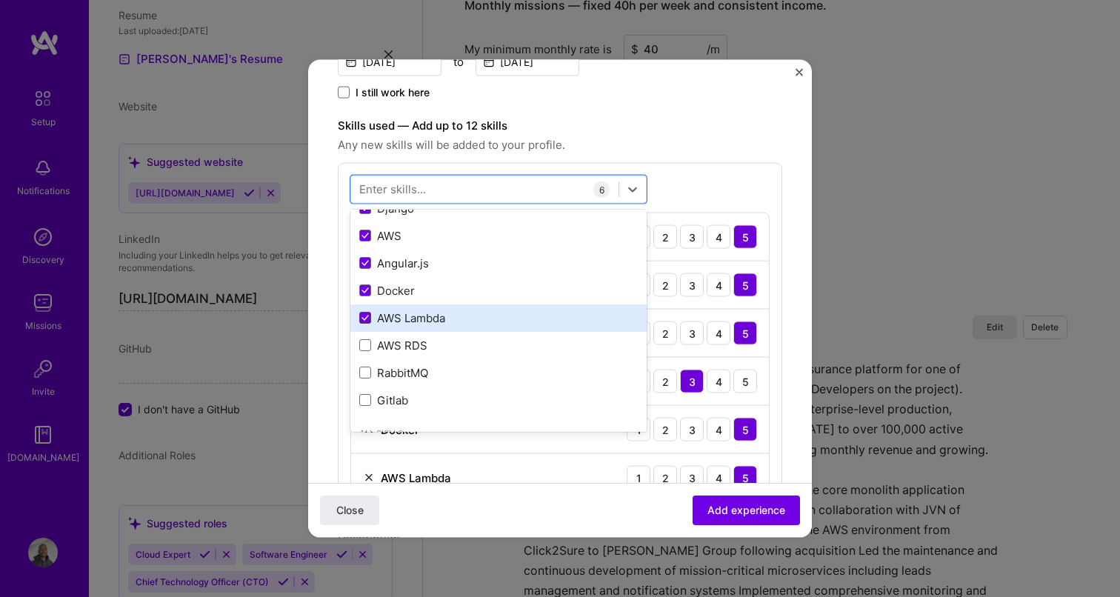
scroll to position [70, 0]
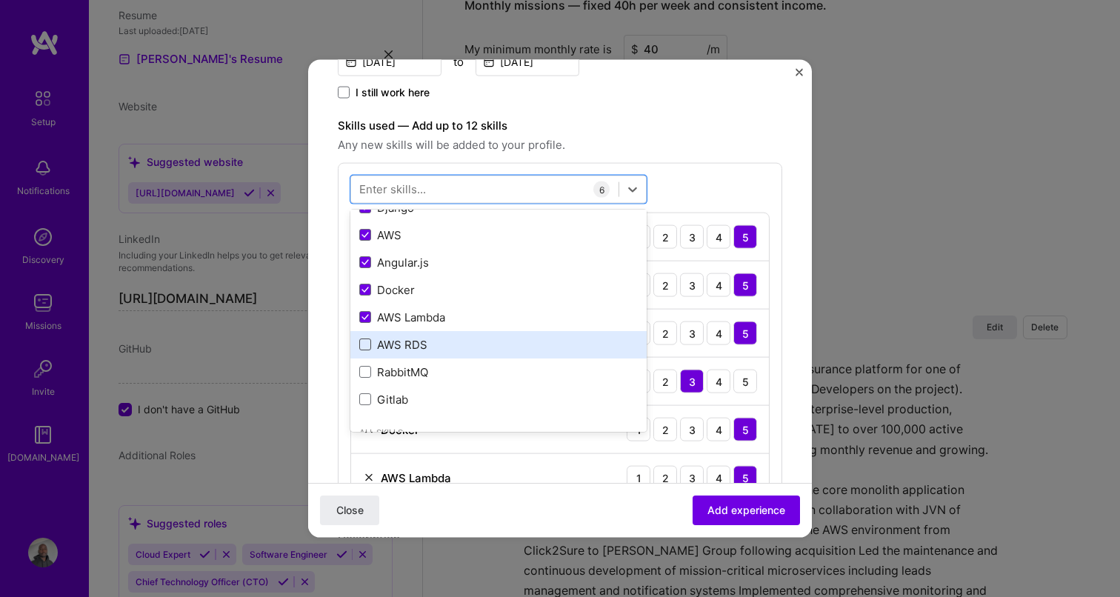
click at [364, 345] on span at bounding box center [365, 344] width 12 height 12
click at [0, 0] on input "checkbox" at bounding box center [0, 0] width 0 height 0
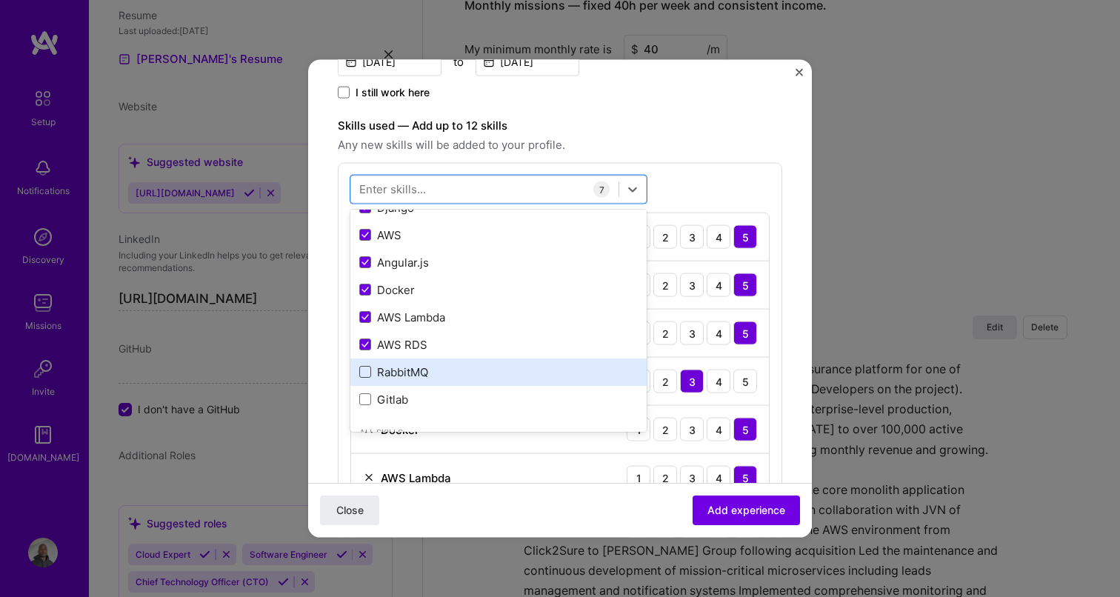
click at [365, 372] on span at bounding box center [365, 372] width 12 height 12
click at [0, 0] on input "checkbox" at bounding box center [0, 0] width 0 height 0
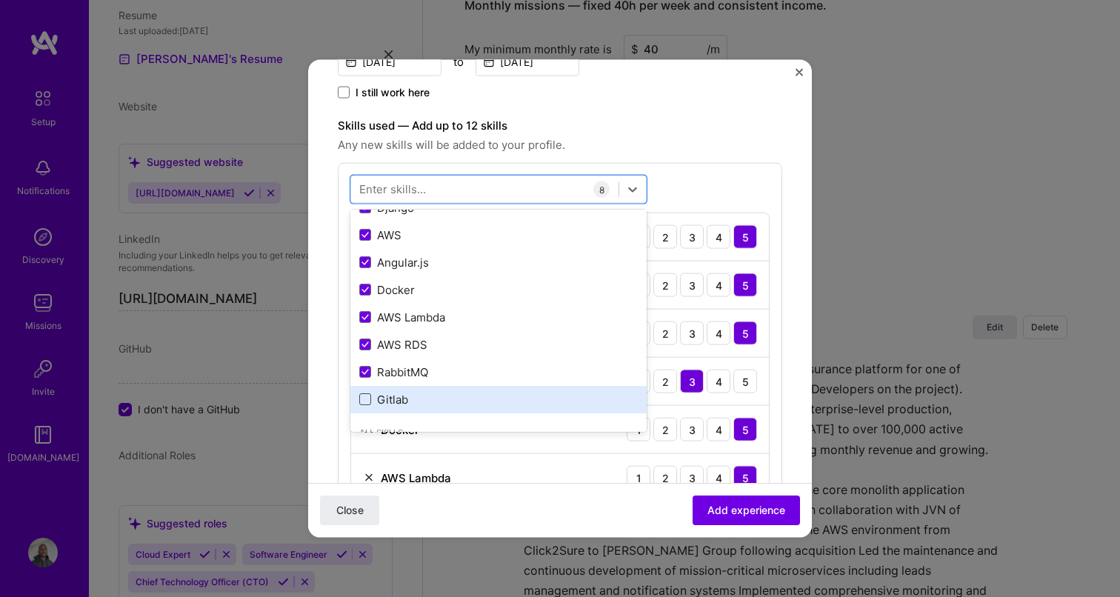
click at [365, 398] on span at bounding box center [365, 399] width 12 height 12
click at [0, 0] on input "checkbox" at bounding box center [0, 0] width 0 height 0
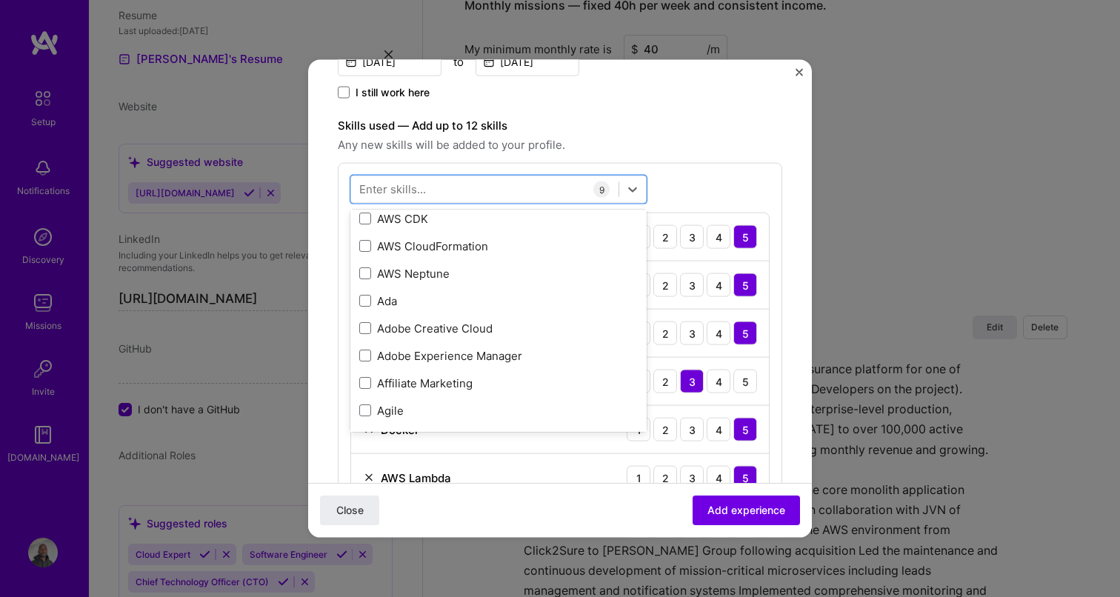
scroll to position [583, 0]
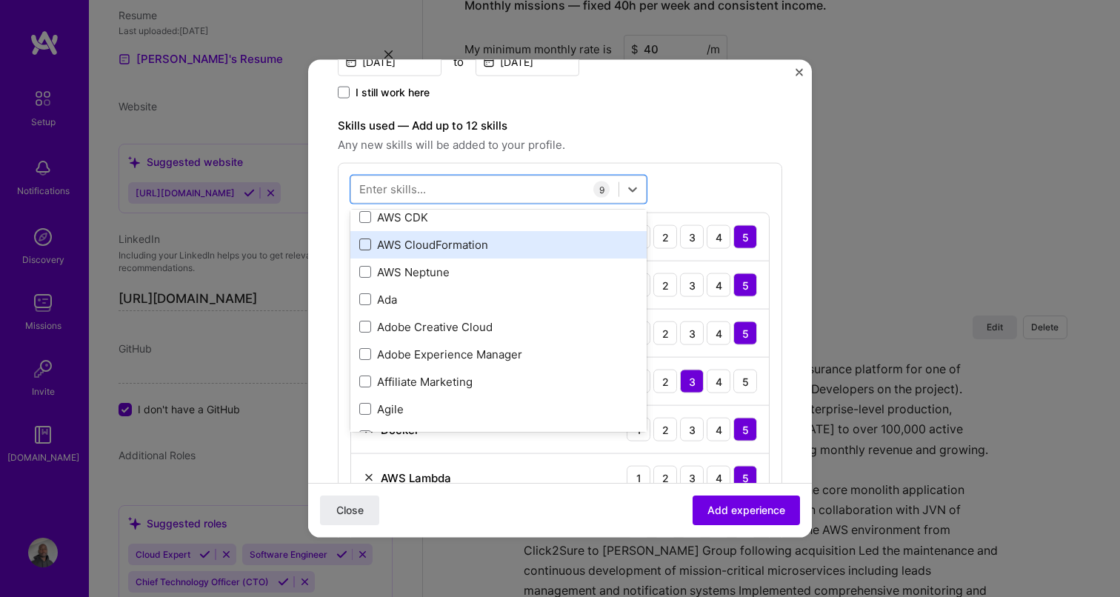
click at [368, 243] on span at bounding box center [365, 244] width 12 height 12
click at [0, 0] on input "checkbox" at bounding box center [0, 0] width 0 height 0
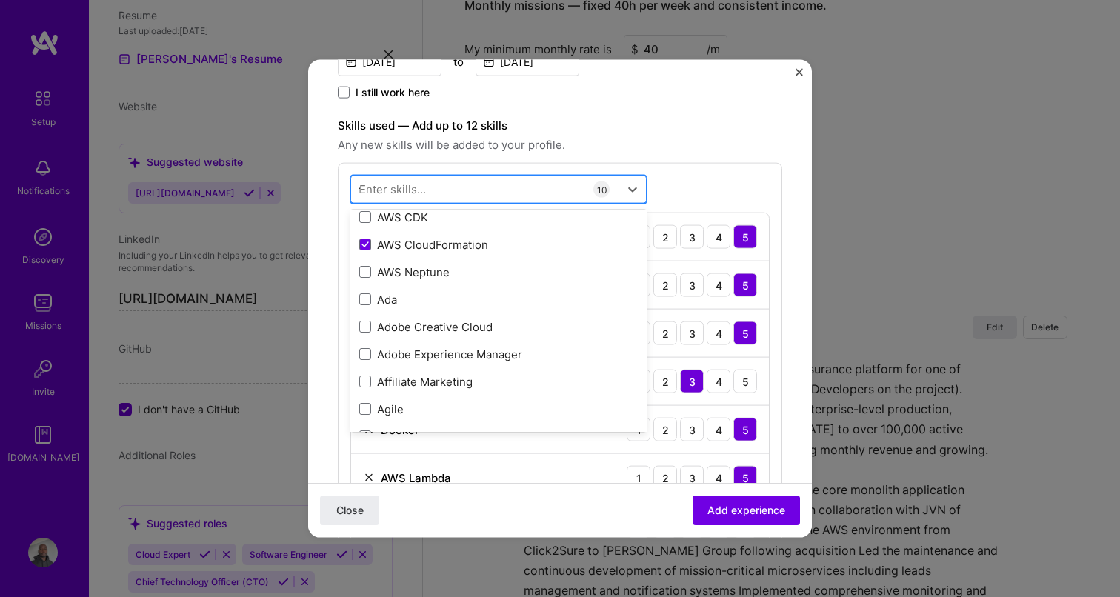
scroll to position [0, 0]
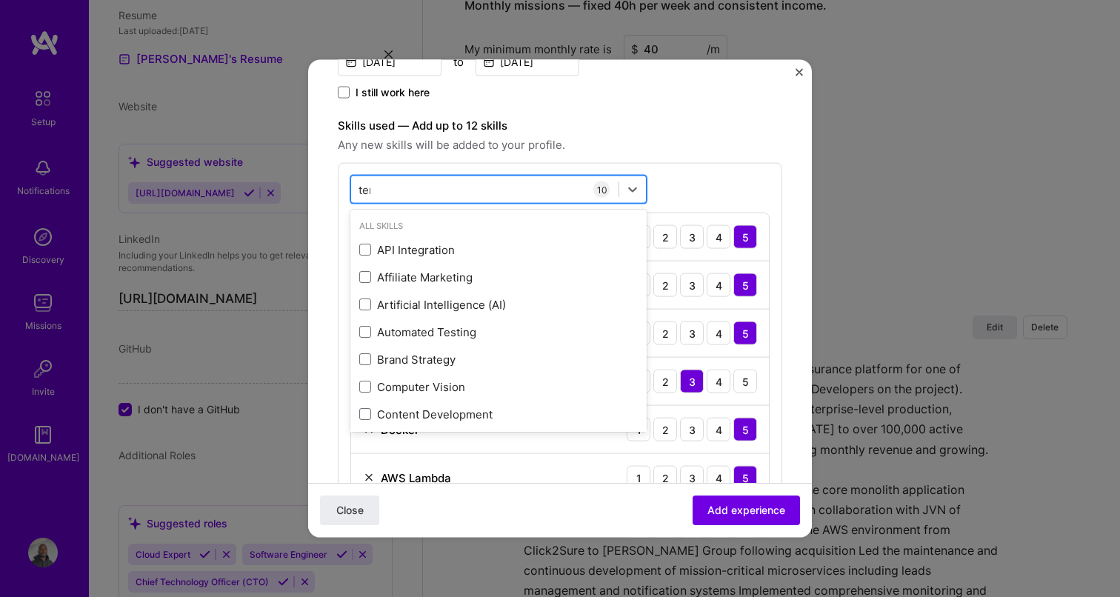
type input "terr"
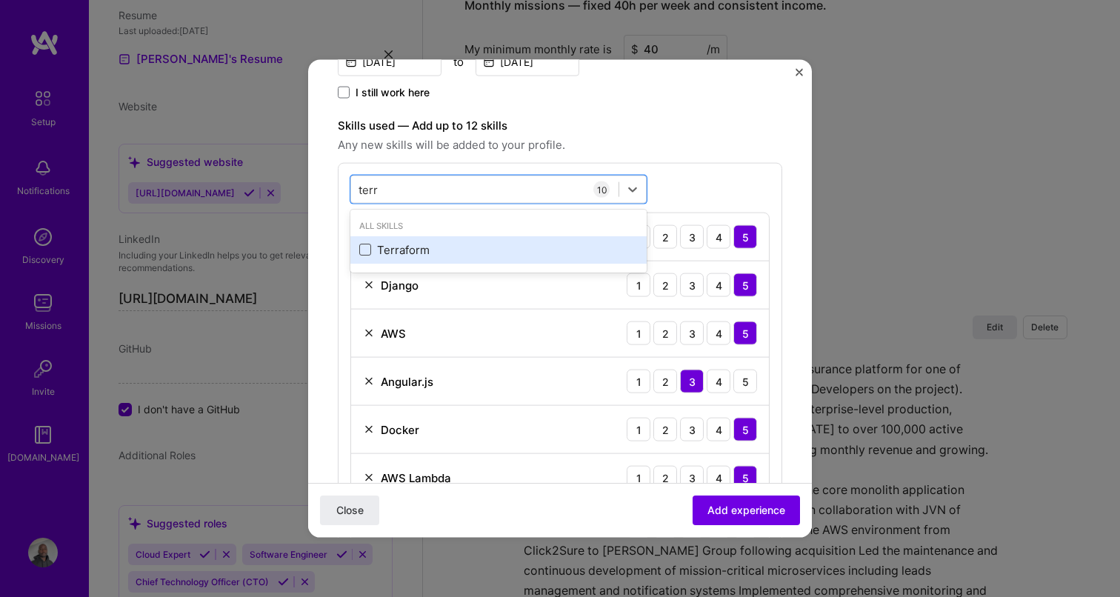
click at [364, 248] on span at bounding box center [365, 250] width 12 height 12
click at [0, 0] on input "checkbox" at bounding box center [0, 0] width 0 height 0
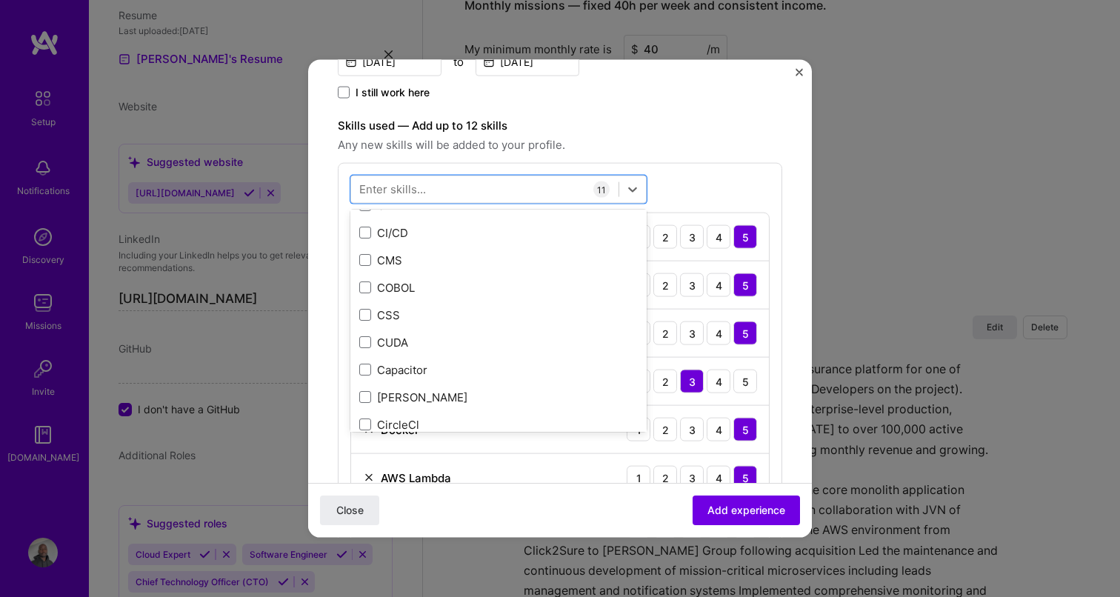
scroll to position [1805, 0]
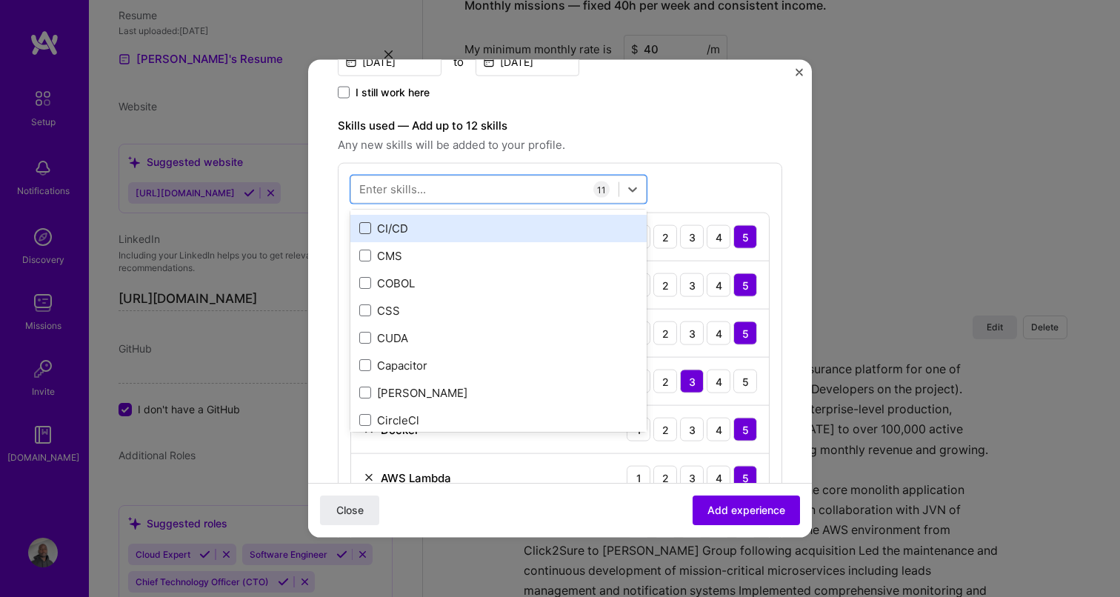
click at [365, 224] on span at bounding box center [365, 228] width 12 height 12
click at [0, 0] on input "checkbox" at bounding box center [0, 0] width 0 height 0
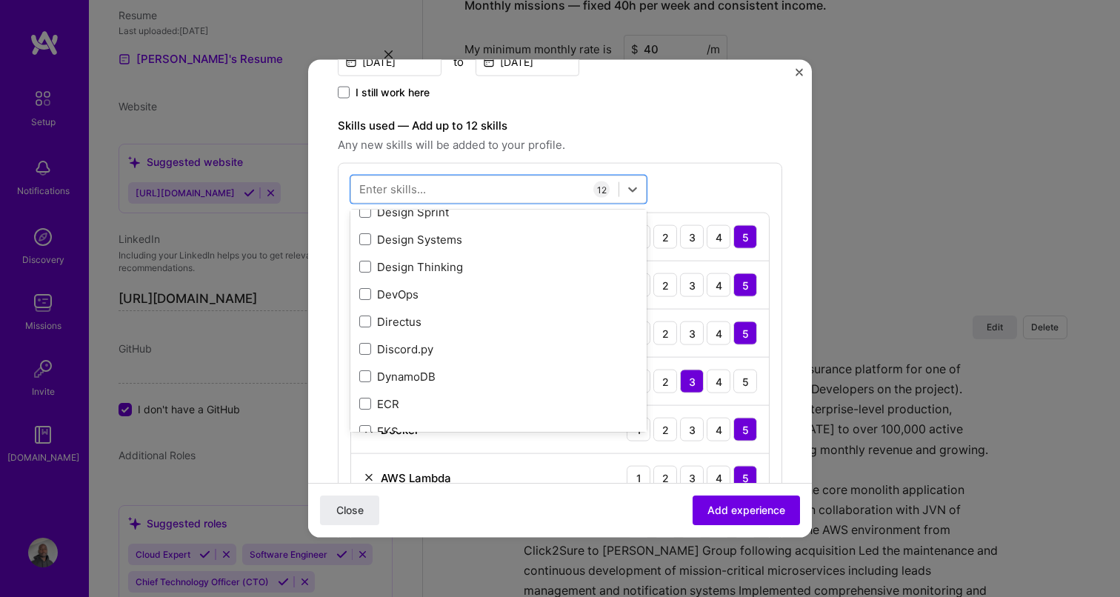
scroll to position [2938, 0]
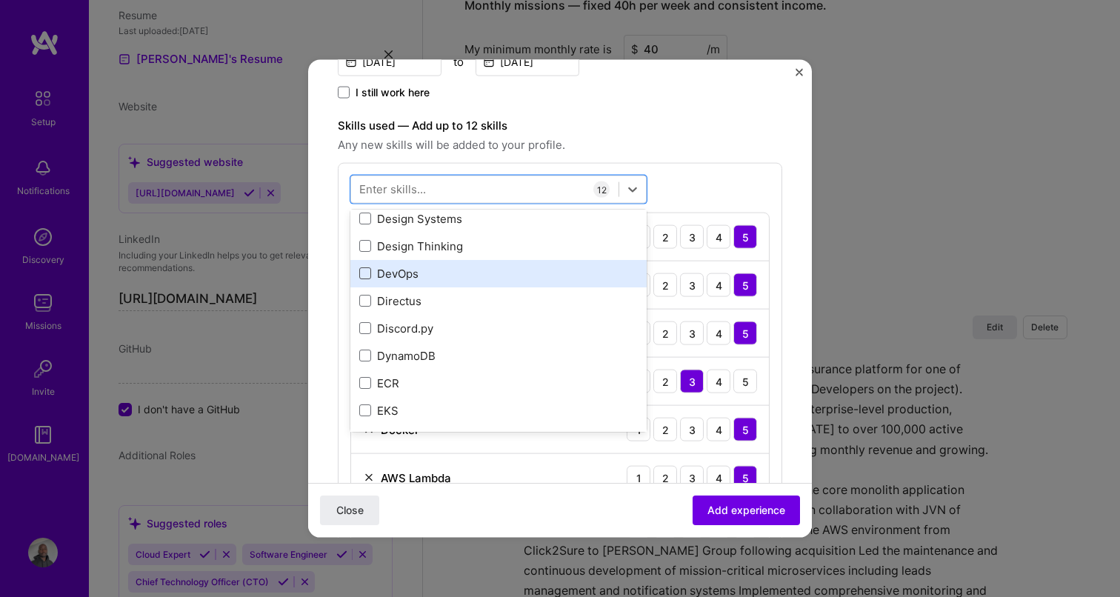
click at [367, 275] on span at bounding box center [365, 273] width 12 height 12
click at [0, 0] on input "checkbox" at bounding box center [0, 0] width 0 height 0
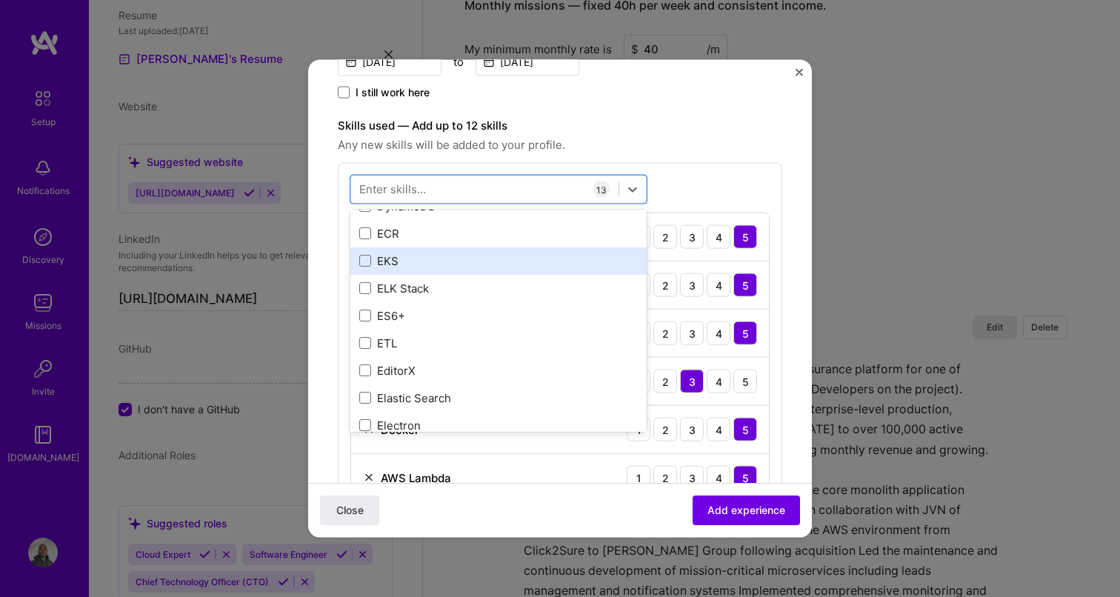
scroll to position [3093, 0]
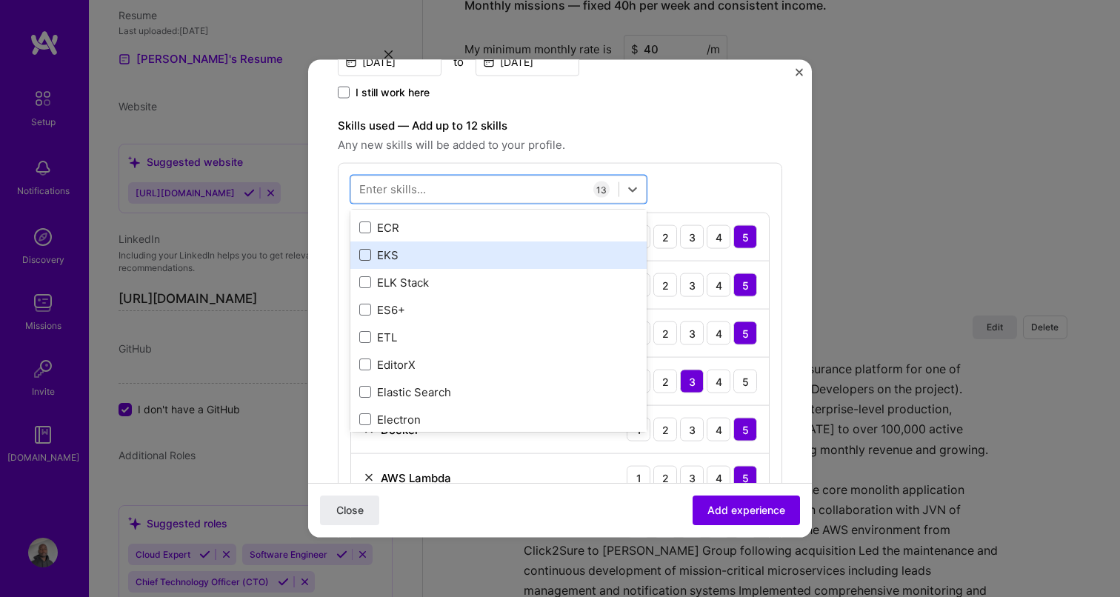
click at [367, 252] on span at bounding box center [365, 255] width 12 height 12
click at [0, 0] on input "checkbox" at bounding box center [0, 0] width 0 height 0
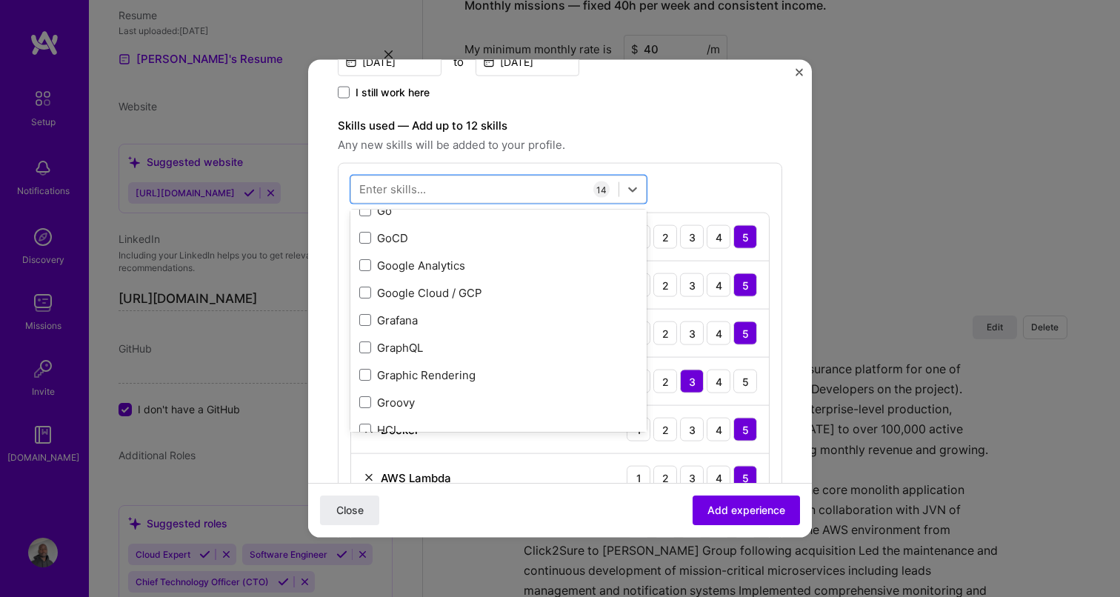
scroll to position [4158, 0]
click at [747, 119] on label "Skills used — Add up to 12 skills" at bounding box center [560, 126] width 444 height 18
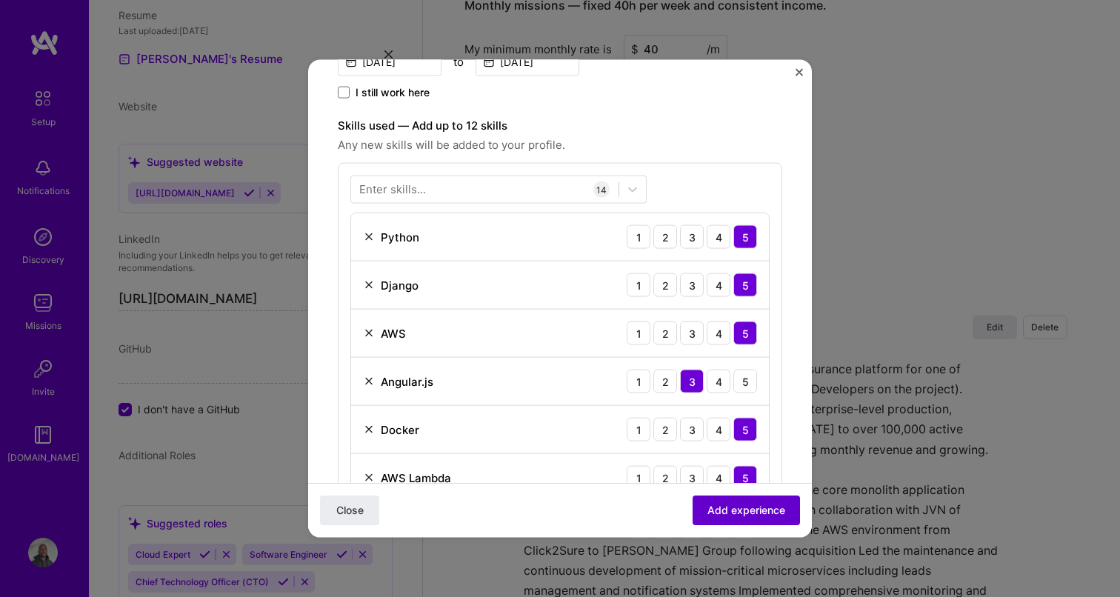
click at [748, 510] on span "Add experience" at bounding box center [746, 510] width 78 height 15
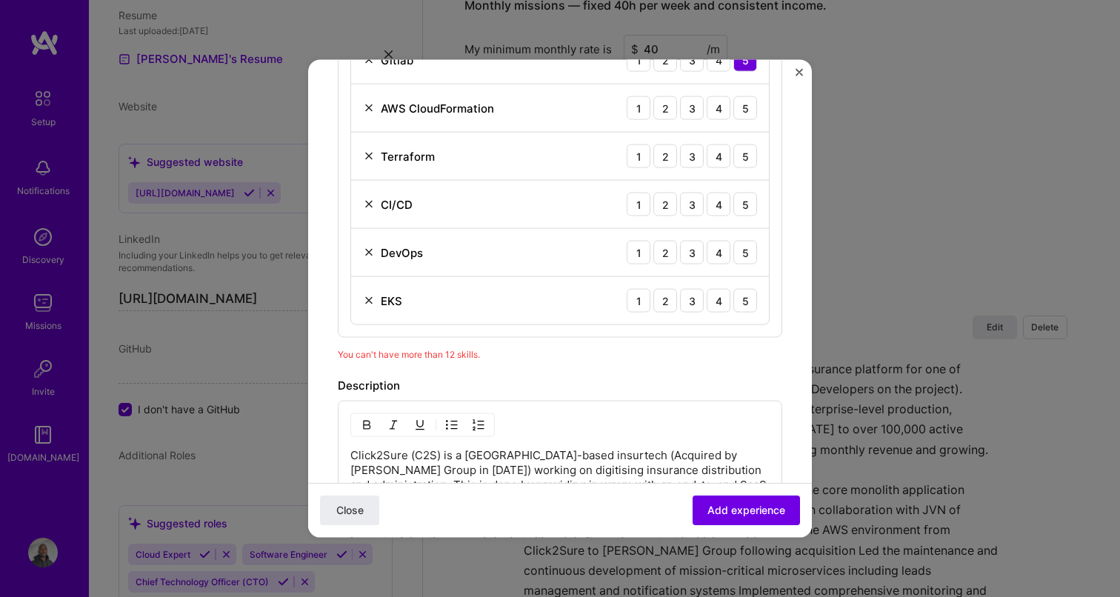
scroll to position [1036, 0]
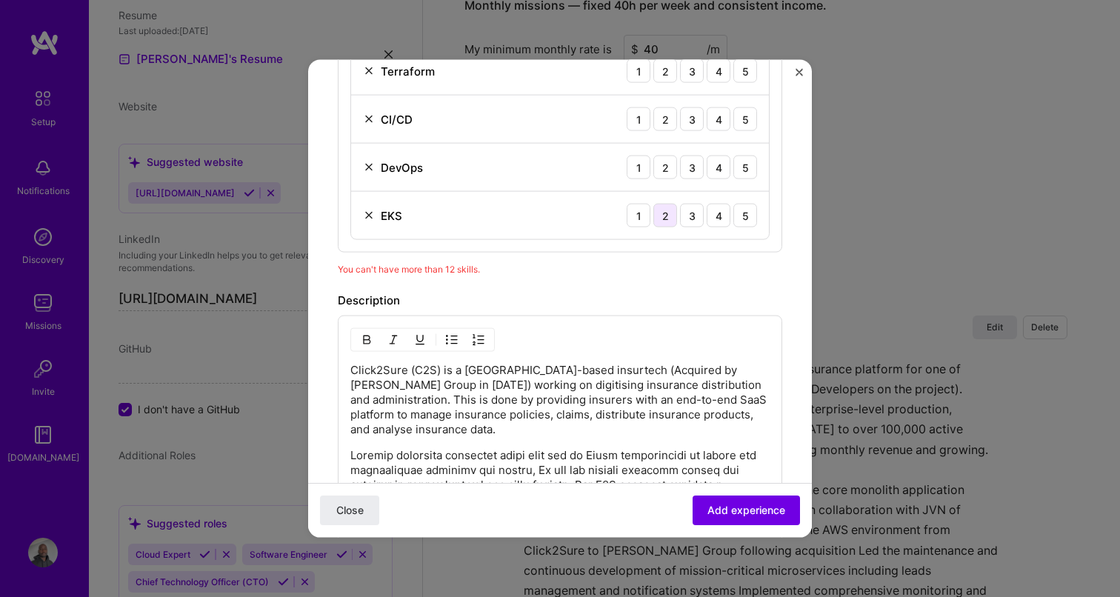
click at [670, 217] on div "2" at bounding box center [665, 216] width 24 height 24
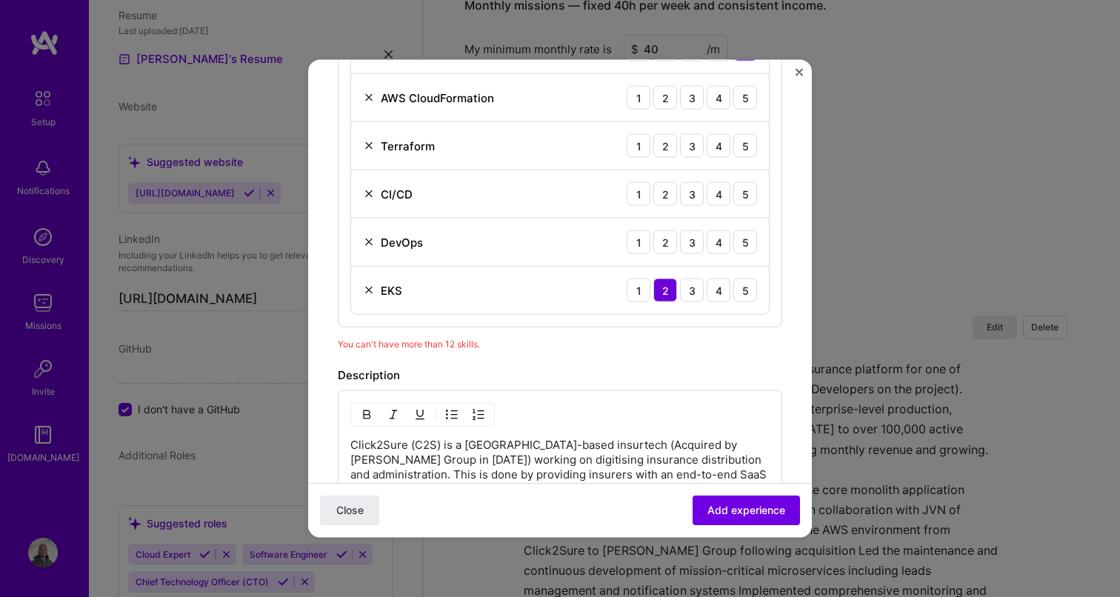
scroll to position [935, 0]
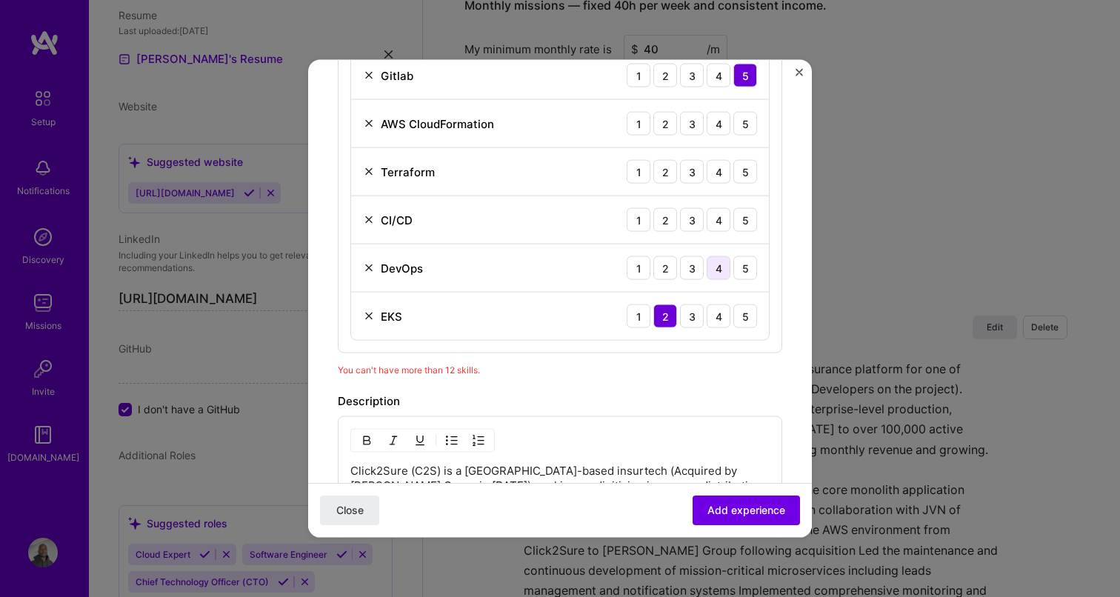
click at [718, 269] on div "4" at bounding box center [719, 268] width 24 height 24
click at [742, 220] on div "5" at bounding box center [745, 220] width 24 height 24
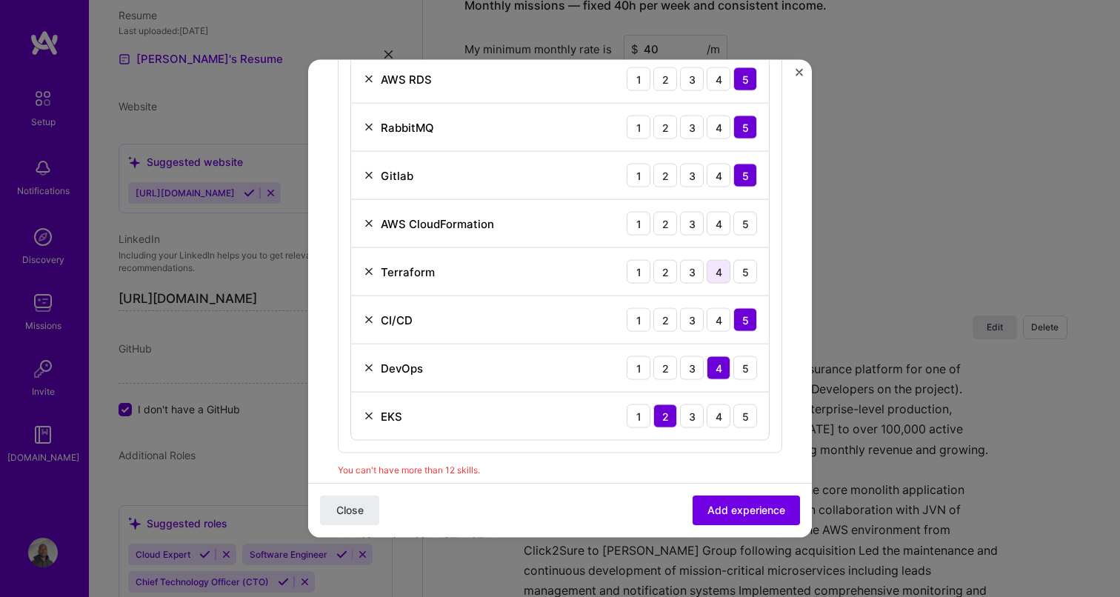
scroll to position [835, 0]
click at [722, 272] on div "4" at bounding box center [719, 273] width 24 height 24
click at [724, 230] on div "4" at bounding box center [719, 225] width 24 height 24
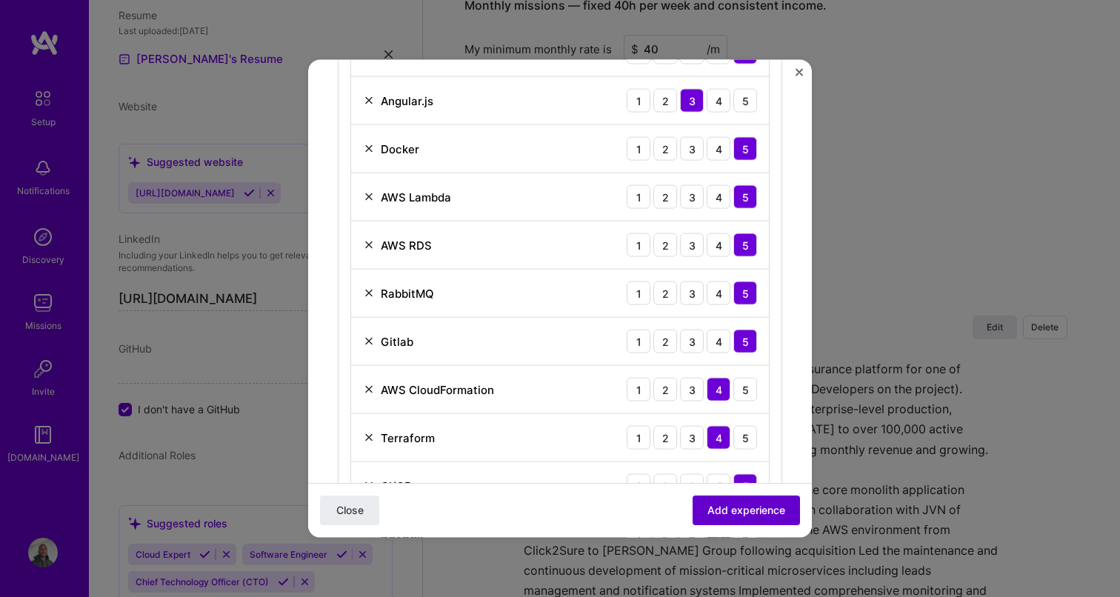
click at [744, 509] on span "Add experience" at bounding box center [746, 510] width 78 height 15
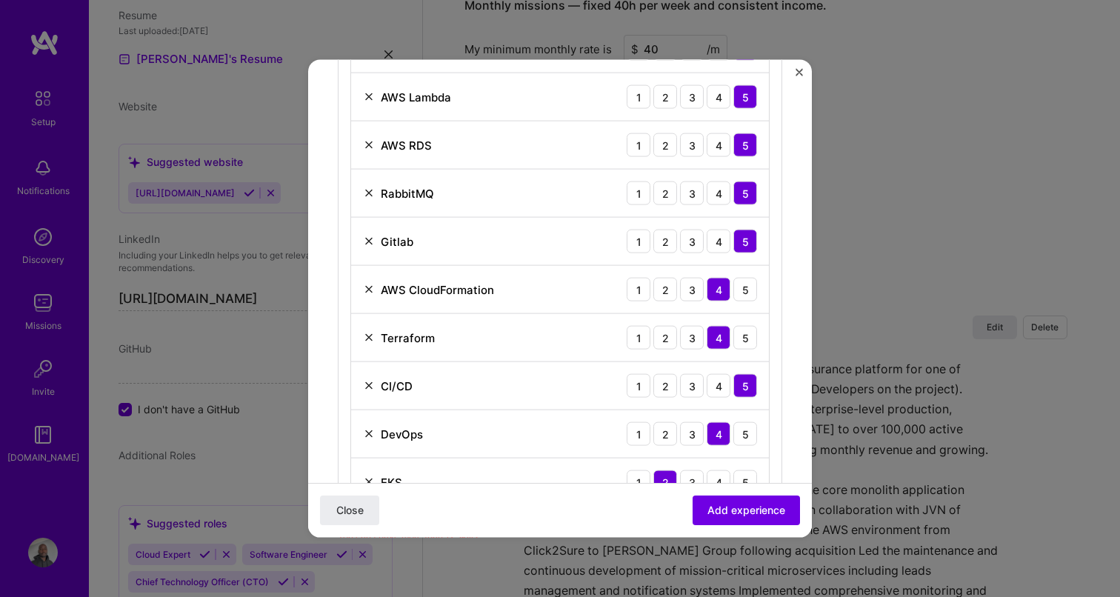
scroll to position [972, 0]
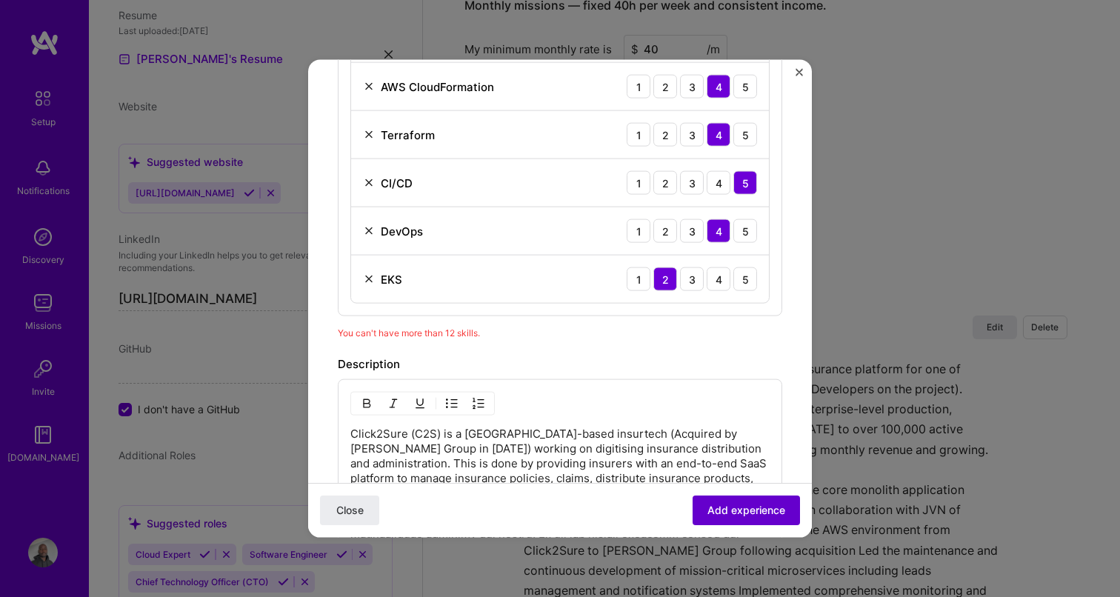
click at [744, 504] on span "Add experience" at bounding box center [746, 510] width 78 height 15
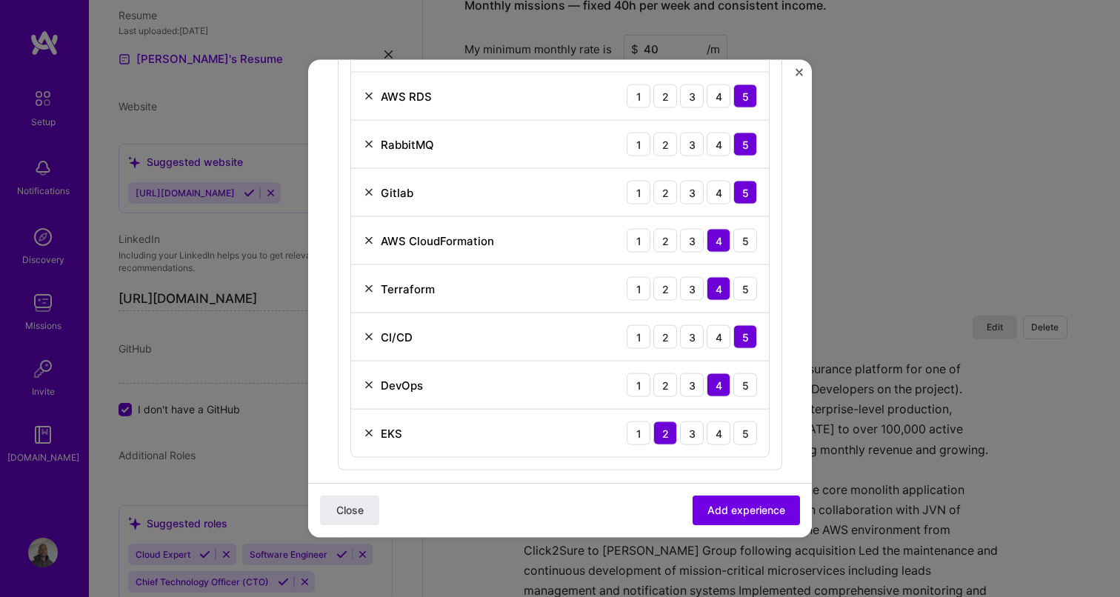
scroll to position [969, 0]
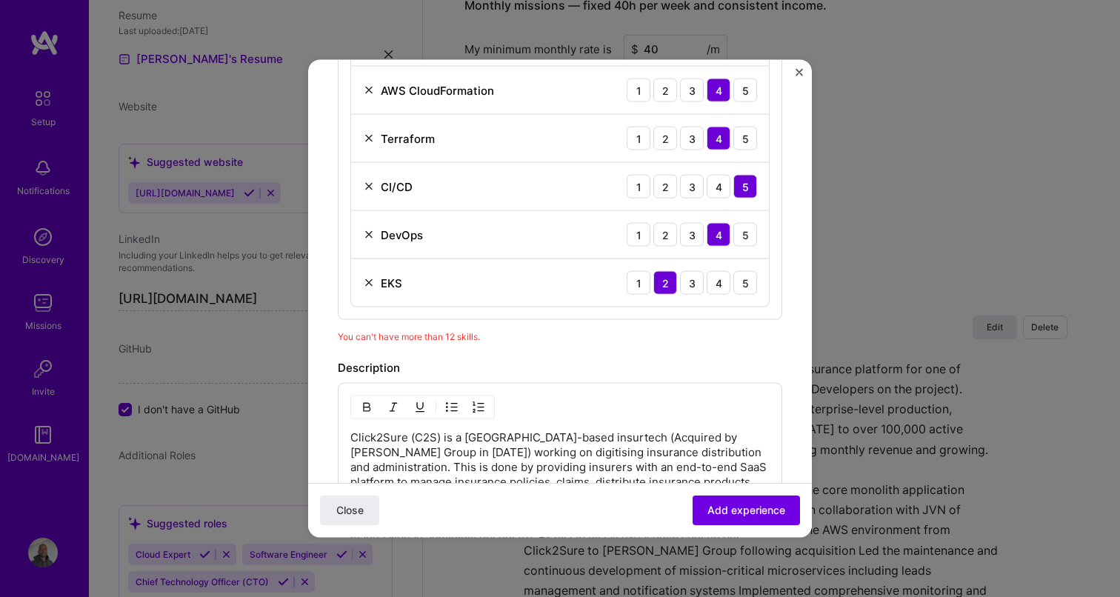
click at [365, 282] on img at bounding box center [369, 283] width 12 height 12
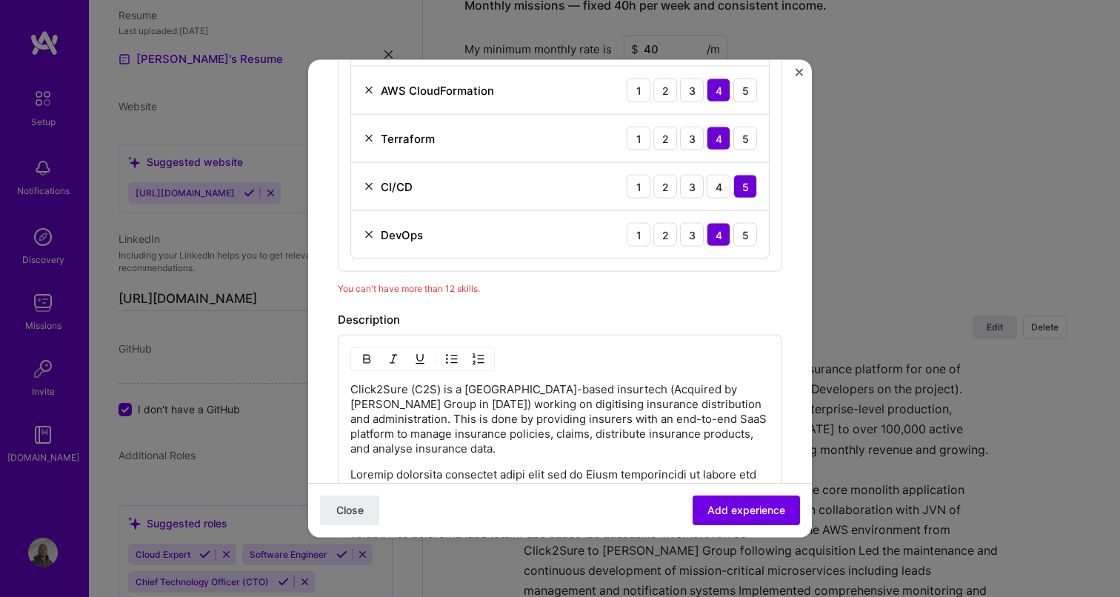
scroll to position [946, 0]
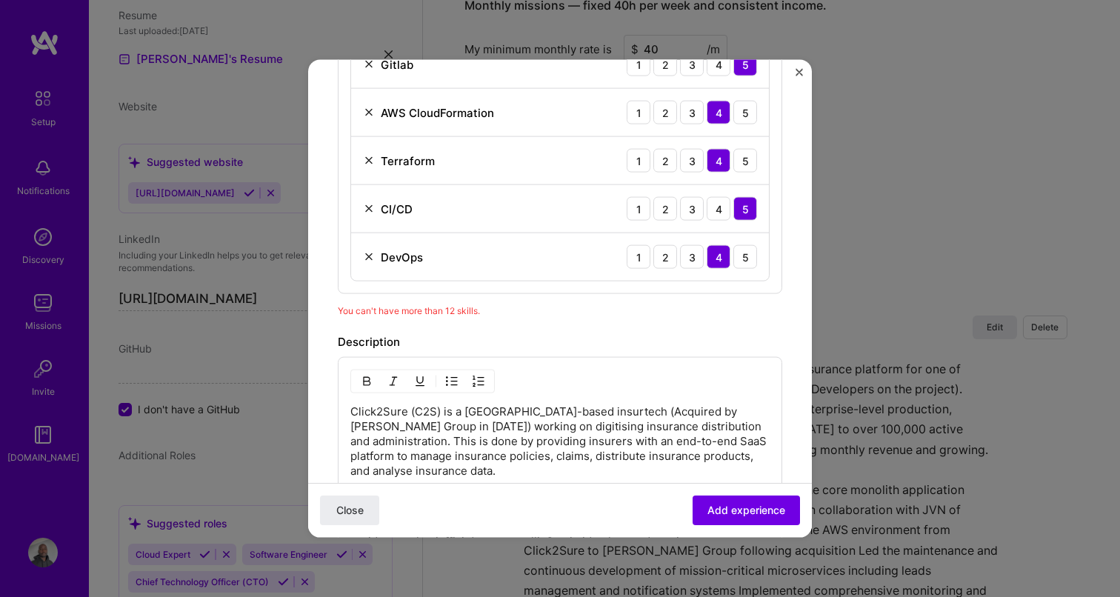
click at [367, 255] on img at bounding box center [369, 257] width 12 height 12
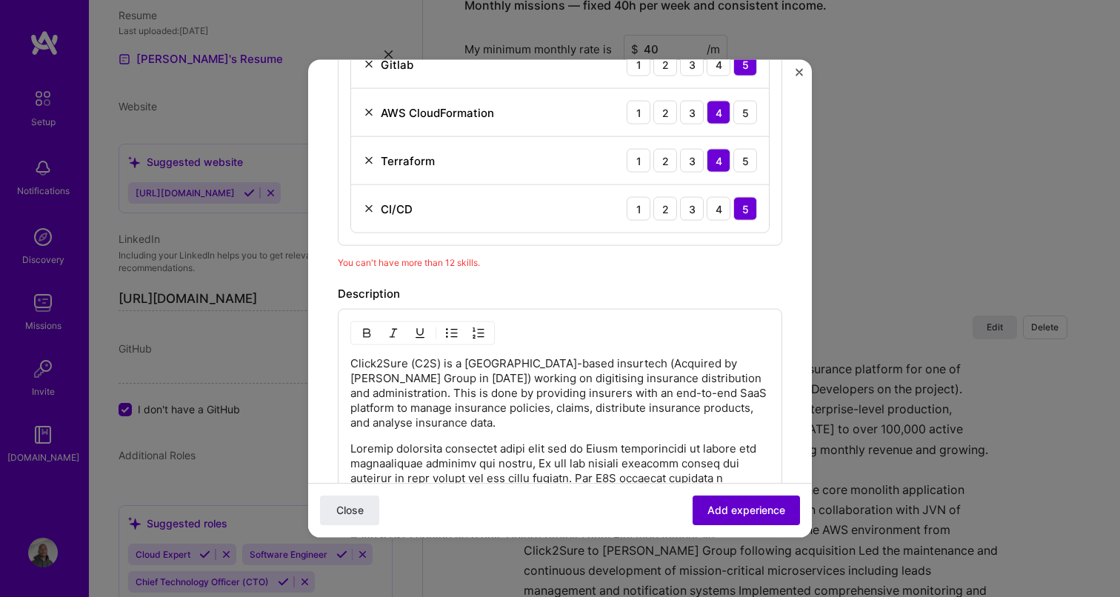
click at [762, 510] on span "Add experience" at bounding box center [746, 510] width 78 height 15
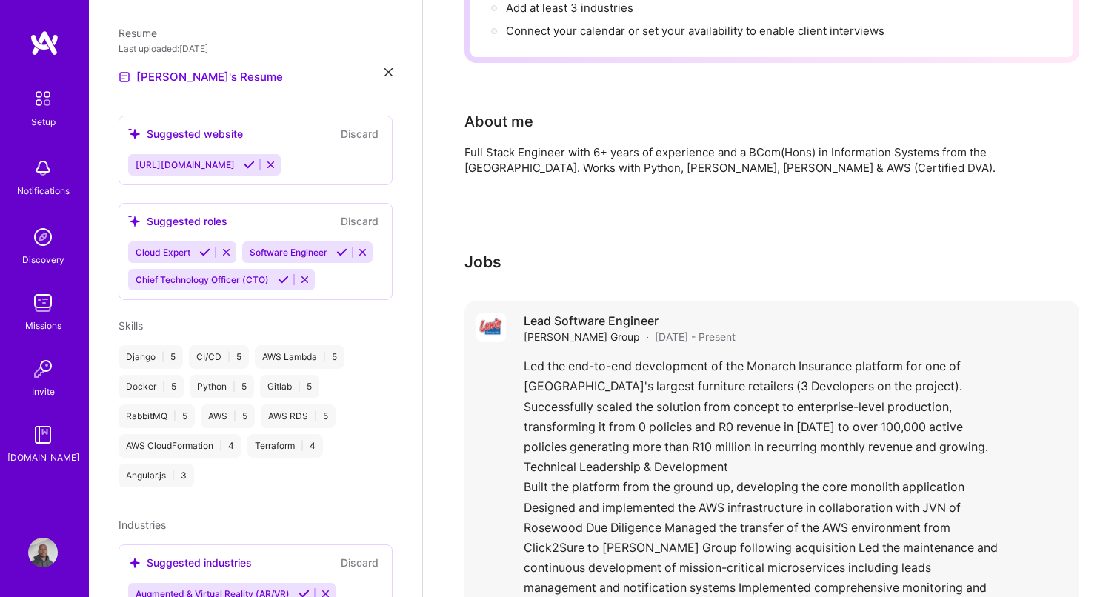
scroll to position [0, 0]
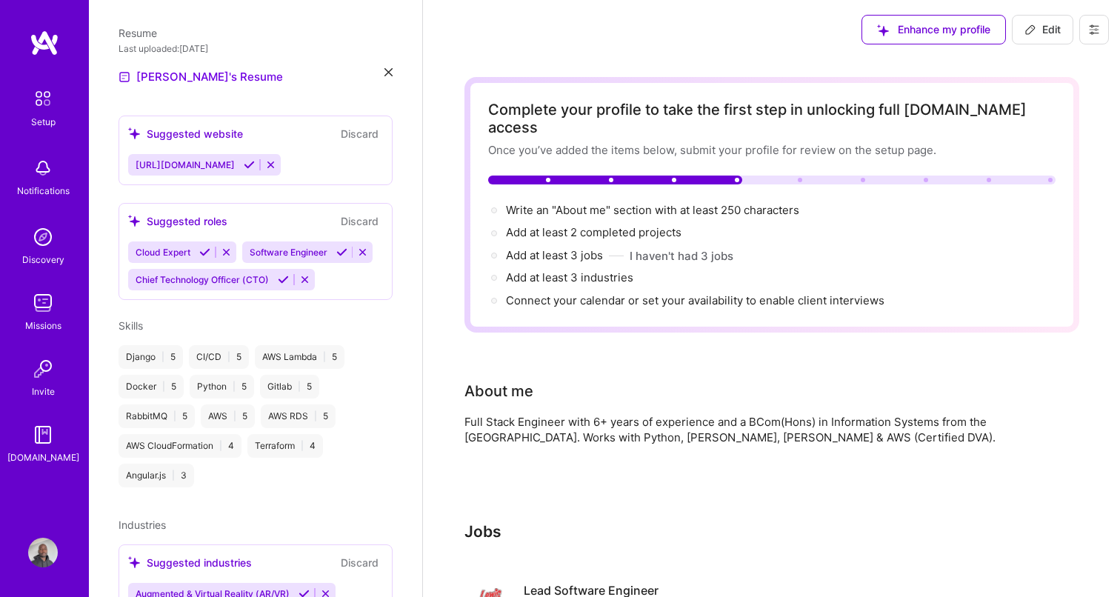
click at [1038, 28] on span "Edit" at bounding box center [1042, 29] width 36 height 15
select select "US"
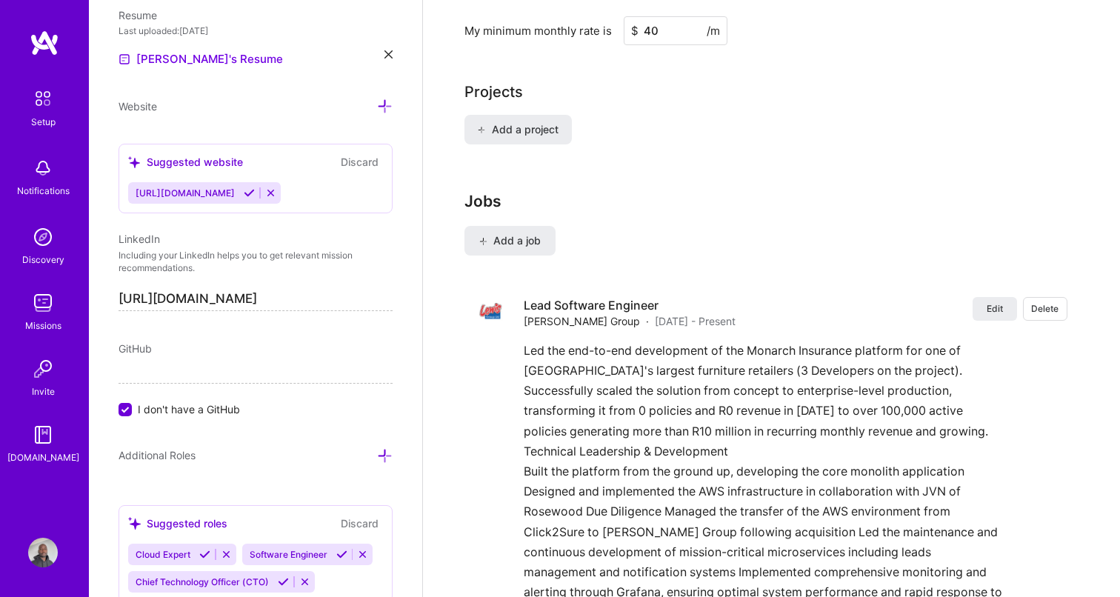
scroll to position [1018, 0]
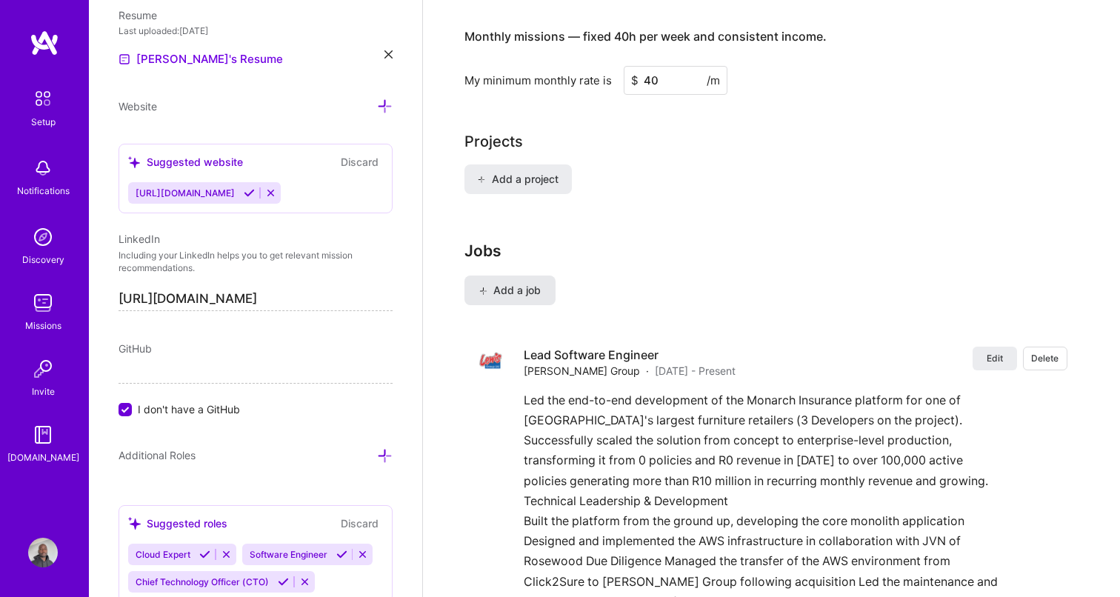
click at [525, 283] on span "Add a job" at bounding box center [509, 290] width 61 height 15
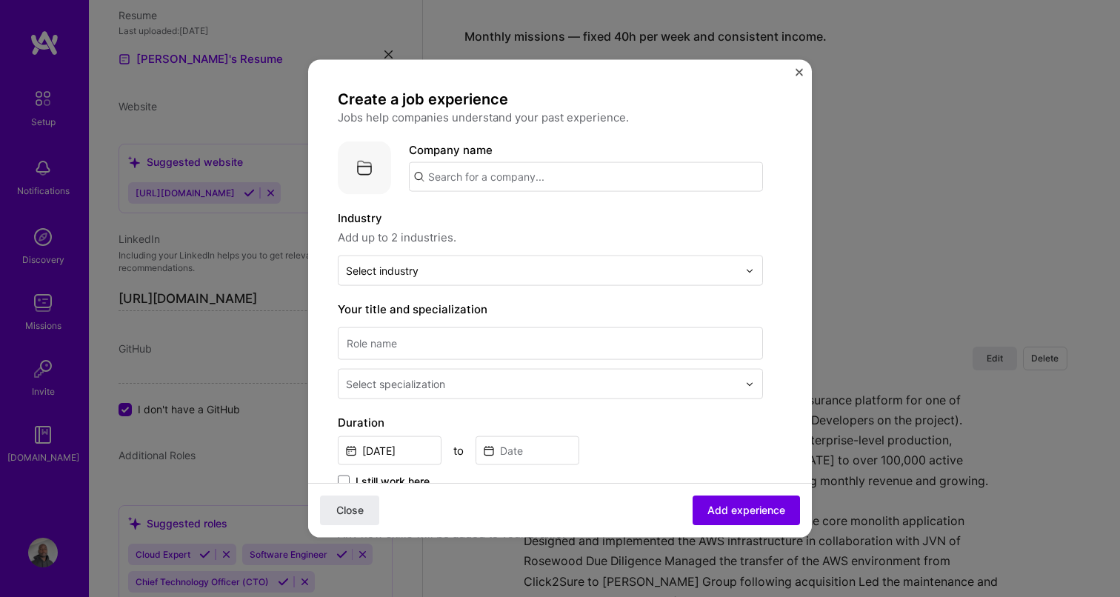
click at [522, 173] on input "text" at bounding box center [586, 177] width 354 height 30
type input "Mutualism"
click at [512, 218] on div "Mutualism" at bounding box center [525, 218] width 67 height 26
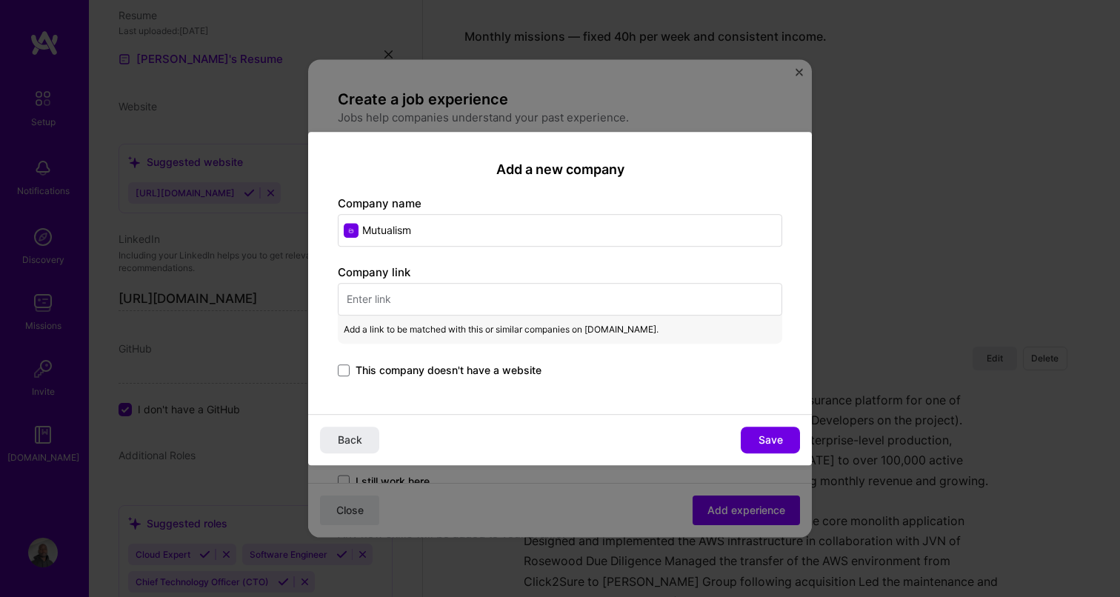
click at [399, 298] on input "text" at bounding box center [560, 299] width 444 height 33
paste input "[URL][DOMAIN_NAME]"
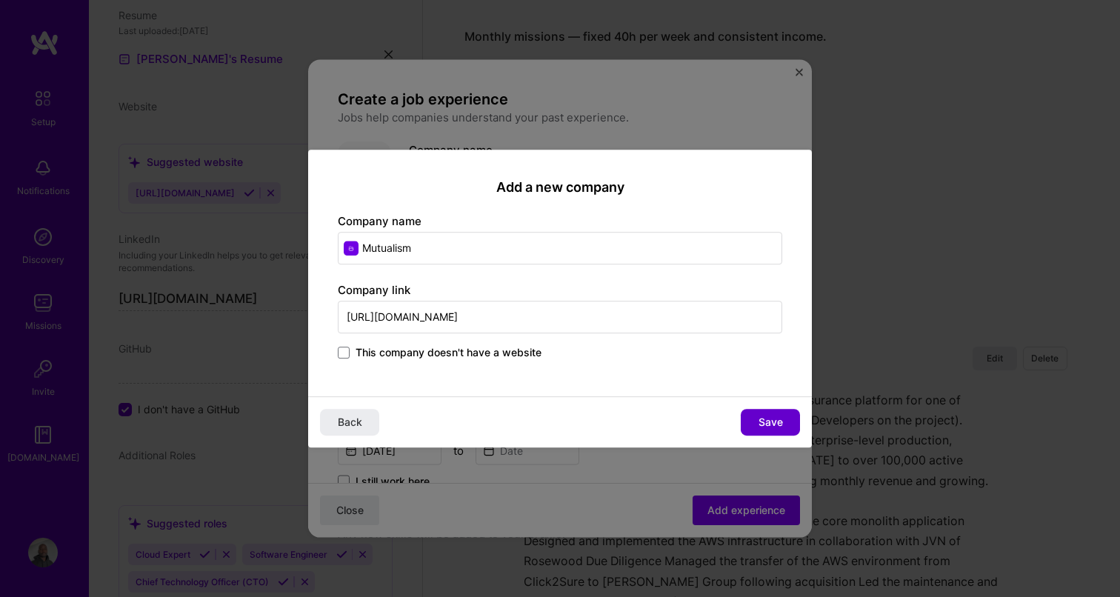
type input "[URL][DOMAIN_NAME]"
click at [772, 420] on span "Save" at bounding box center [770, 422] width 24 height 15
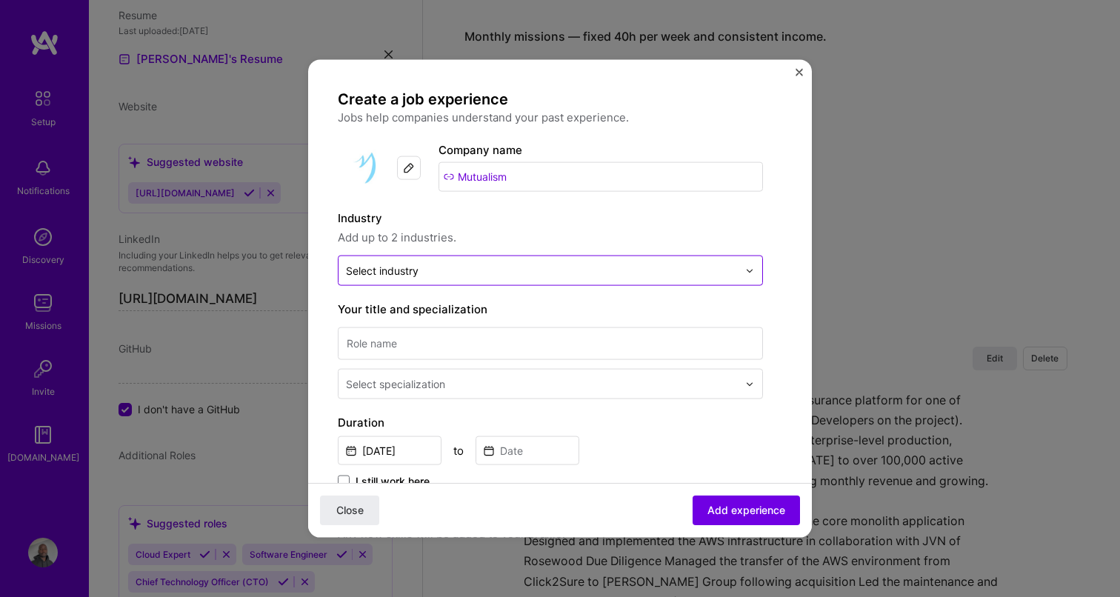
click at [459, 273] on input "text" at bounding box center [542, 271] width 392 height 16
type input "inve"
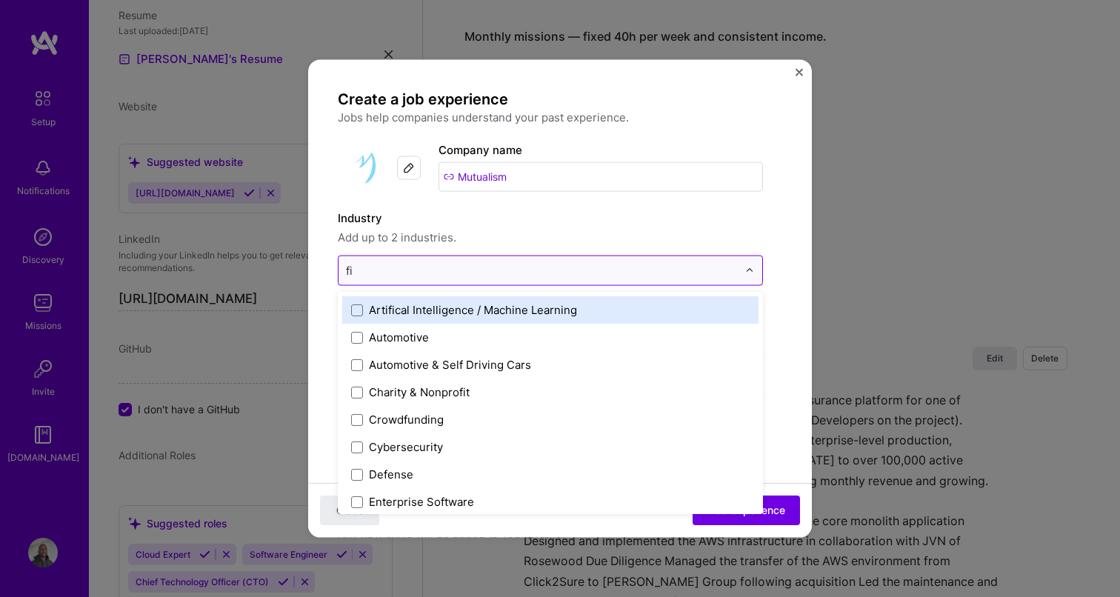
type input "fin"
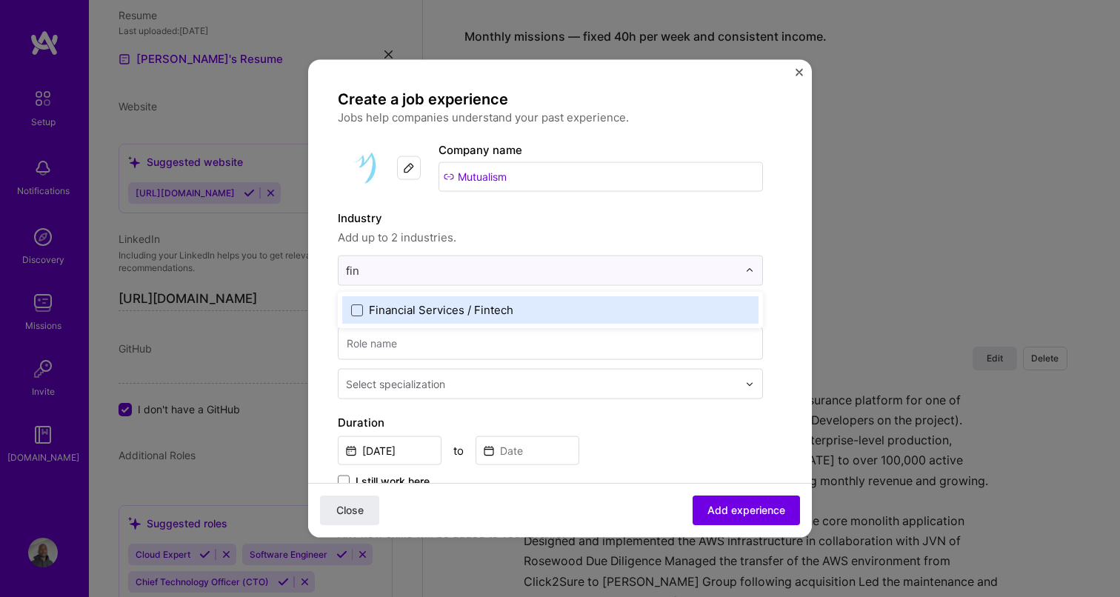
click at [356, 312] on span at bounding box center [357, 310] width 12 height 12
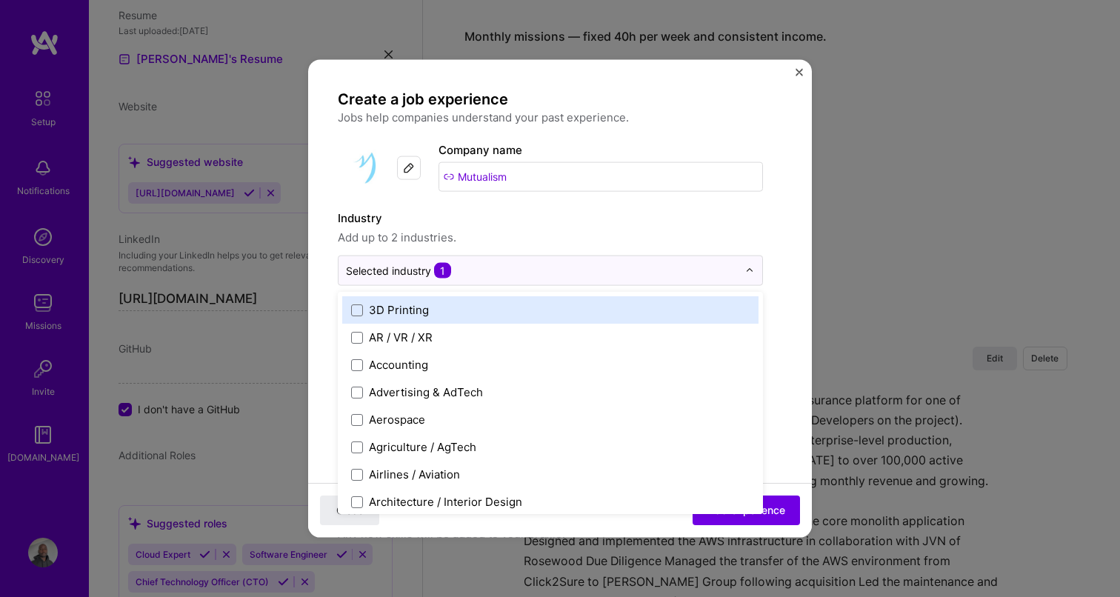
click at [555, 196] on div "Create a job experience Jobs help companies understand your past experience. Co…" at bounding box center [550, 536] width 425 height 892
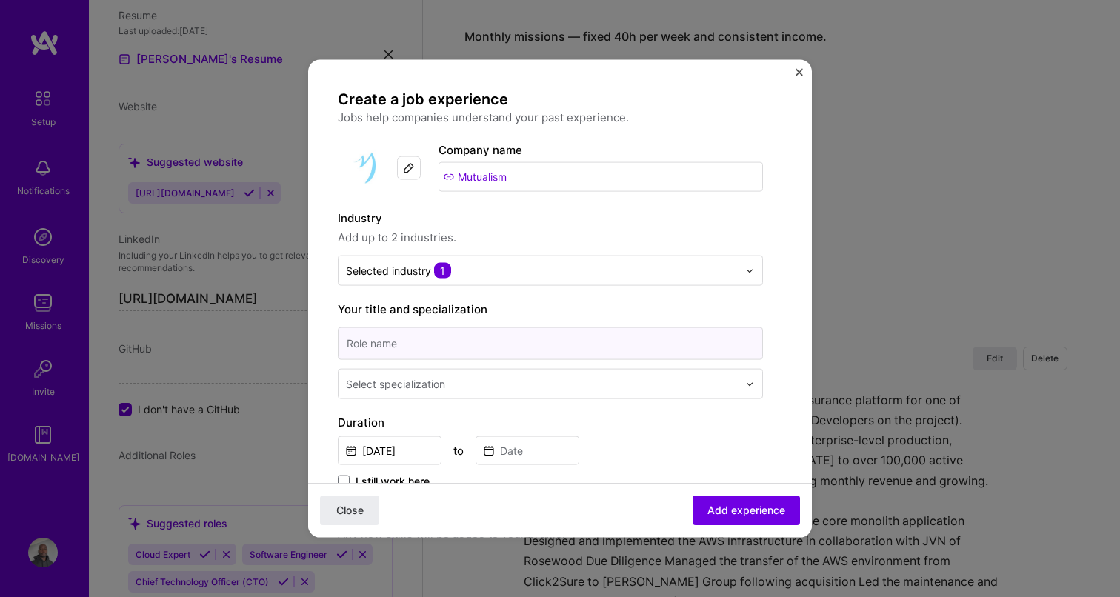
click at [417, 338] on input at bounding box center [550, 343] width 425 height 33
type input "Tech Lead (CTO)"
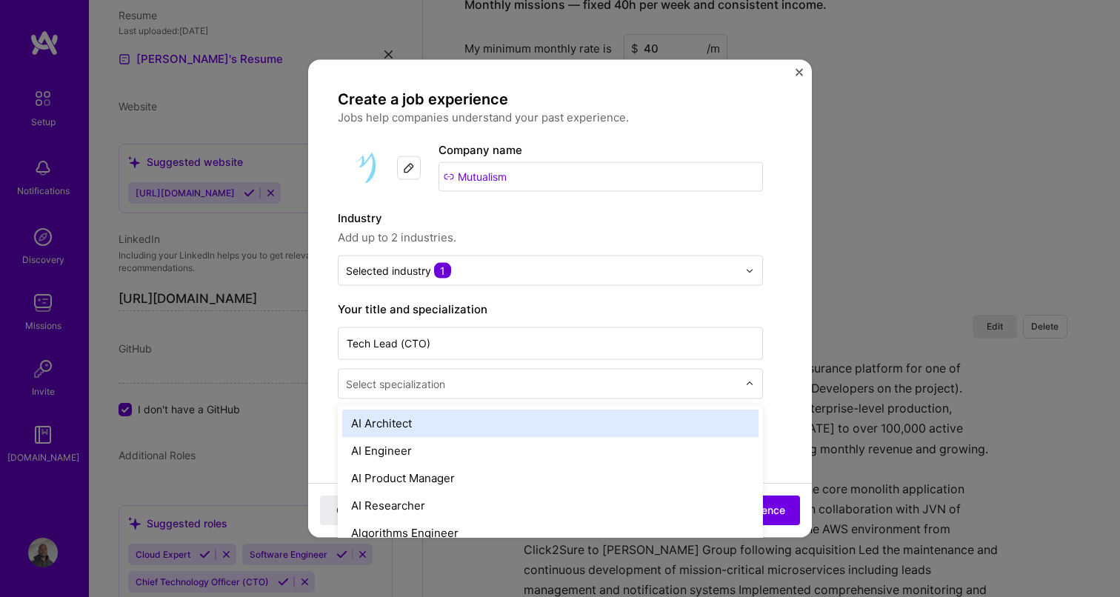
click at [376, 390] on div "Select specialization" at bounding box center [395, 384] width 99 height 16
type input "tech"
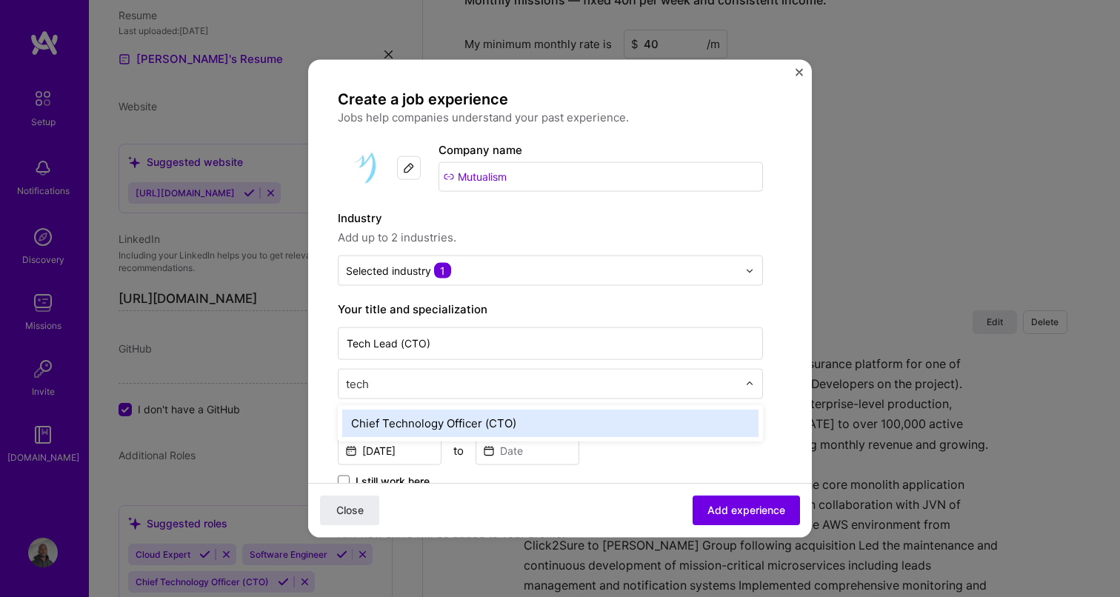
click at [416, 420] on div "Chief Technology Officer (CTO)" at bounding box center [550, 423] width 416 height 27
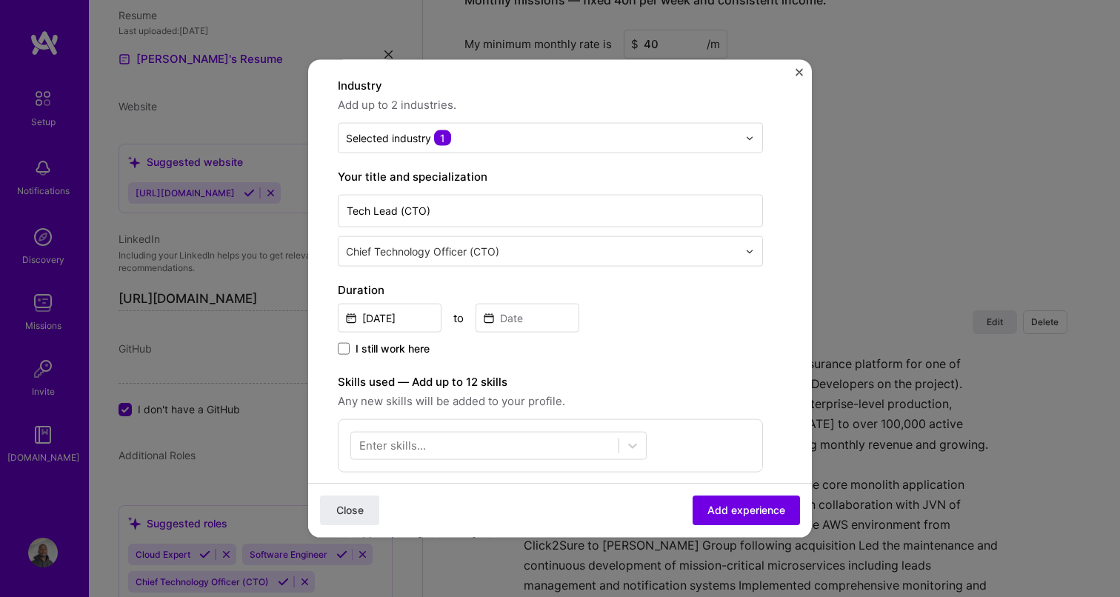
scroll to position [142, 0]
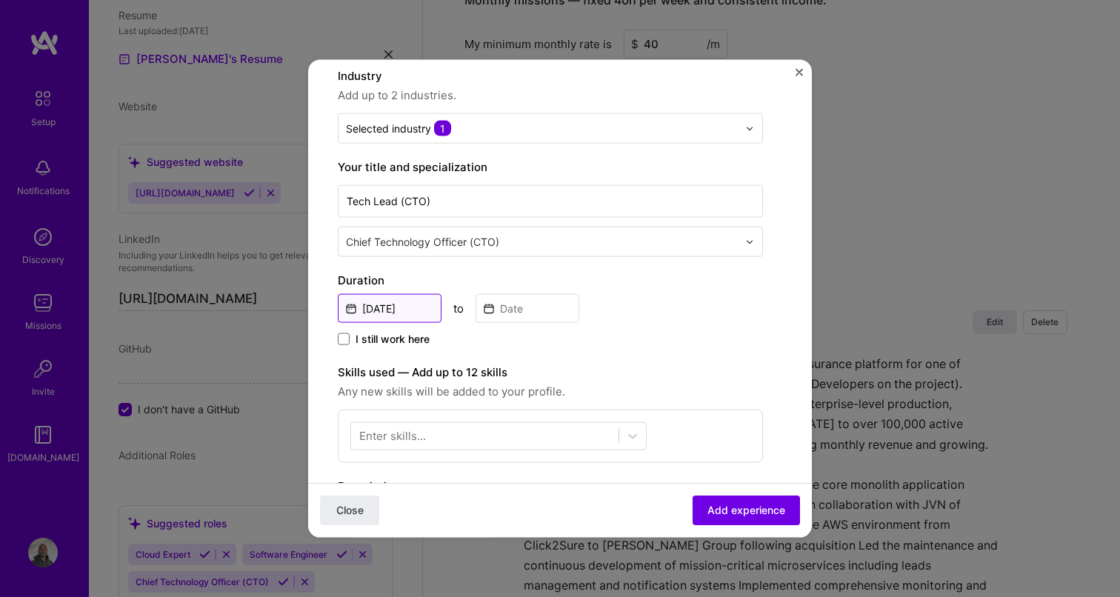
click at [405, 311] on input "[DATE]" at bounding box center [390, 308] width 104 height 29
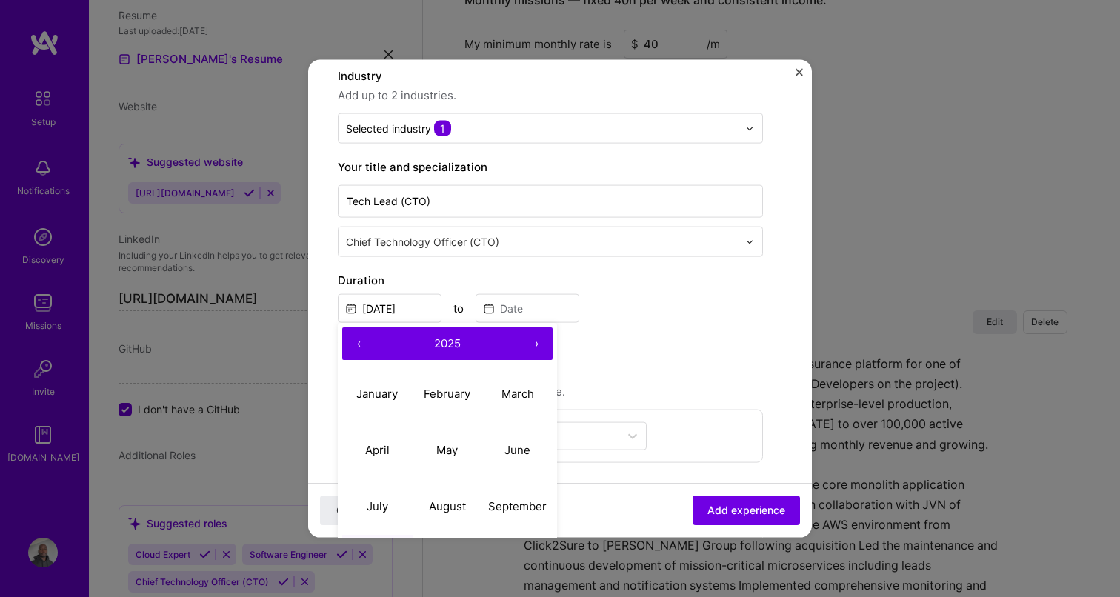
click at [447, 347] on span "2025" at bounding box center [447, 342] width 27 height 14
click at [393, 387] on button "2021" at bounding box center [377, 393] width 70 height 56
click at [379, 394] on abbr "January" at bounding box center [376, 393] width 41 height 14
type input "[DATE]"
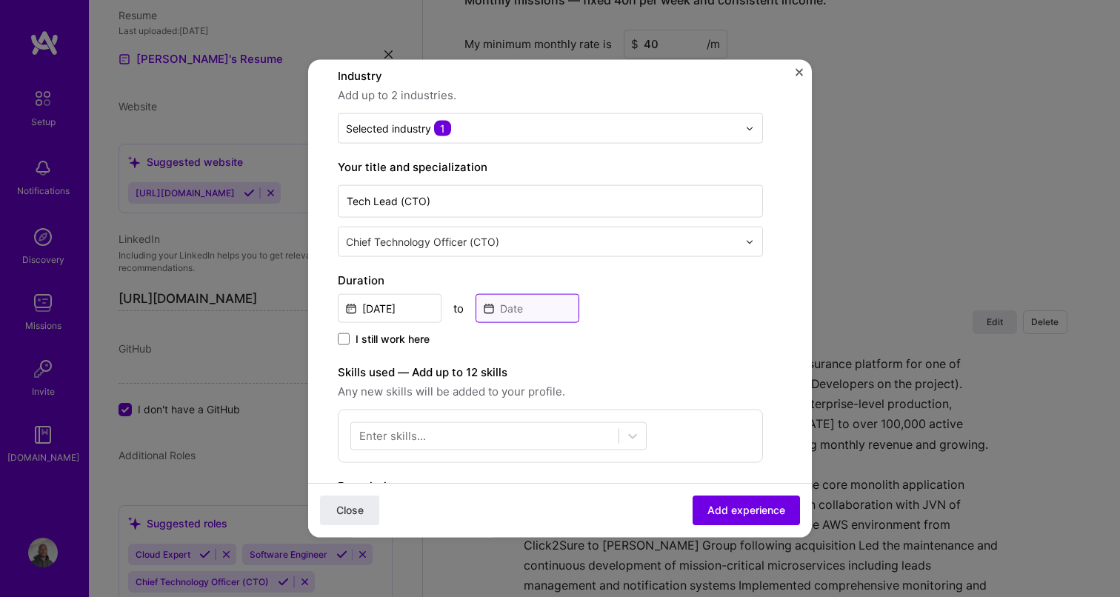
click at [535, 310] on input at bounding box center [527, 308] width 104 height 29
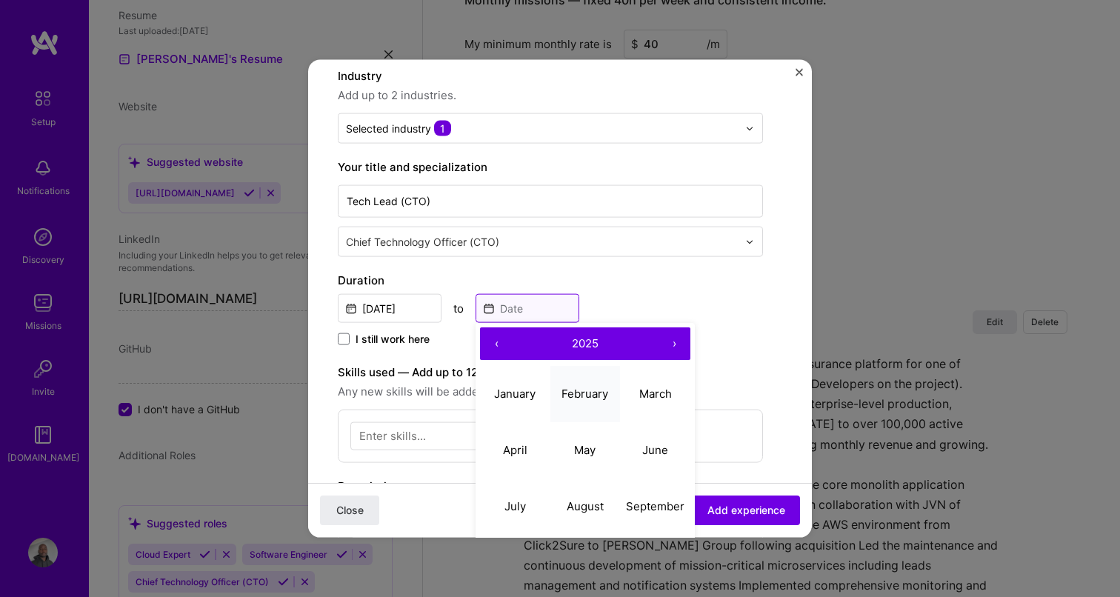
scroll to position [178, 0]
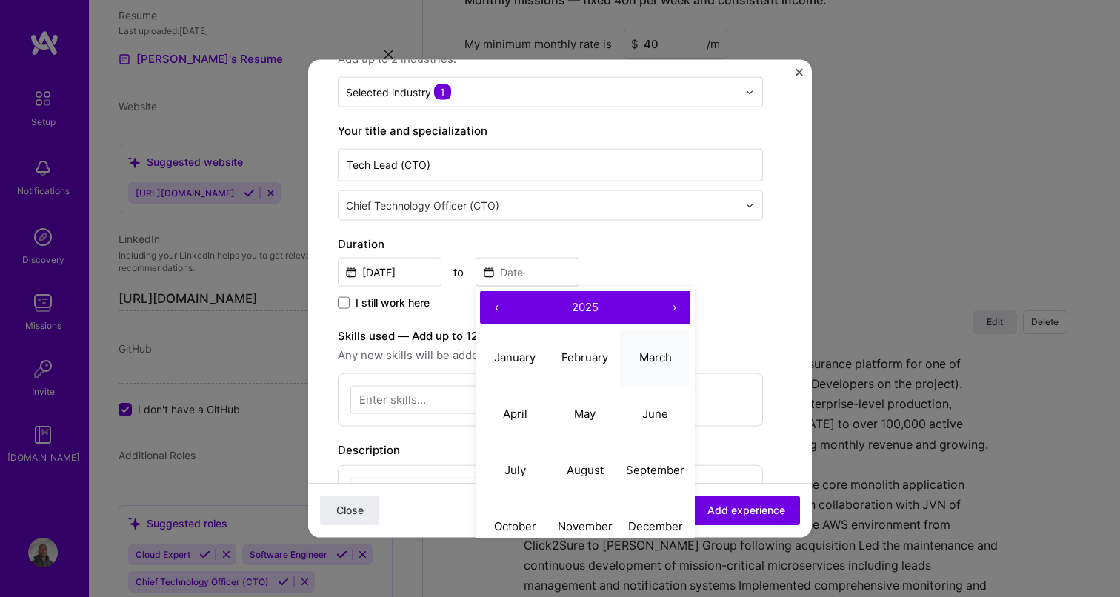
click at [670, 352] on abbr "March" at bounding box center [655, 357] width 33 height 14
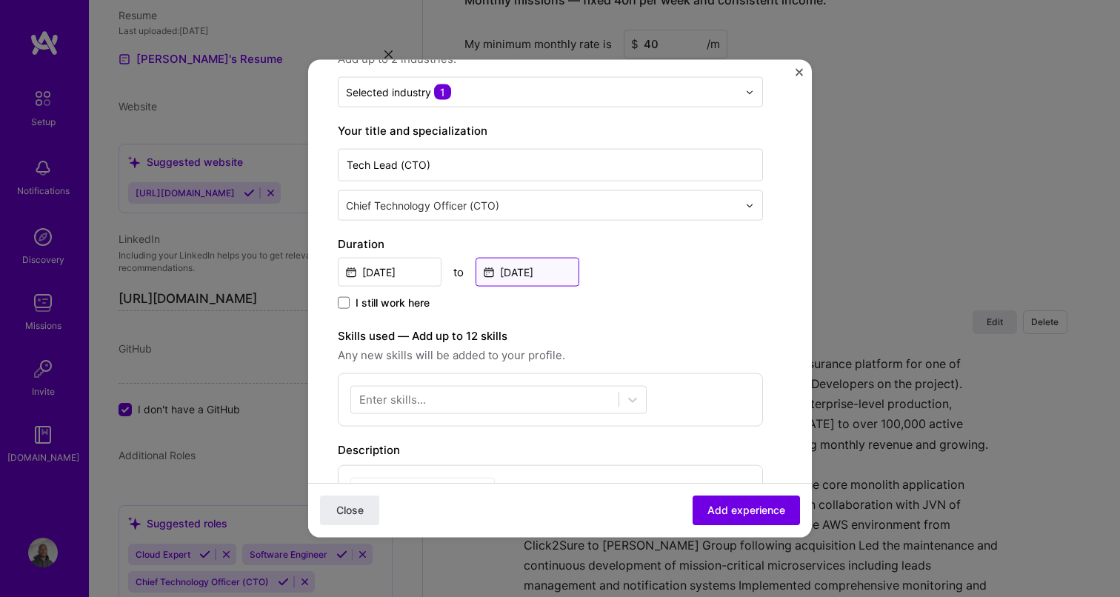
click at [532, 281] on input "[DATE]" at bounding box center [527, 272] width 104 height 29
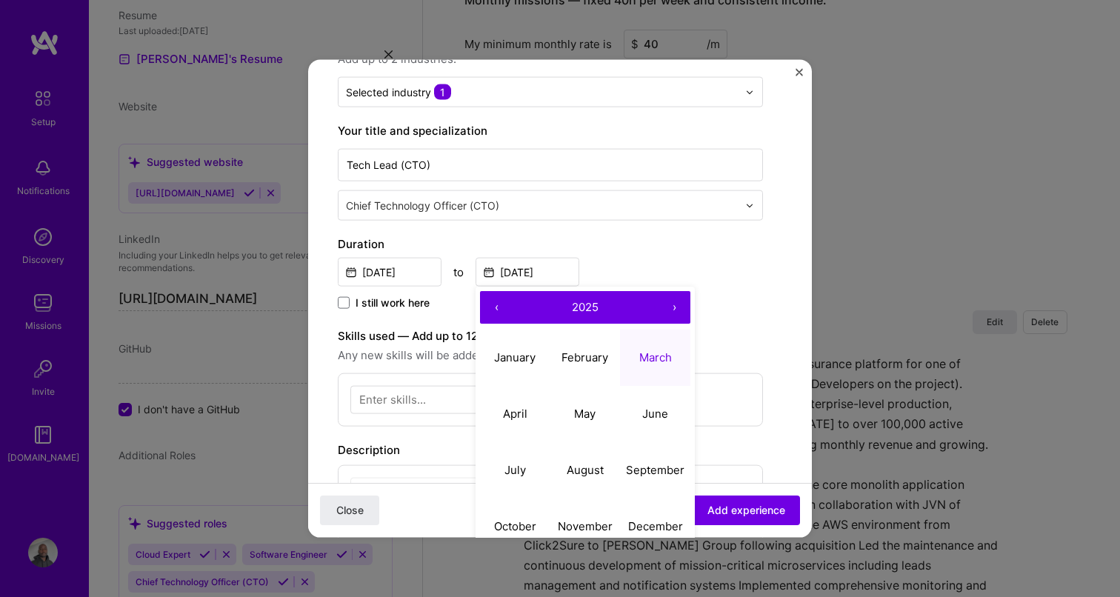
click at [597, 313] on span "2025" at bounding box center [585, 306] width 27 height 14
click at [585, 351] on button "2022" at bounding box center [585, 357] width 70 height 56
click at [657, 362] on abbr "March" at bounding box center [655, 357] width 33 height 14
type input "[DATE]"
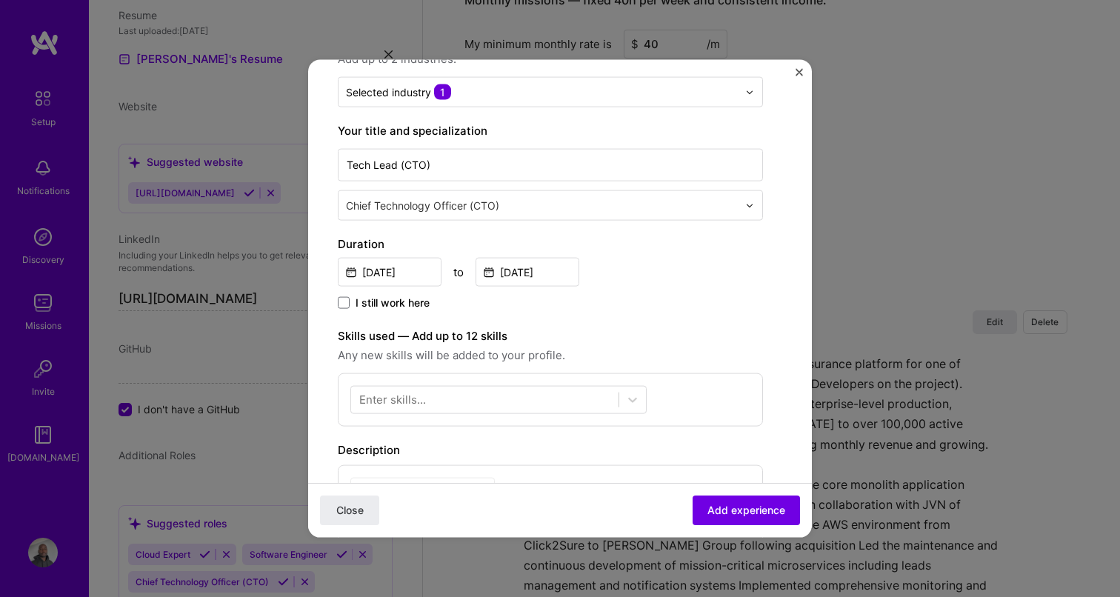
scroll to position [245, 0]
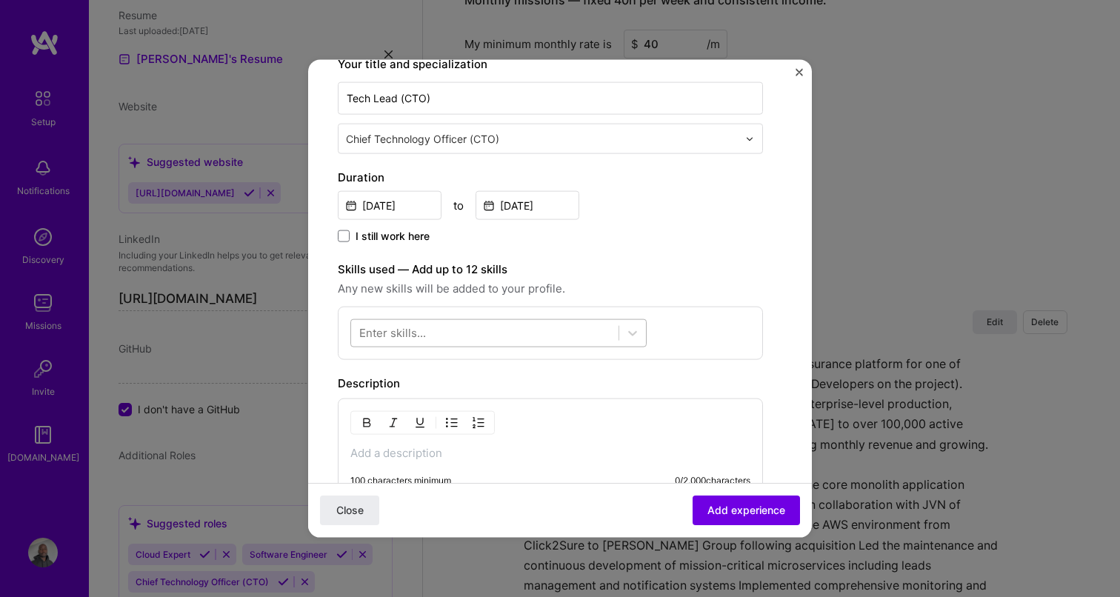
click at [454, 330] on div at bounding box center [484, 333] width 267 height 24
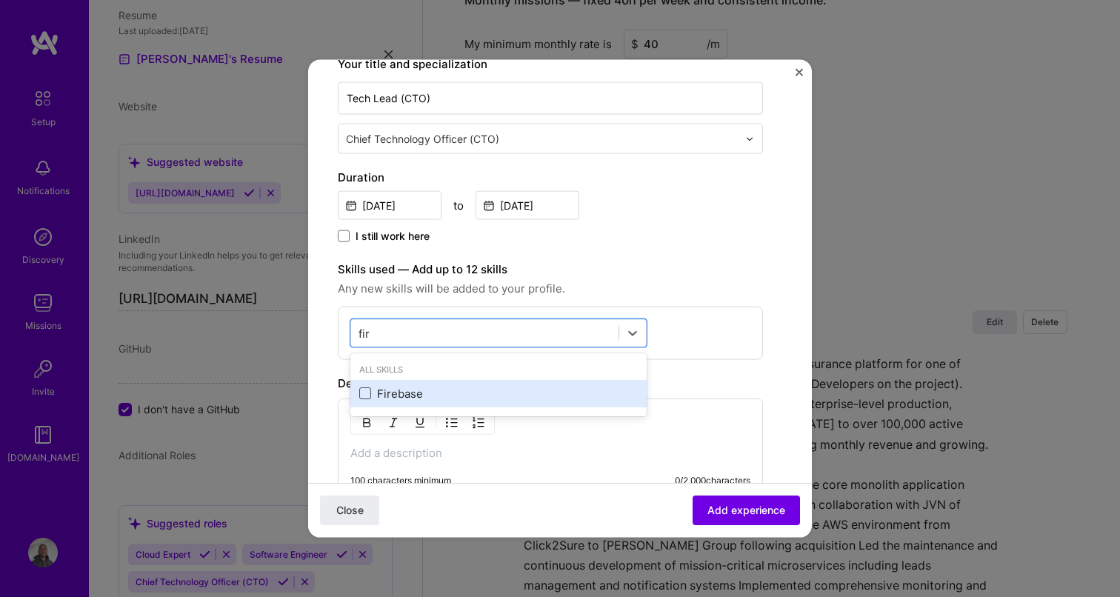
click at [366, 392] on span at bounding box center [365, 393] width 12 height 12
click at [0, 0] on input "checkbox" at bounding box center [0, 0] width 0 height 0
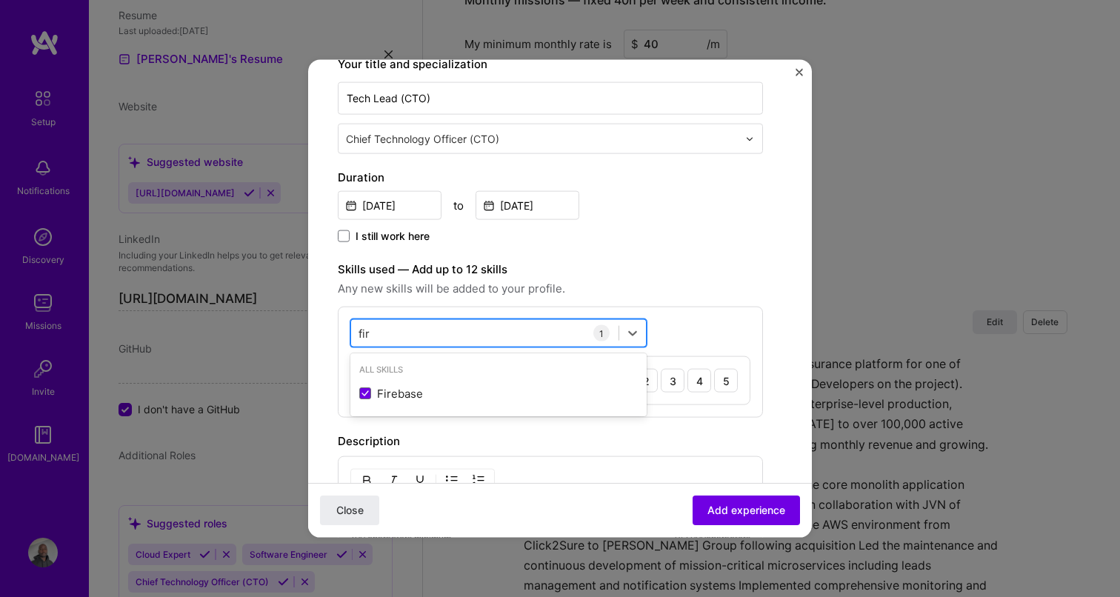
click at [435, 326] on div "fir fir" at bounding box center [484, 333] width 267 height 24
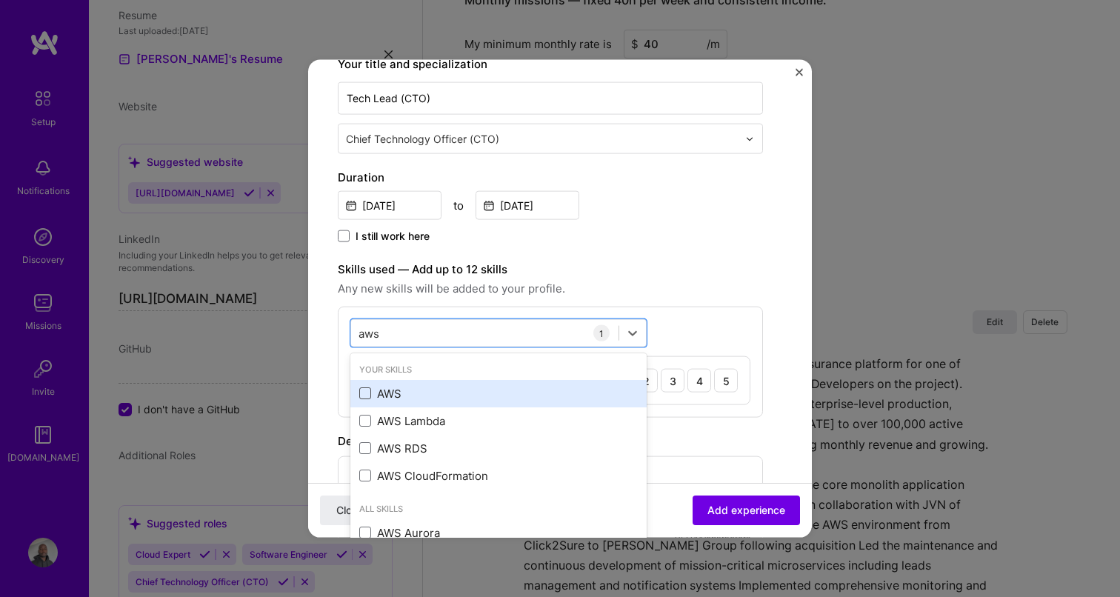
click at [367, 394] on span at bounding box center [365, 393] width 12 height 12
click at [0, 0] on input "checkbox" at bounding box center [0, 0] width 0 height 0
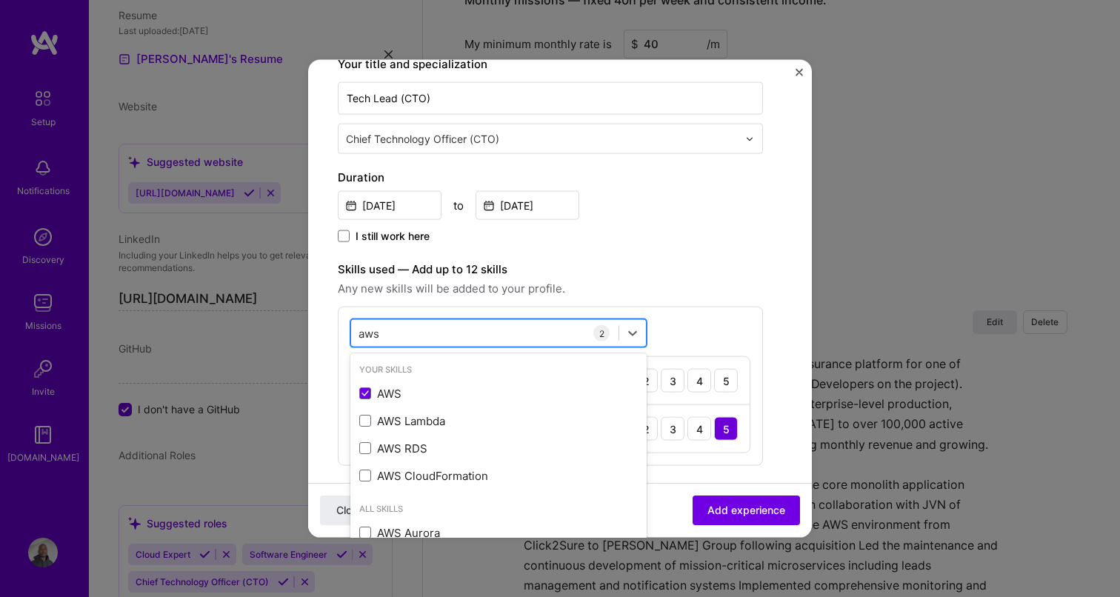
click at [430, 332] on div "aws aws" at bounding box center [484, 333] width 267 height 24
type input "postg"
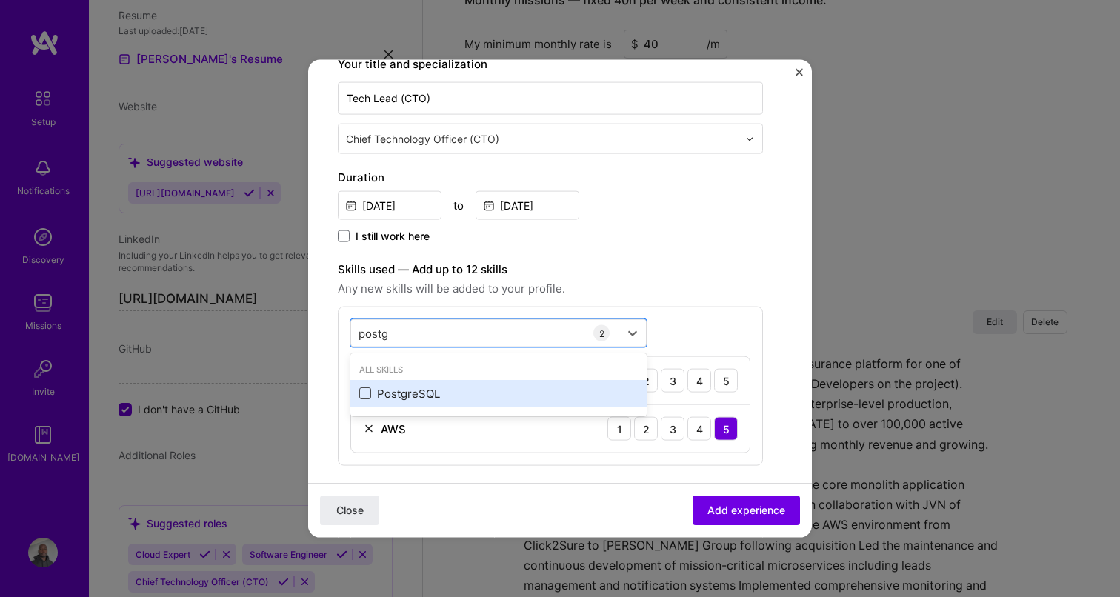
click at [364, 394] on span at bounding box center [365, 393] width 12 height 12
click at [0, 0] on input "checkbox" at bounding box center [0, 0] width 0 height 0
click at [367, 396] on span at bounding box center [365, 393] width 12 height 12
click at [0, 0] on input "checkbox" at bounding box center [0, 0] width 0 height 0
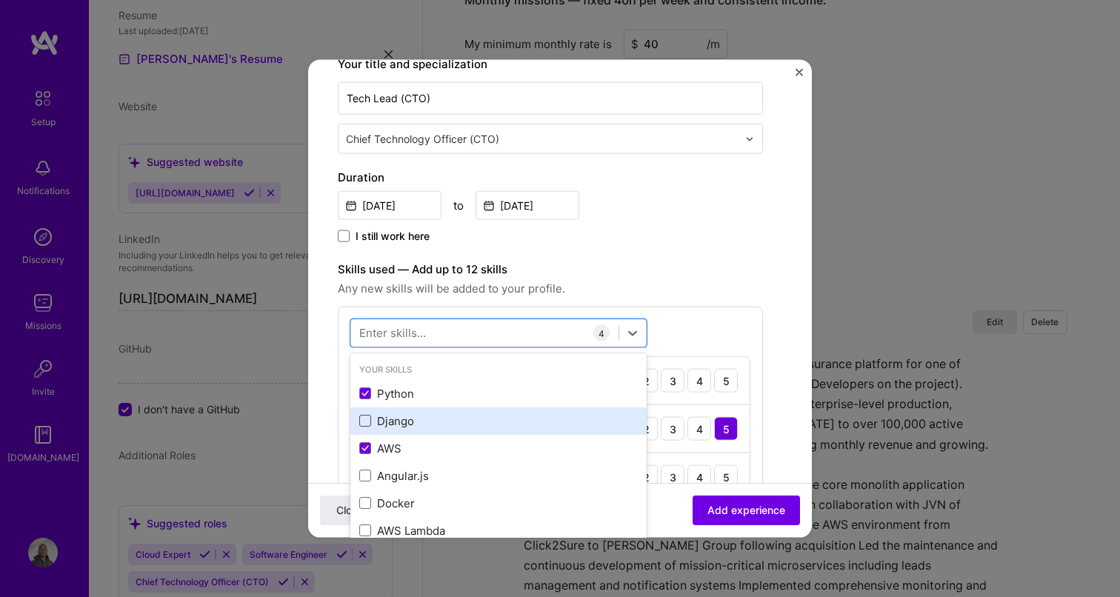
click at [367, 415] on span at bounding box center [365, 421] width 12 height 12
click at [0, 0] on input "checkbox" at bounding box center [0, 0] width 0 height 0
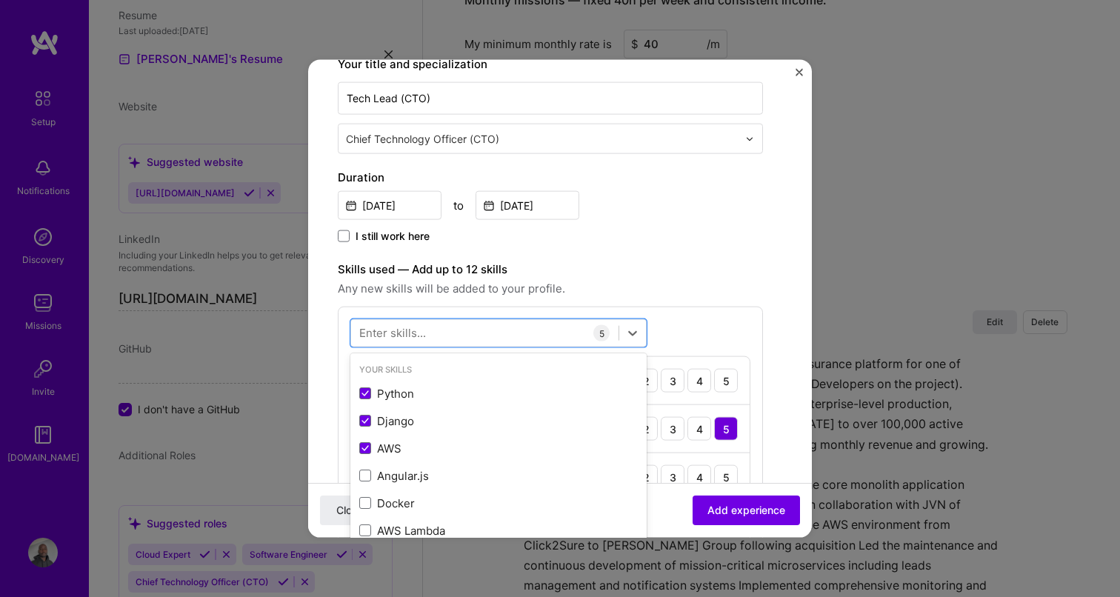
click at [662, 281] on span "Any new skills will be added to your profile." at bounding box center [550, 289] width 425 height 18
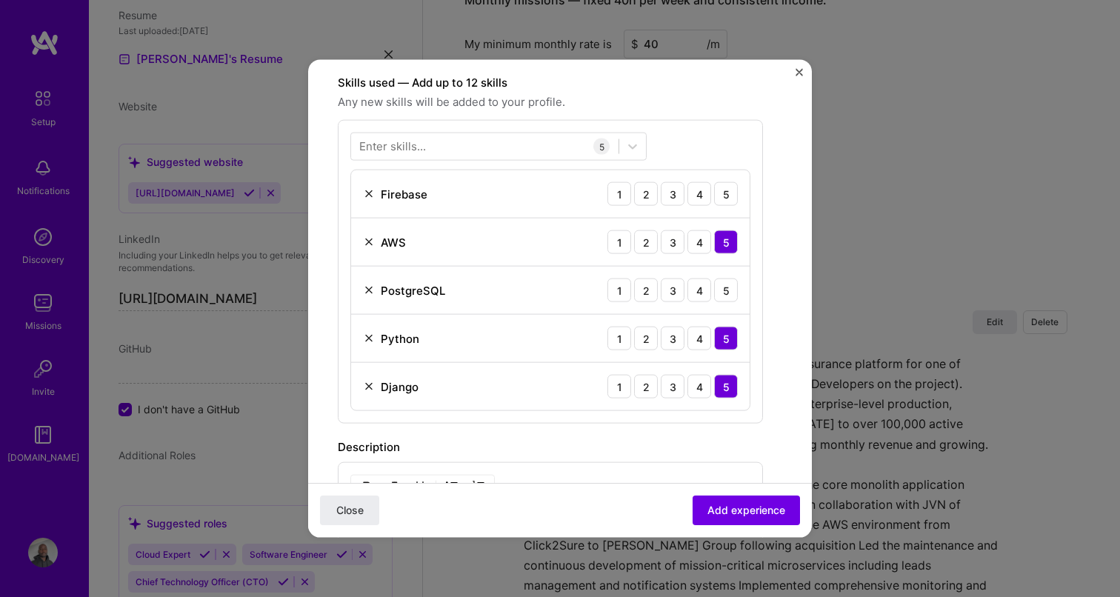
scroll to position [426, 0]
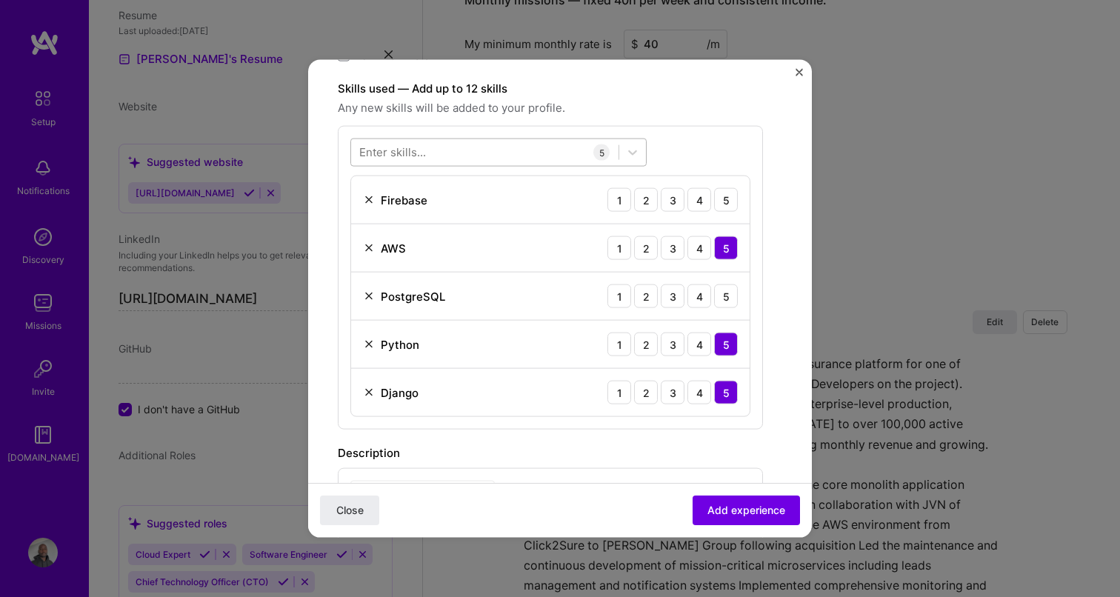
click at [467, 153] on div at bounding box center [484, 152] width 267 height 24
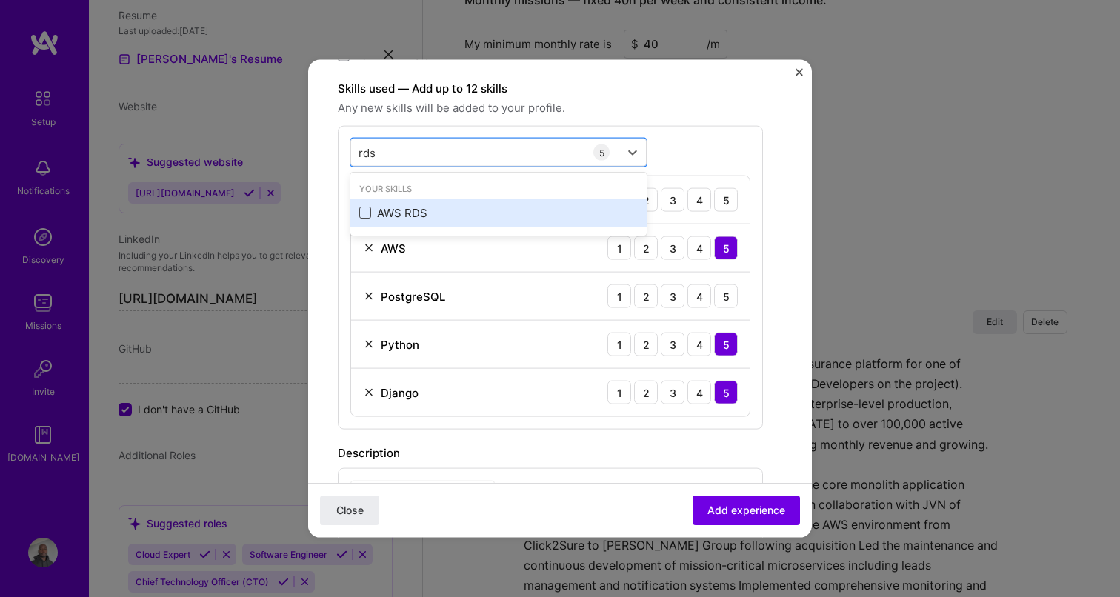
click at [365, 212] on span at bounding box center [365, 213] width 12 height 12
click at [0, 0] on input "checkbox" at bounding box center [0, 0] width 0 height 0
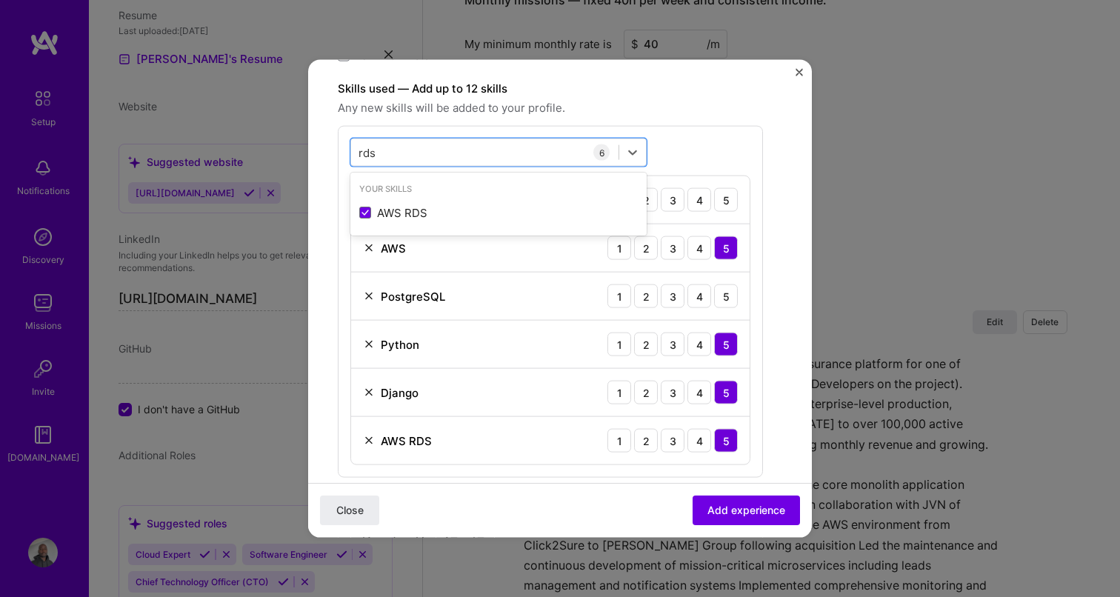
type input "rds"
click at [695, 150] on div "option AWS RDS, selected. option AWS RDS selected, 0 of 2. 1 result available f…" at bounding box center [550, 302] width 425 height 352
click at [535, 151] on div "rds rds" at bounding box center [484, 152] width 267 height 24
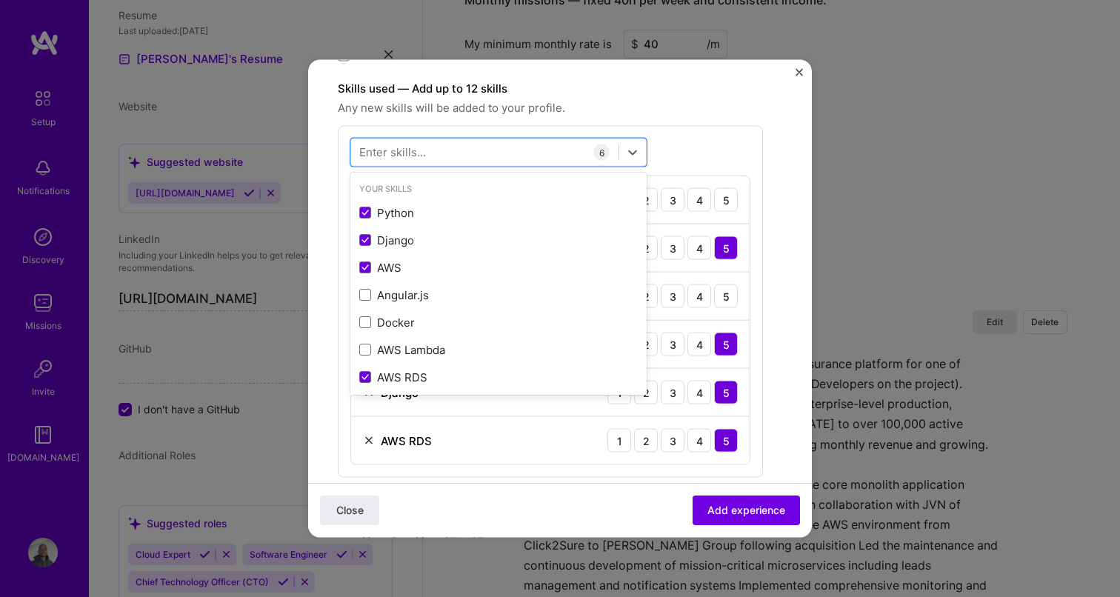
click at [708, 135] on div "option AWS RDS, selected. option AWS RDS selected, 0 of 2. 378 results availabl…" at bounding box center [550, 302] width 425 height 352
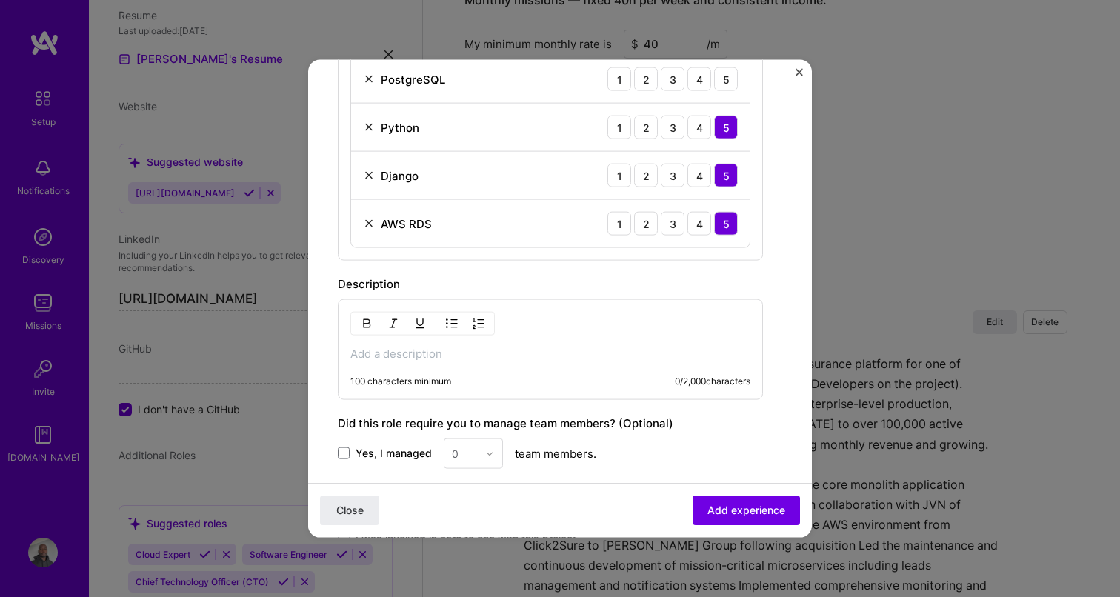
scroll to position [812, 0]
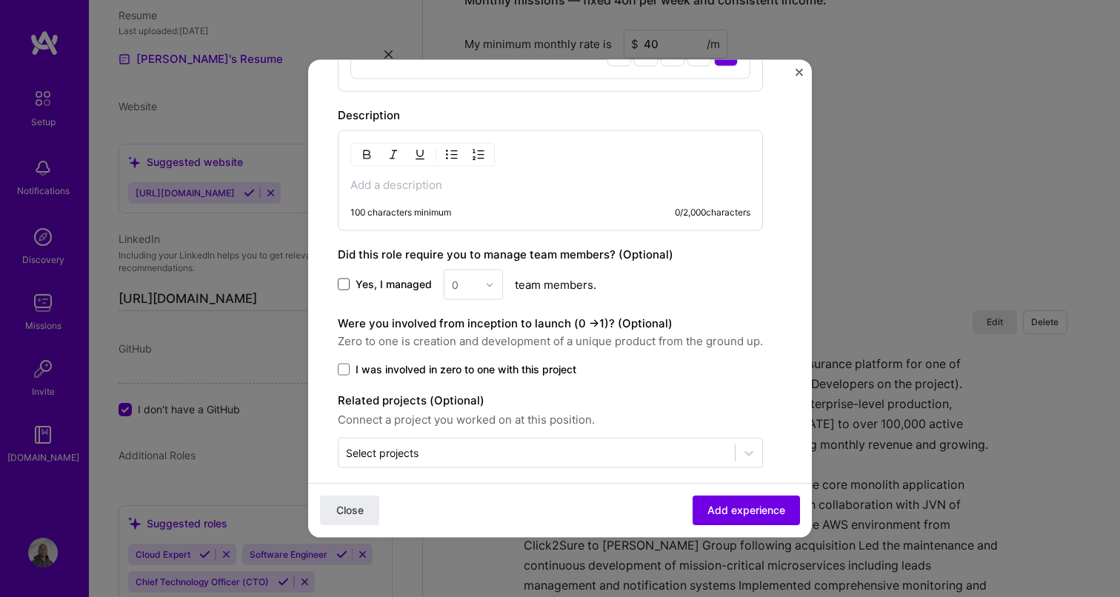
click at [342, 287] on span at bounding box center [344, 284] width 12 height 12
click at [0, 0] on input "Yes, I managed" at bounding box center [0, 0] width 0 height 0
click at [467, 289] on input "text" at bounding box center [465, 285] width 26 height 16
click at [472, 380] on div "3" at bounding box center [473, 378] width 50 height 27
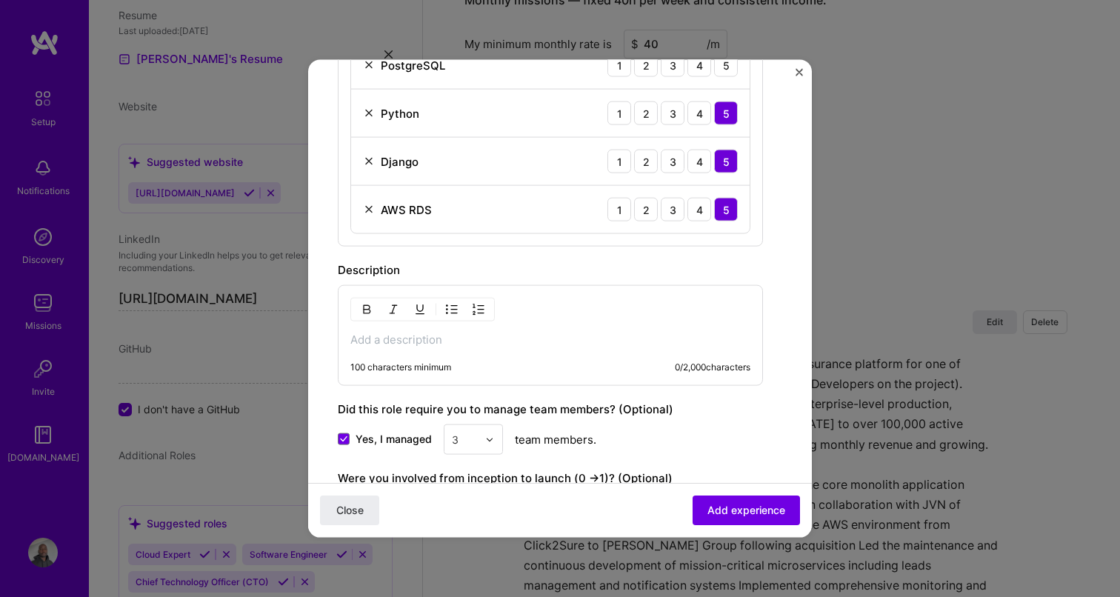
scroll to position [562, 0]
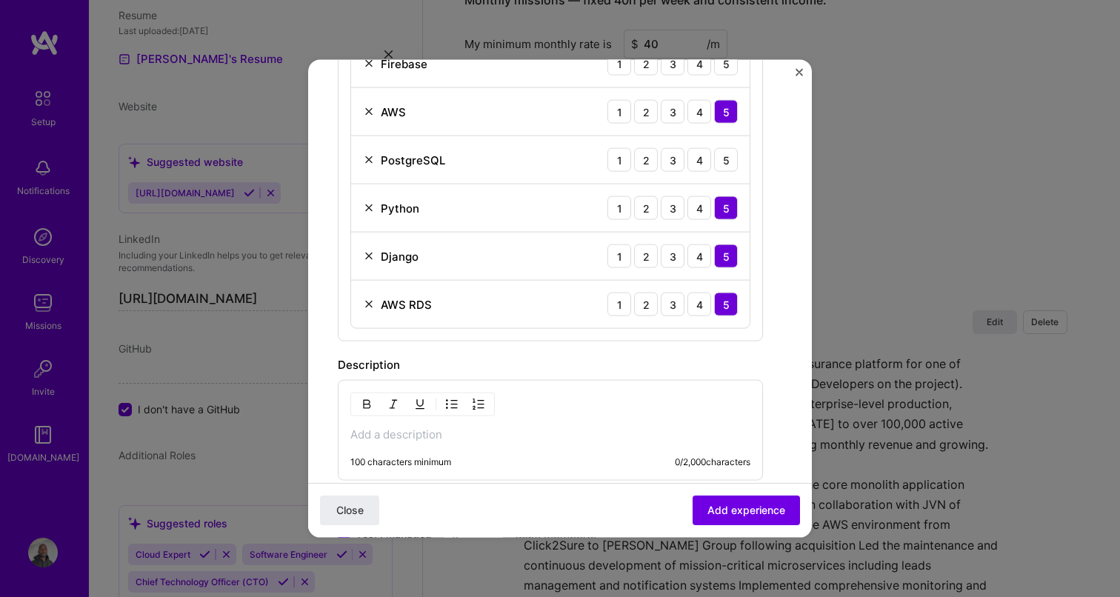
click at [448, 428] on p at bounding box center [550, 434] width 400 height 15
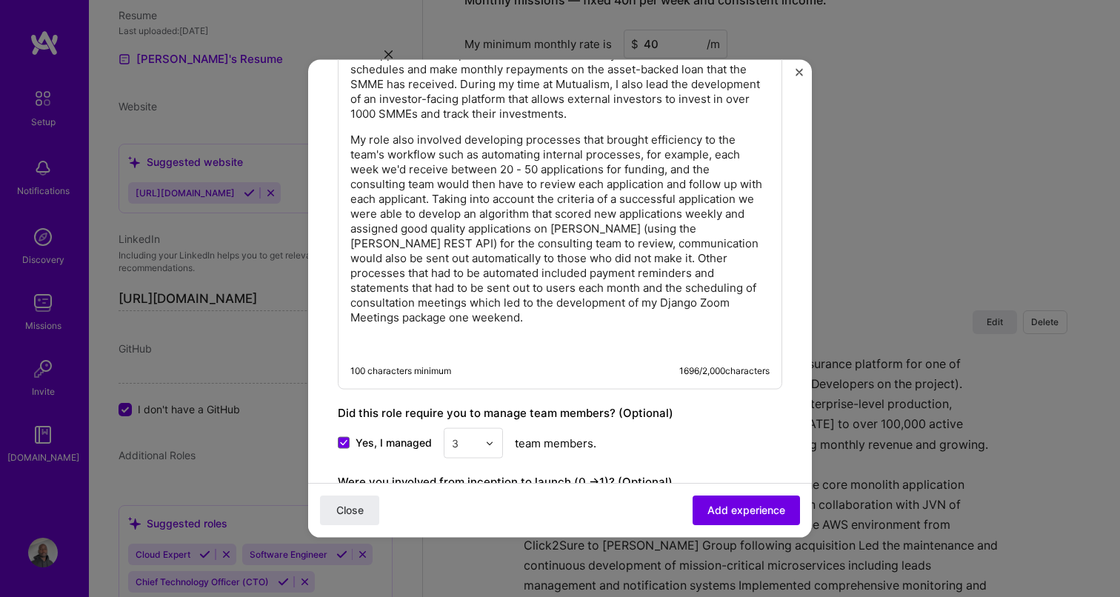
scroll to position [1226, 0]
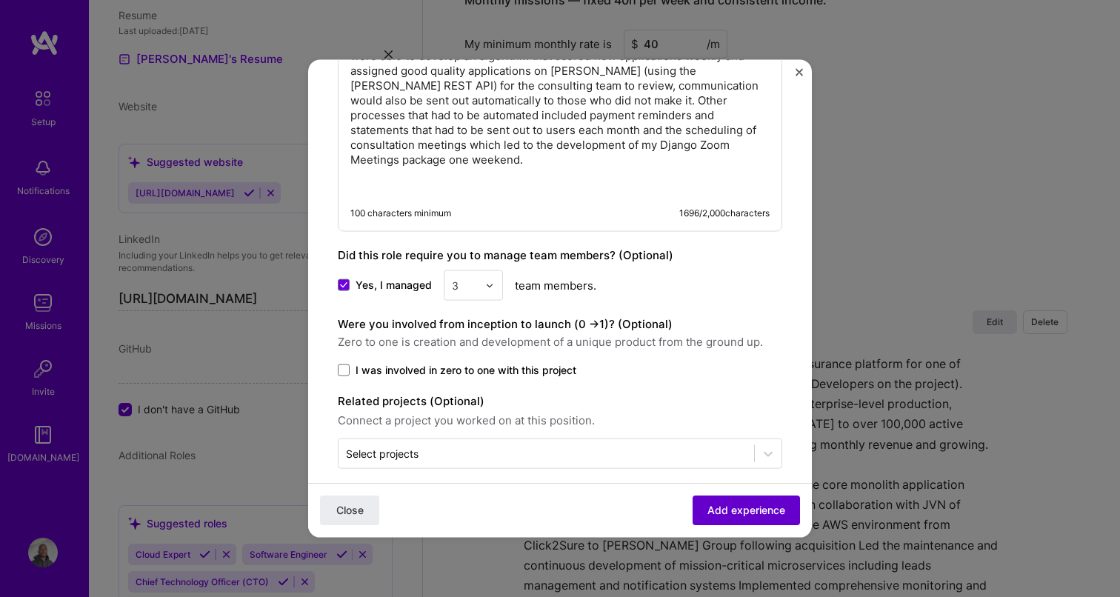
click at [747, 515] on span "Add experience" at bounding box center [746, 510] width 78 height 15
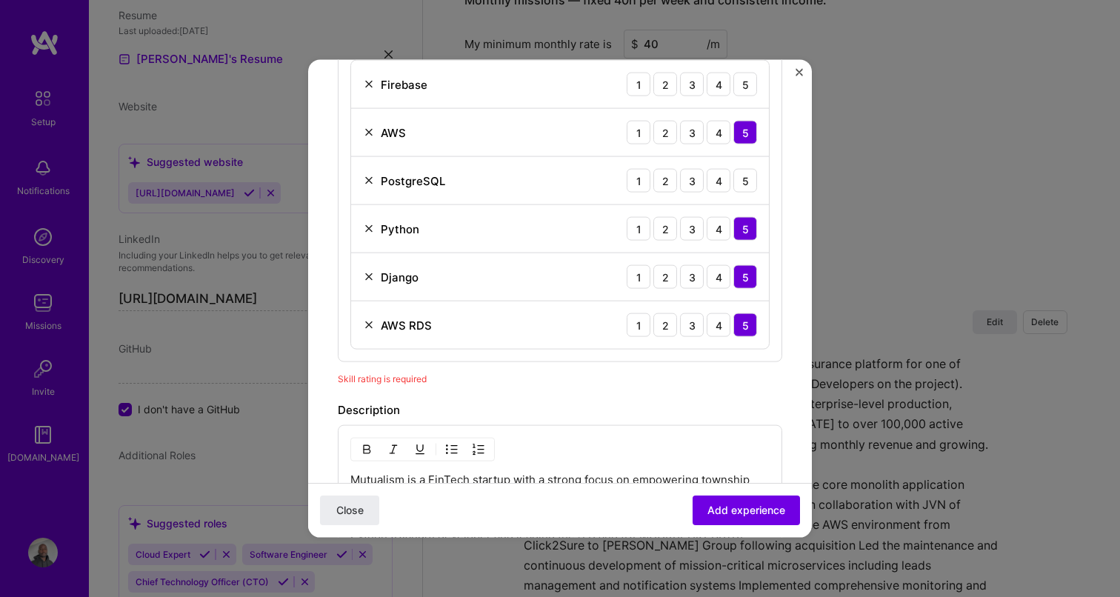
scroll to position [518, 0]
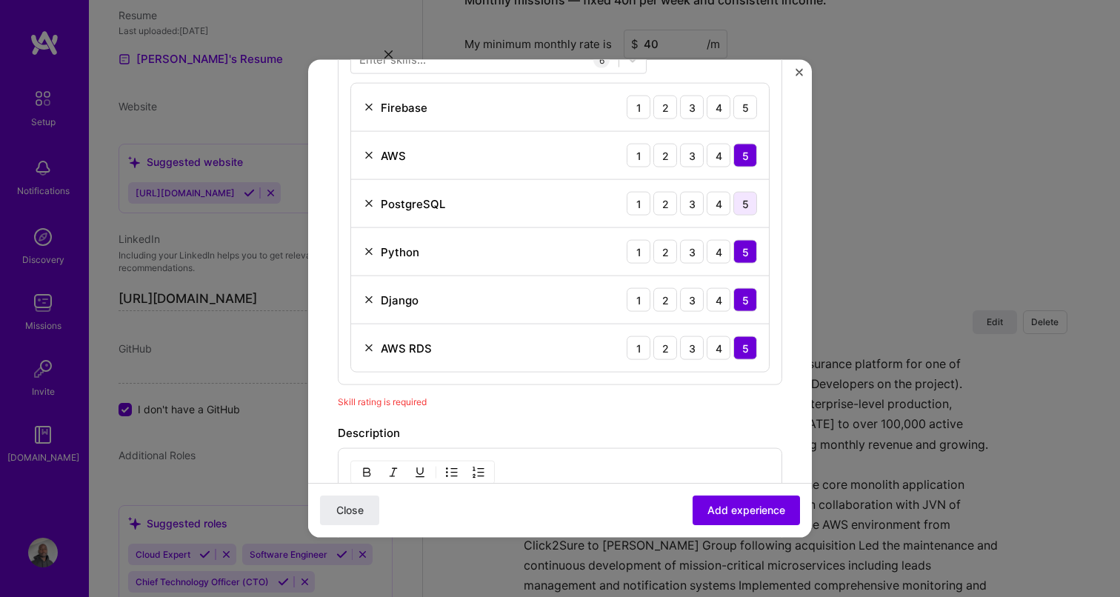
click at [751, 204] on div "5" at bounding box center [745, 204] width 24 height 24
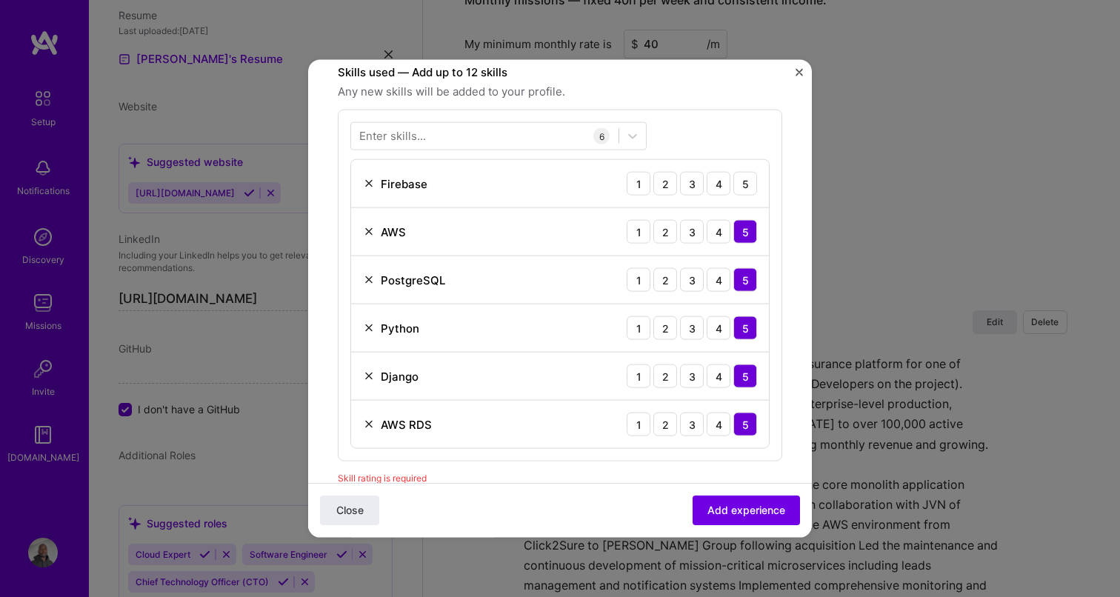
scroll to position [438, 0]
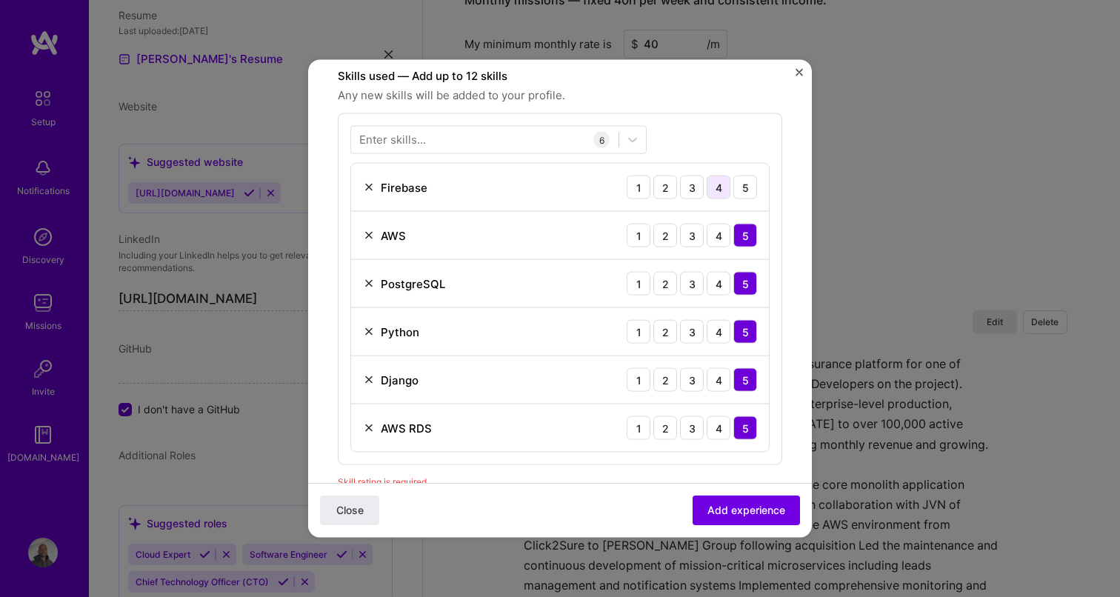
click at [721, 184] on div "4" at bounding box center [719, 188] width 24 height 24
click at [757, 511] on span "Add experience" at bounding box center [746, 510] width 78 height 15
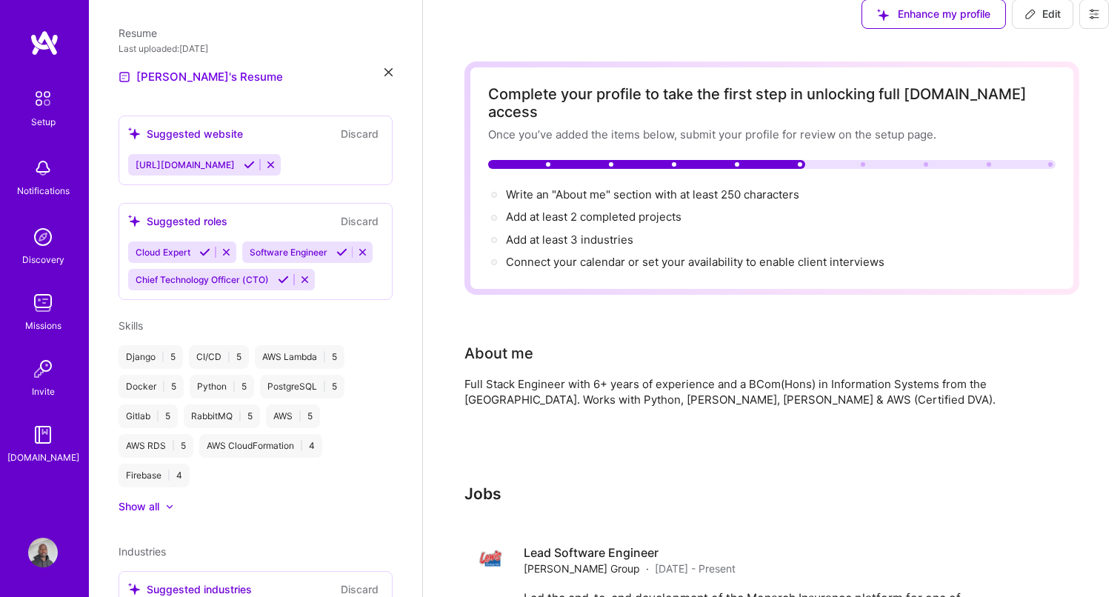
scroll to position [0, 0]
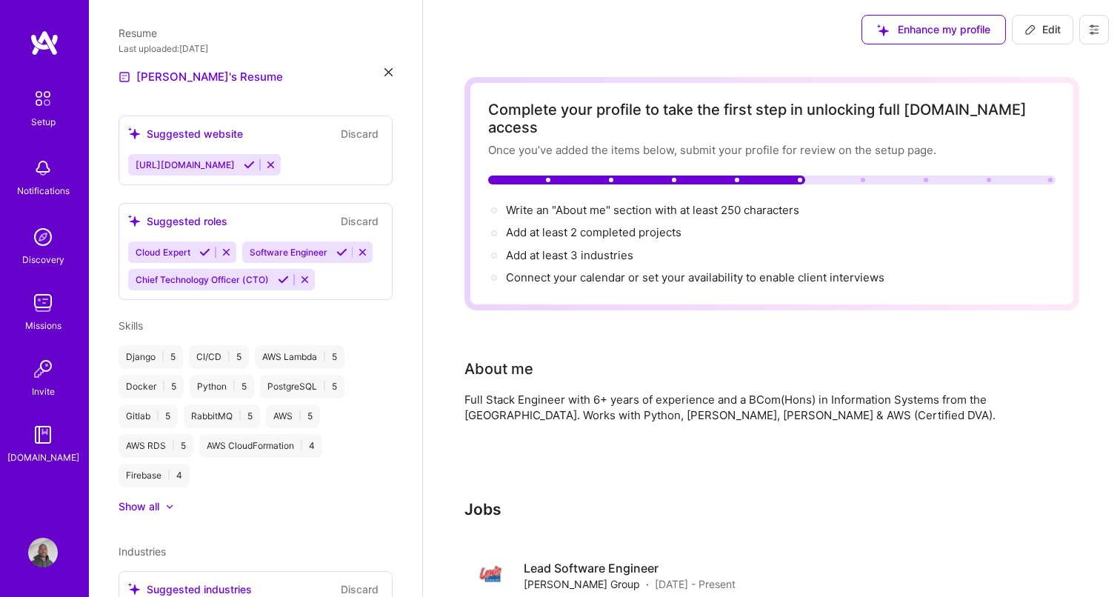
click at [1037, 27] on span "Edit" at bounding box center [1042, 29] width 36 height 15
select select "US"
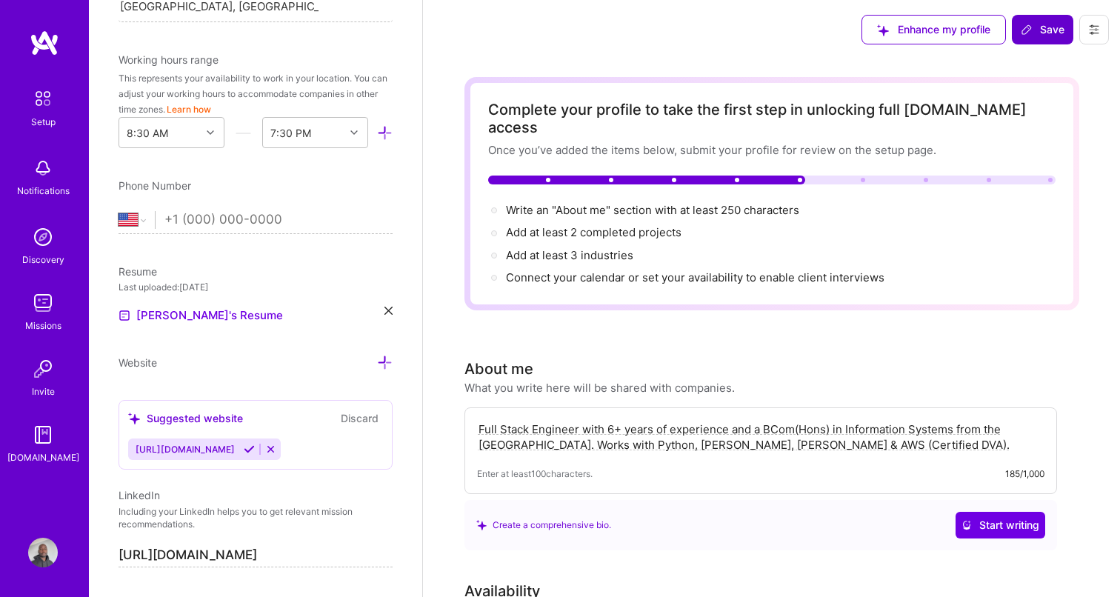
scroll to position [655, 0]
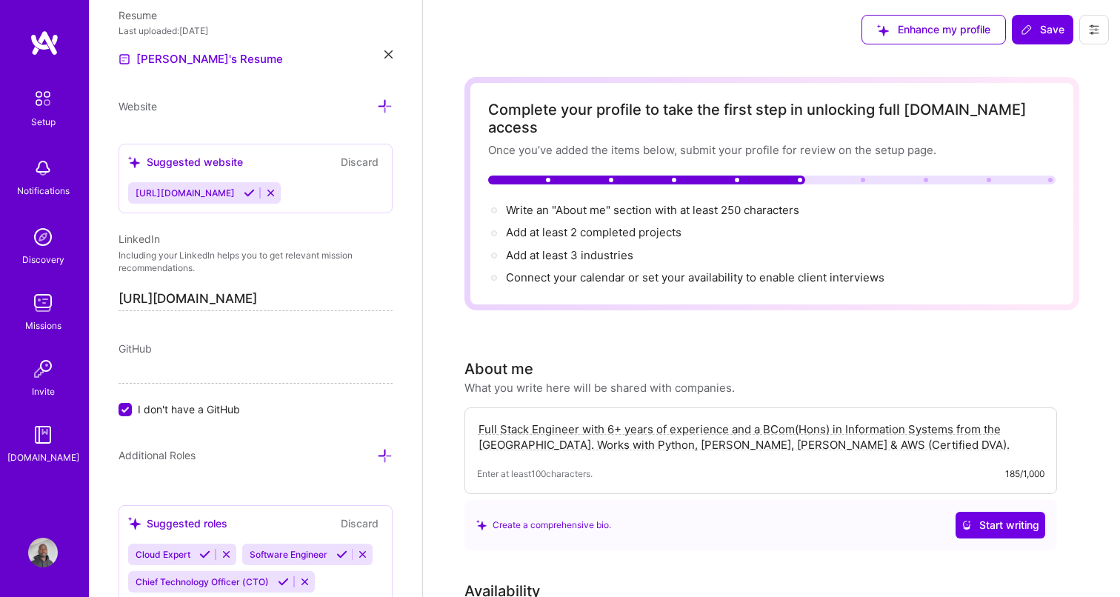
click at [611, 420] on textarea "Full Stack Engineer with 6+ years of experience and a BCom(Hons) in Information…" at bounding box center [760, 437] width 567 height 34
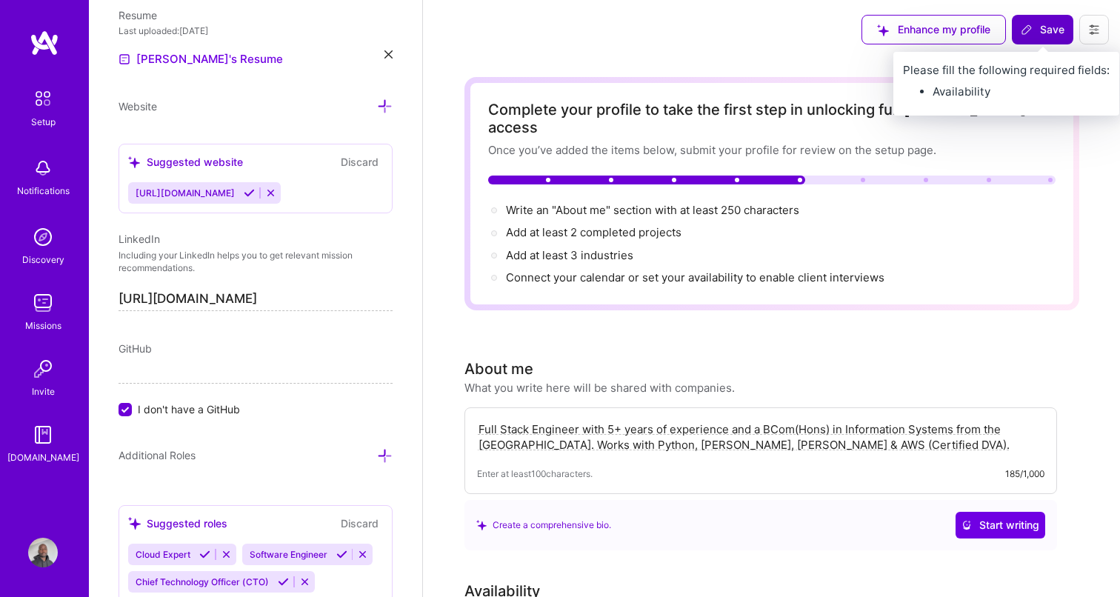
type textarea "Full Stack Engineer with 5+ years of experience and a BCom(Hons) in Information…"
click at [1044, 24] on span "Save" at bounding box center [1043, 29] width 44 height 15
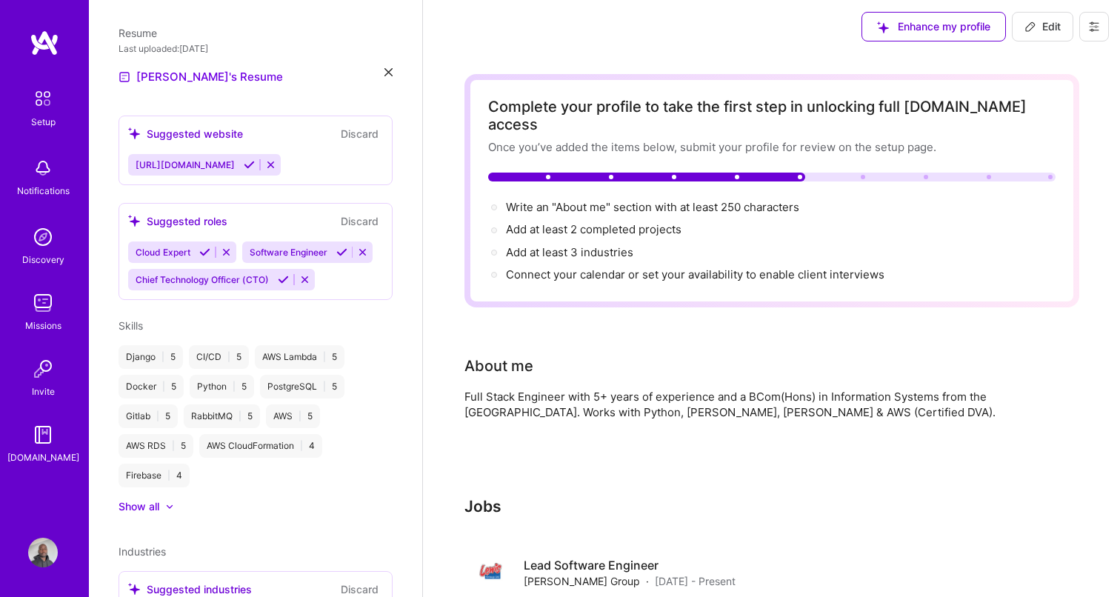
scroll to position [0, 0]
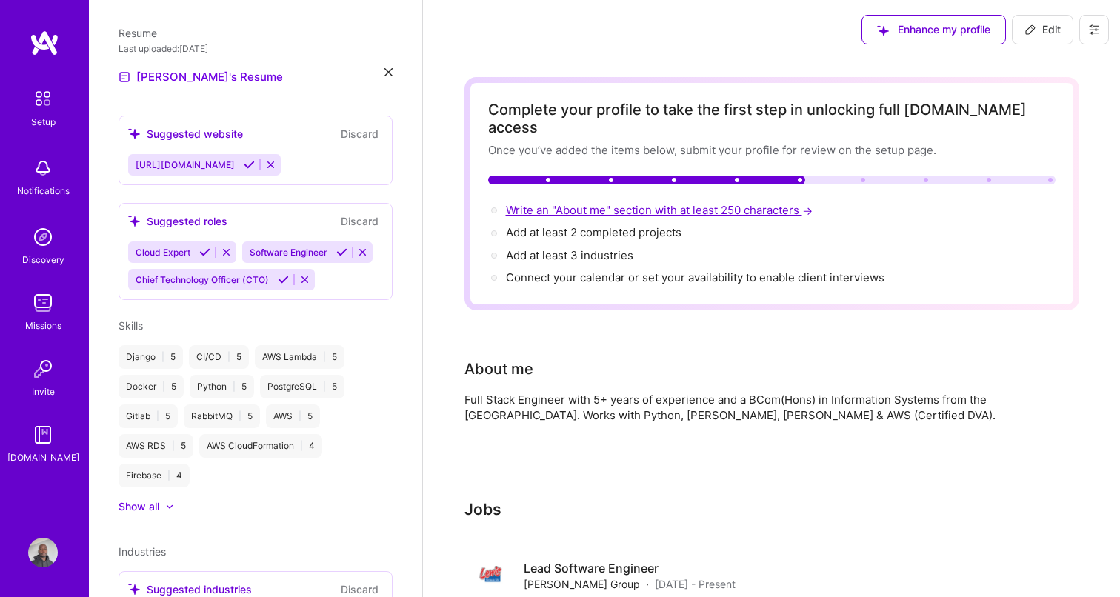
click at [615, 203] on span "Write an "About me" section with at least 250 characters →" at bounding box center [661, 210] width 310 height 14
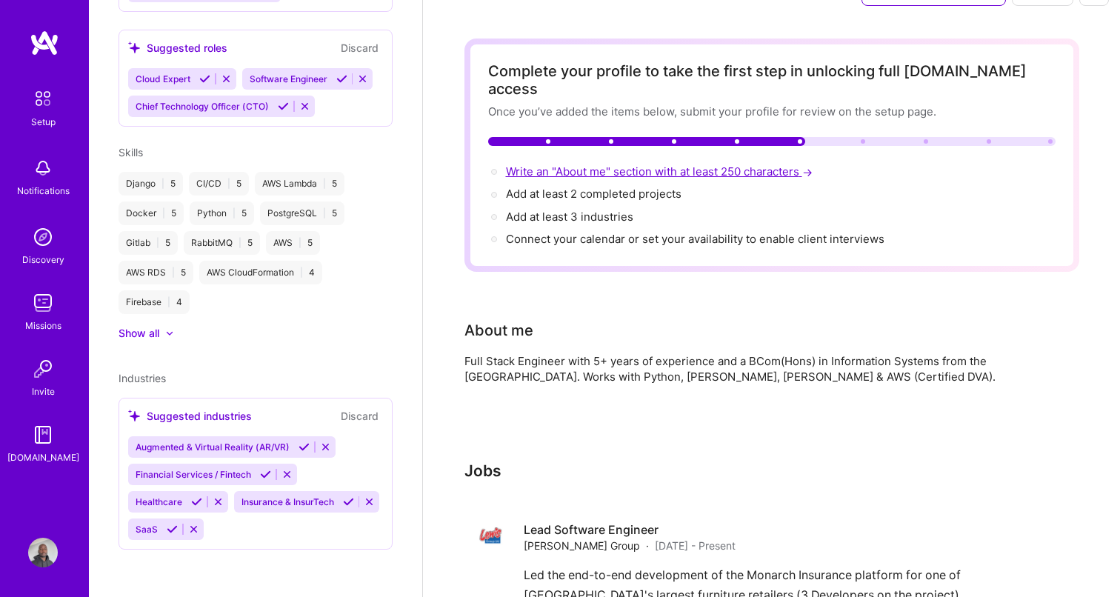
select select "US"
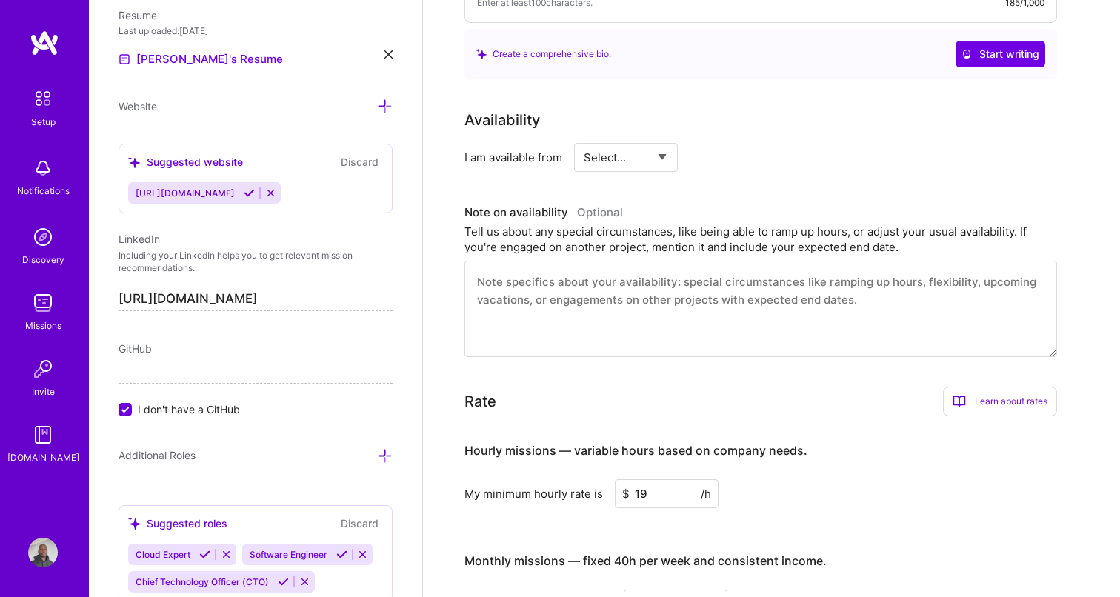
scroll to position [0, 0]
